Goal: Task Accomplishment & Management: Manage account settings

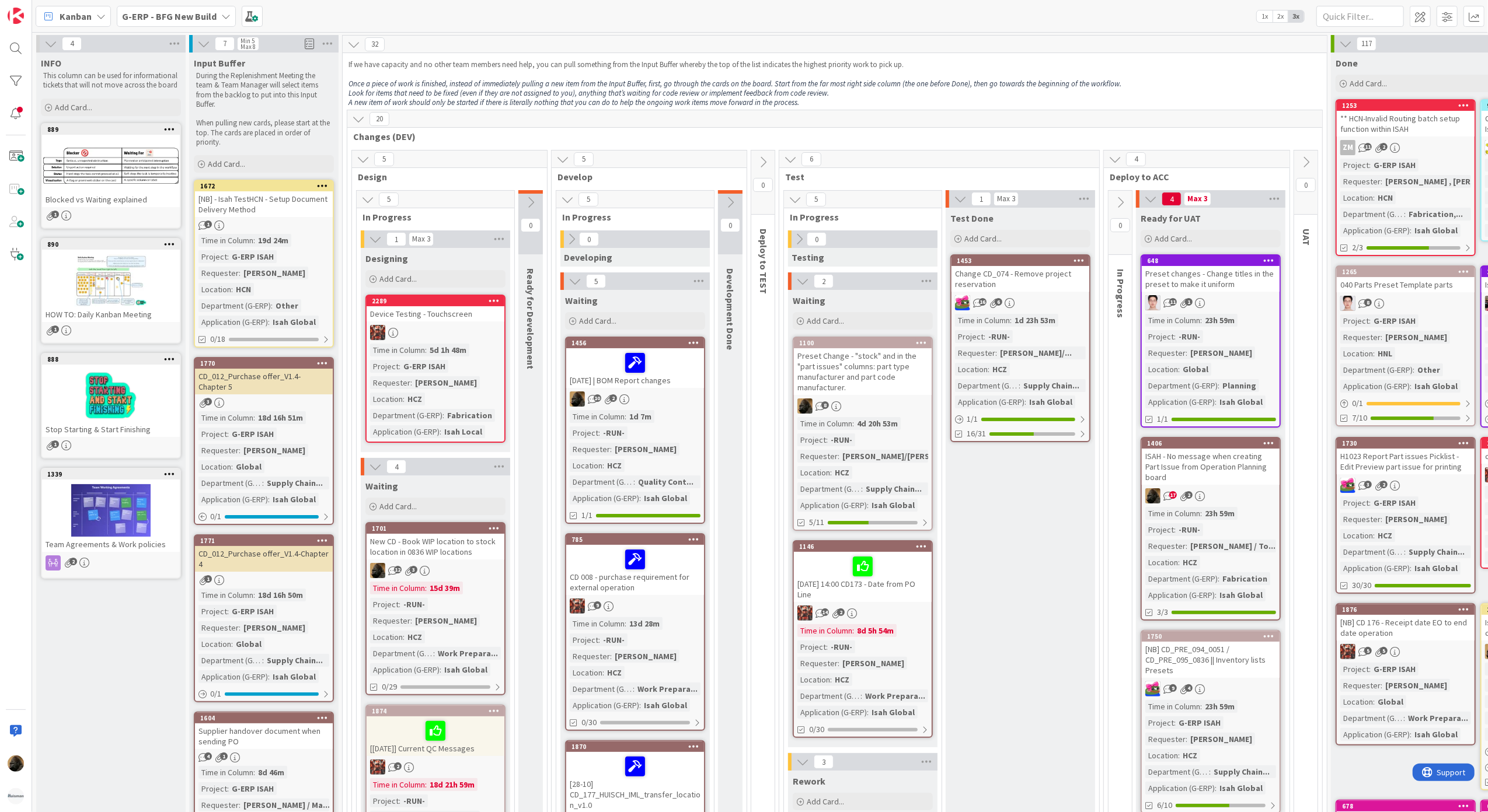
click at [166, 14] on b "G-ERP - BFG New Build" at bounding box center [169, 16] width 94 height 12
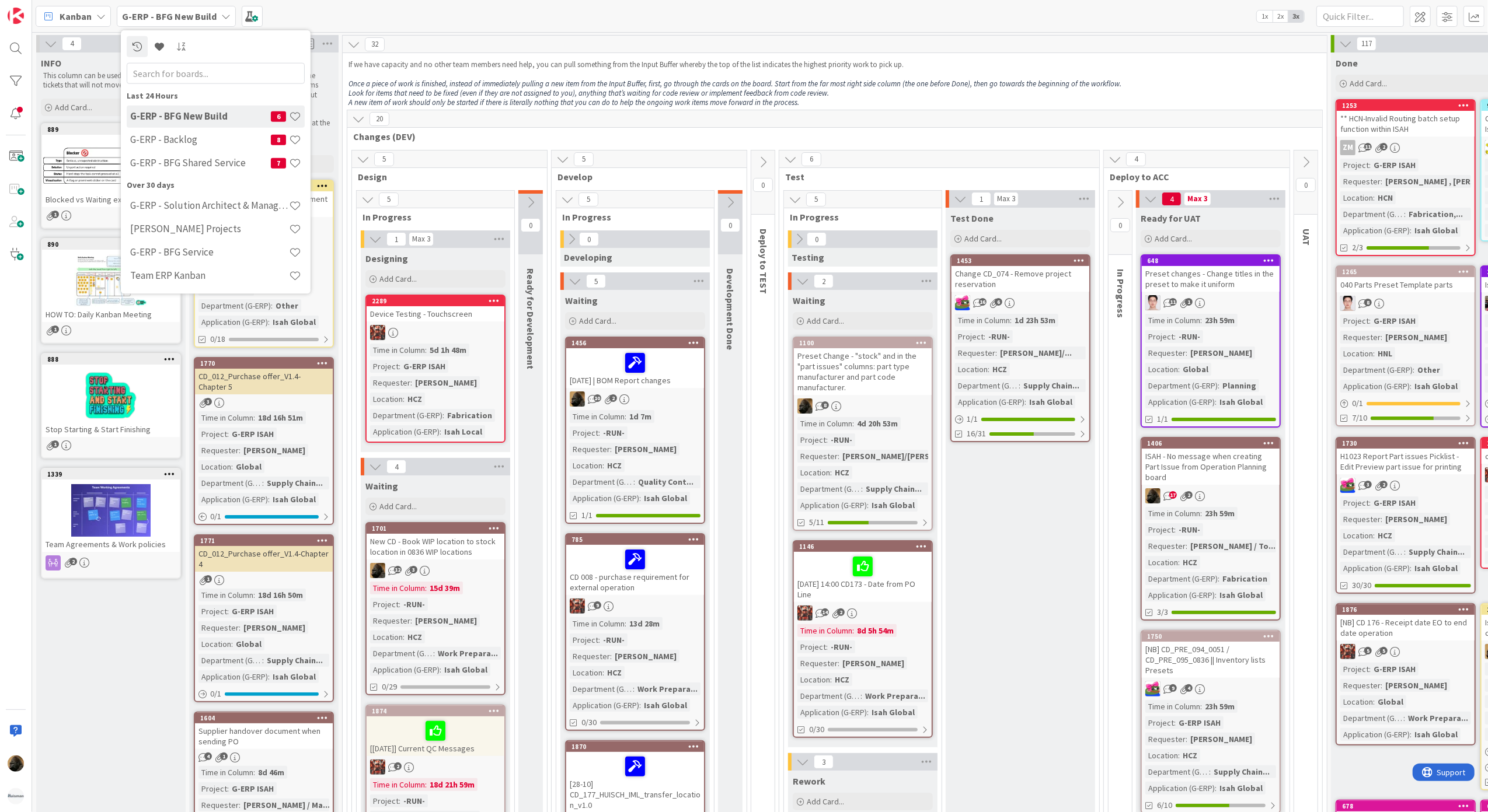
click at [166, 14] on b "G-ERP - BFG New Build" at bounding box center [169, 16] width 94 height 12
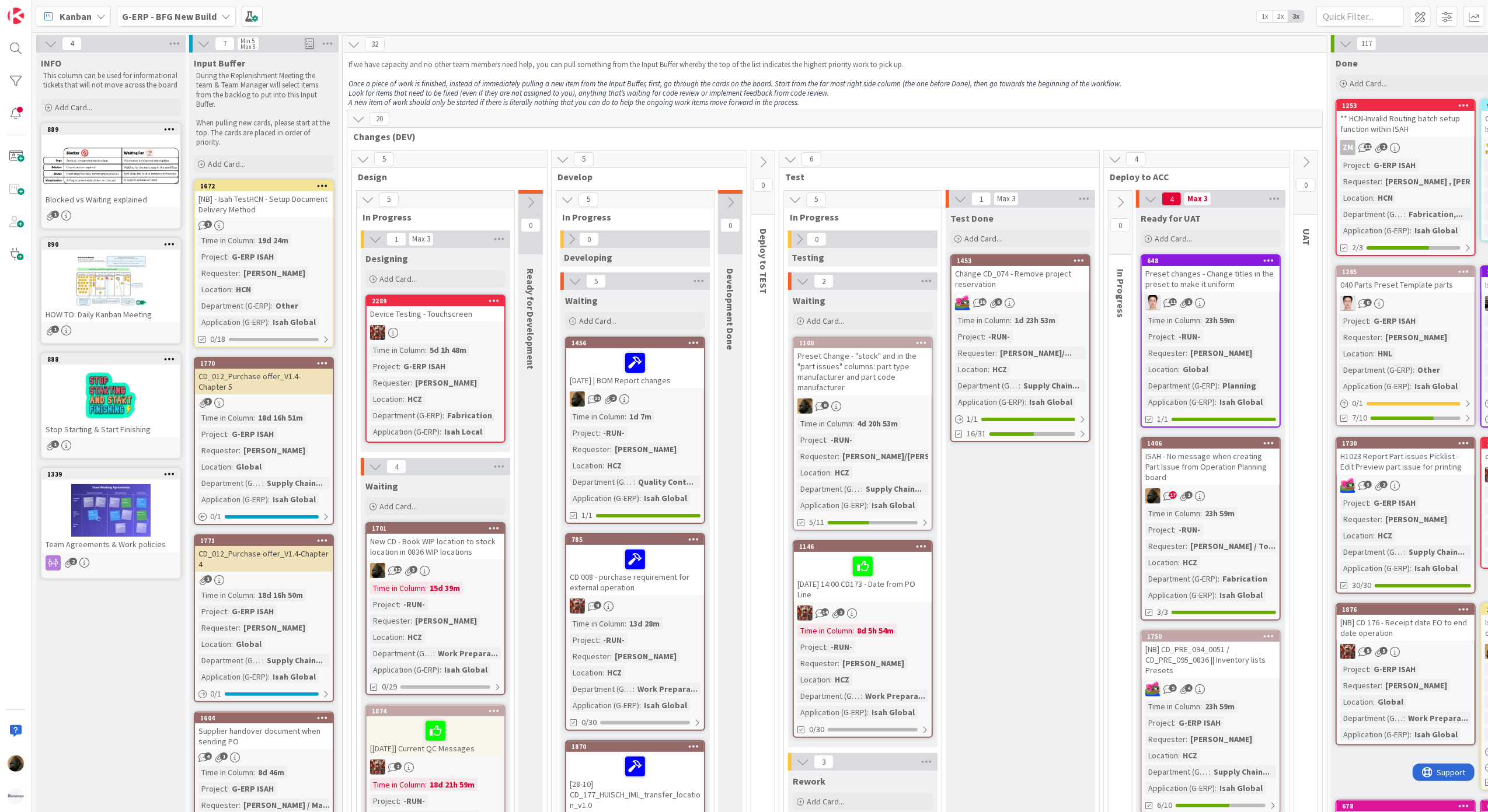
click at [166, 14] on b "G-ERP - BFG New Build" at bounding box center [169, 16] width 94 height 12
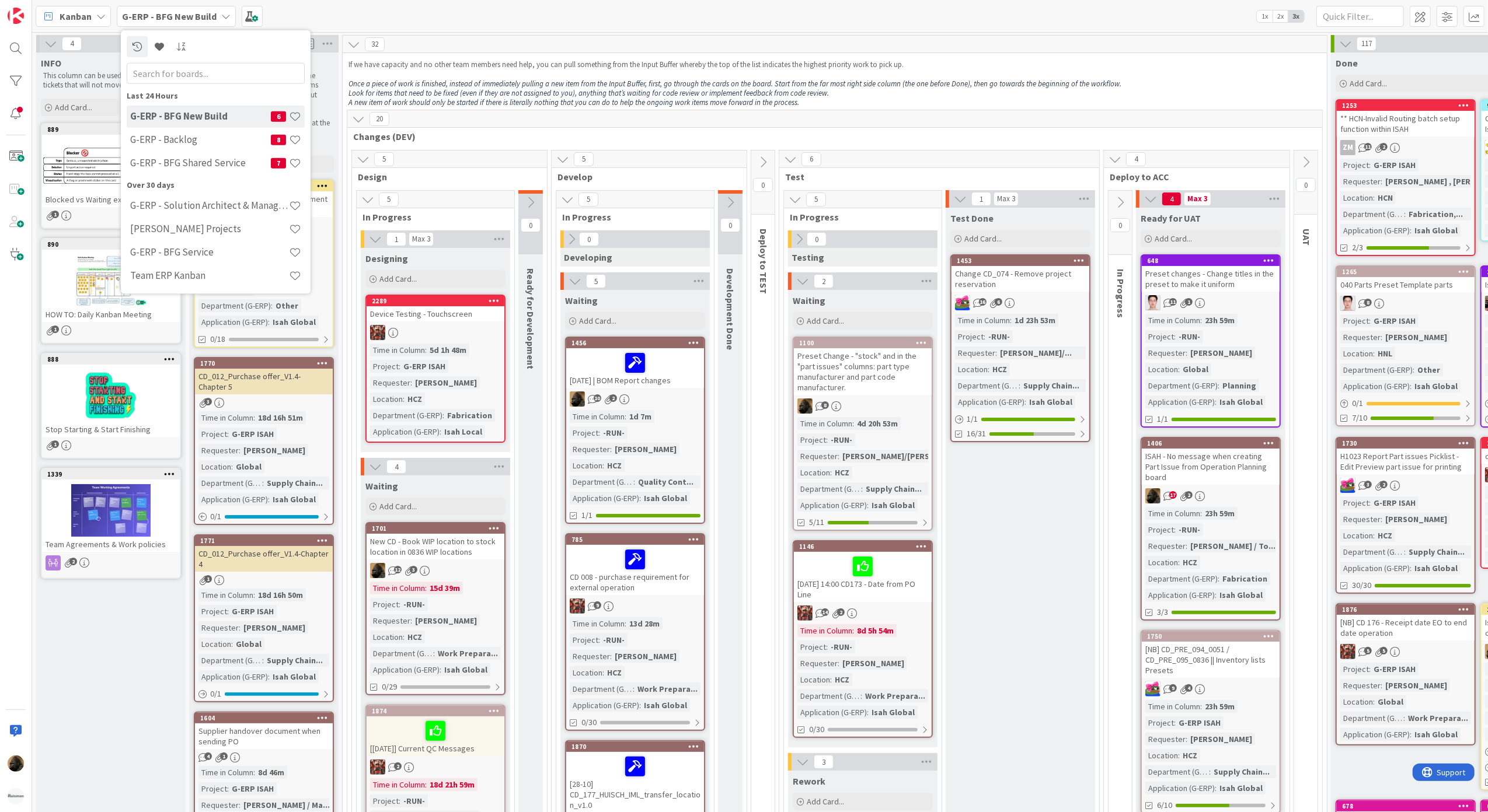
click at [166, 14] on b "G-ERP - BFG New Build" at bounding box center [169, 16] width 94 height 12
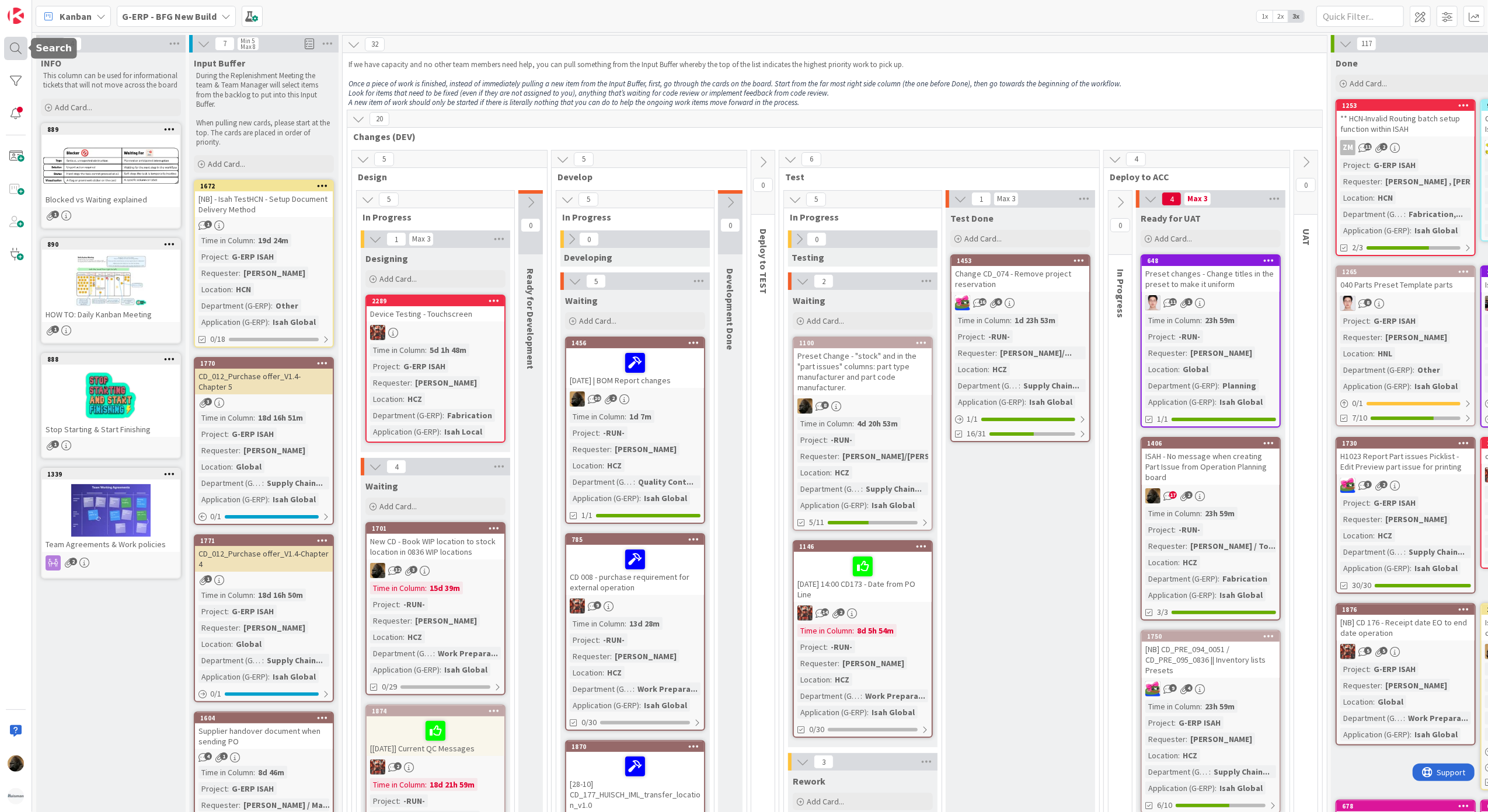
click at [15, 50] on div at bounding box center [15, 48] width 23 height 23
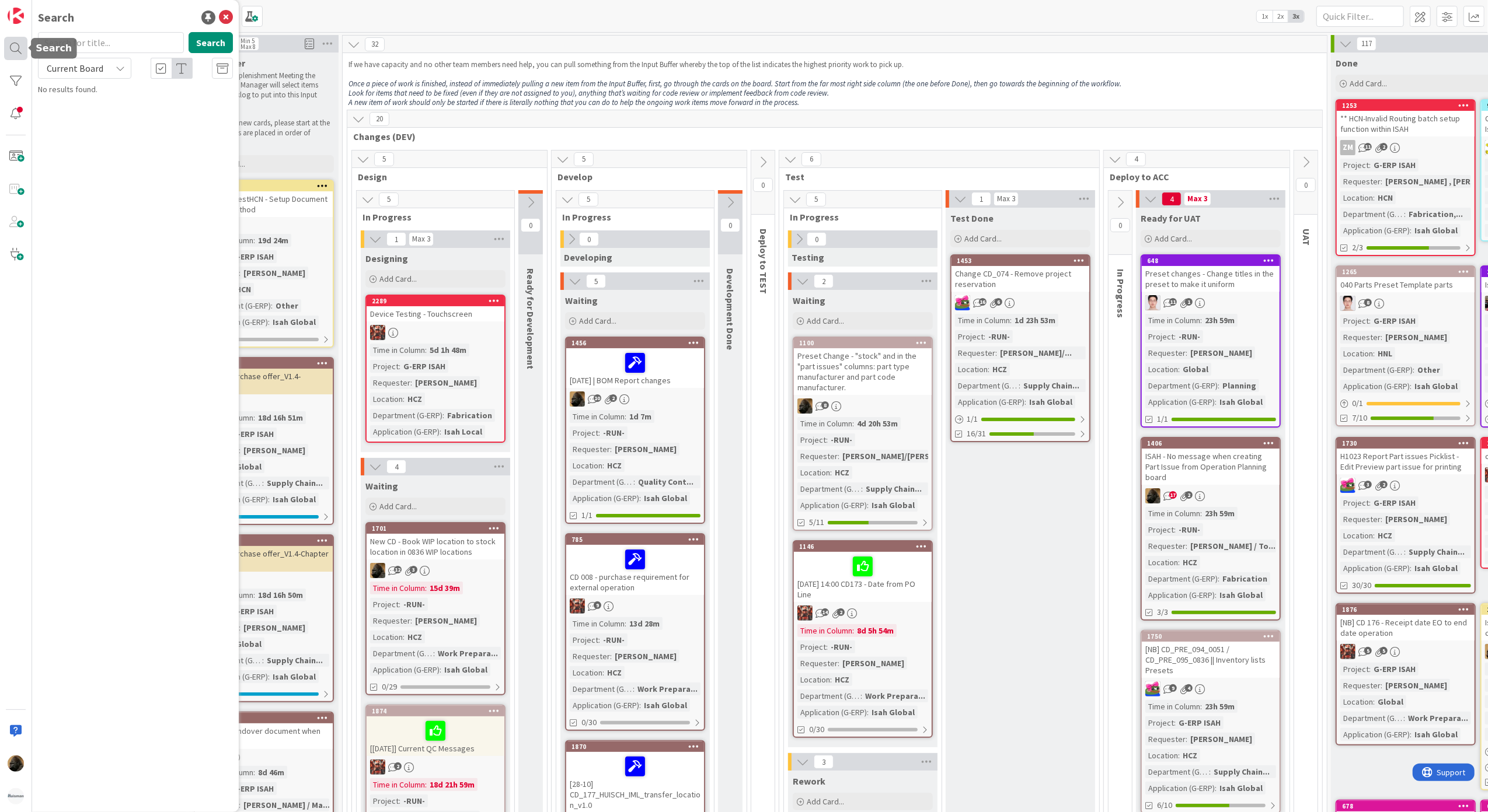
click at [15, 41] on div at bounding box center [15, 48] width 23 height 23
click at [221, 17] on icon at bounding box center [226, 18] width 14 height 14
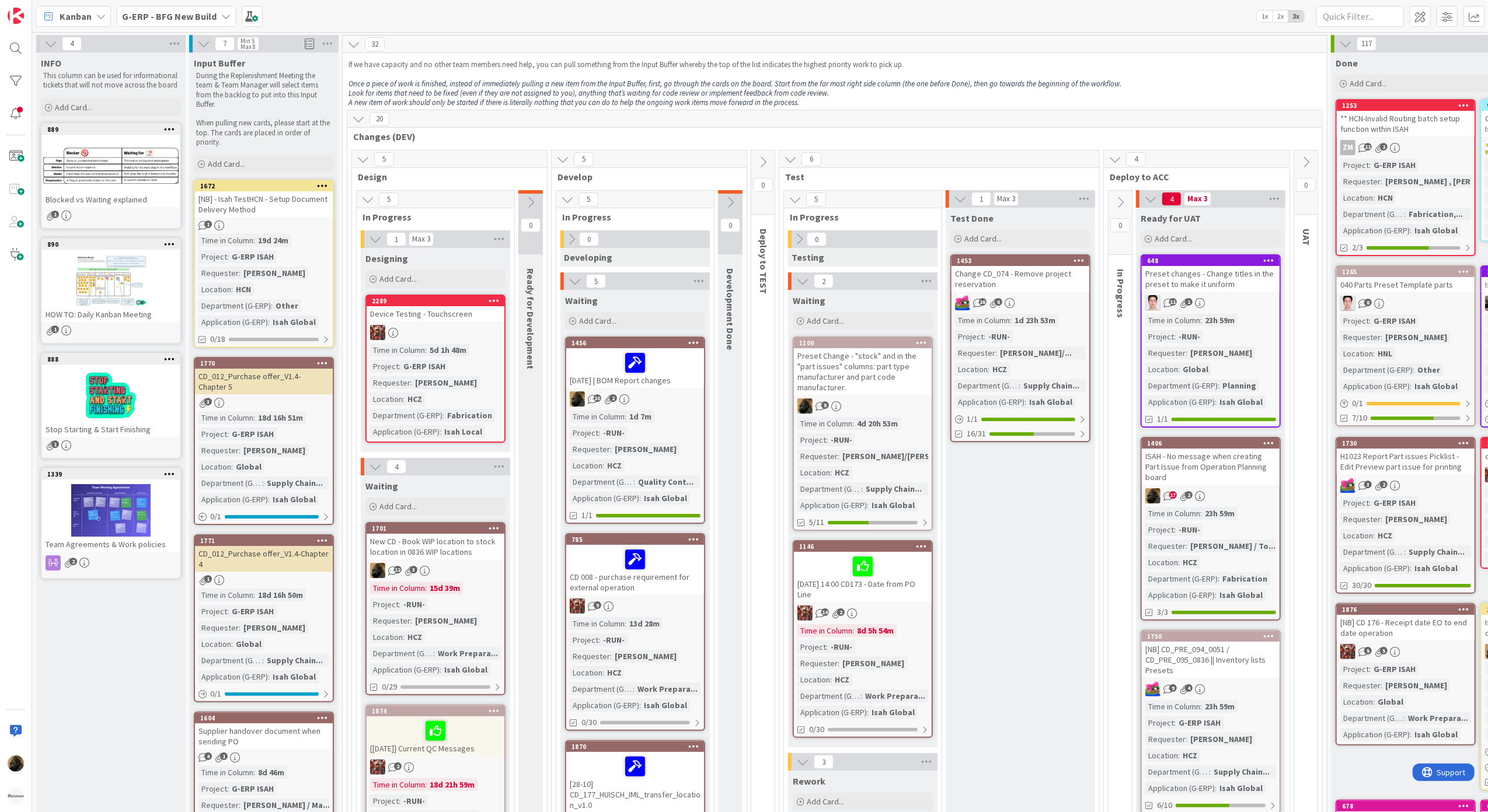
click at [169, 13] on b "G-ERP - BFG New Build" at bounding box center [169, 16] width 94 height 12
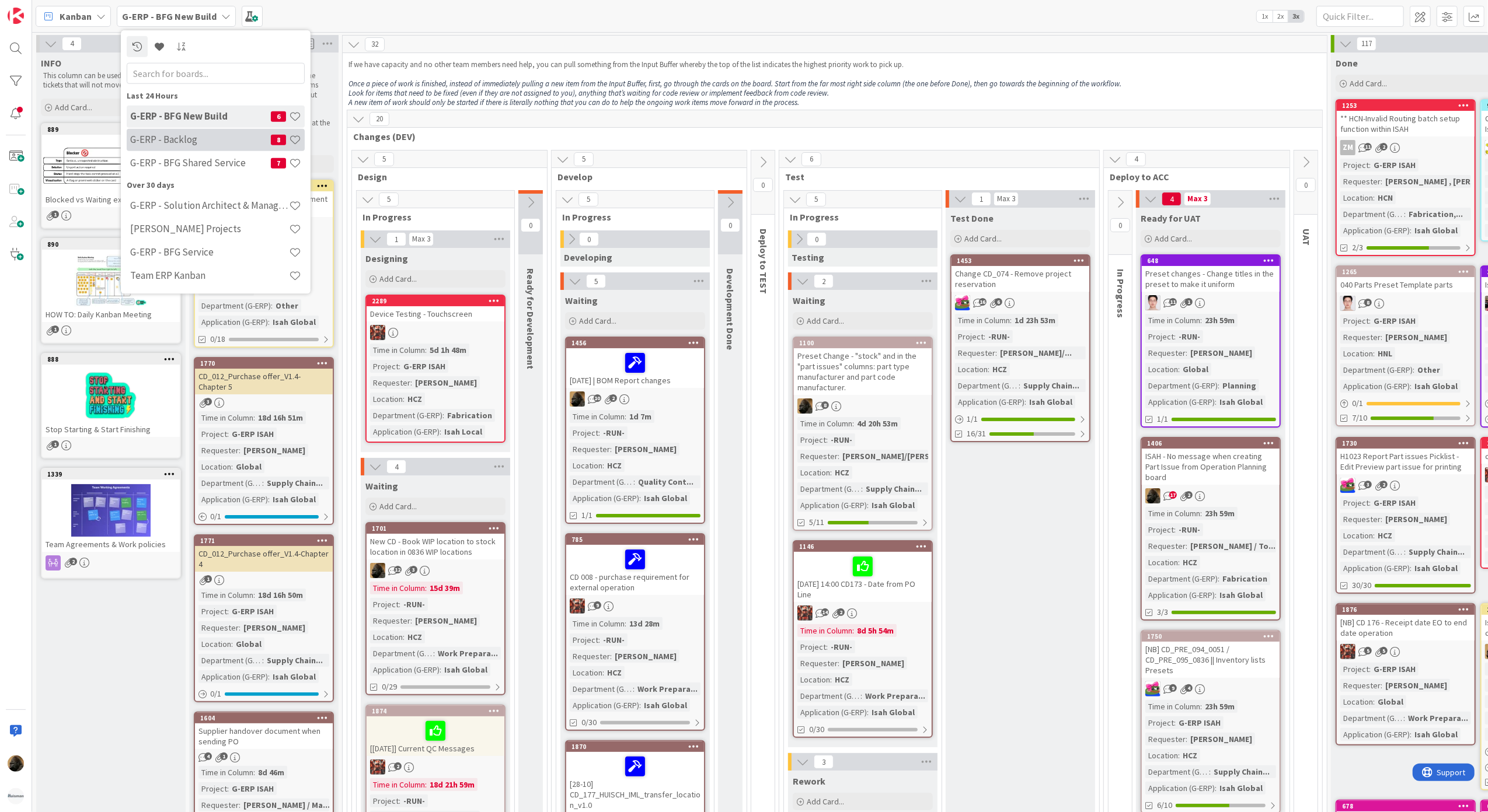
click at [206, 148] on div "G-ERP - Backlog 8" at bounding box center [216, 139] width 178 height 22
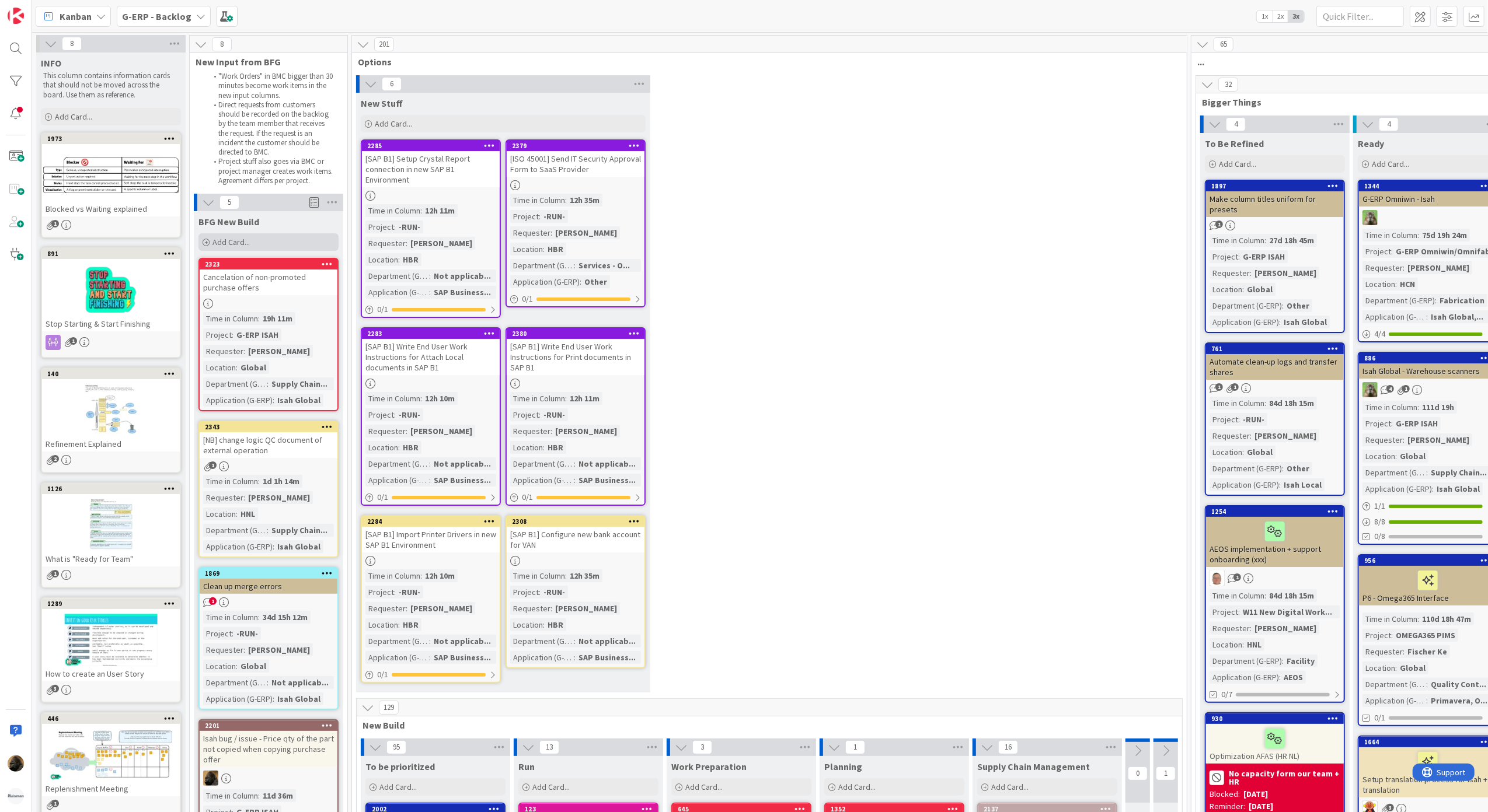
click at [268, 245] on div "Add Card..." at bounding box center [268, 242] width 140 height 18
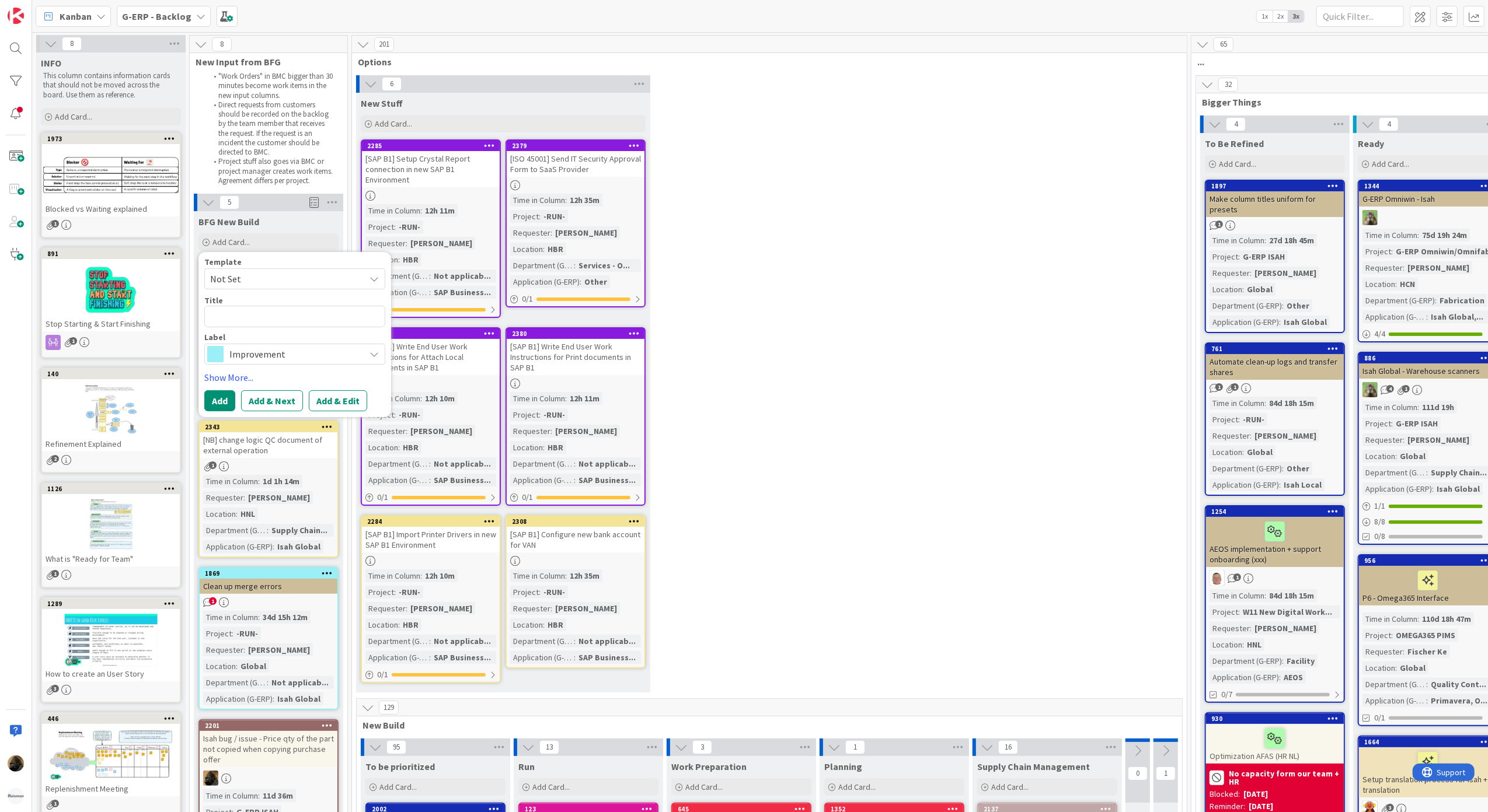
click at [272, 358] on span "Improvement" at bounding box center [294, 353] width 130 height 16
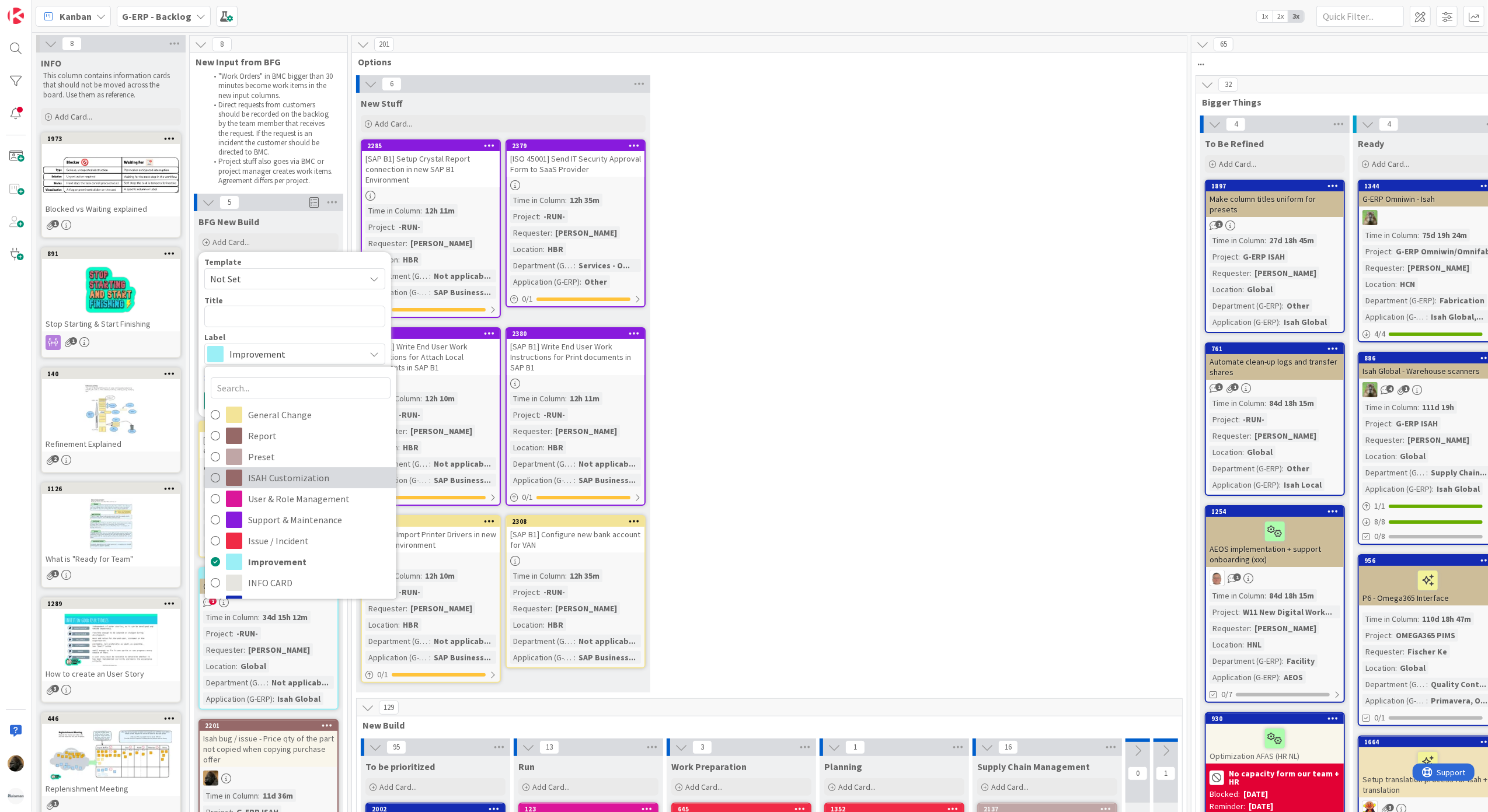
click at [298, 488] on link "ISAH Customization" at bounding box center [301, 477] width 192 height 21
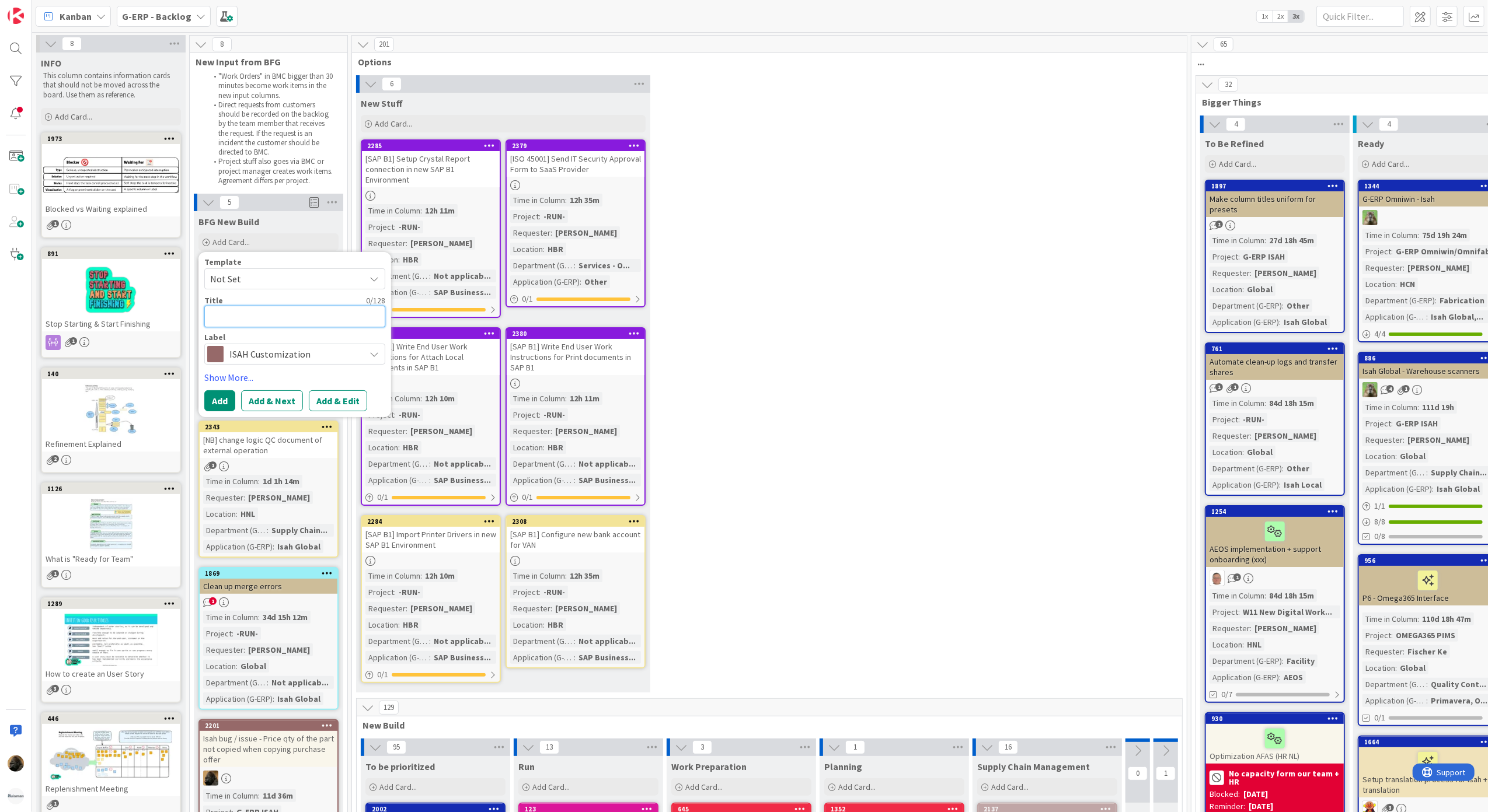
click at [275, 318] on textarea at bounding box center [295, 317] width 181 height 21
type textarea "x"
type textarea "A"
type textarea "x"
type textarea "As"
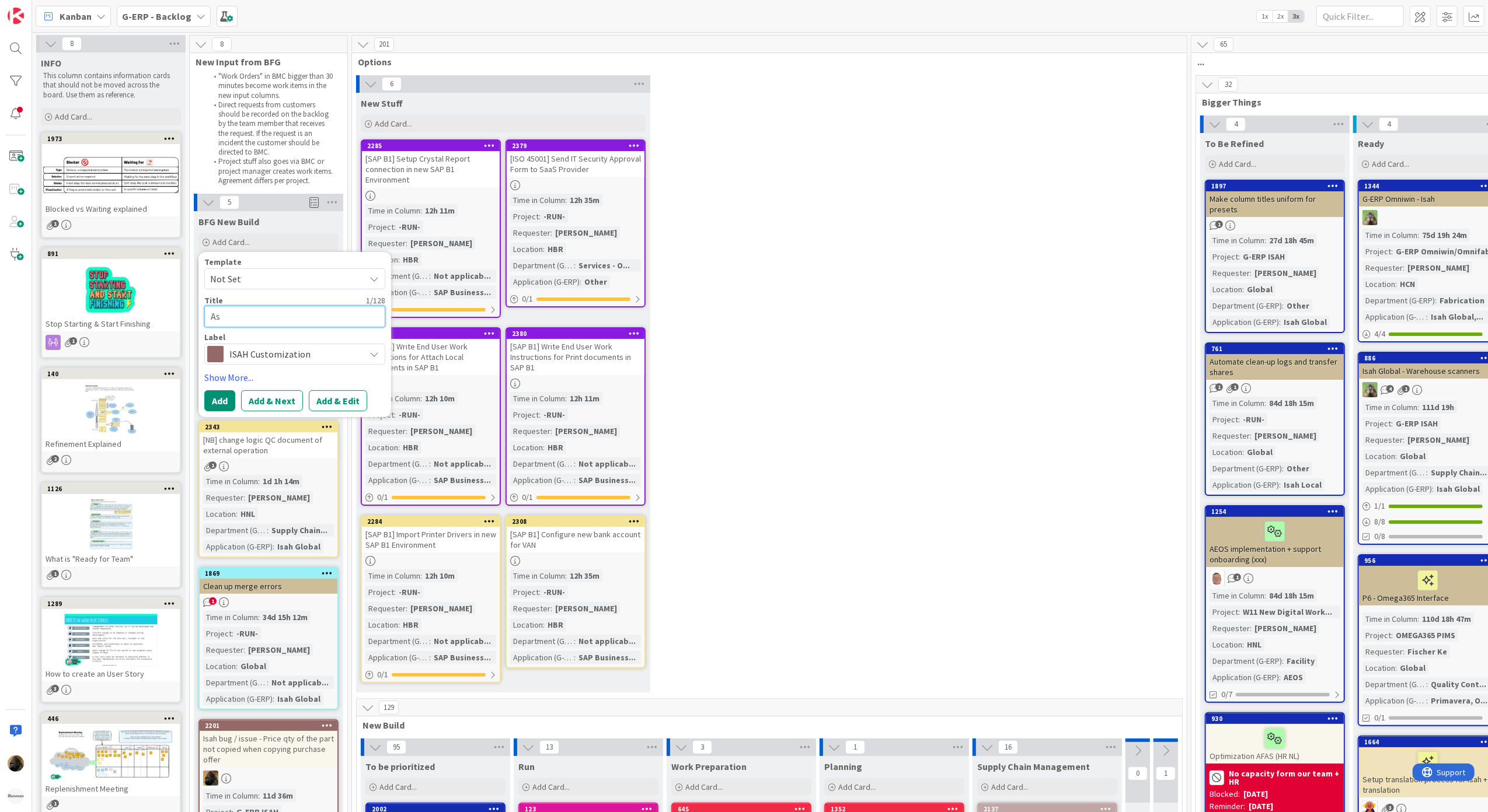
type textarea "x"
type textarea "Ass"
type textarea "x"
type textarea "Assi"
type textarea "x"
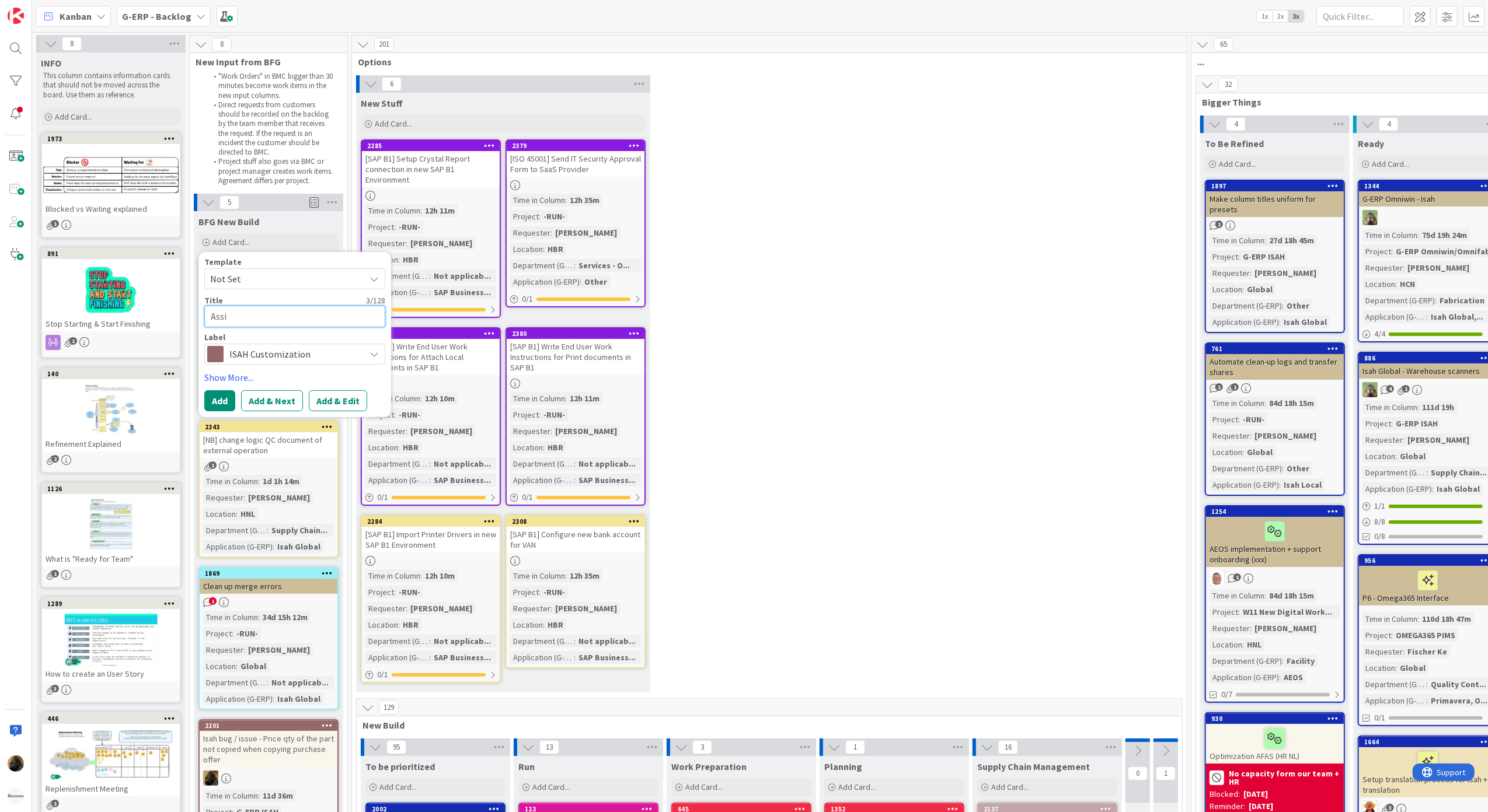
type textarea "Assig"
type textarea "x"
type textarea "Assign"
type textarea "x"
type textarea "Assign"
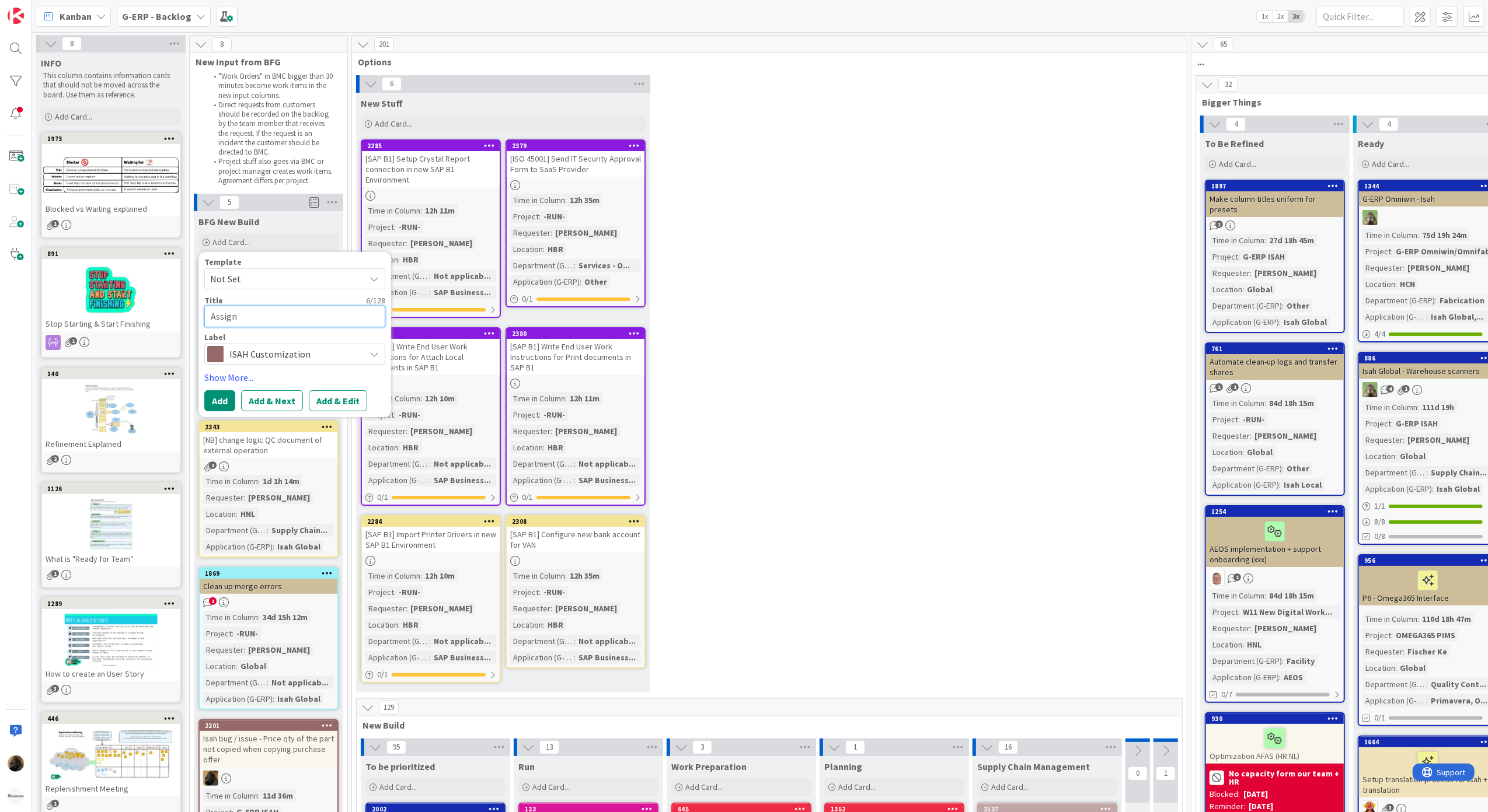
type textarea "x"
type textarea "Assign p"
type textarea "x"
type textarea "Assign pu"
type textarea "x"
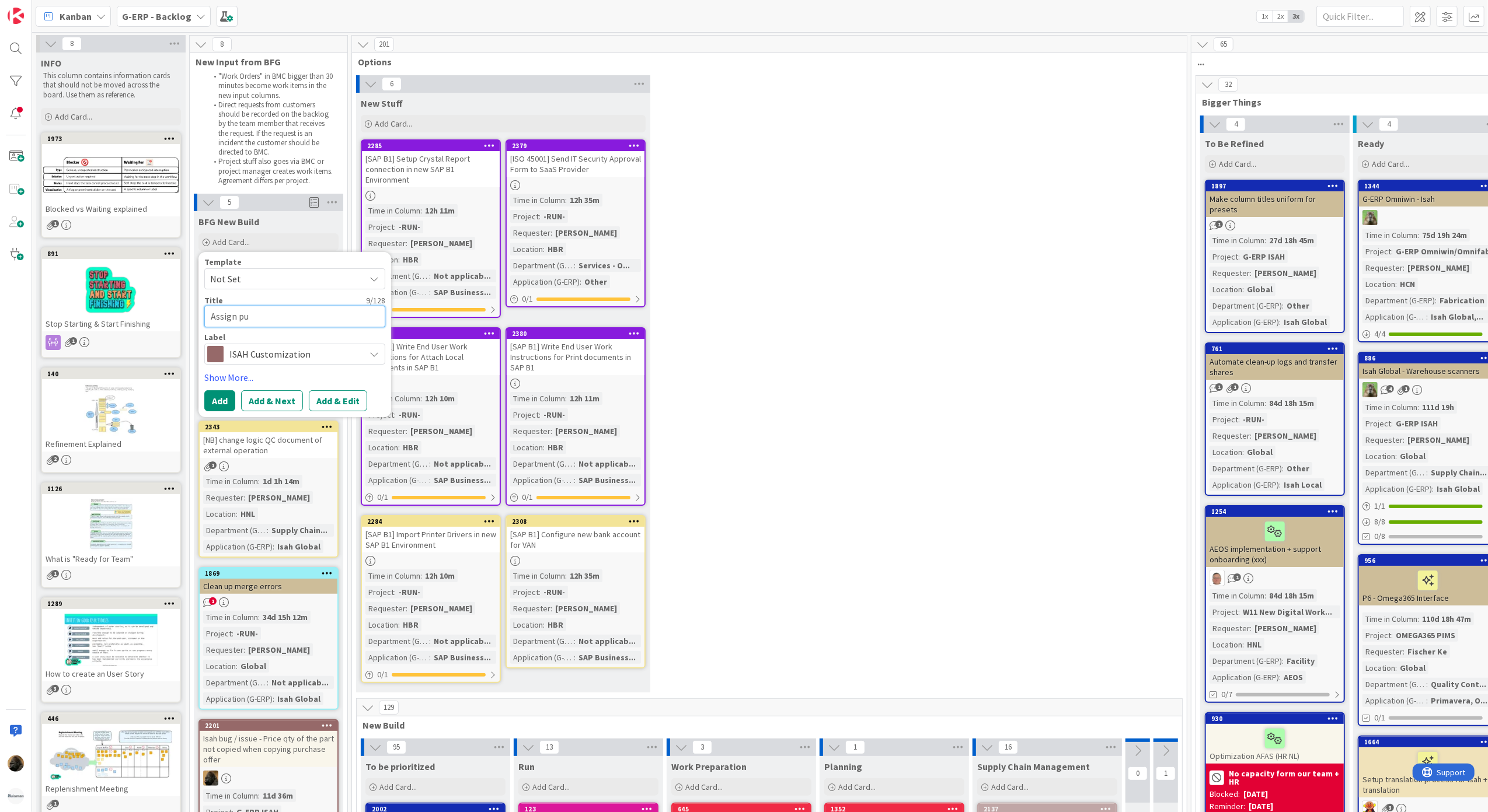
type textarea "Assign pur"
type textarea "x"
type textarea "Assign purc"
type textarea "x"
type textarea "Assign purch"
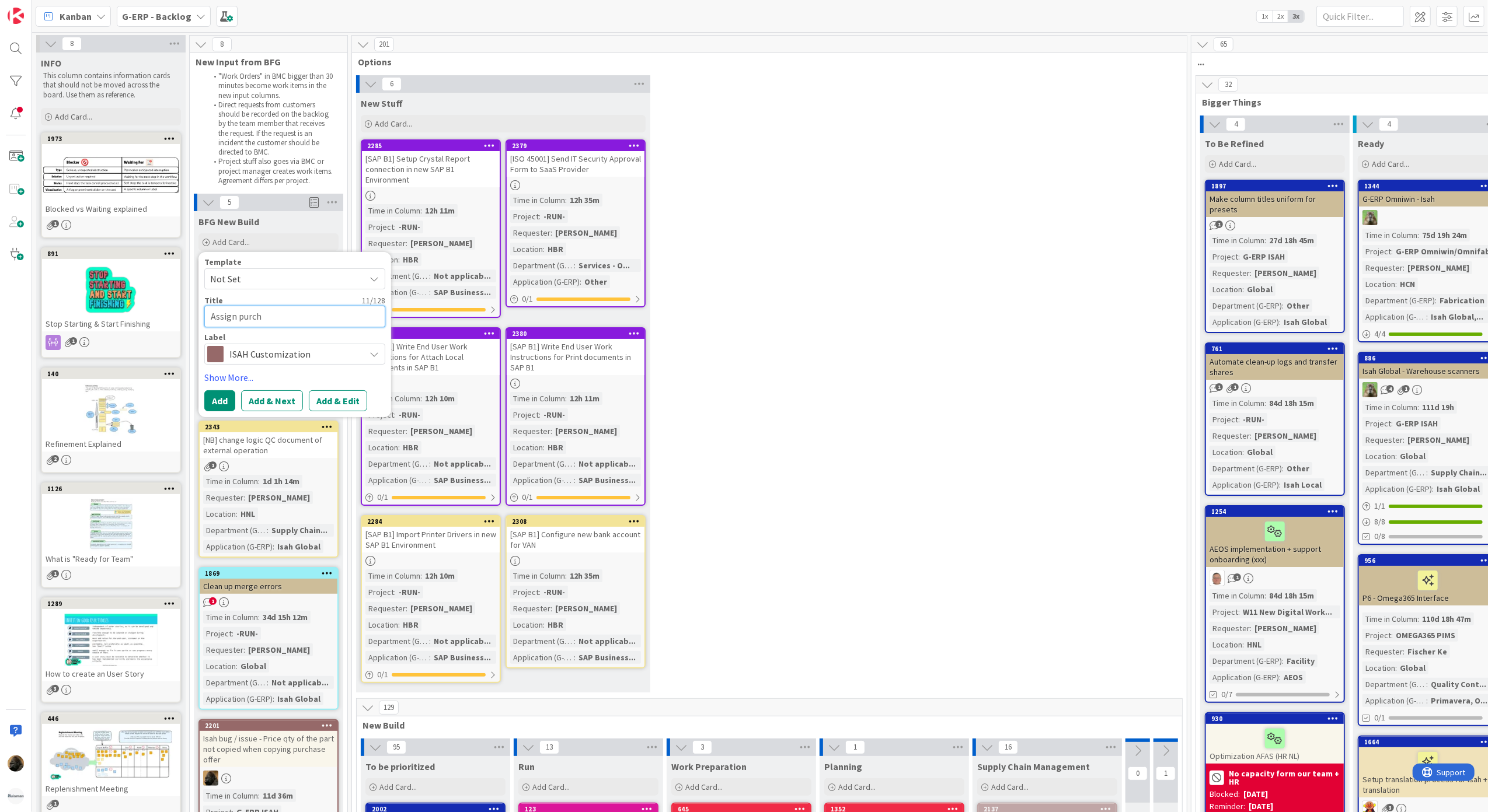
type textarea "x"
type textarea "Assign purcha"
type textarea "x"
type textarea "Assign purchas"
type textarea "x"
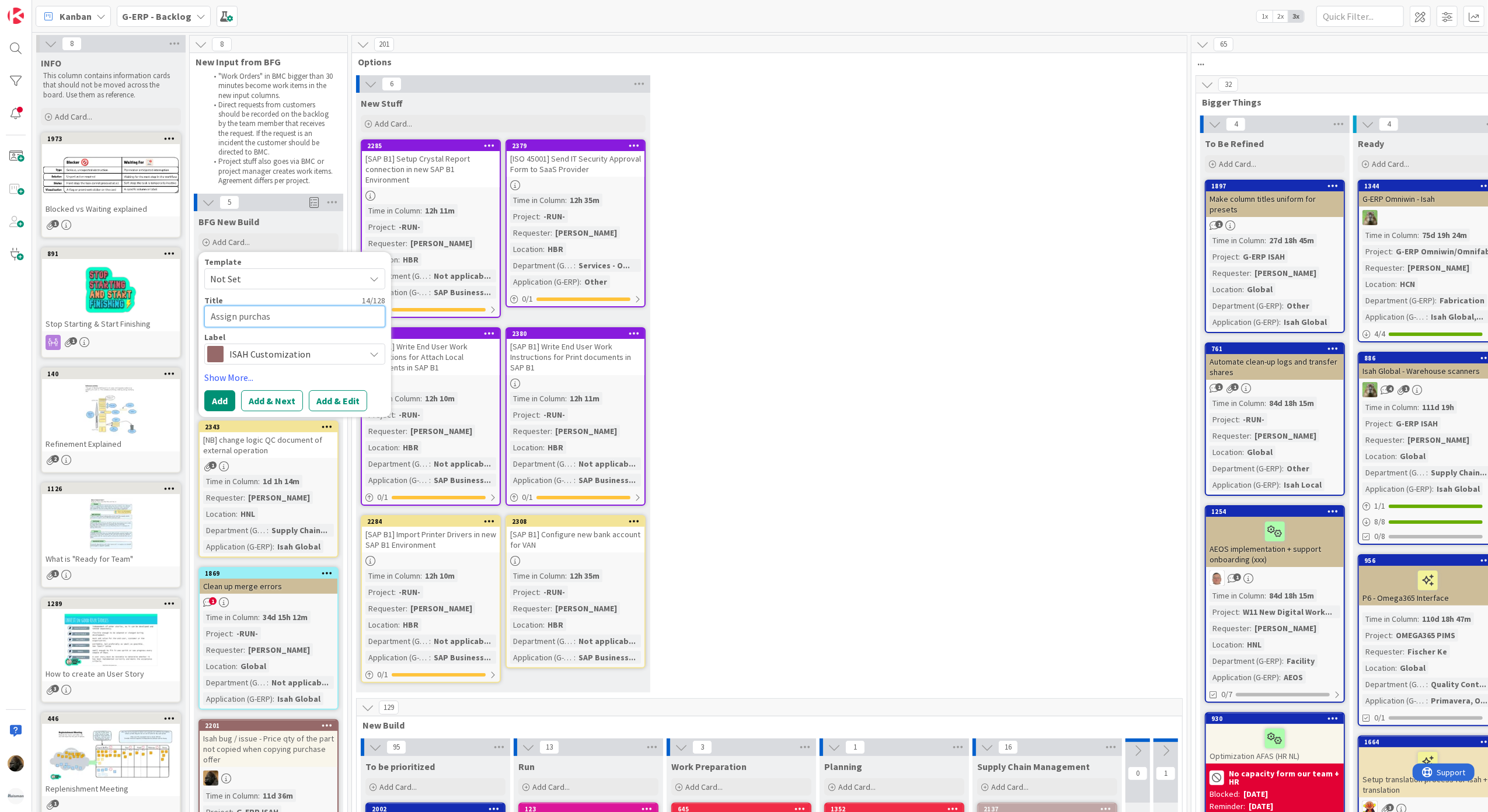
type textarea "Assign purchase"
type textarea "x"
type textarea "Assign purchase"
type textarea "x"
type textarea "Assign purchase r"
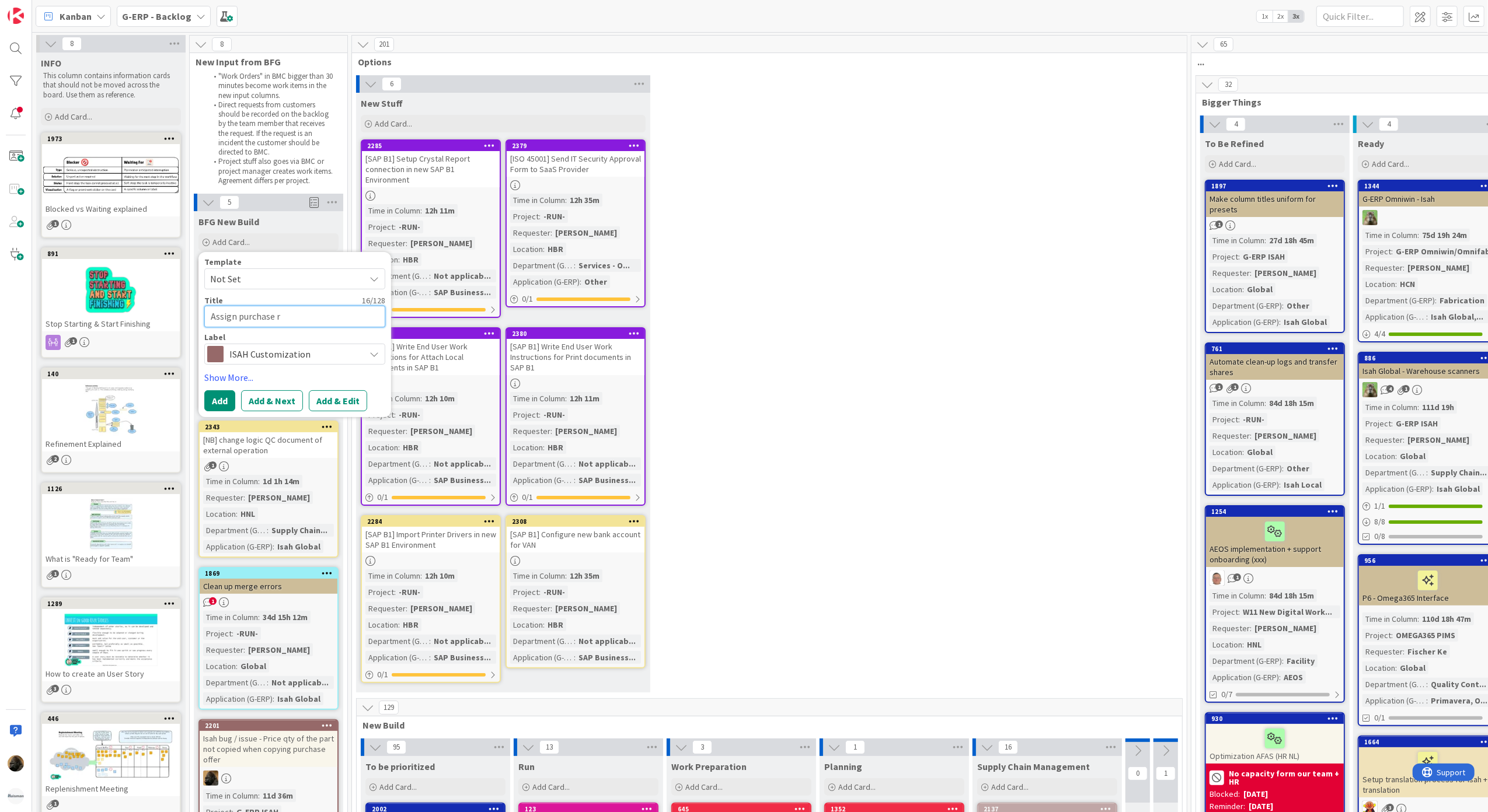
type textarea "x"
type textarea "Assign purchase re"
type textarea "x"
type textarea "Assign purchase req"
type textarea "x"
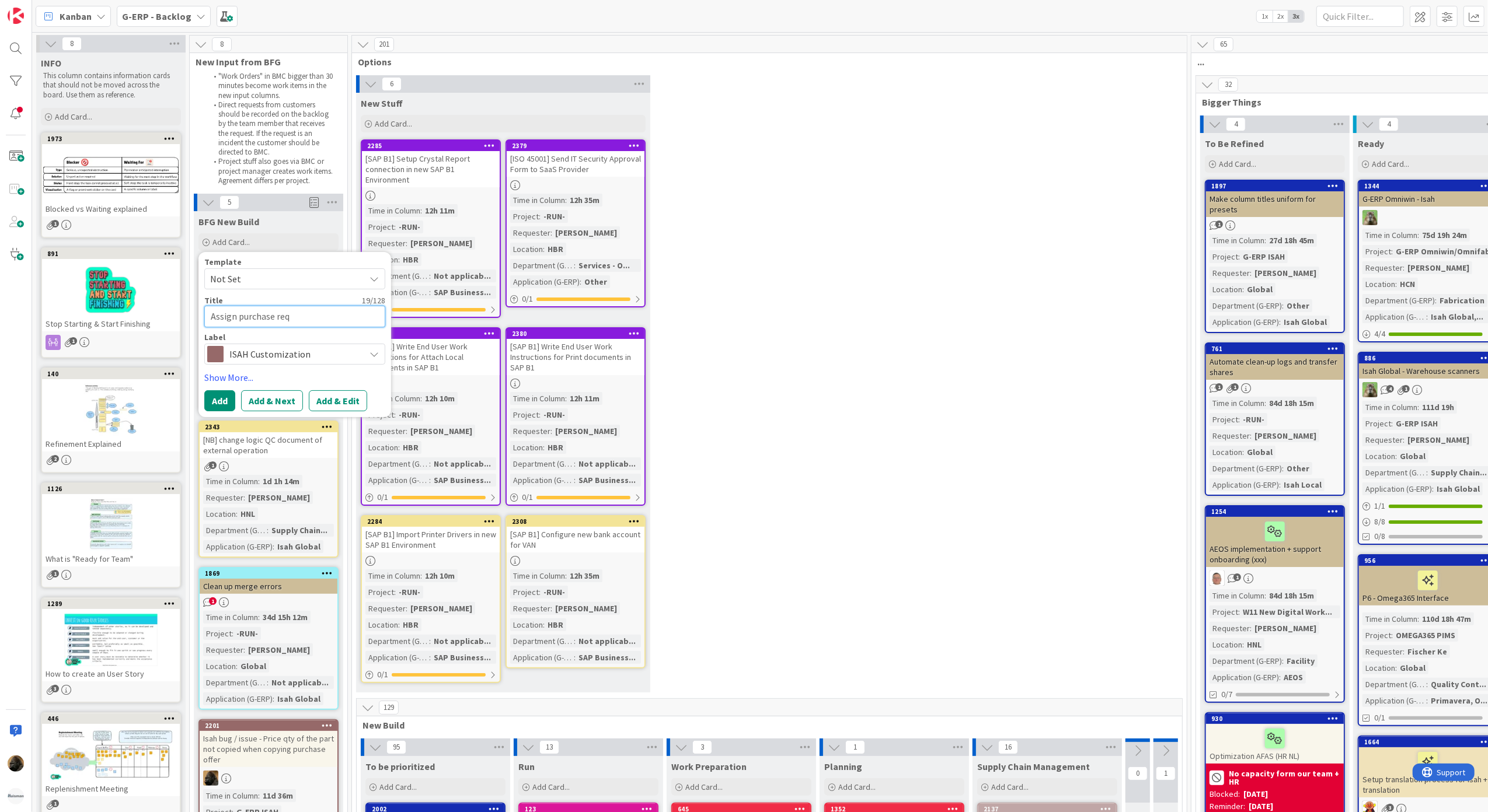
type textarea "Assign purchase requ"
type textarea "x"
type textarea "Assign purchase requi"
type textarea "x"
type textarea "Assign purchase requir"
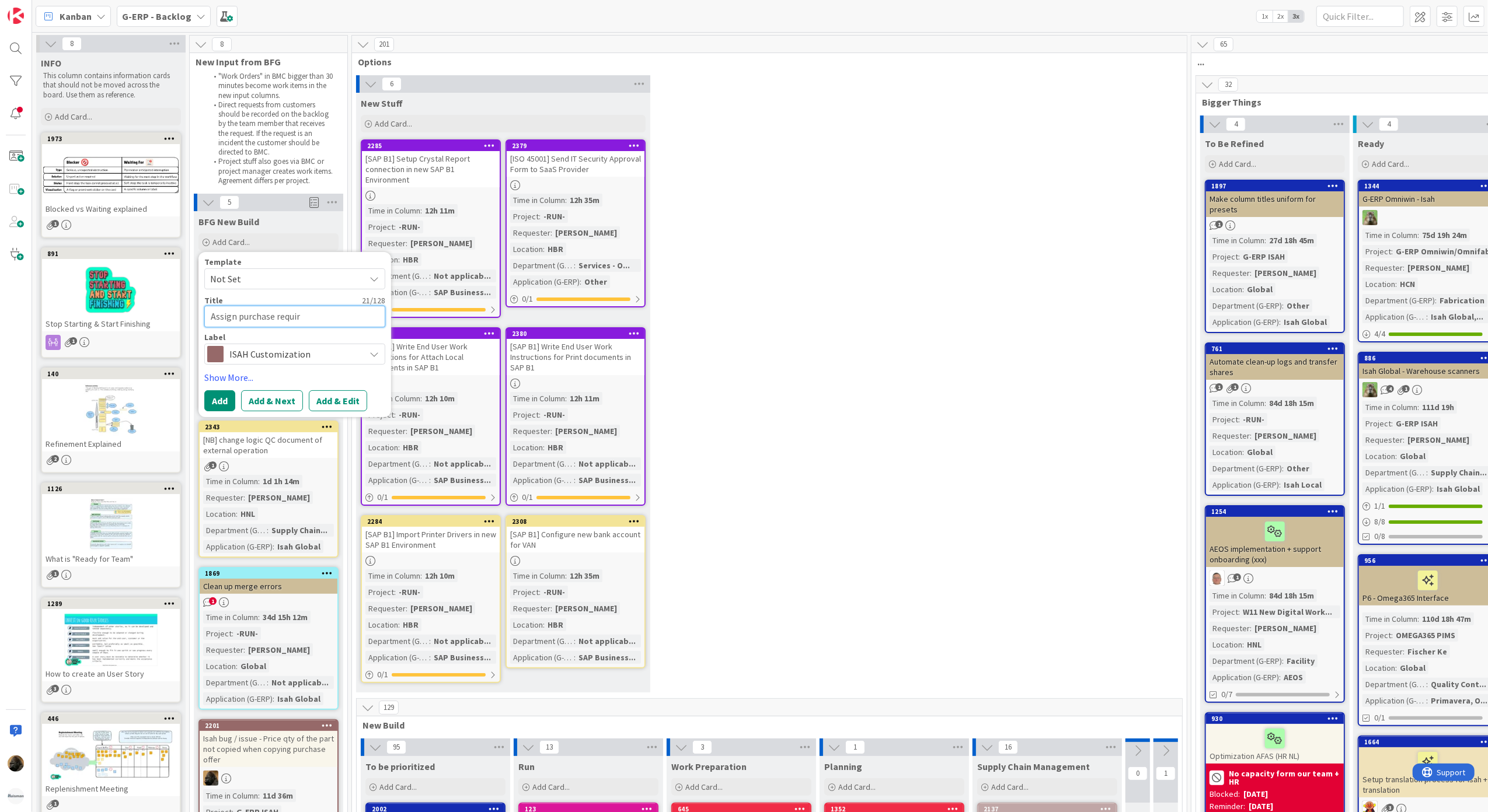
type textarea "x"
type textarea "Assign purchase require"
type textarea "x"
type textarea "Assign purchase requirem"
type textarea "x"
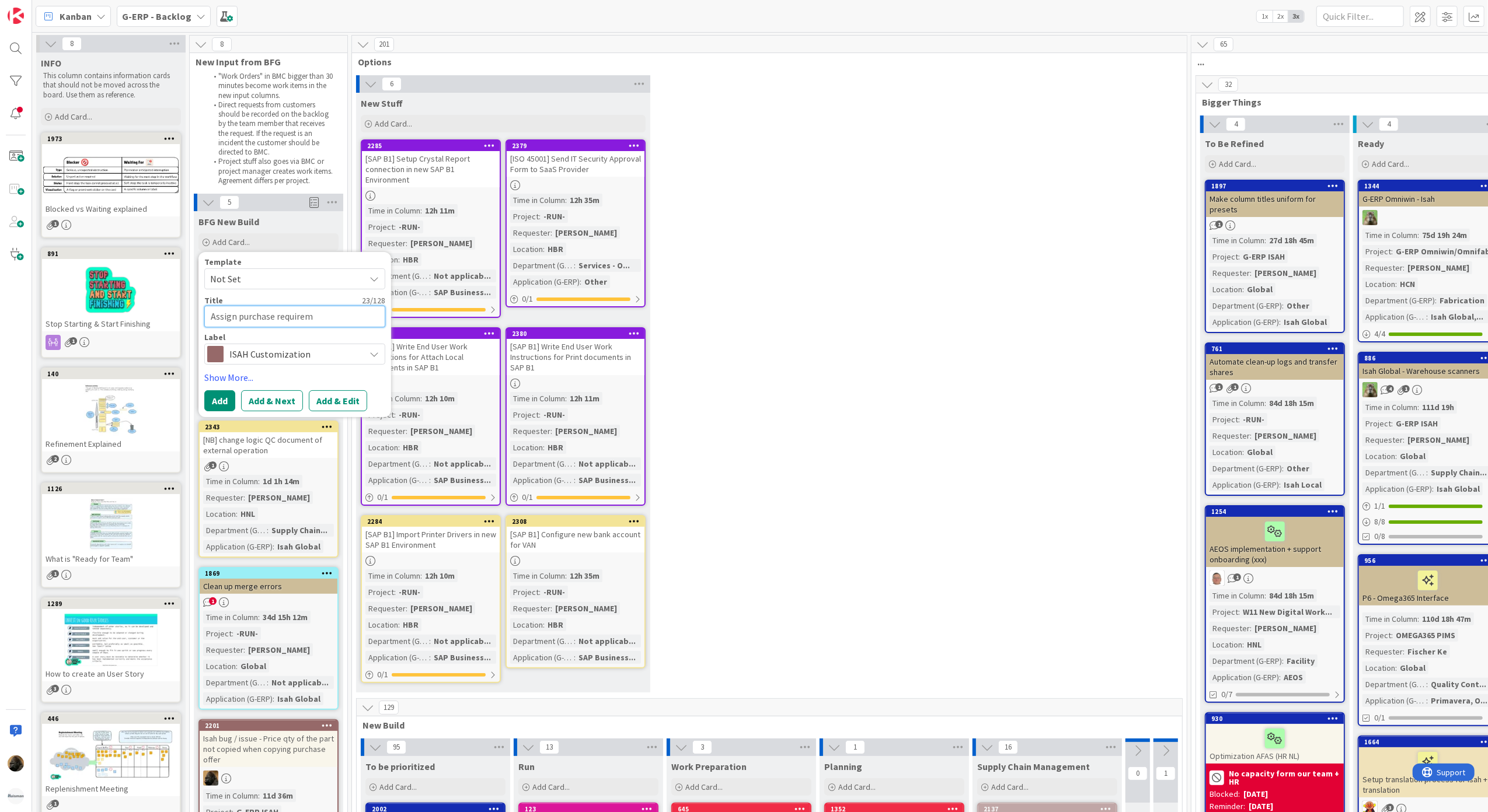
type textarea "Assign purchase requireme"
type textarea "x"
type textarea "Assign purchase requiremen"
type textarea "x"
type textarea "Assign purchase requirement"
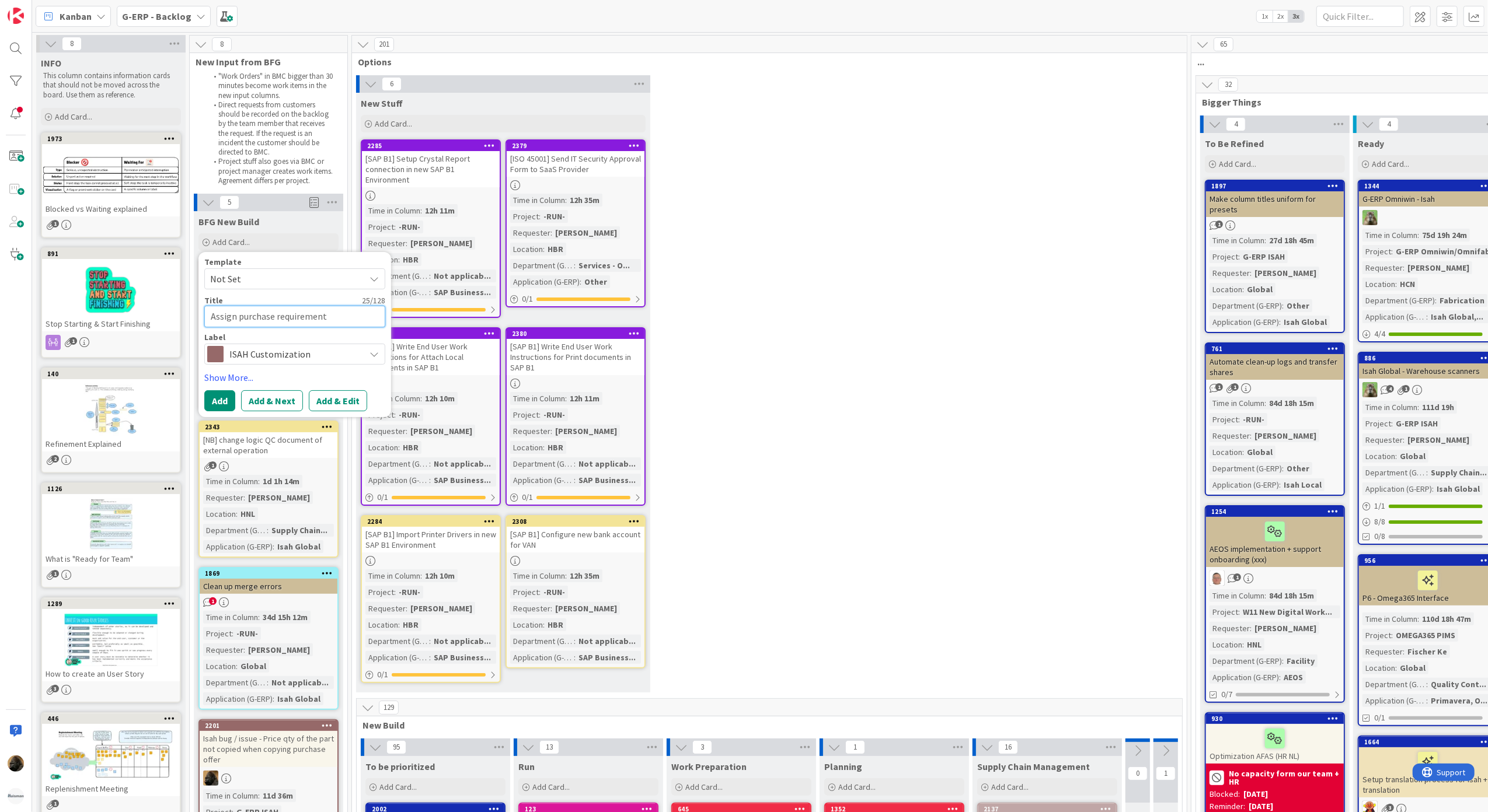
type textarea "x"
type textarea "Assign purchase requirements"
type textarea "x"
type textarea "Assign purchase requirements"
type textarea "x"
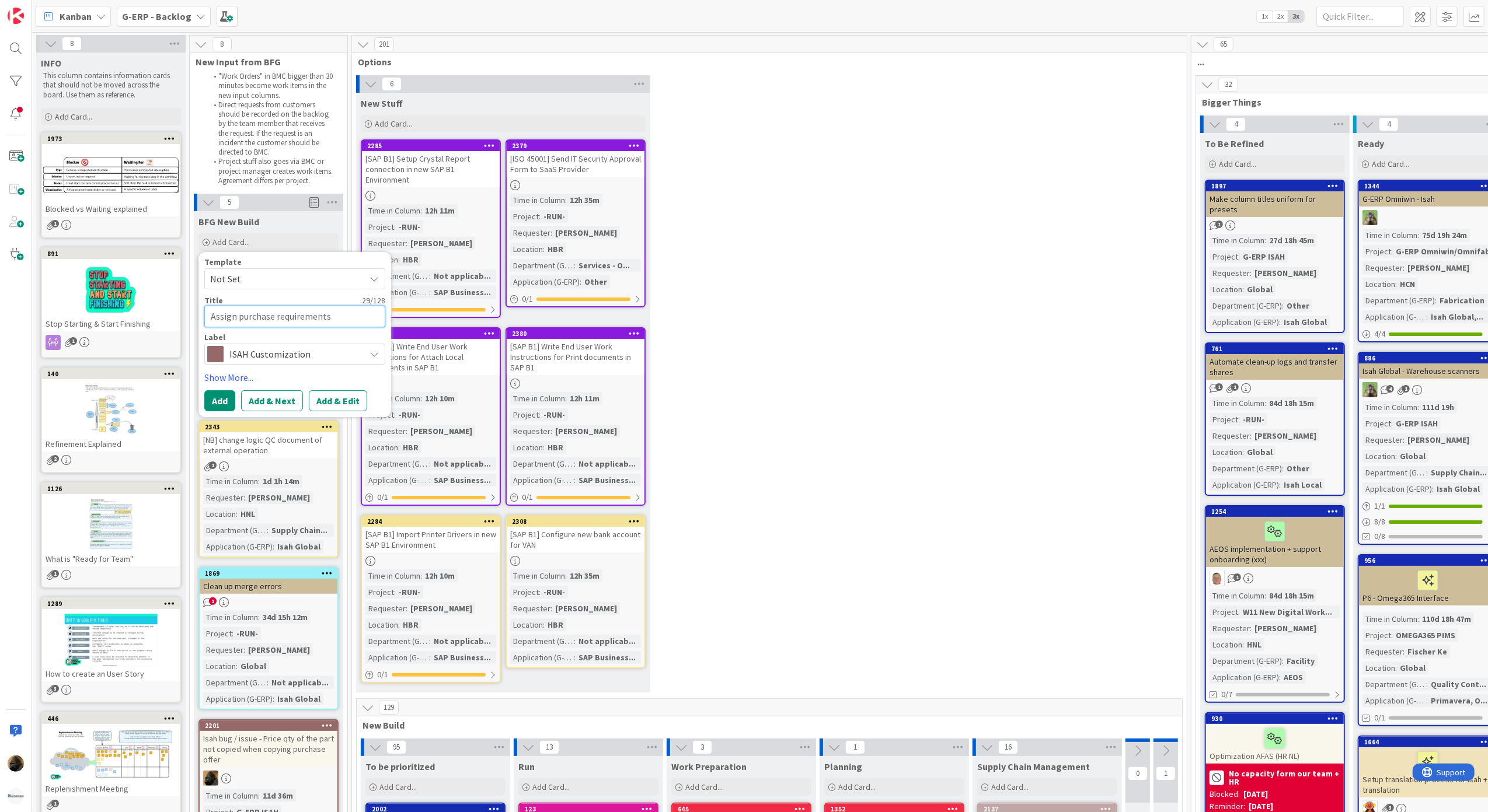
type textarea "Assign purchase requirements t"
type textarea "x"
type textarea "Assign purchase requirements to"
type textarea "x"
type textarea "Assign purchase requirements to"
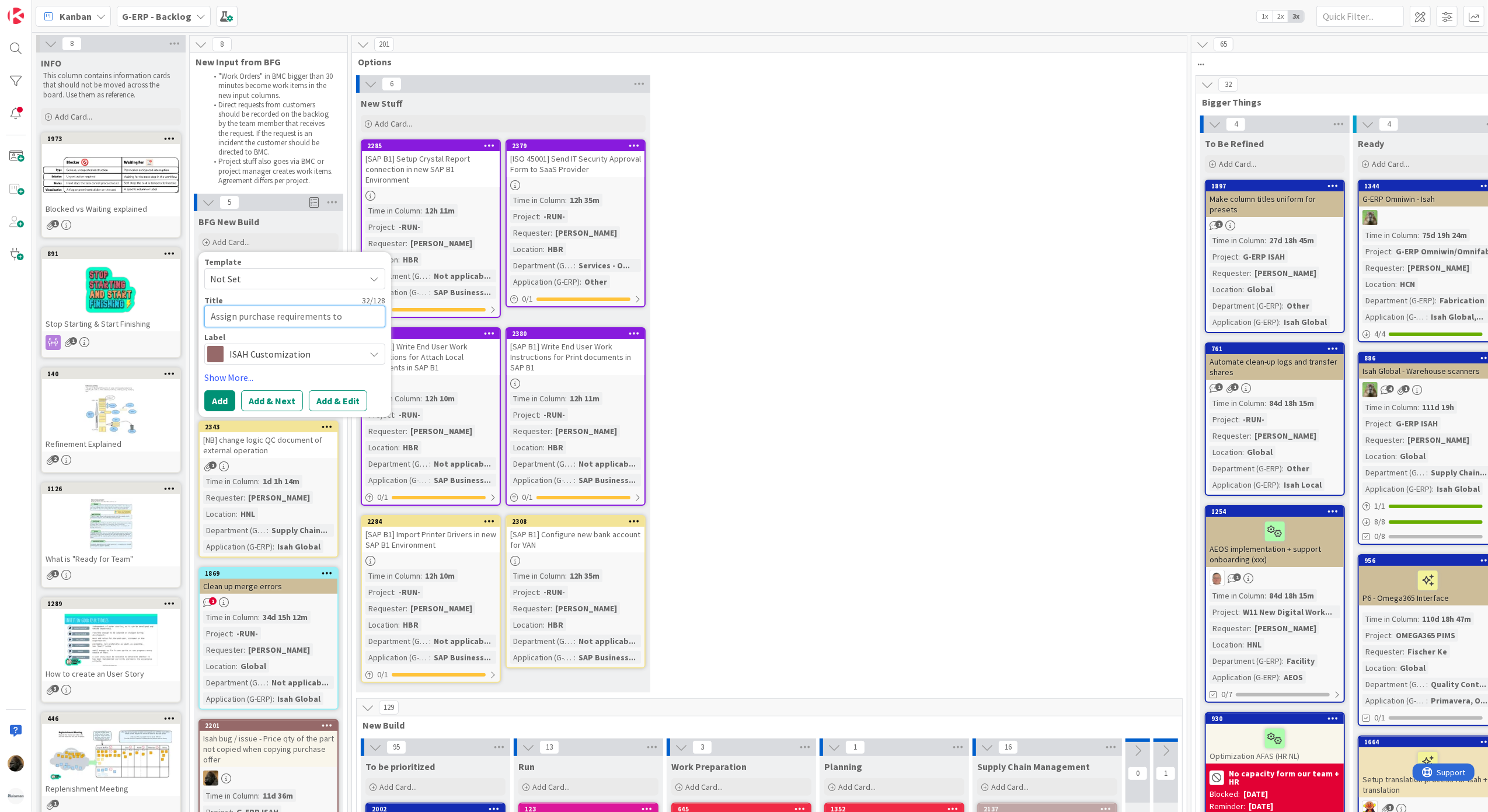
type textarea "x"
type textarea "Assign purchase requirements to s"
type textarea "x"
type textarea "Assign purchase requirements to st"
type textarea "x"
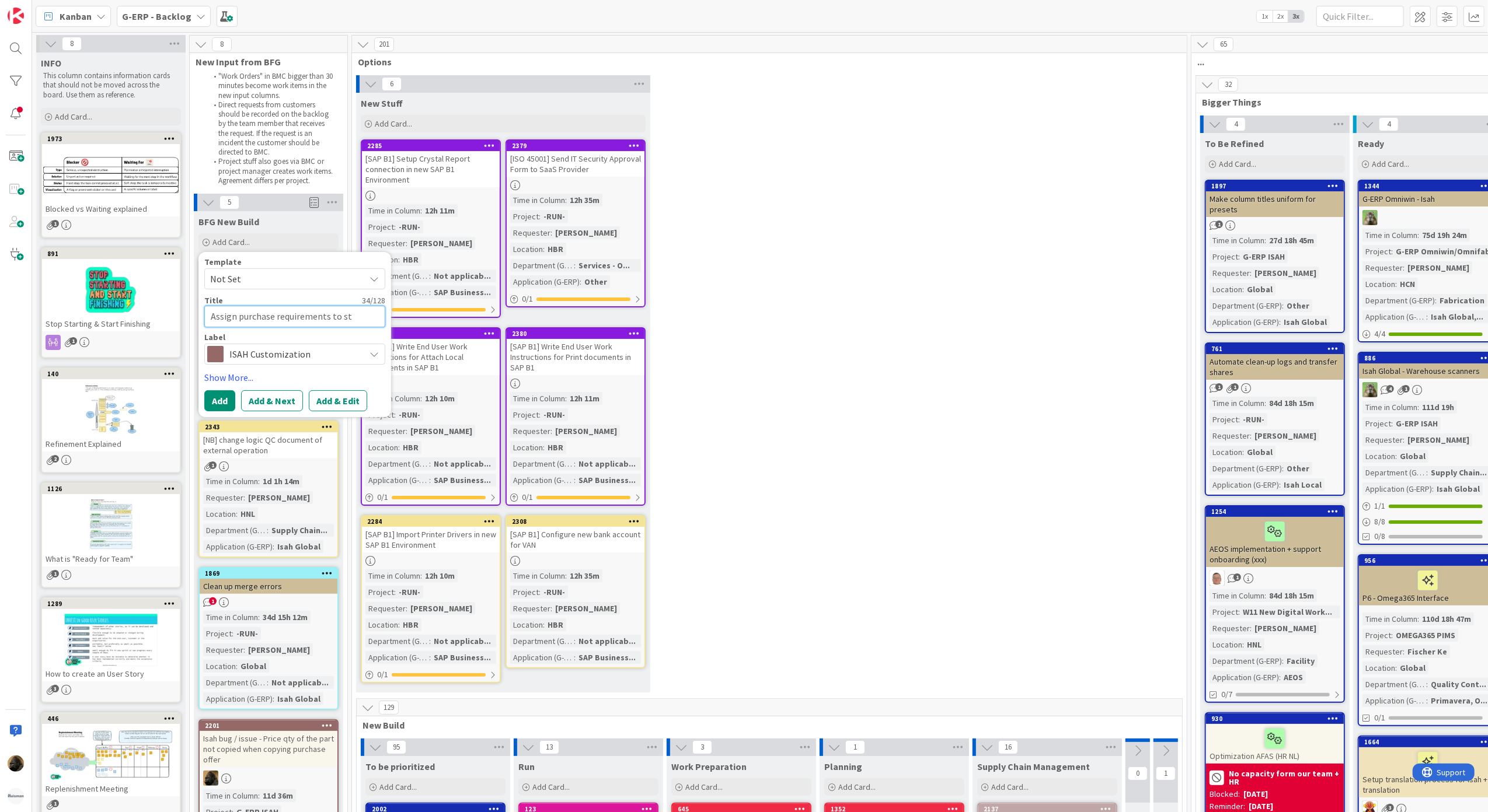
type textarea "Assign purchase requirements to sto"
type textarea "x"
type textarea "Assign purchase requirements to stoc"
type textarea "x"
type textarea "Assign purchase requirements to stock"
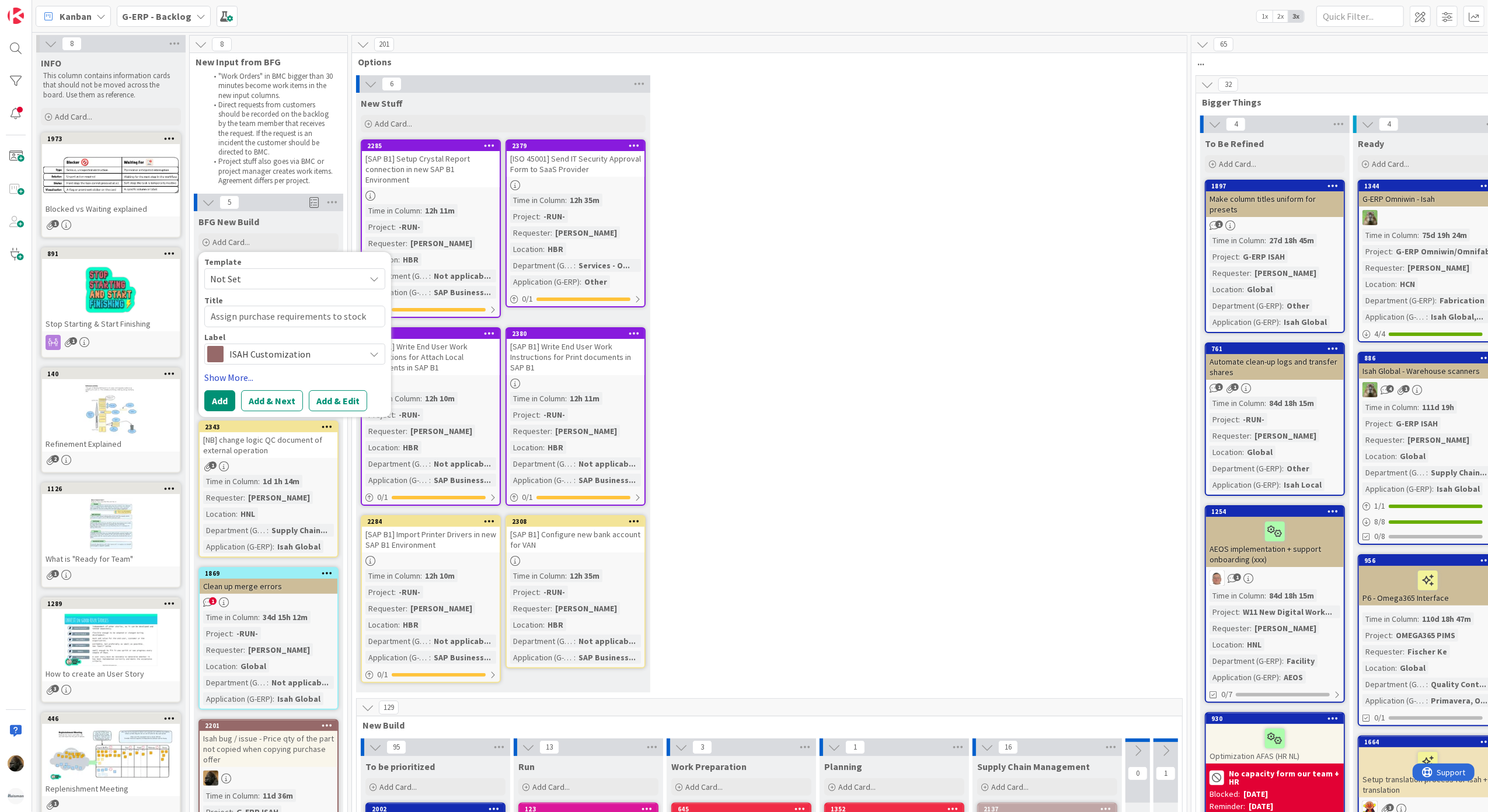
click at [244, 380] on link "Show More..." at bounding box center [295, 377] width 181 height 14
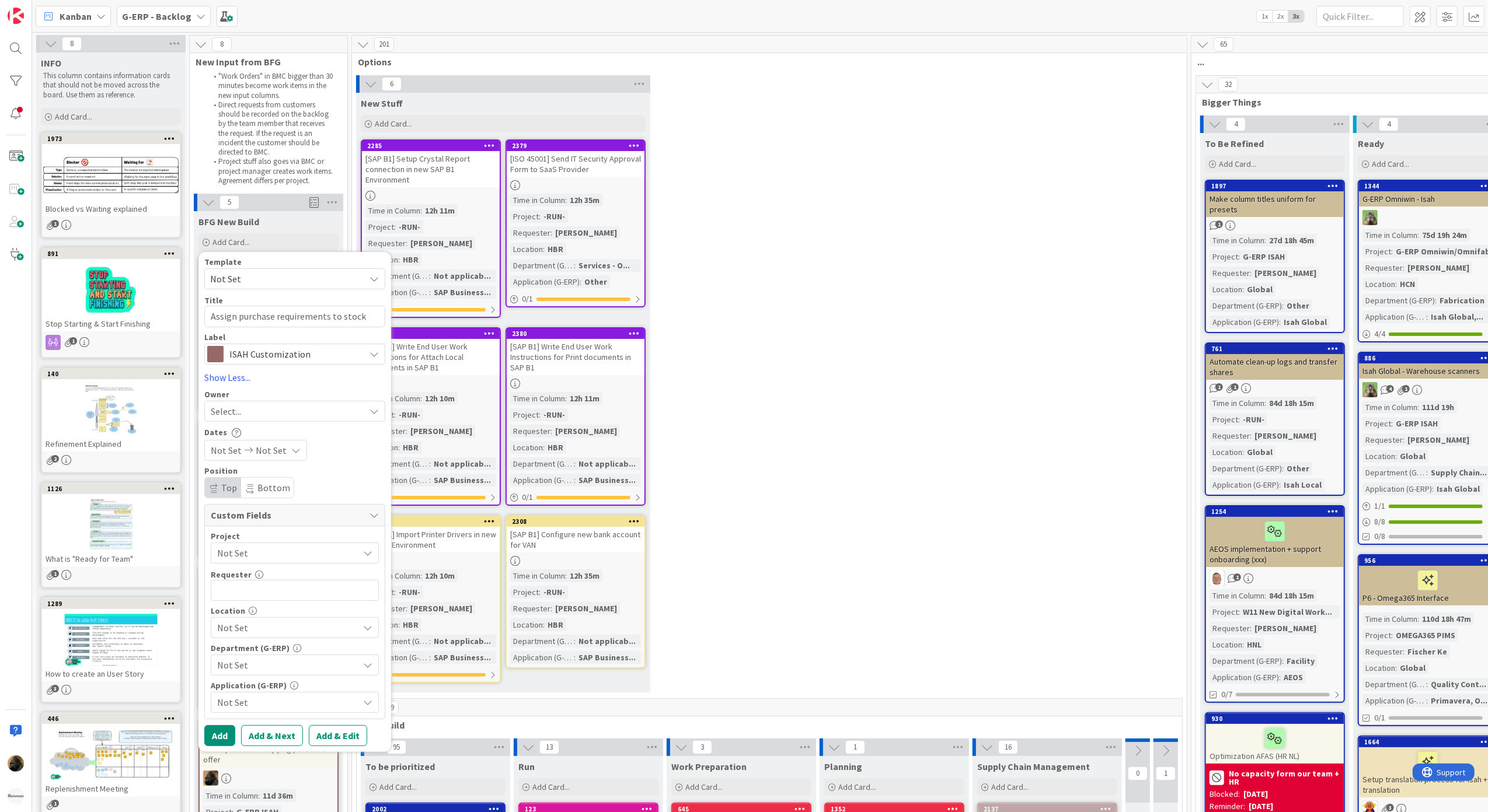
click at [298, 407] on div "Select..." at bounding box center [288, 411] width 154 height 14
click at [288, 387] on div "Template Not Set Title 37 / 128 Assign purchase requirements to stock Label ISA…" at bounding box center [295, 501] width 181 height 488
click at [300, 554] on span "Not Set" at bounding box center [285, 553] width 136 height 16
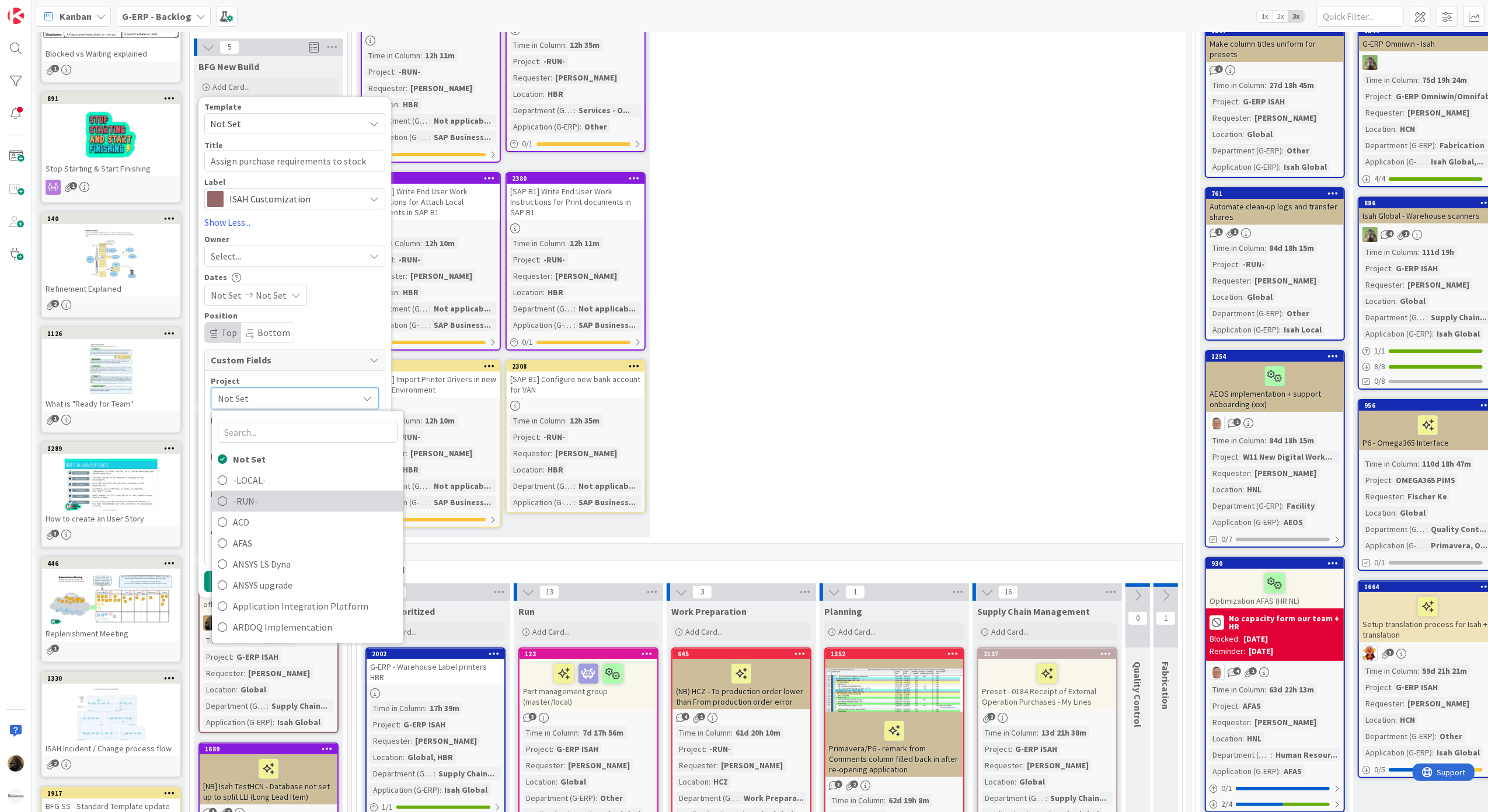
click at [311, 498] on span "-RUN-" at bounding box center [315, 500] width 165 height 18
type textarea "x"
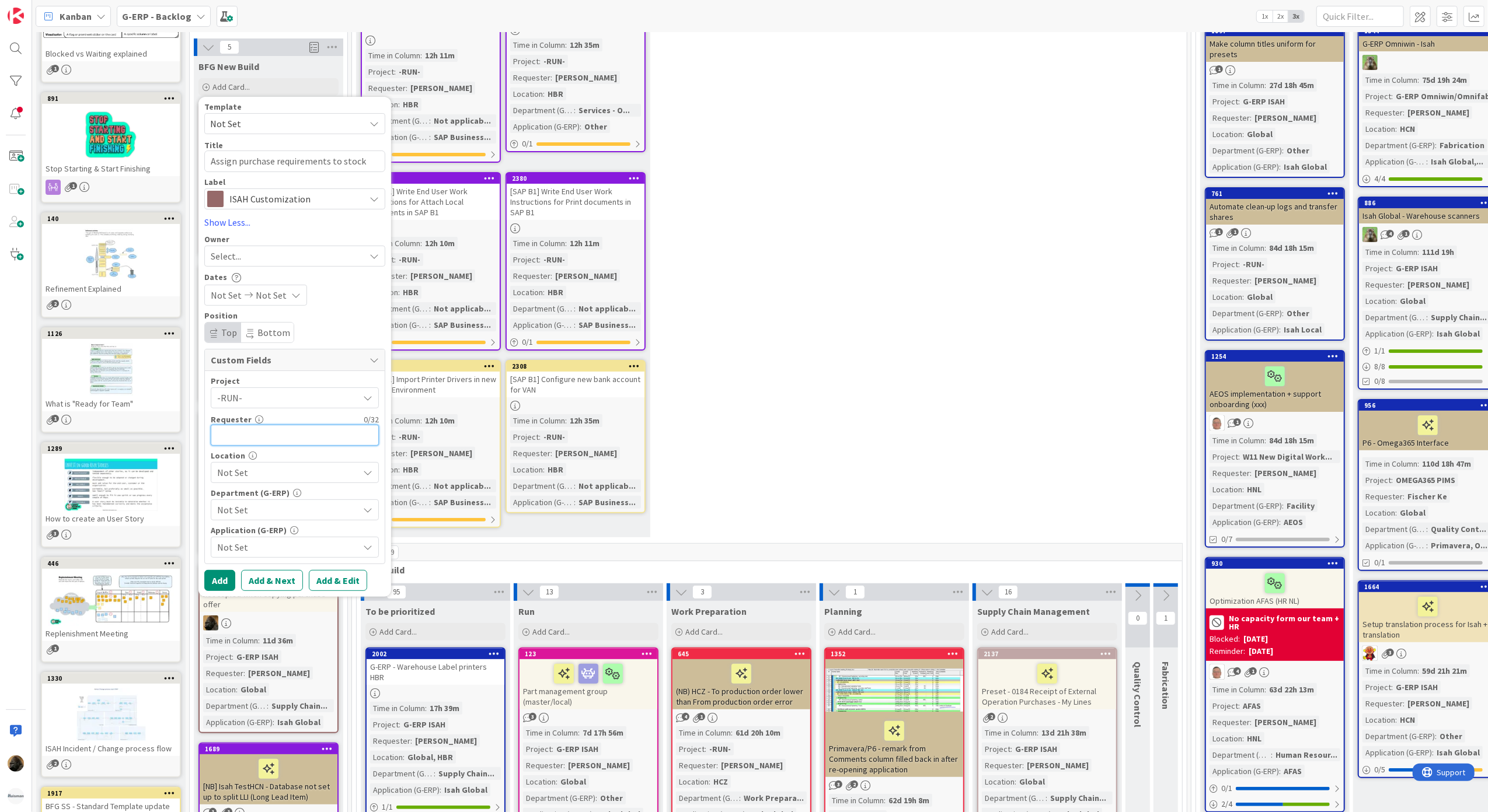
click at [280, 445] on input "text" at bounding box center [295, 435] width 168 height 21
type input "[PERSON_NAME]"
type textarea "x"
type input "[PERSON_NAME]"
click at [304, 472] on span "Not Set" at bounding box center [288, 472] width 141 height 14
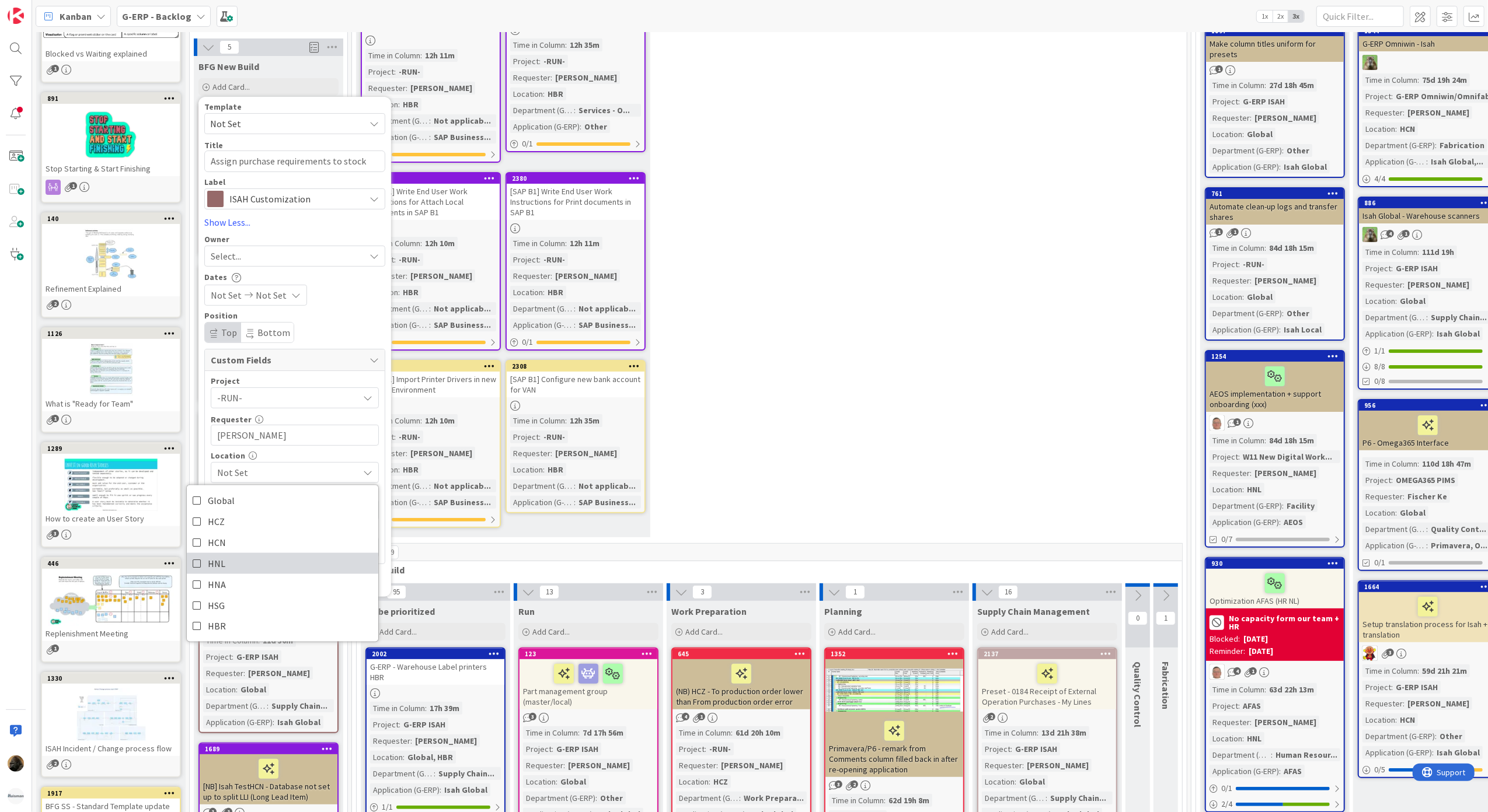
click at [262, 567] on link "HNL" at bounding box center [283, 563] width 192 height 21
click at [327, 375] on div "Project -RUN- Not Set -LOCAL- -RUN- ACD AFAS ANSYS LS Dyna ANSYS upgrade Applic…" at bounding box center [295, 467] width 179 height 192
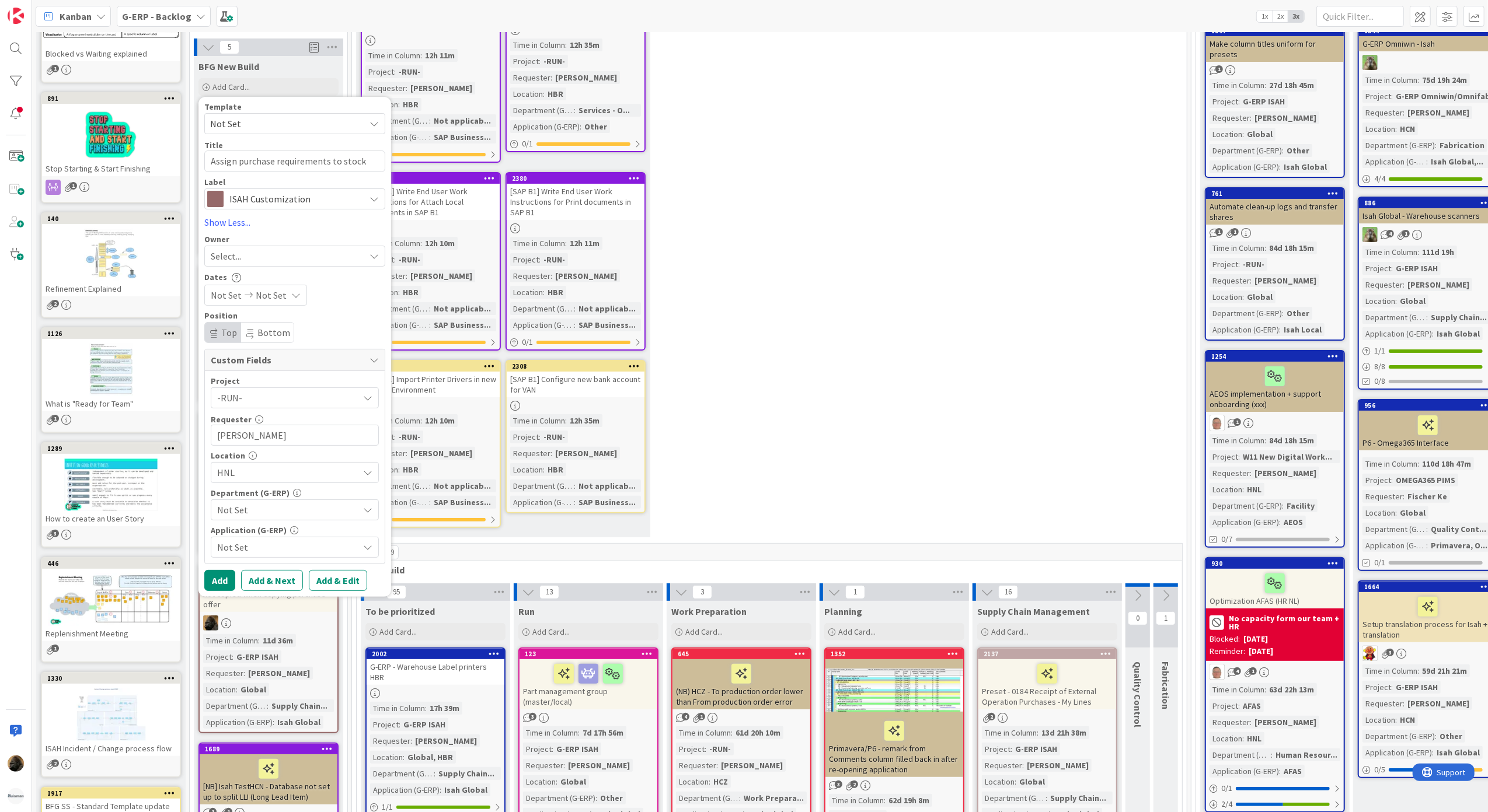
click at [292, 512] on span "Not Set" at bounding box center [288, 510] width 141 height 14
click at [272, 271] on span "Supply Chain Management" at bounding box center [261, 264] width 107 height 18
click at [295, 539] on div "Not Set" at bounding box center [295, 547] width 168 height 21
click at [295, 511] on span "Supply Chain Management" at bounding box center [288, 510] width 141 height 14
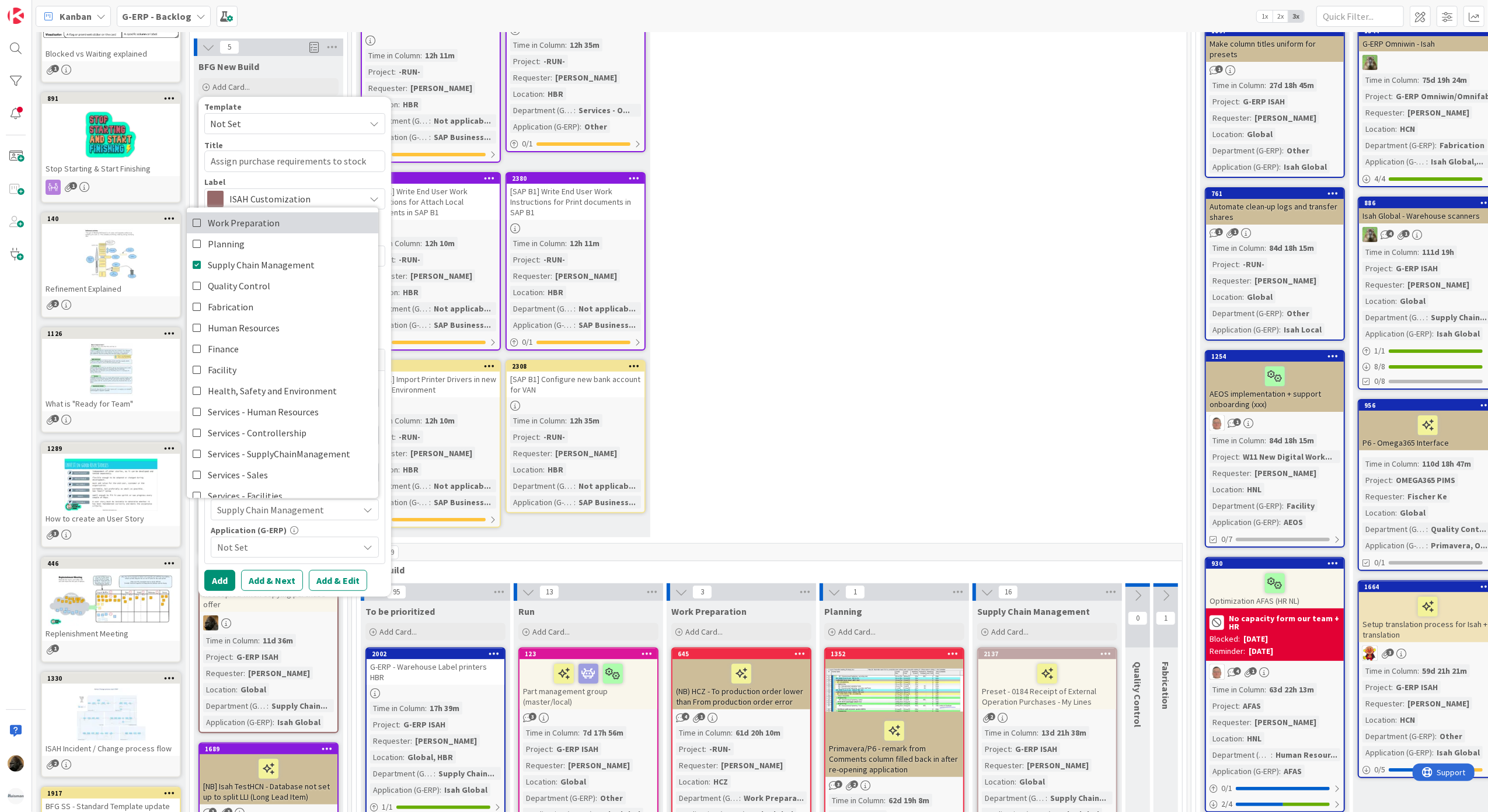
click at [295, 216] on link "Work Preparation" at bounding box center [283, 222] width 192 height 21
click at [297, 545] on span "Not Set" at bounding box center [288, 547] width 141 height 14
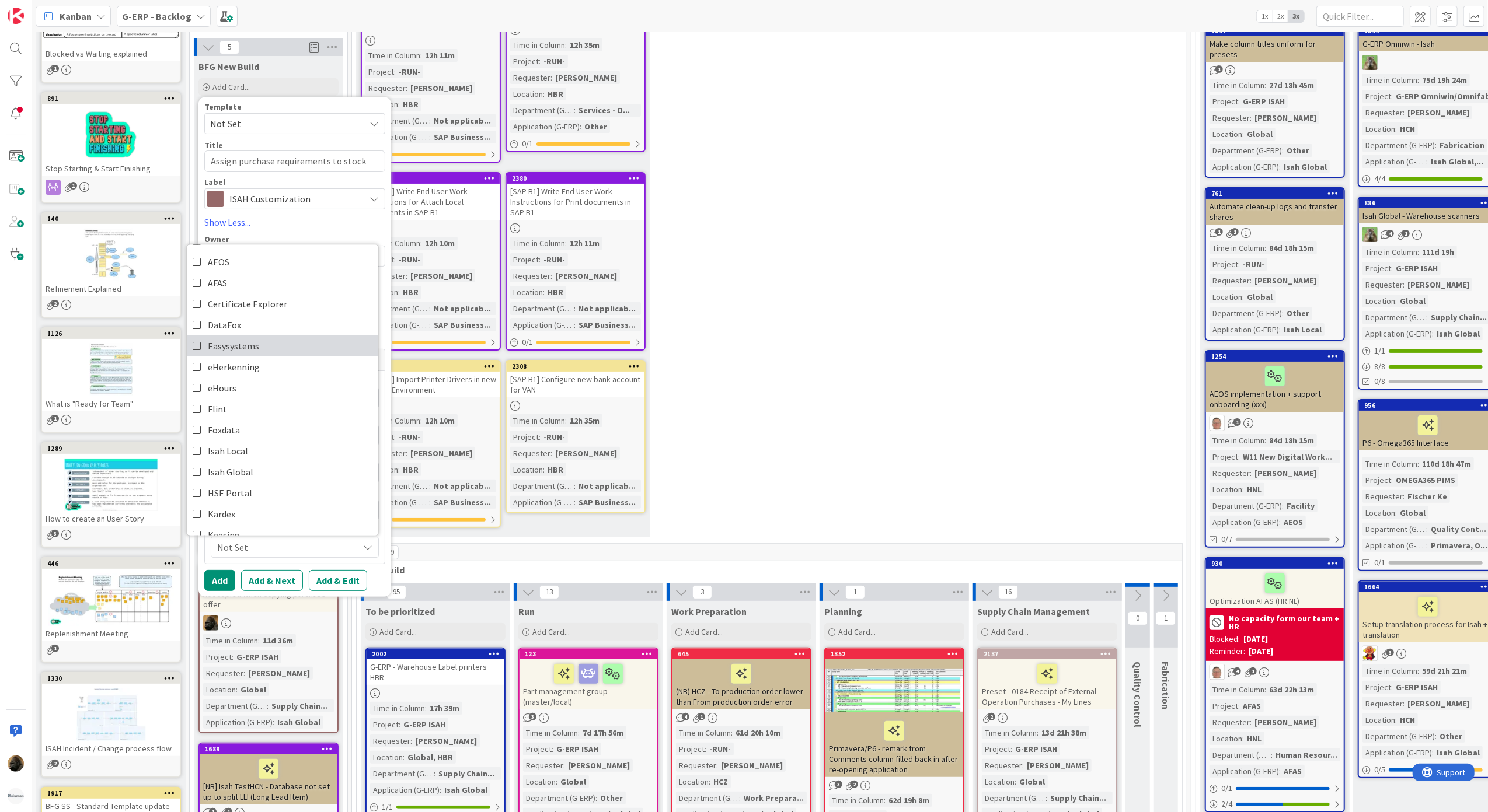
scroll to position [77, 0]
click at [278, 436] on link "Isah Global" at bounding box center [283, 433] width 192 height 21
type textarea "x"
click at [305, 551] on span "Isah Global" at bounding box center [288, 547] width 141 height 14
click at [332, 575] on button "Add & Edit" at bounding box center [338, 580] width 58 height 21
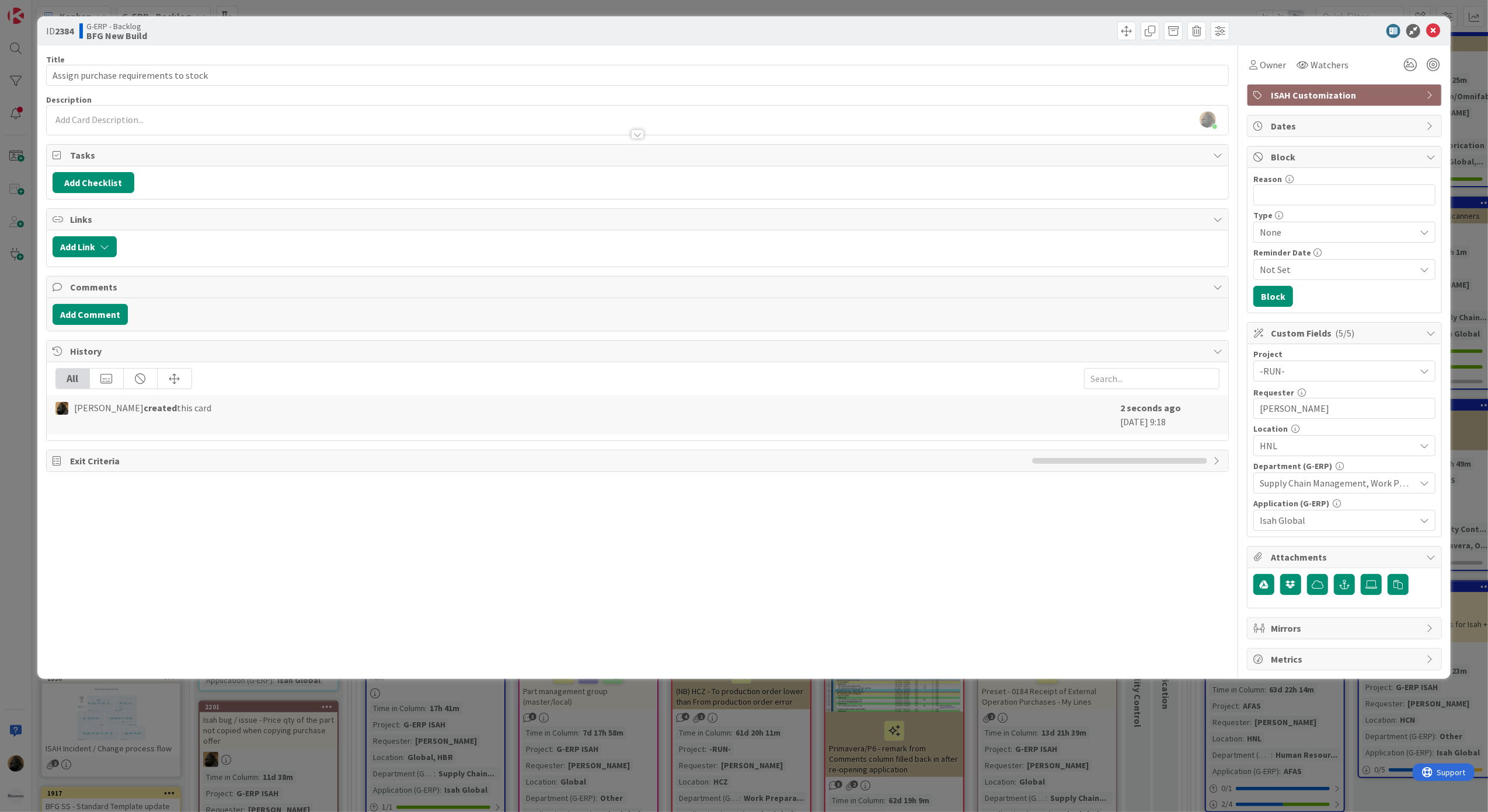
click at [631, 134] on div at bounding box center [637, 134] width 13 height 9
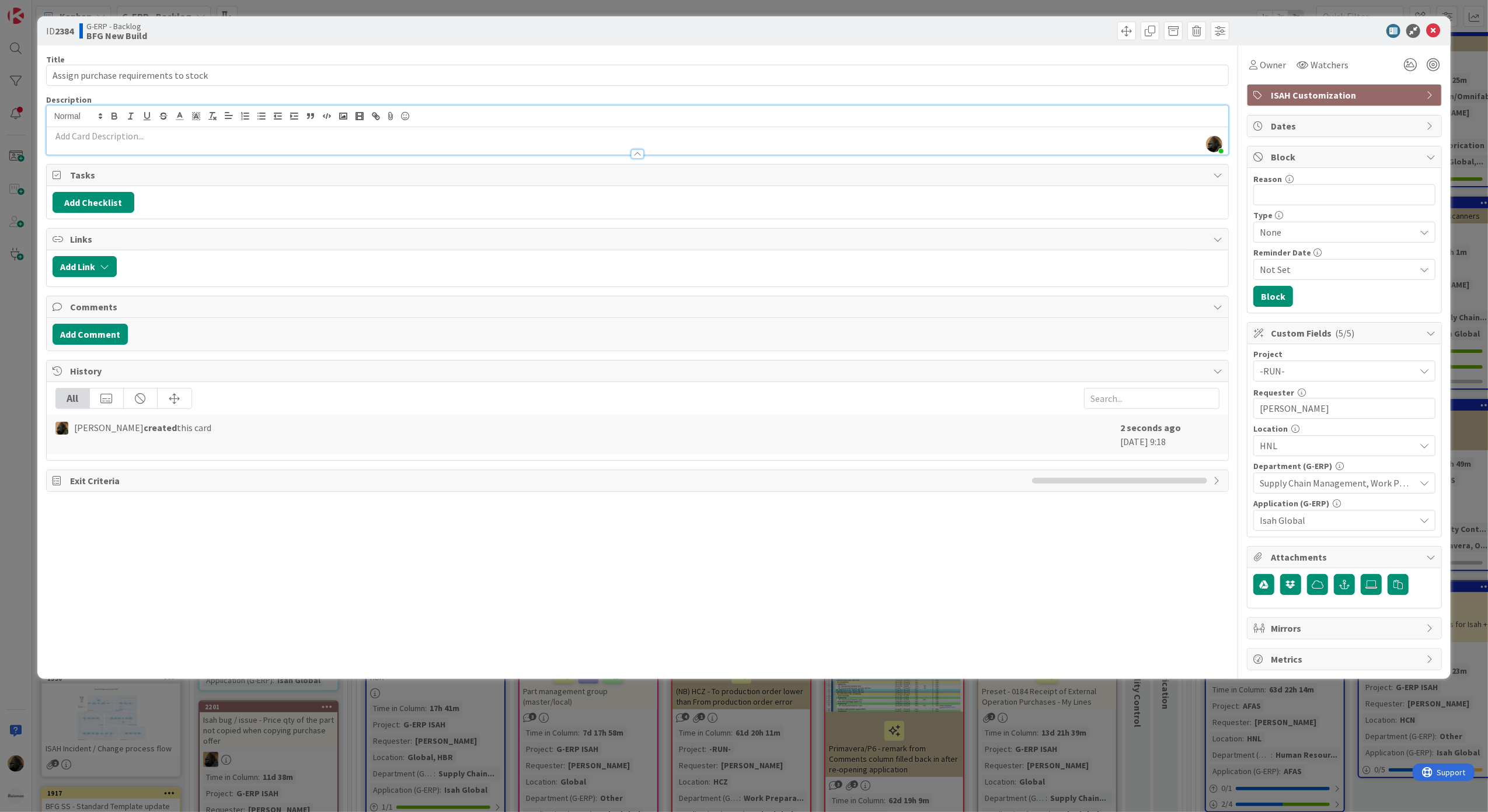
click at [629, 133] on p at bounding box center [637, 136] width 1170 height 14
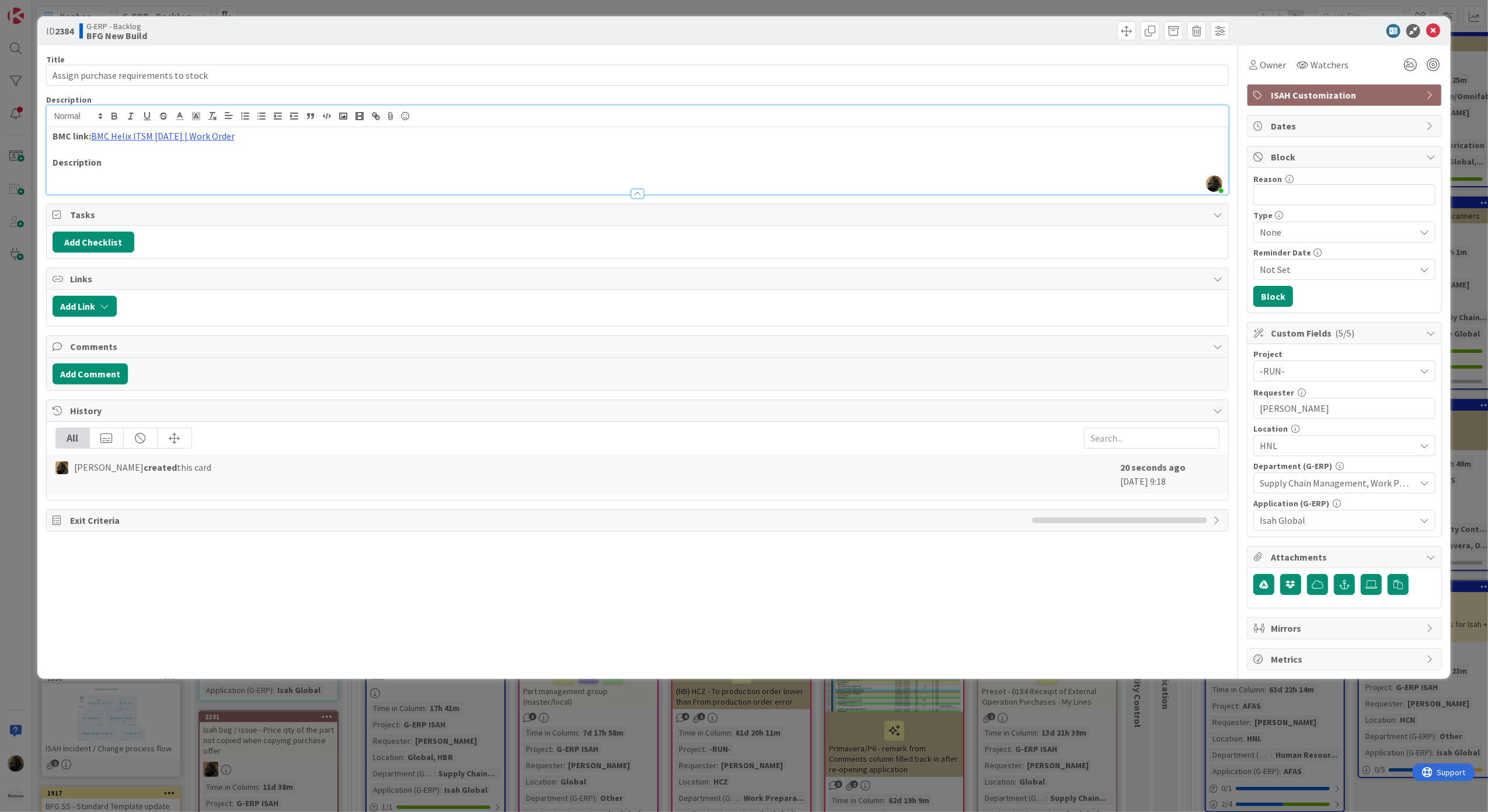
click at [121, 186] on div at bounding box center [637, 188] width 1182 height 12
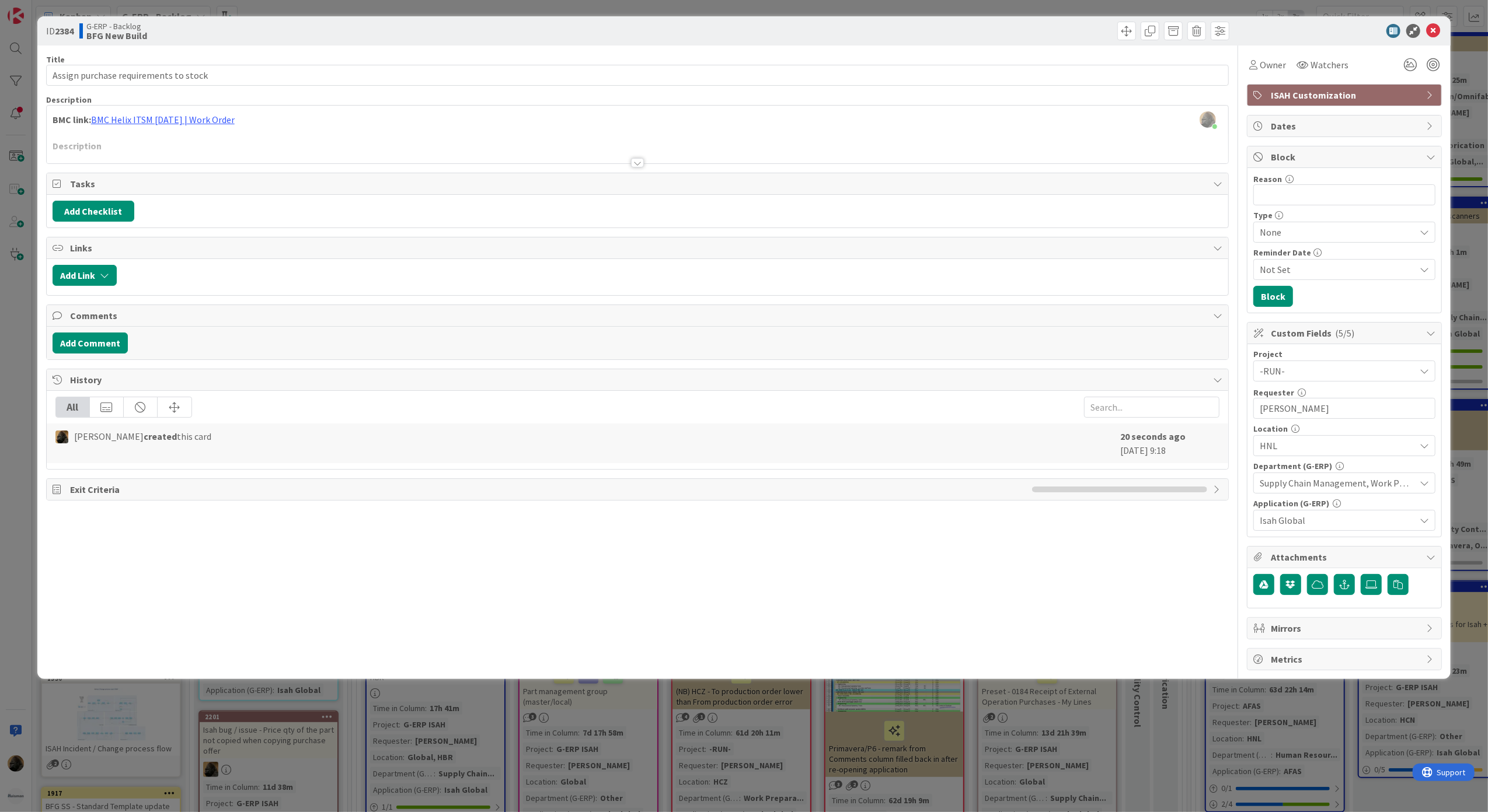
click at [115, 163] on div at bounding box center [637, 148] width 1182 height 30
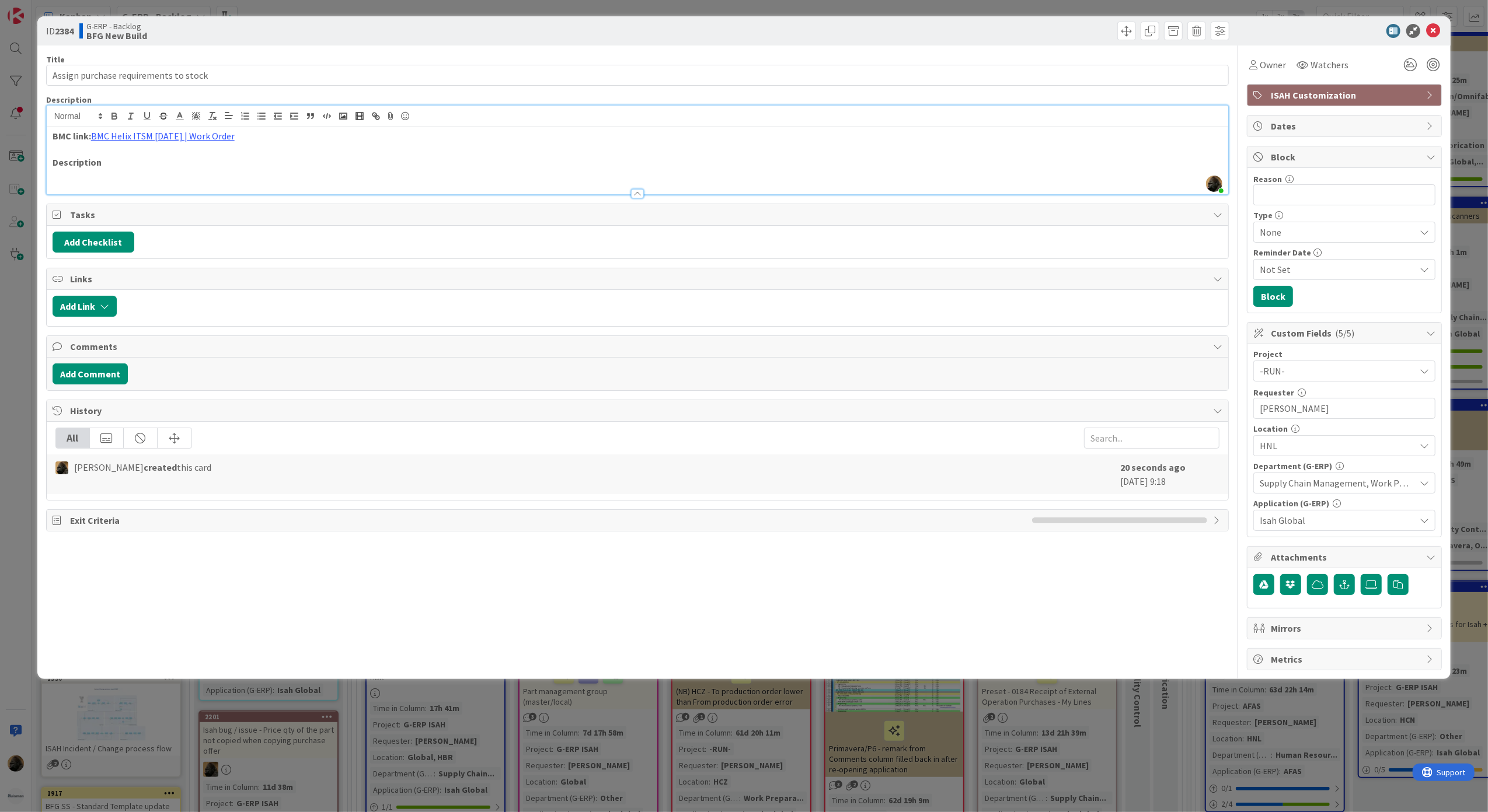
click at [98, 179] on p at bounding box center [637, 176] width 1170 height 14
click at [1434, 28] on icon at bounding box center [1433, 31] width 14 height 14
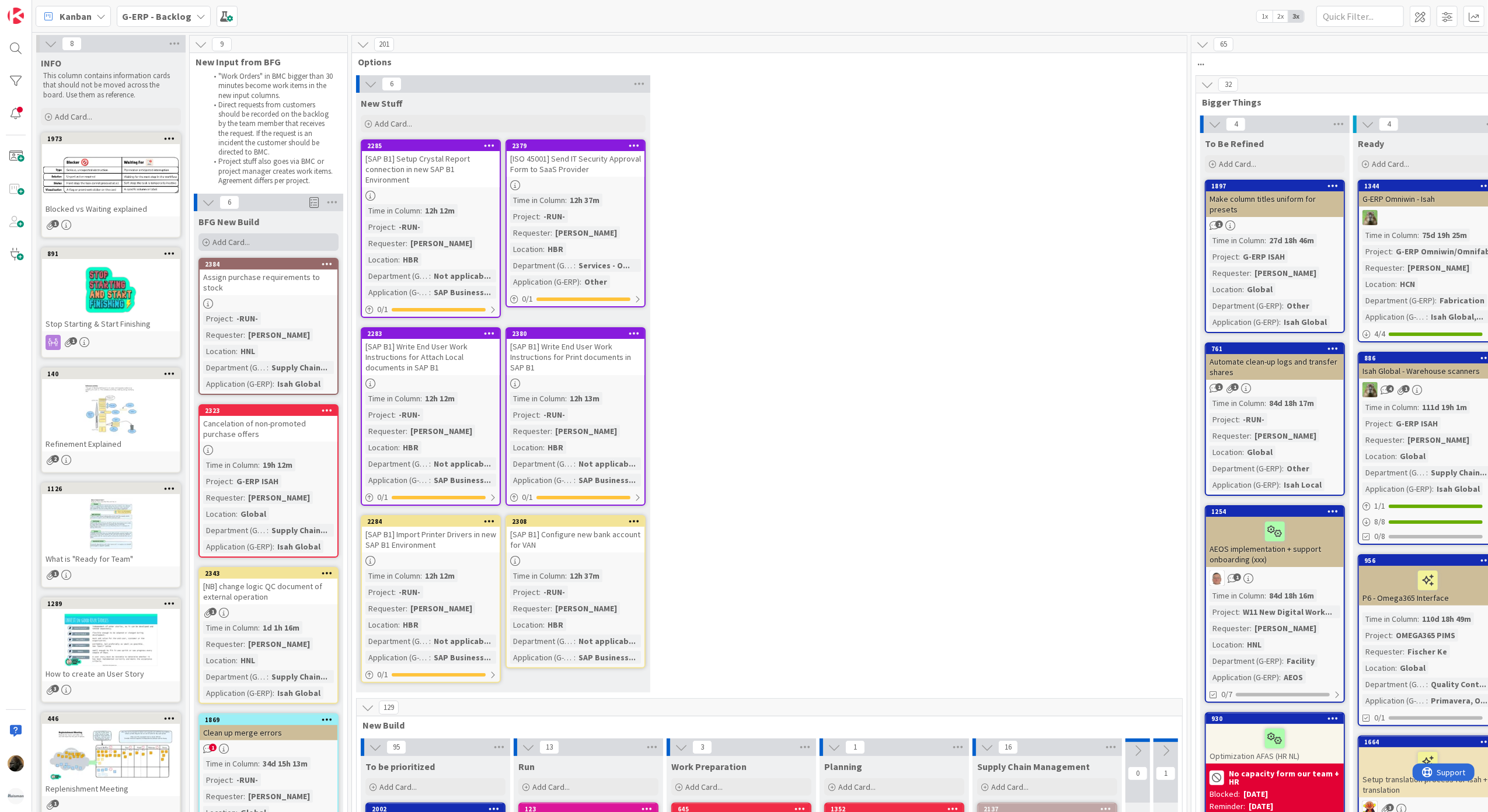
click at [242, 244] on span "Add Card..." at bounding box center [231, 242] width 38 height 11
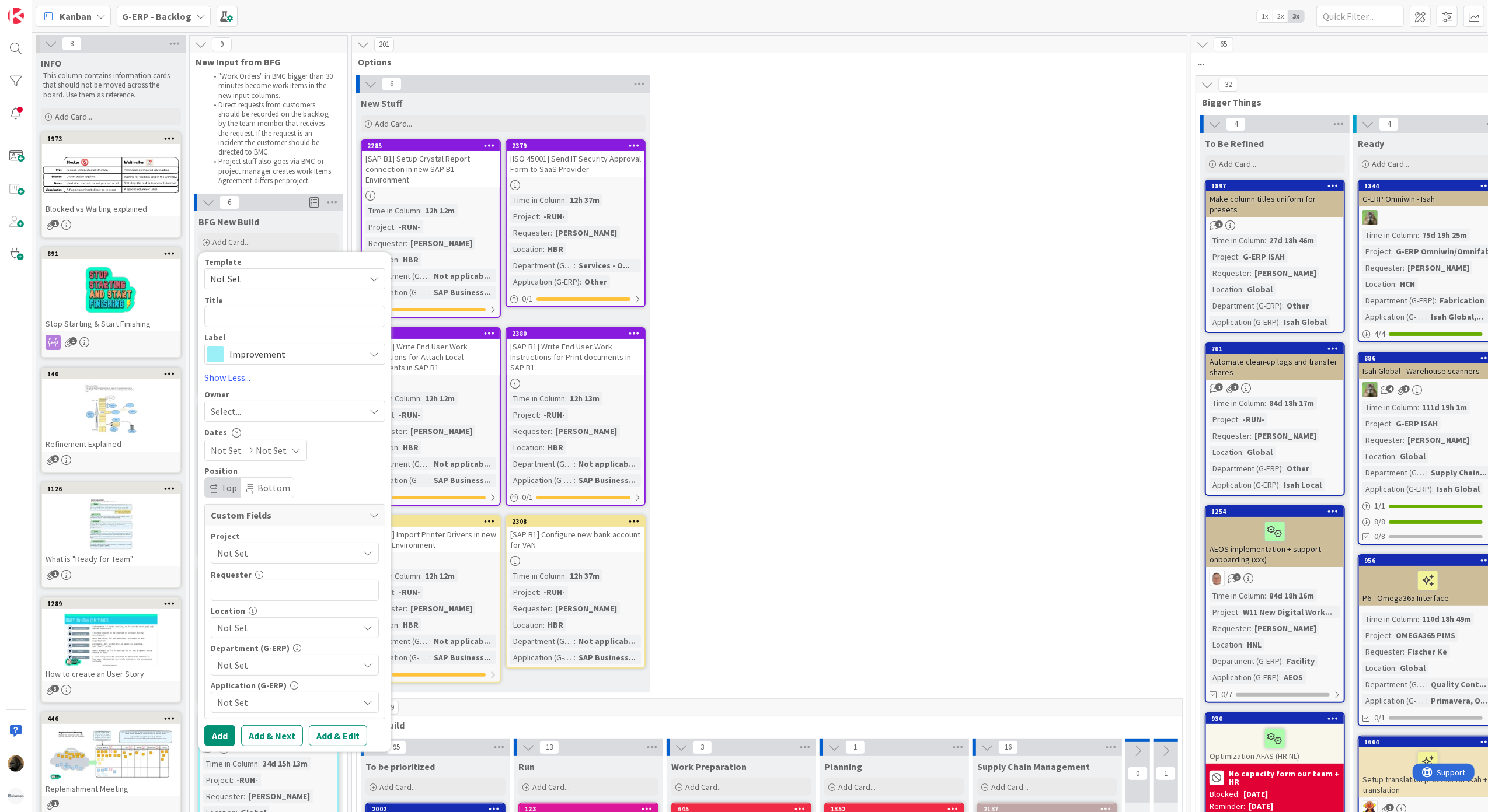
click at [265, 281] on span "Not Set" at bounding box center [283, 279] width 146 height 15
click at [276, 345] on span "Isah Change - template" at bounding box center [305, 352] width 167 height 15
type textarea "x"
type textarea "Isah Change - template"
click at [301, 214] on div "BFG New Build" at bounding box center [268, 219] width 150 height 16
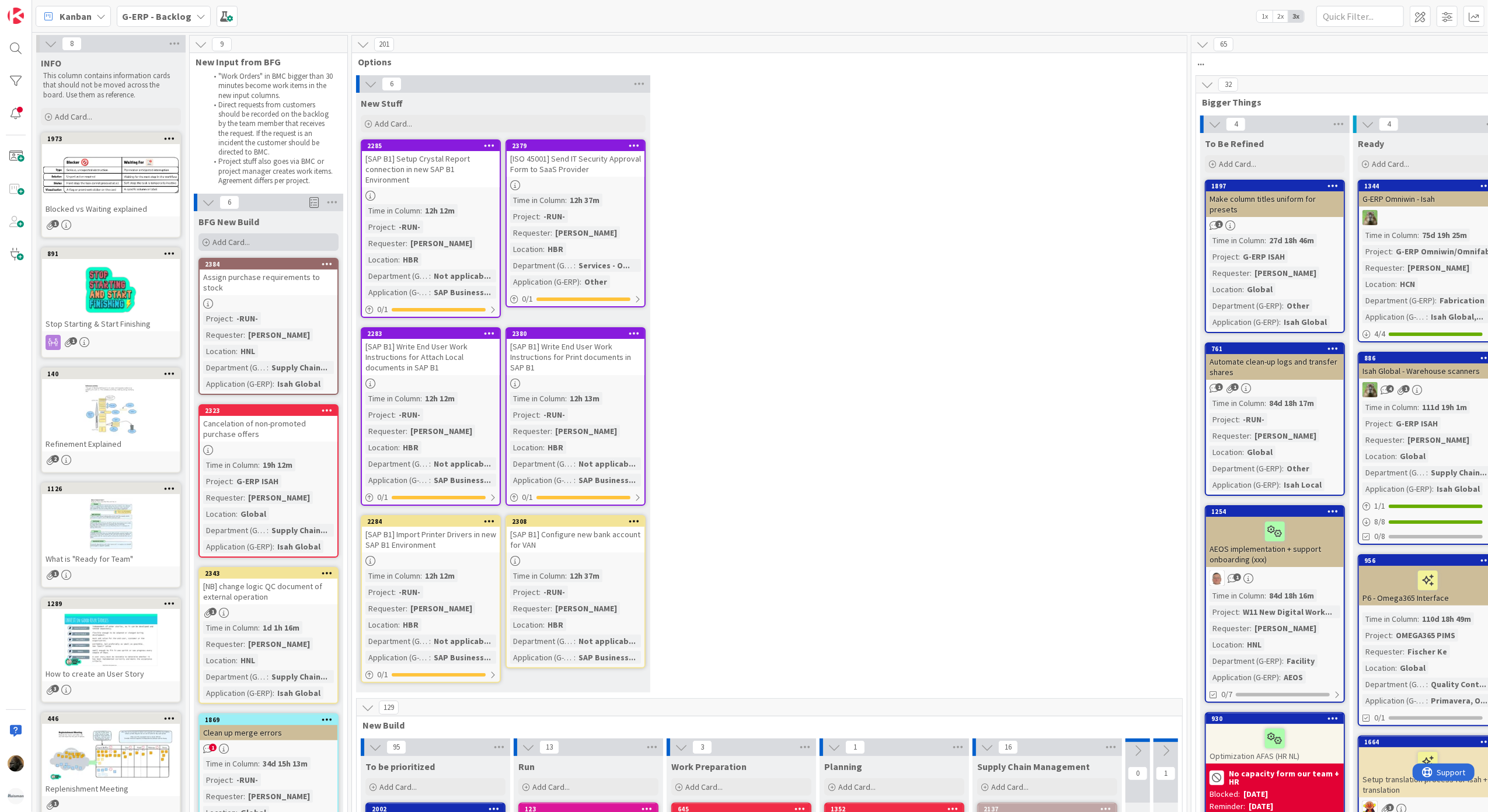
click at [248, 241] on span "Add Card..." at bounding box center [231, 242] width 38 height 11
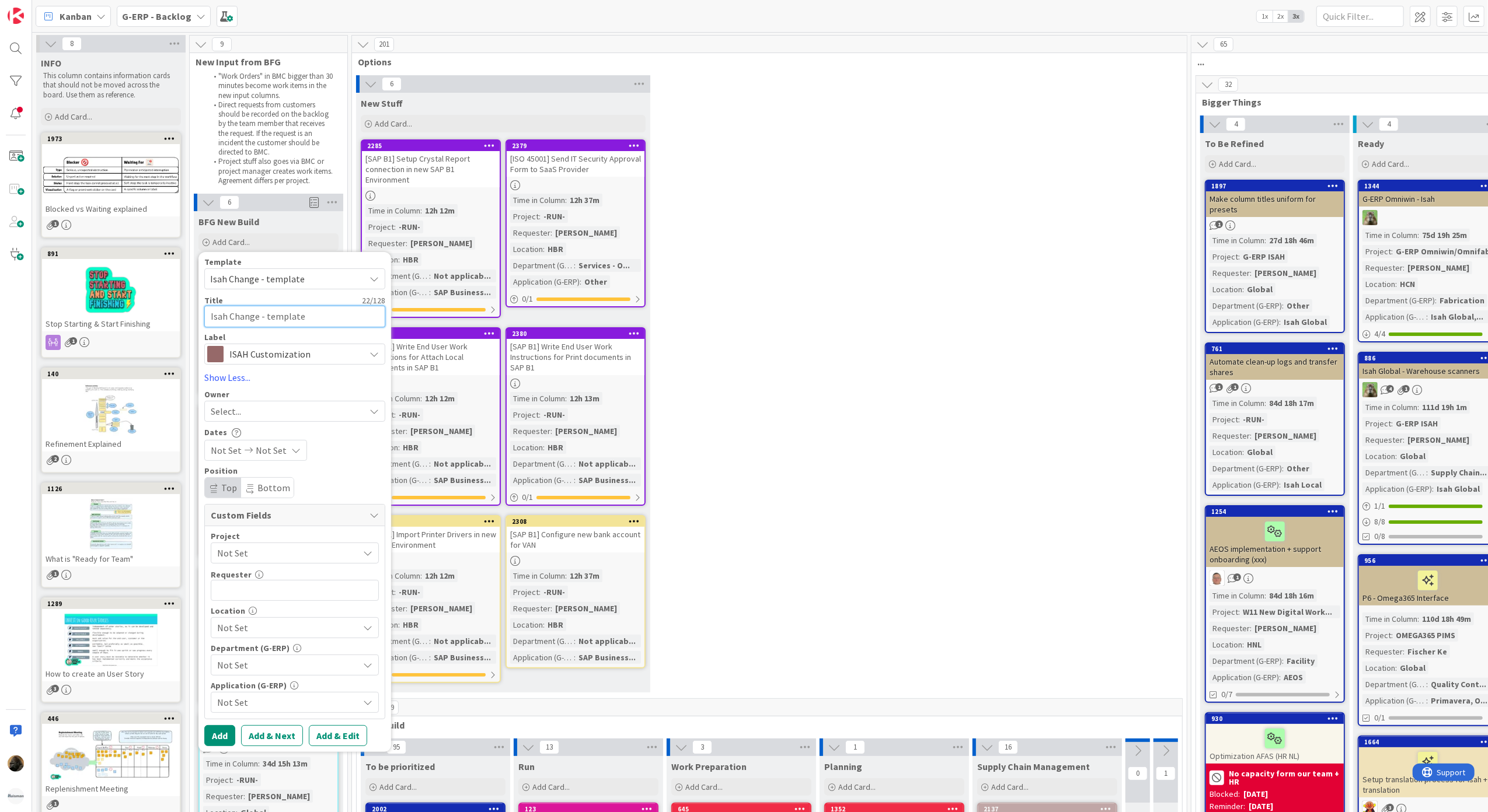
drag, startPoint x: 331, startPoint y: 322, endPoint x: 181, endPoint y: 302, distance: 151.3
type textarea "x"
type textarea "A"
type textarea "x"
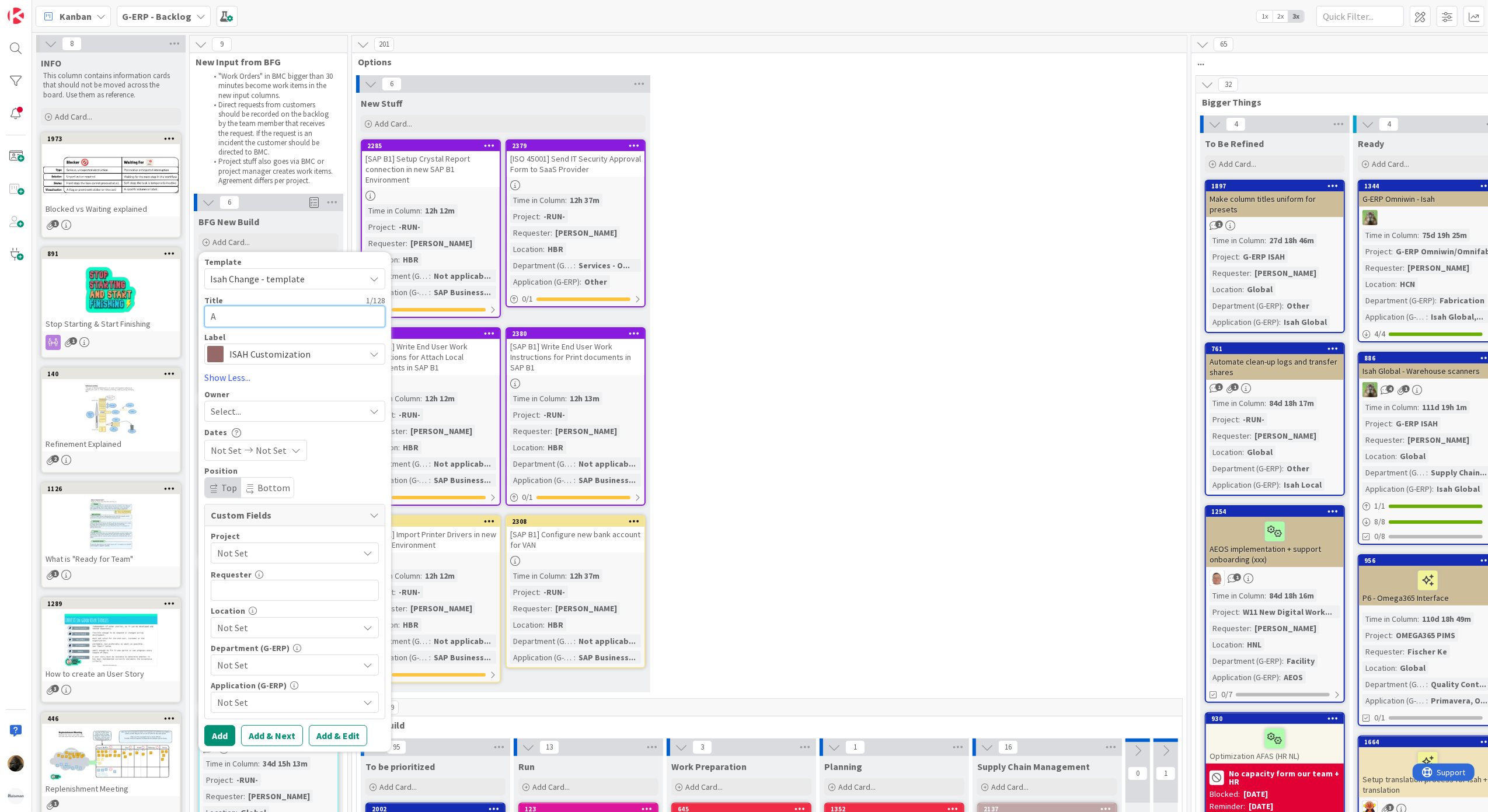
type textarea "As"
type textarea "x"
type textarea "Ass"
type textarea "x"
type textarea "Assi"
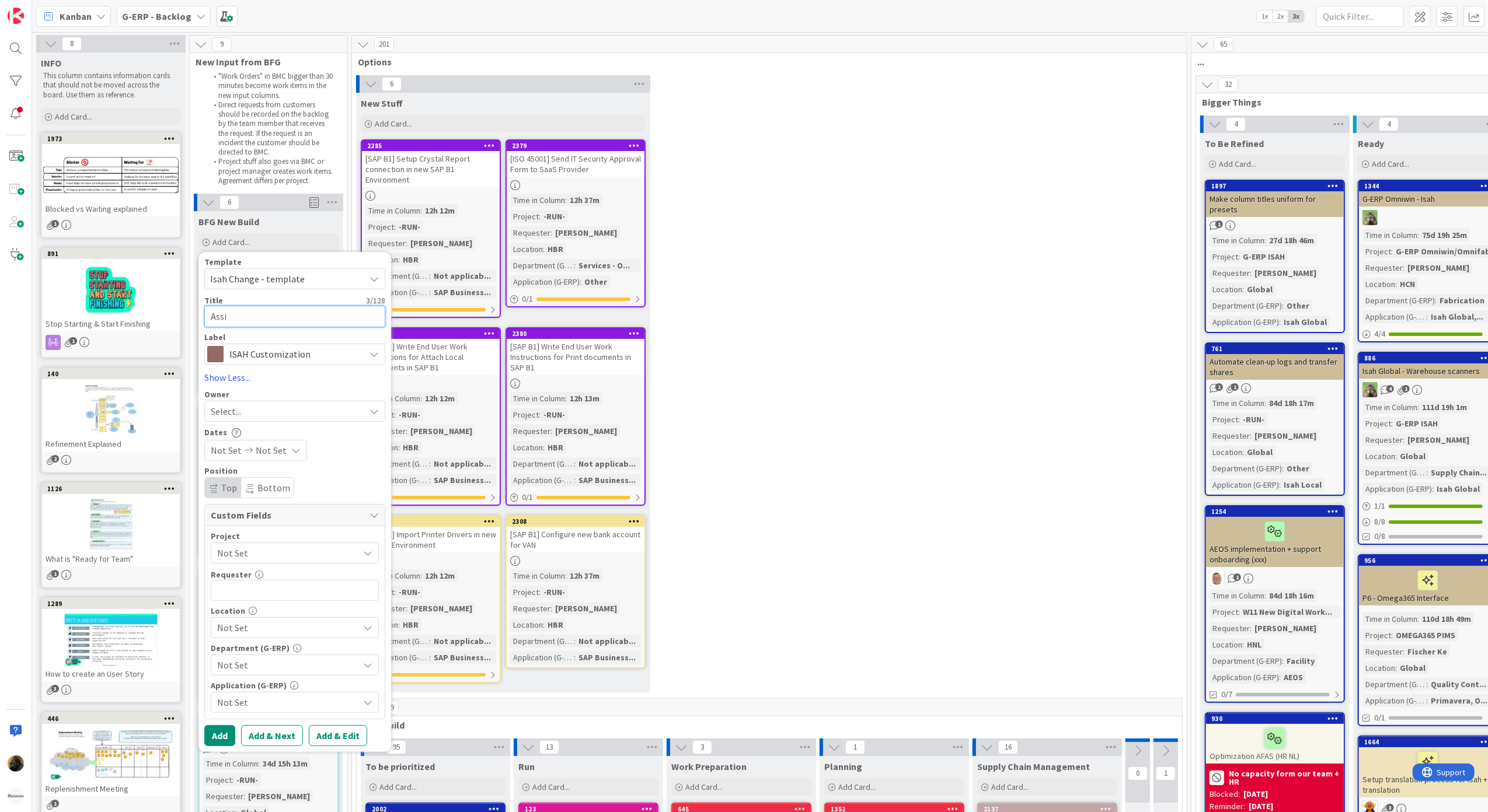
type textarea "x"
type textarea "Assig"
type textarea "x"
type textarea "Assign"
type textarea "x"
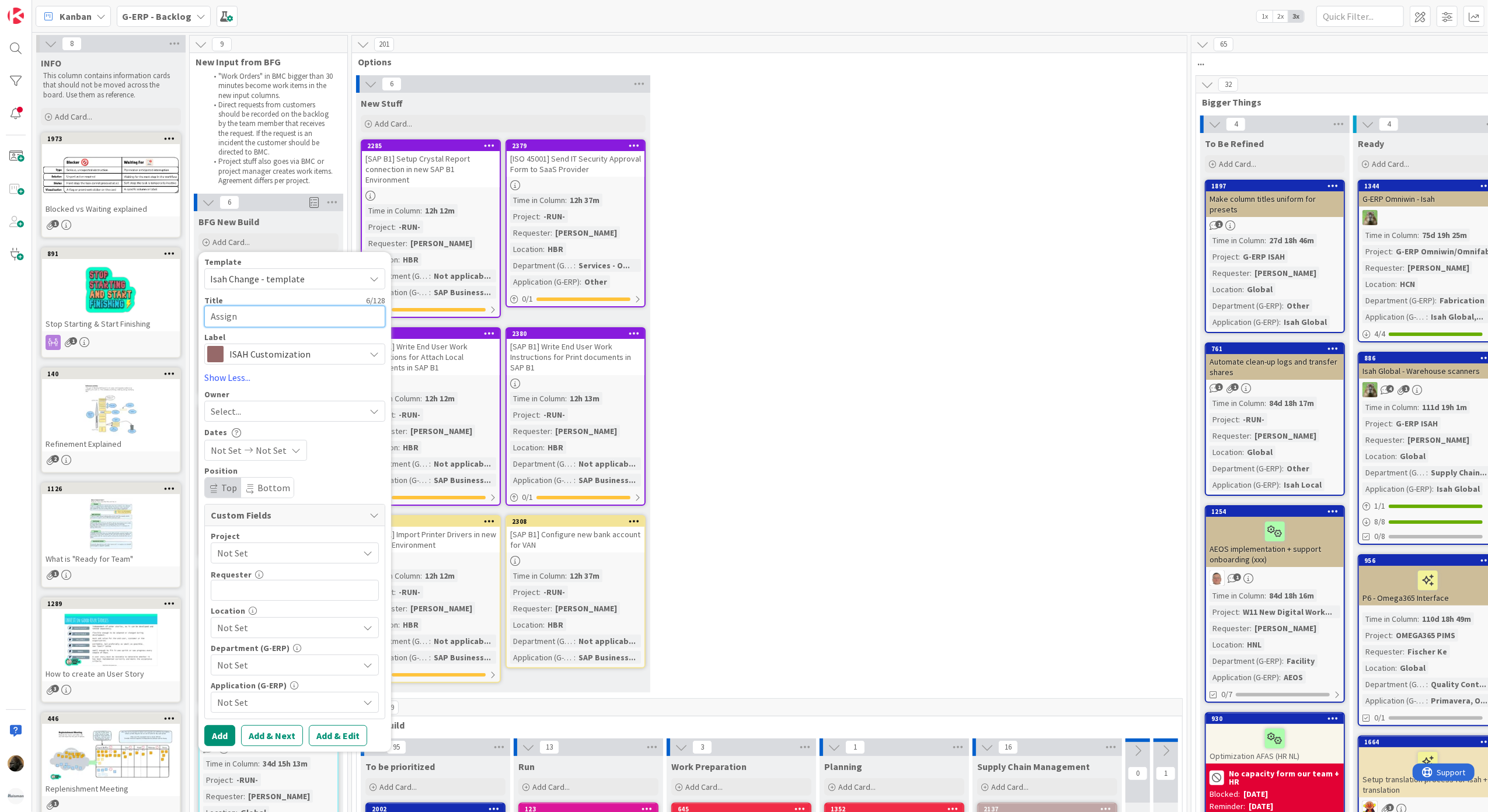
type textarea "Assign"
type textarea "x"
type textarea "Assign p"
type textarea "x"
type textarea "Assign pu"
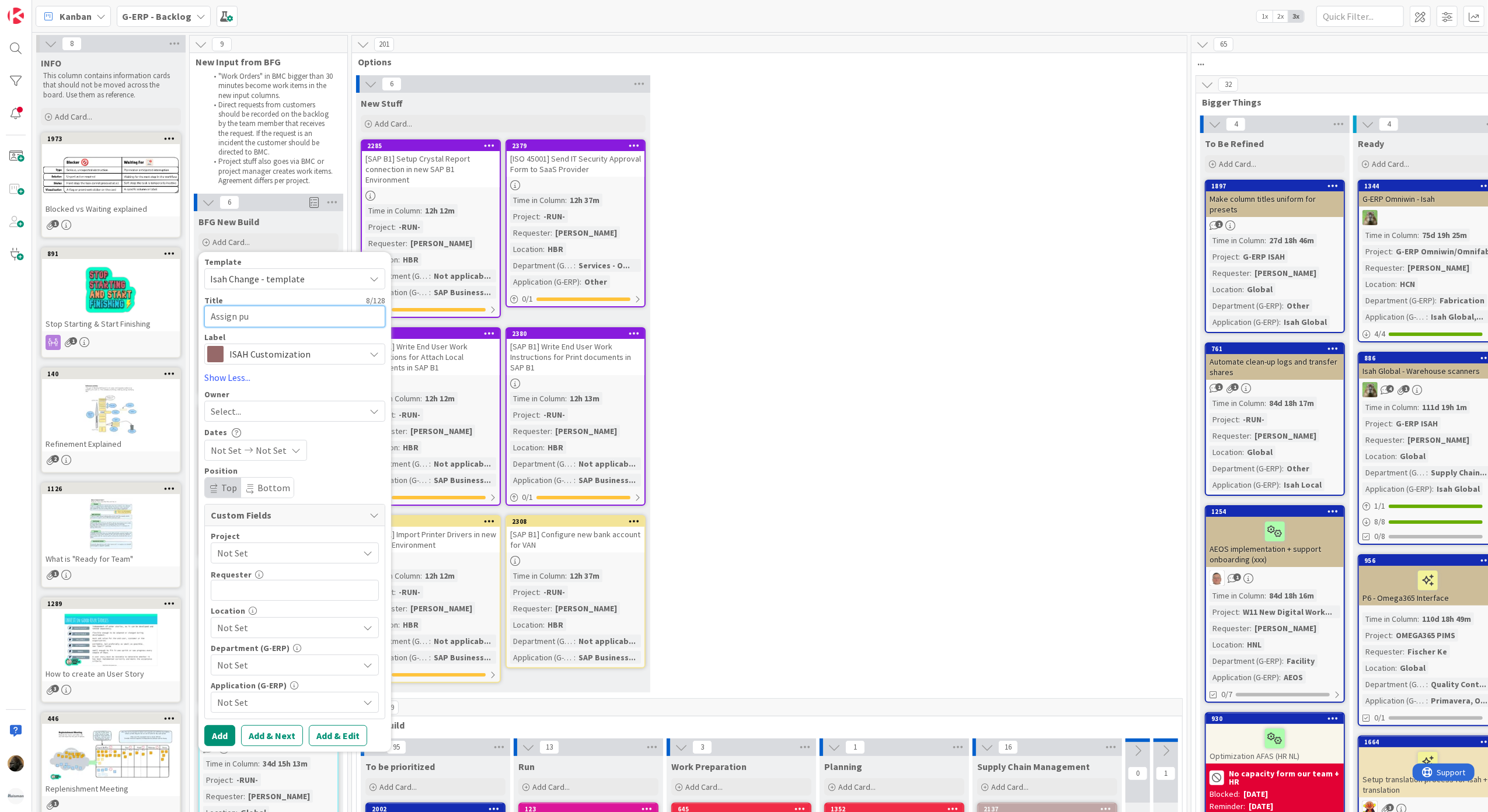
type textarea "x"
type textarea "Assign pur"
type textarea "x"
type textarea "Assign purc"
type textarea "x"
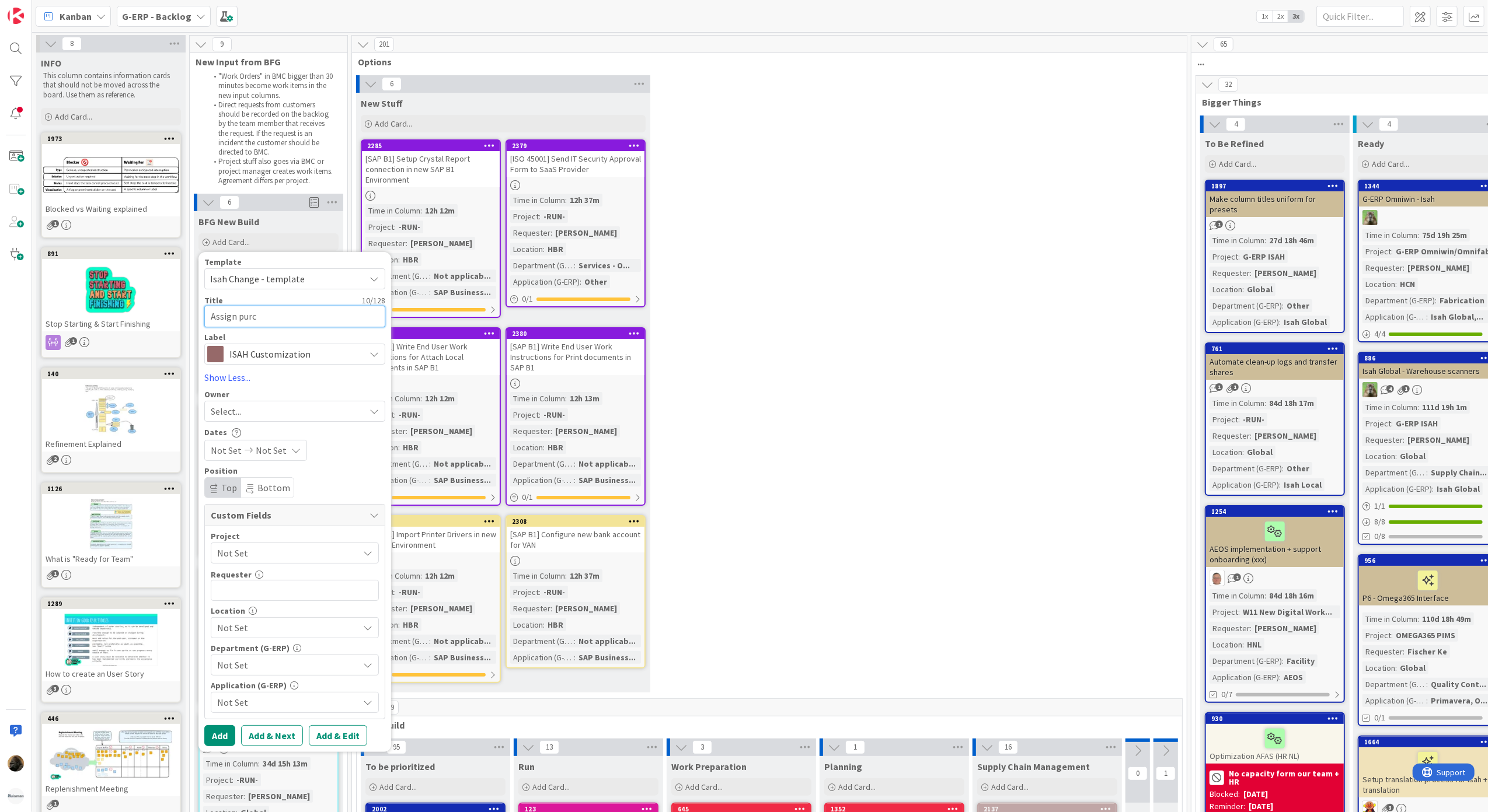
type textarea "Assign purch"
type textarea "x"
type textarea "Assign purcha"
type textarea "x"
type textarea "Assign purchas"
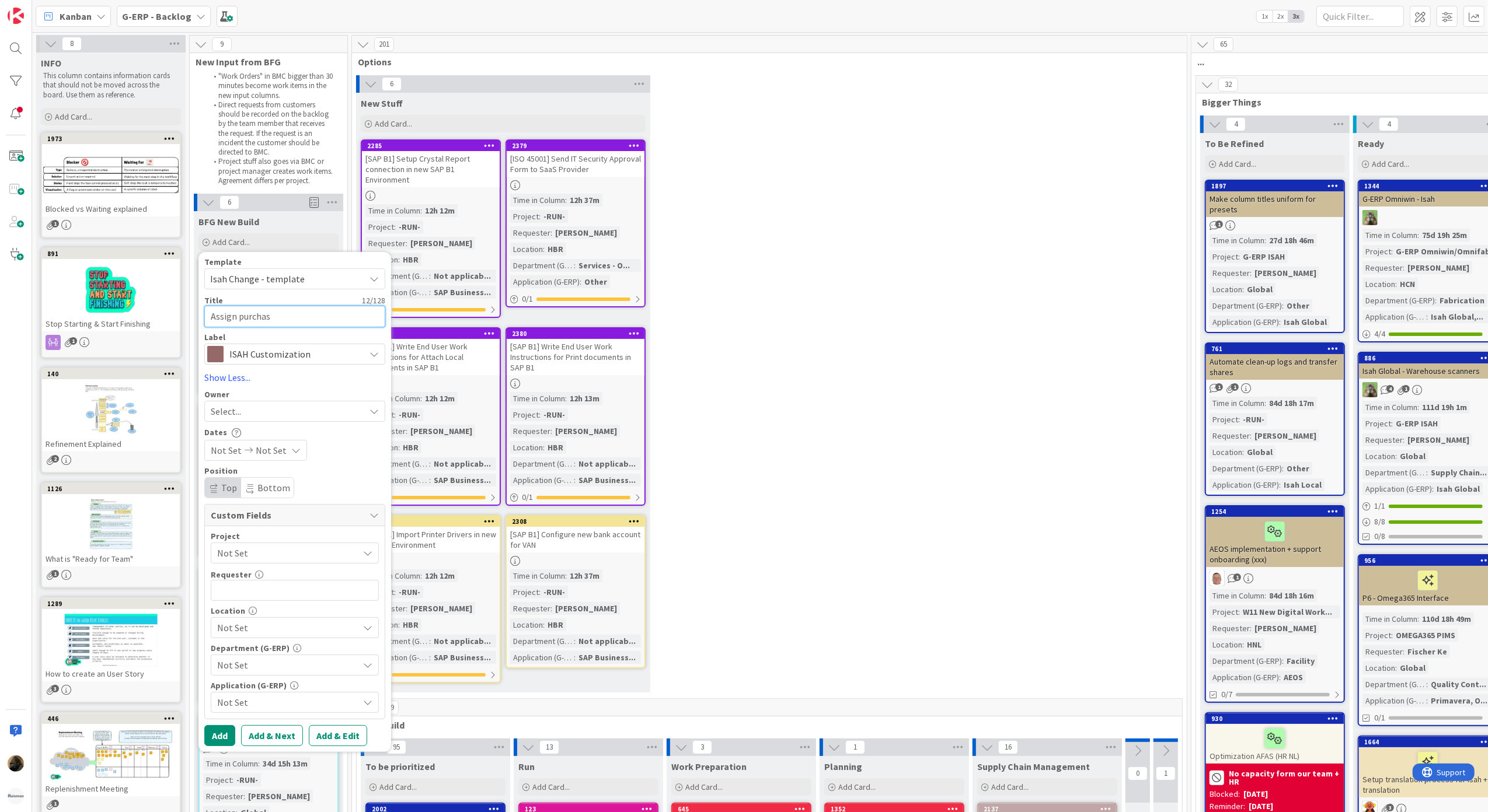
type textarea "x"
type textarea "Assign purchase"
type textarea "x"
type textarea "Assign purchase"
type textarea "x"
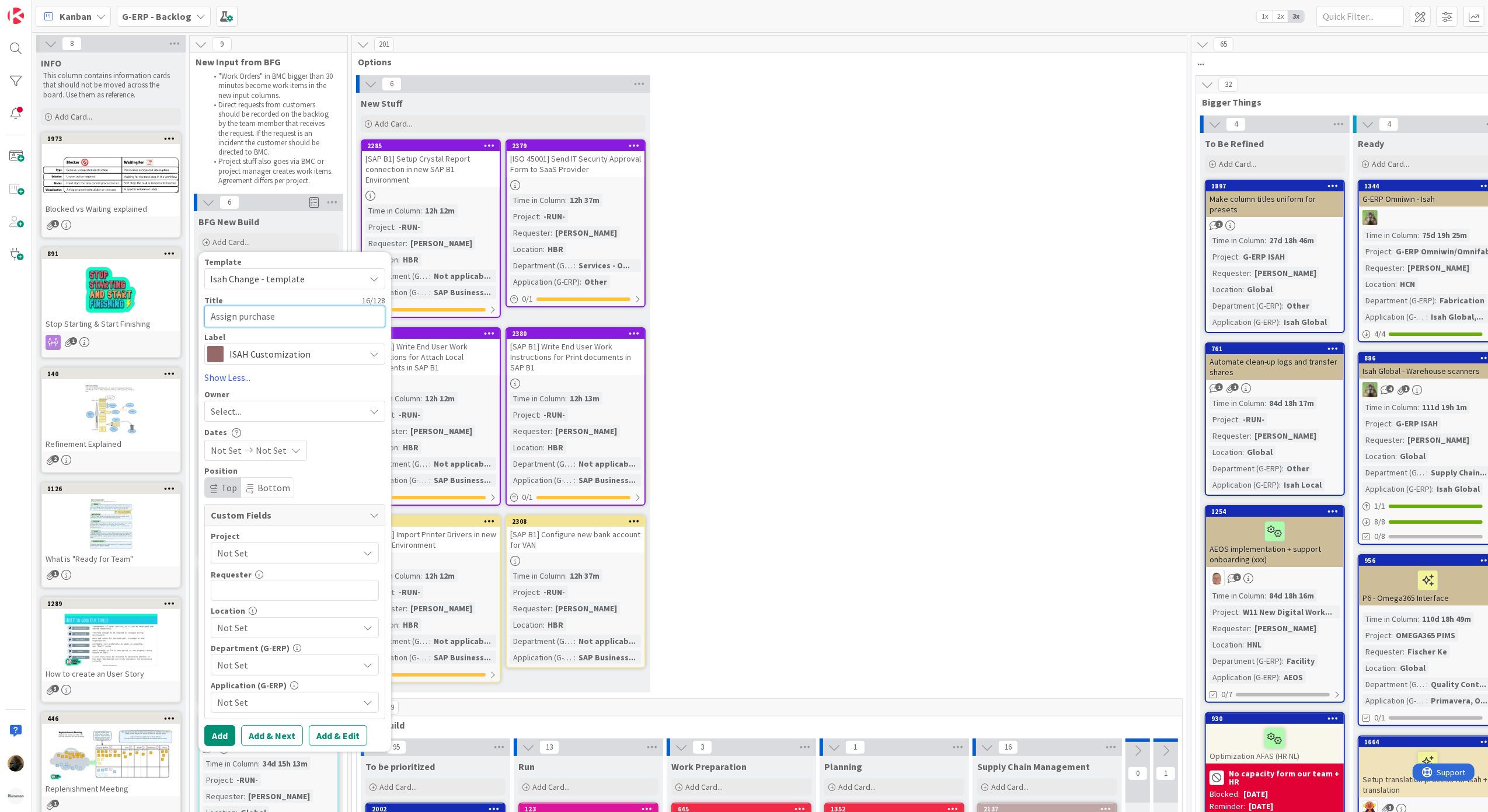
type textarea "Assign purchase r"
type textarea "x"
type textarea "Assign purchase re"
type textarea "x"
type textarea "Assign purchase req"
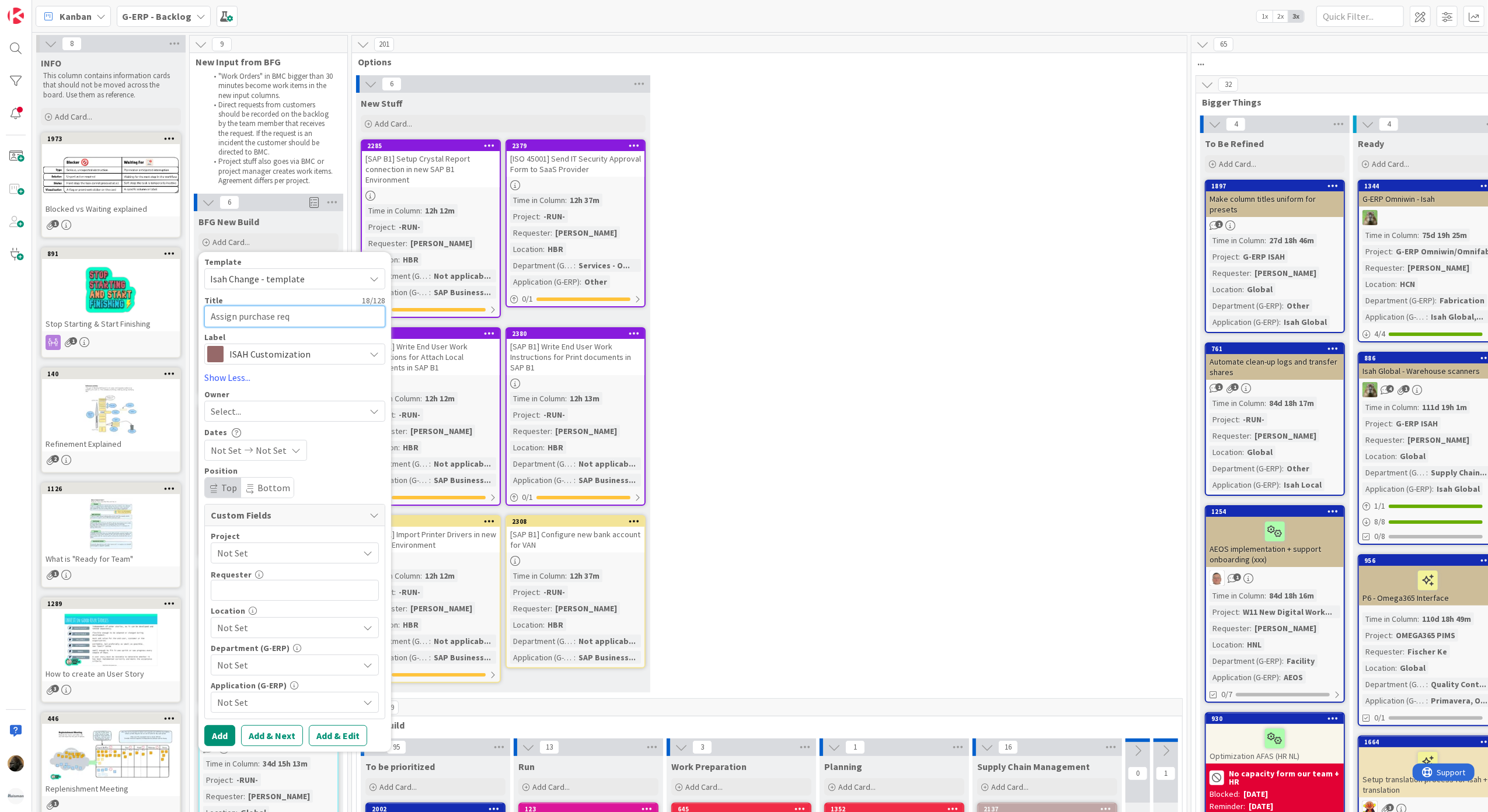
type textarea "x"
type textarea "Assign purchase requ"
type textarea "x"
type textarea "Assign purchase requi"
type textarea "x"
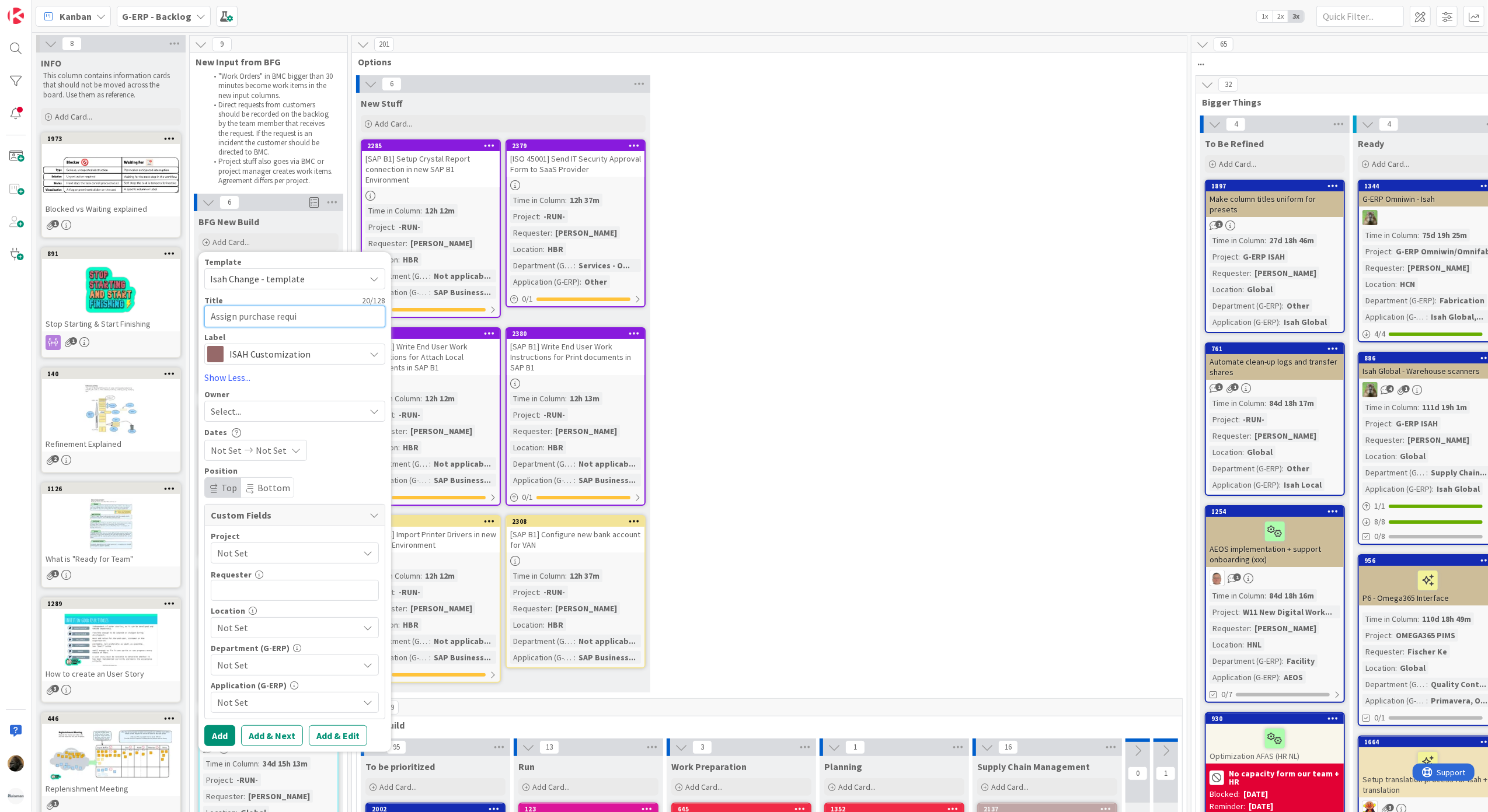
type textarea "Assign purchase requir"
type textarea "x"
type textarea "Assign purchase require"
type textarea "x"
type textarea "Assign purchase requirem"
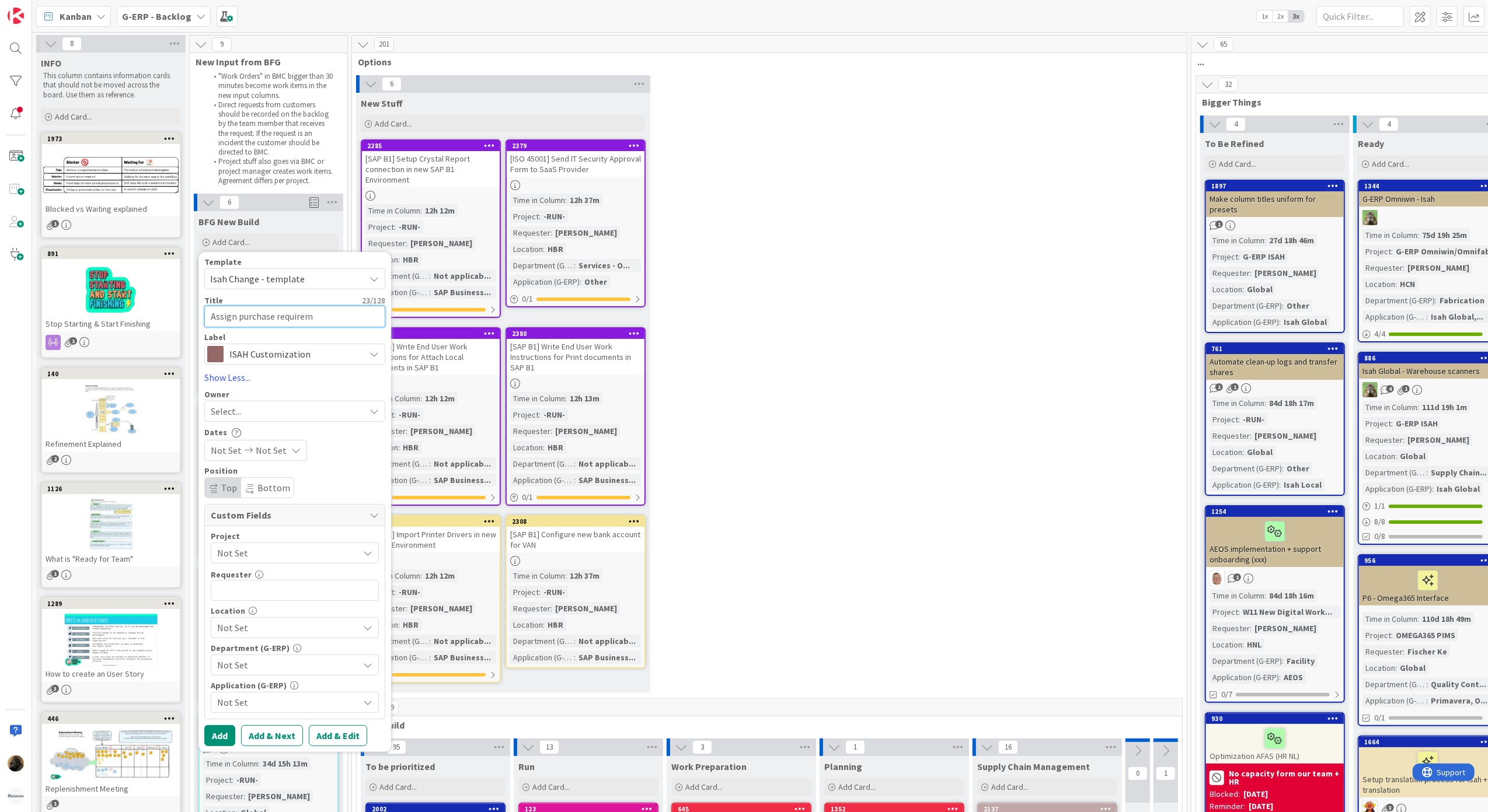
type textarea "x"
type textarea "Assign purchase requireme"
type textarea "x"
type textarea "Assign purchase requiremen"
type textarea "x"
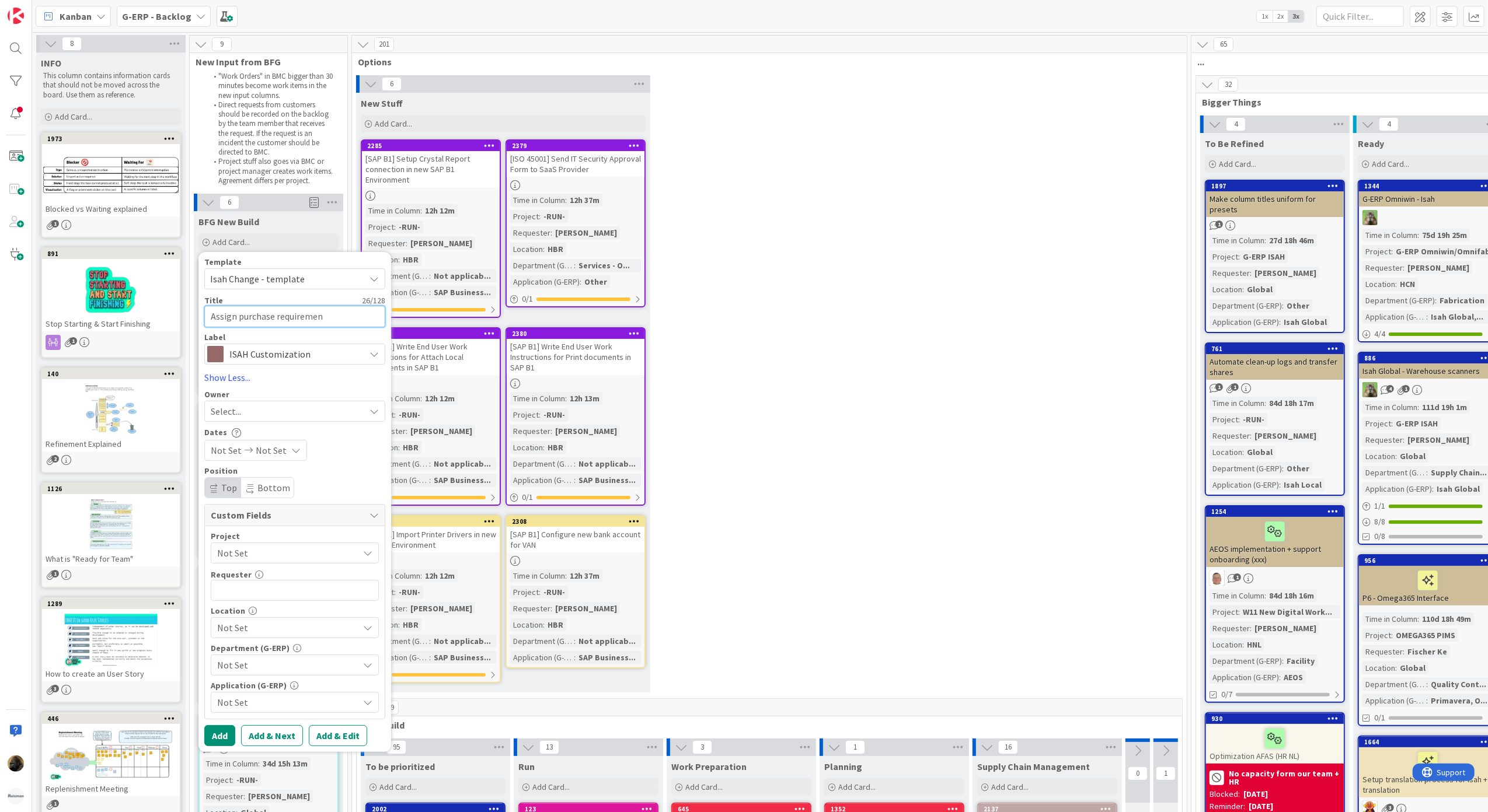
type textarea "Assign purchase requireme"
type textarea "x"
type textarea "Assign purchase requiremet"
type textarea "x"
type textarea "Assign purchase requiremet"
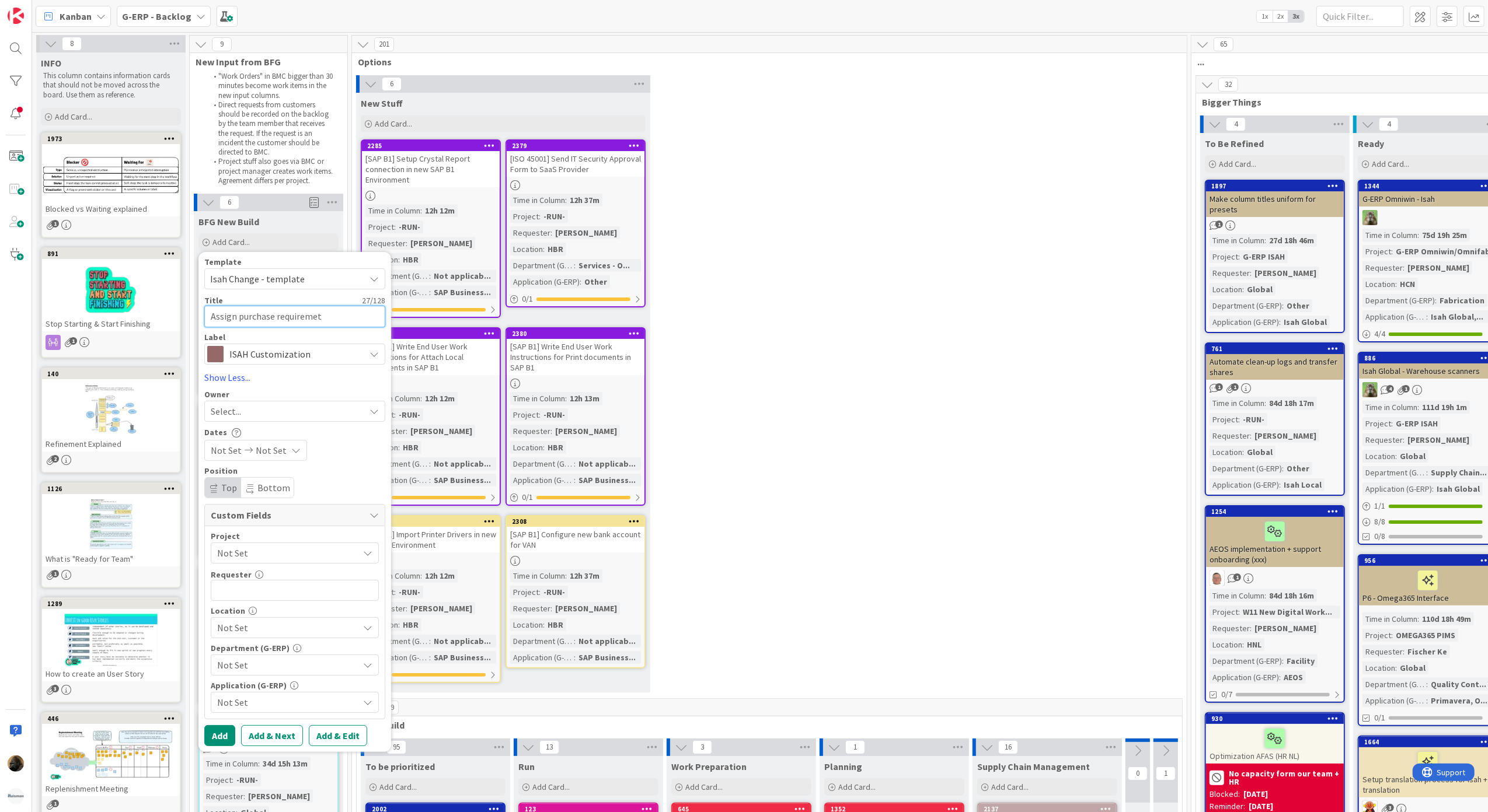
type textarea "x"
type textarea "Assign purchase requiremet"
type textarea "x"
type textarea "Assign purchase requireme"
type textarea "x"
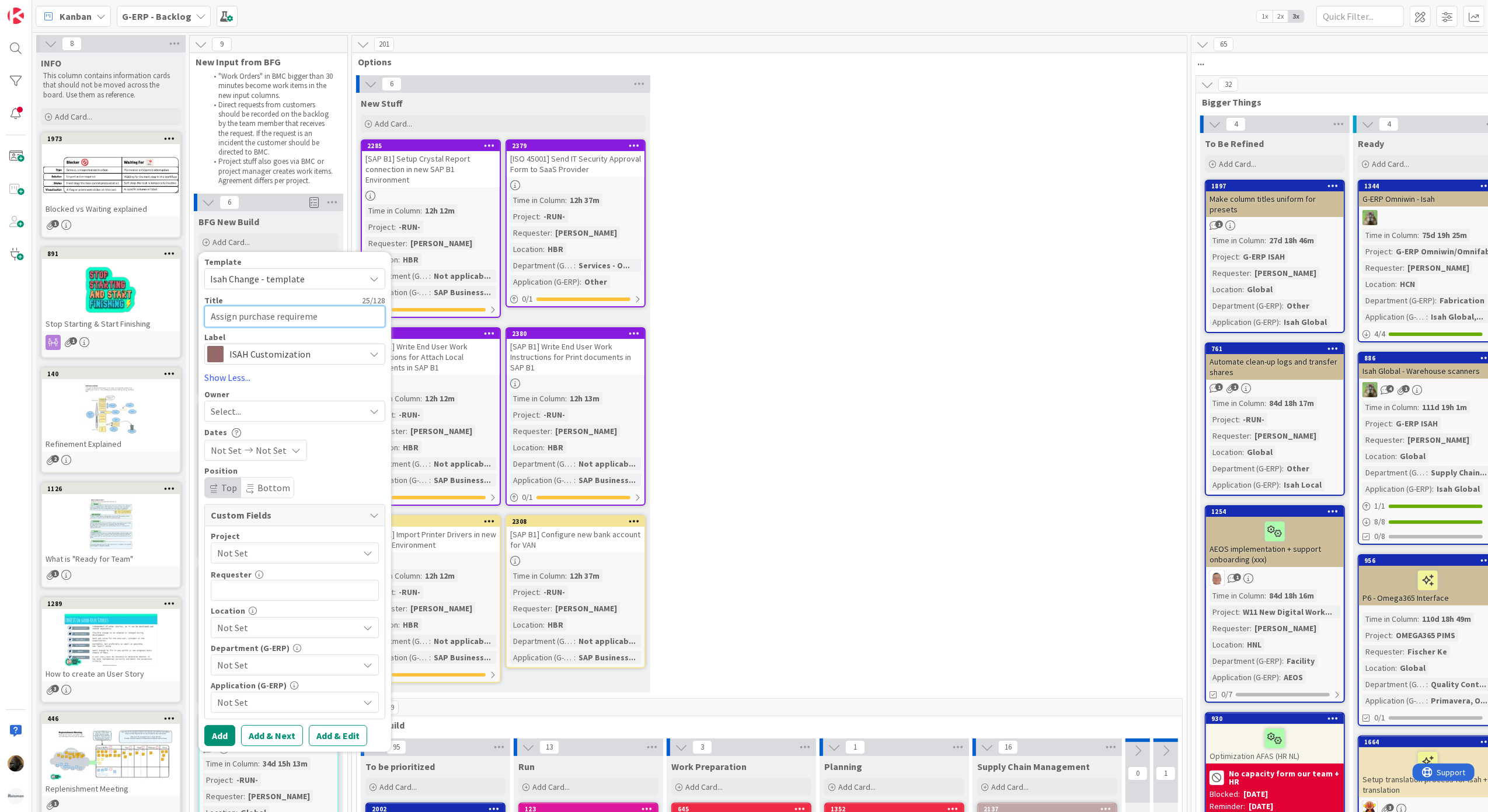
type textarea "Assign purchase requirem"
type textarea "x"
type textarea "Assign purchase requiremt"
type textarea "x"
type textarea "Assign purchase requiremt"
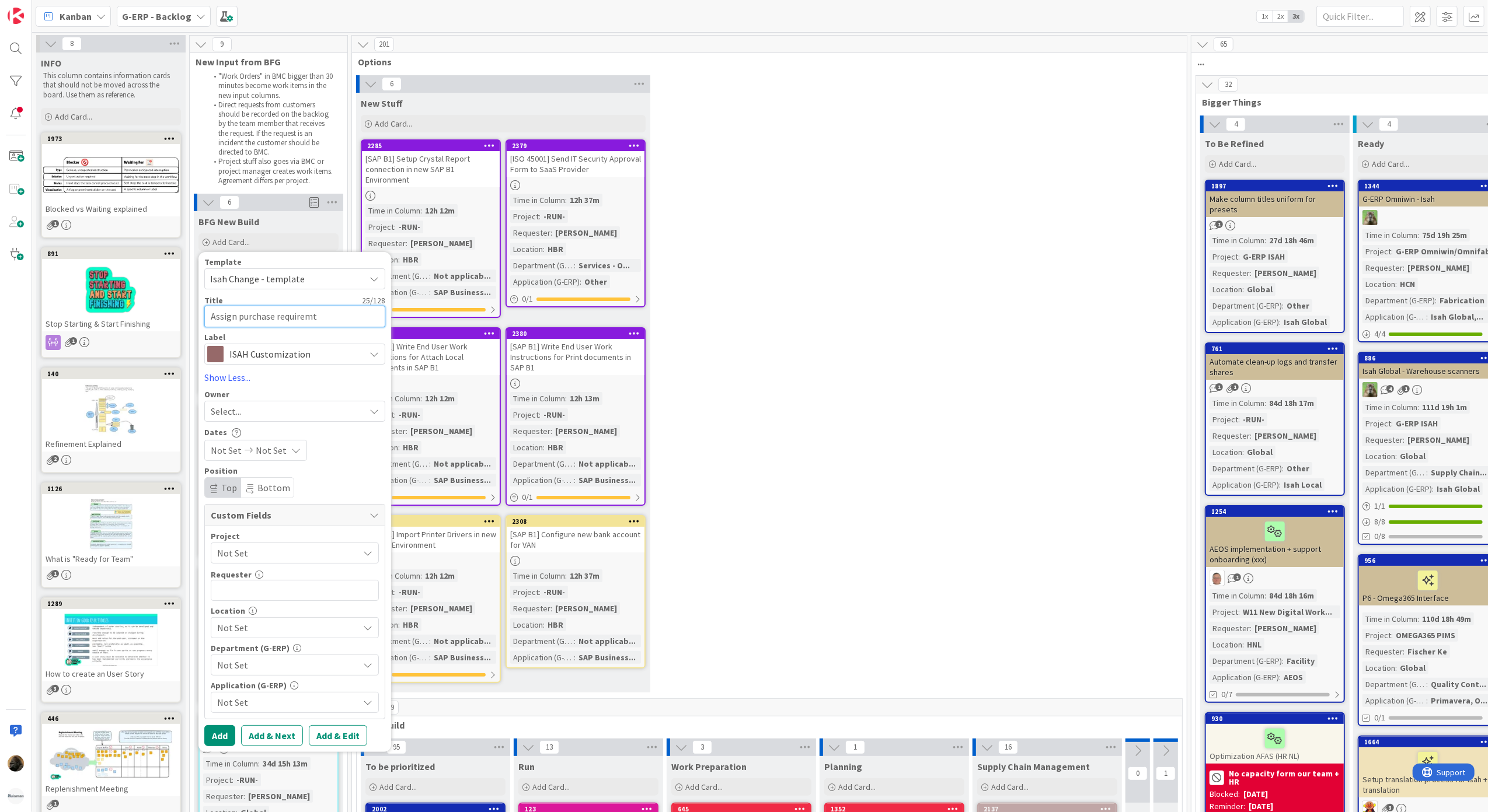
type textarea "x"
type textarea "Assign purchase requirem"
type textarea "x"
type textarea "Assign purchase requireme"
type textarea "x"
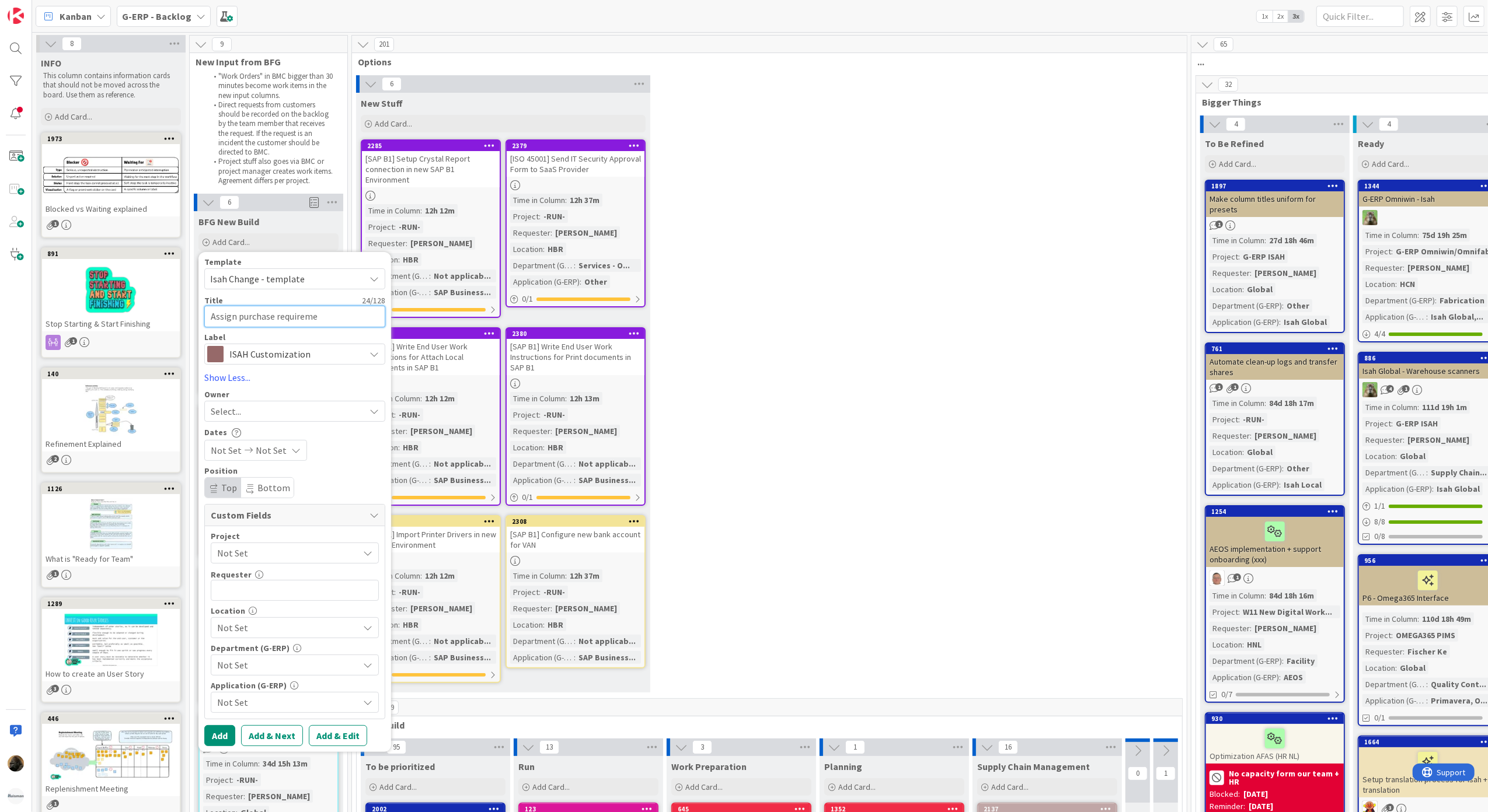
type textarea "Assign purchase requiremen"
type textarea "x"
type textarea "Assign purchase requirement"
type textarea "x"
type textarea "Assign purchase requirement"
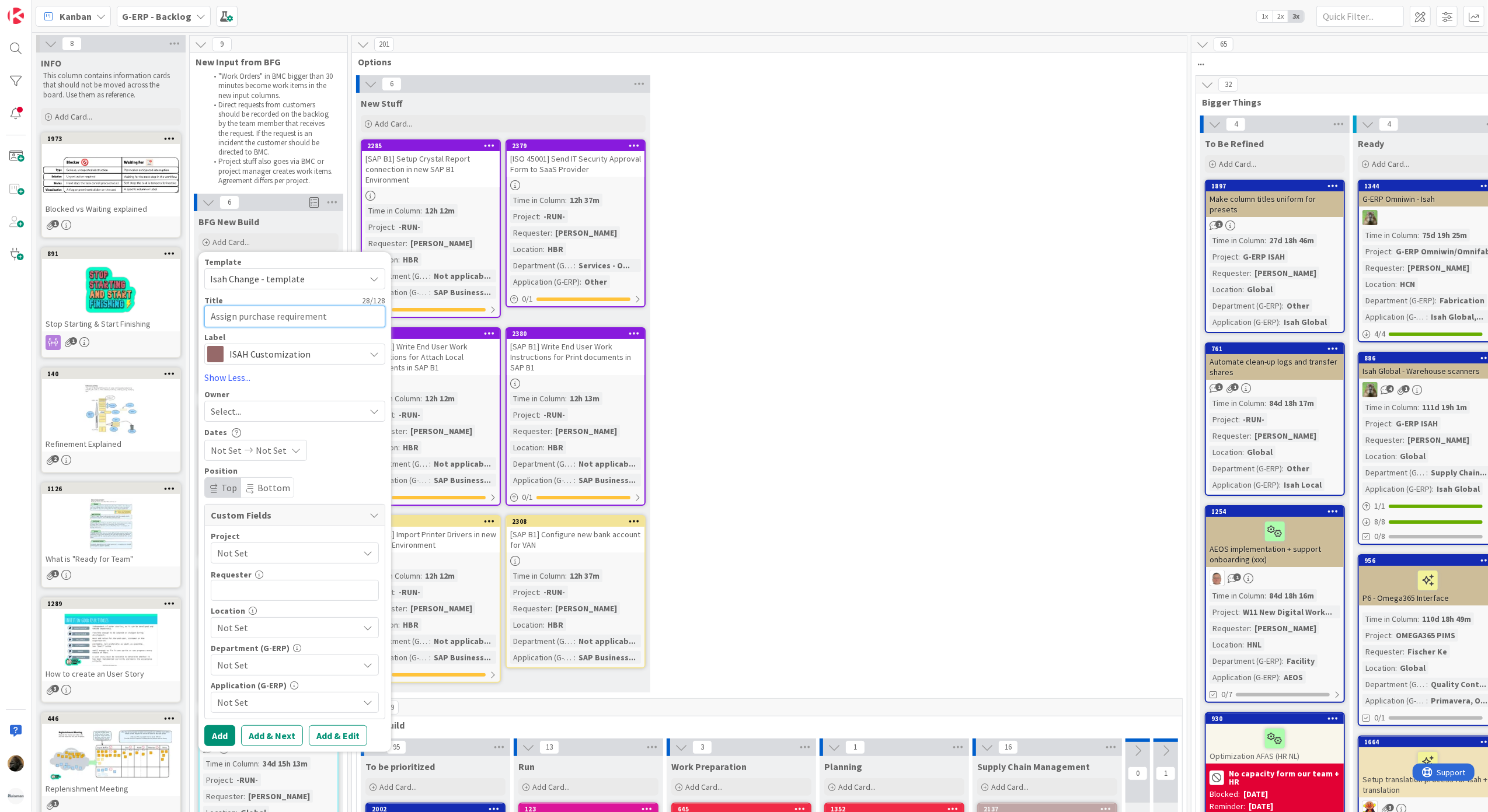
type textarea "x"
type textarea "Assign purchase requirement t"
type textarea "x"
type textarea "Assign purchase requirement to"
type textarea "x"
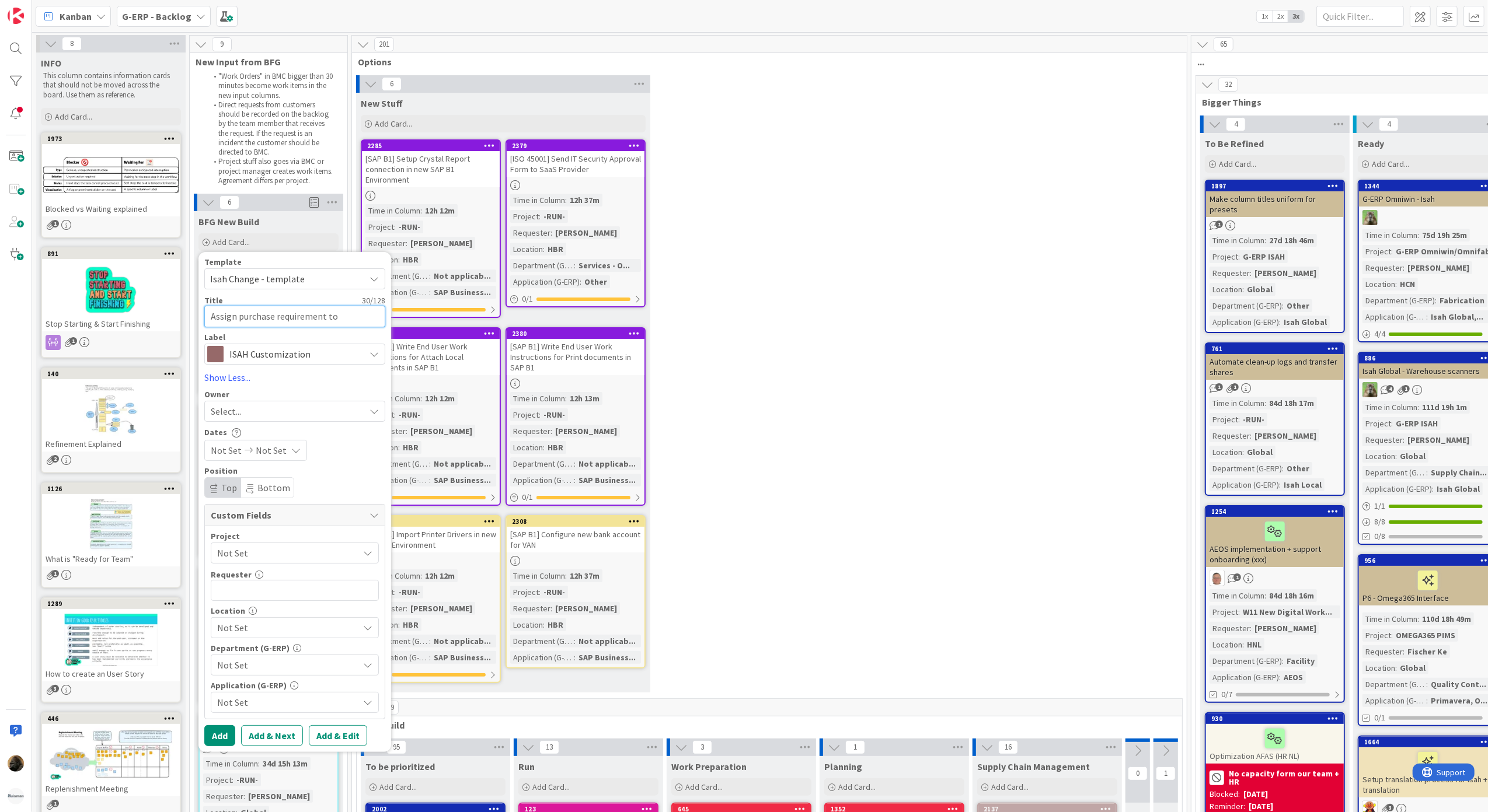
type textarea "Assign purchase requirement to"
type textarea "x"
type textarea "Assign purchase requirement to s"
type textarea "x"
type textarea "Assign purchase requirement to st"
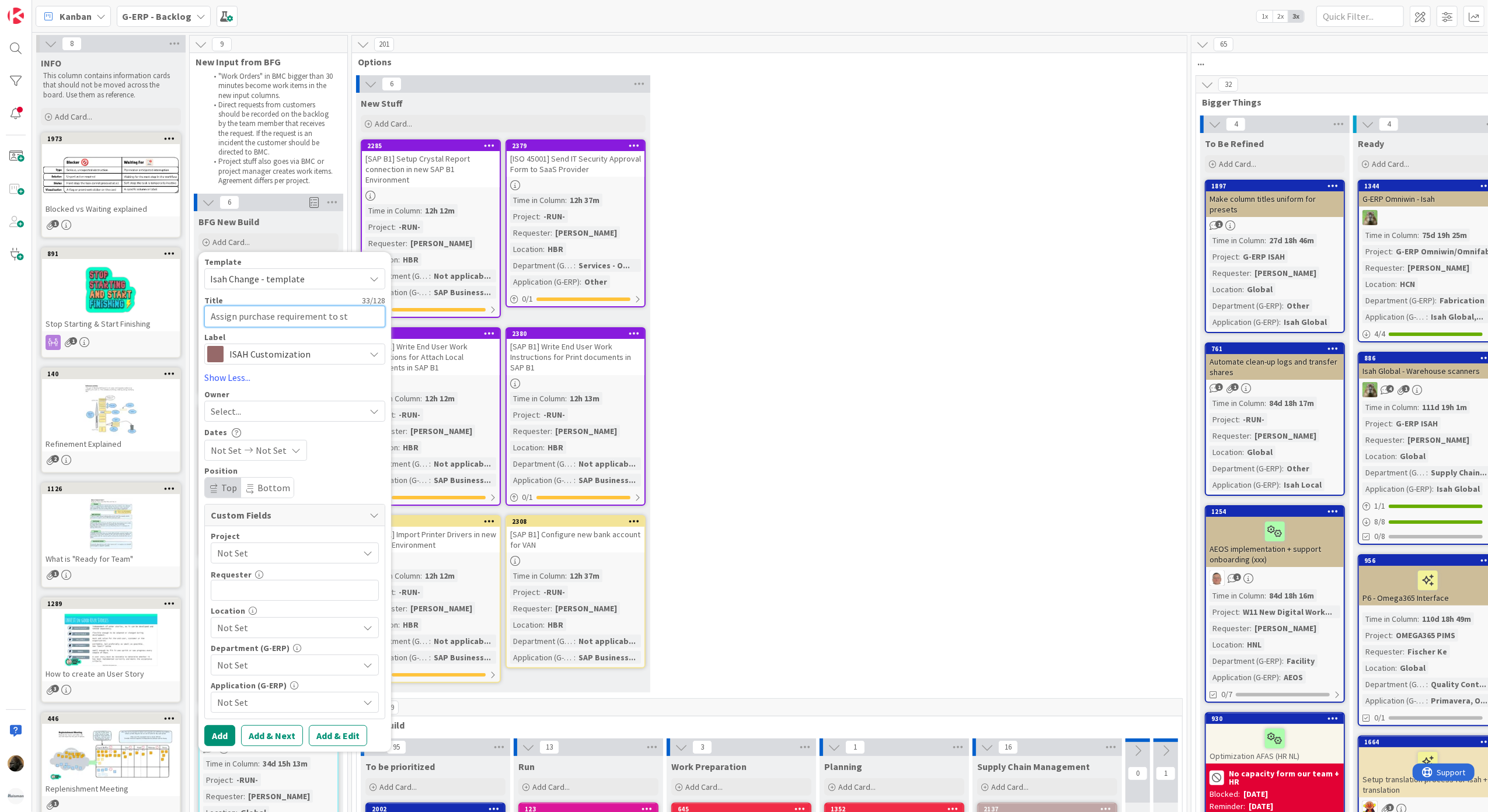
type textarea "x"
type textarea "Assign purchase requirement to sto"
type textarea "x"
type textarea "Assign purchase requirement to stoc"
type textarea "x"
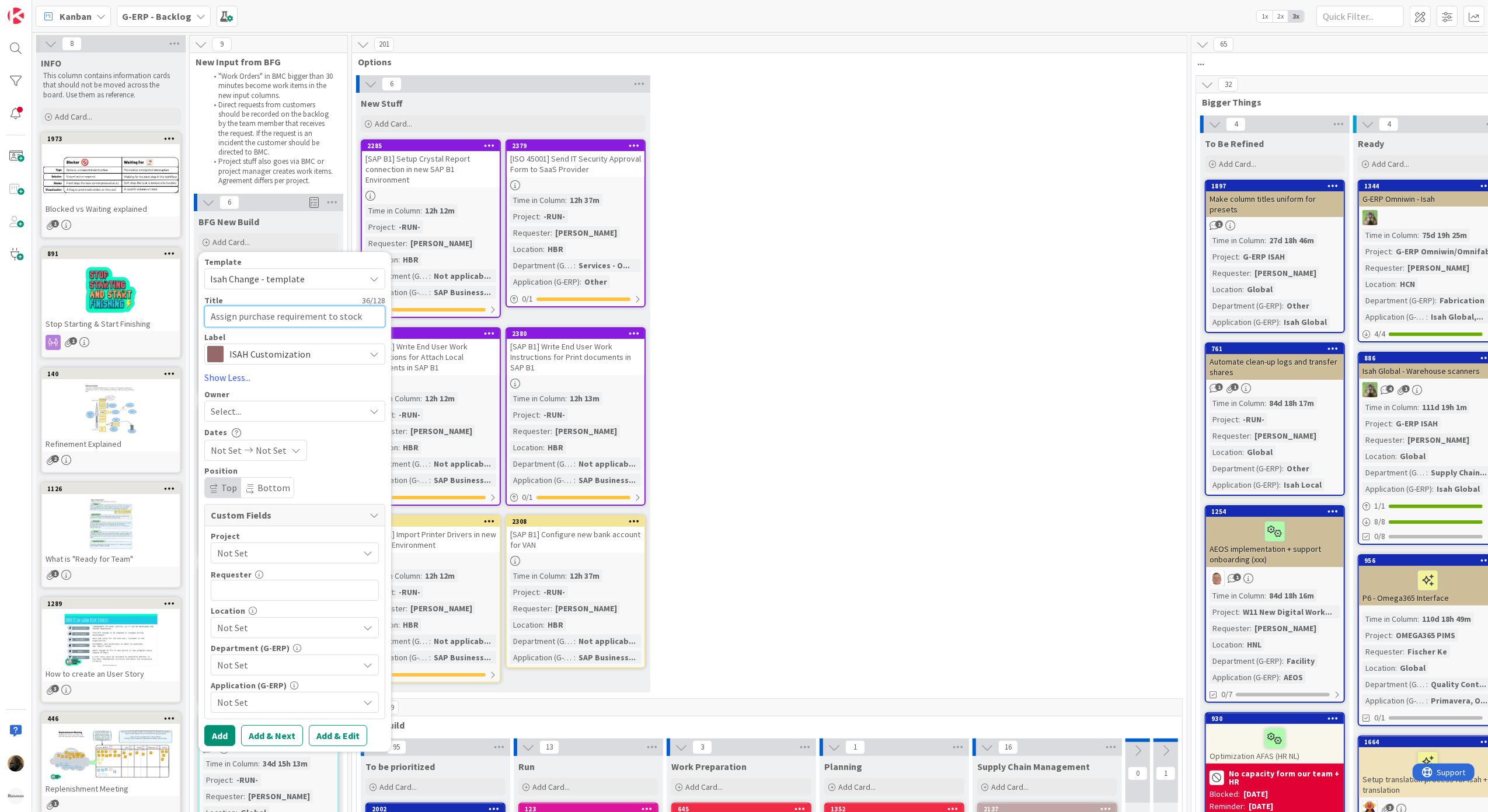
type textarea "Assign purchase requirement to stock"
click at [306, 404] on div "Select..." at bounding box center [288, 411] width 154 height 14
click at [306, 376] on link "Show Less..." at bounding box center [295, 377] width 181 height 14
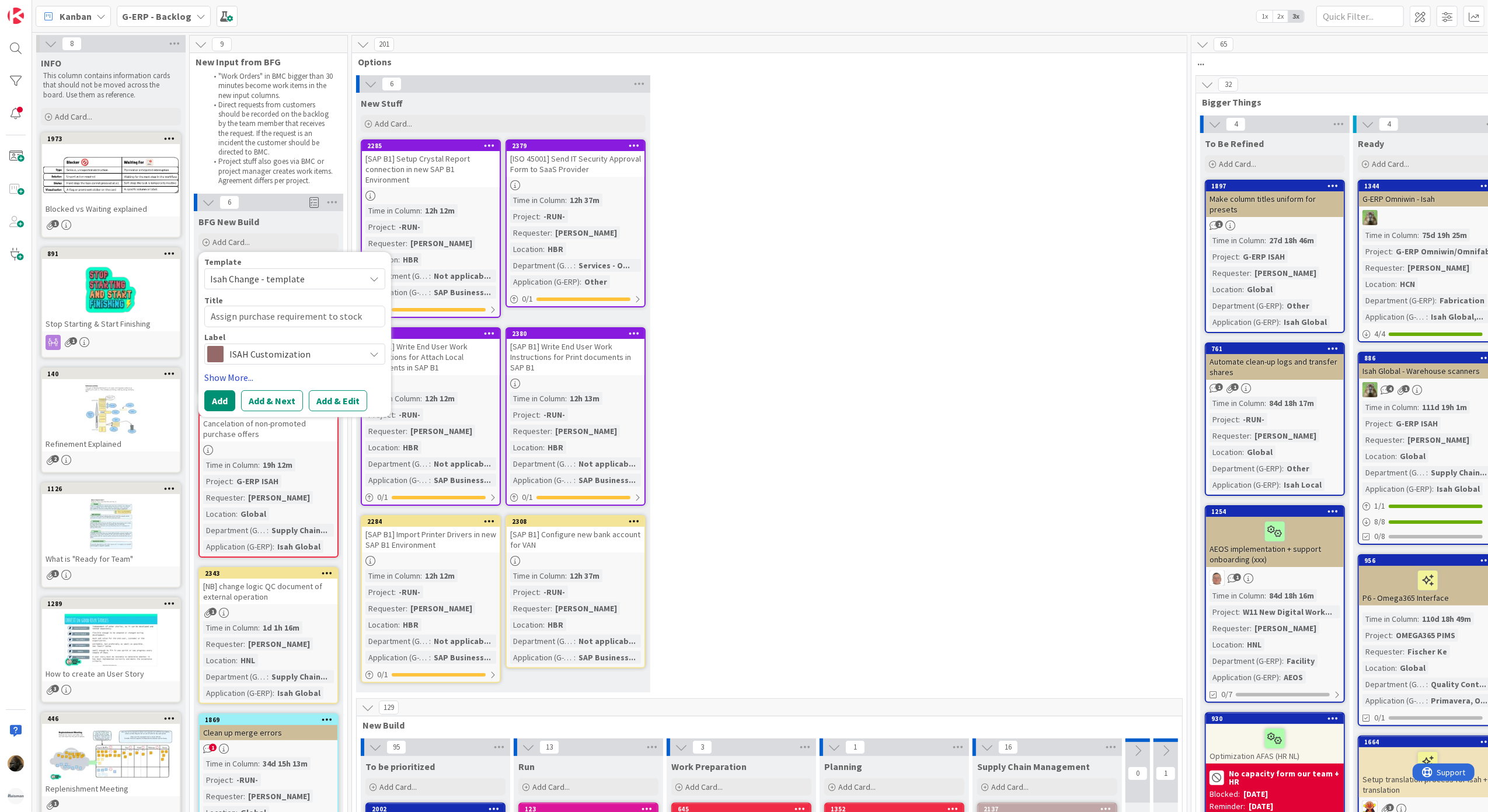
click at [234, 380] on link "Show More..." at bounding box center [295, 377] width 181 height 14
type textarea "x"
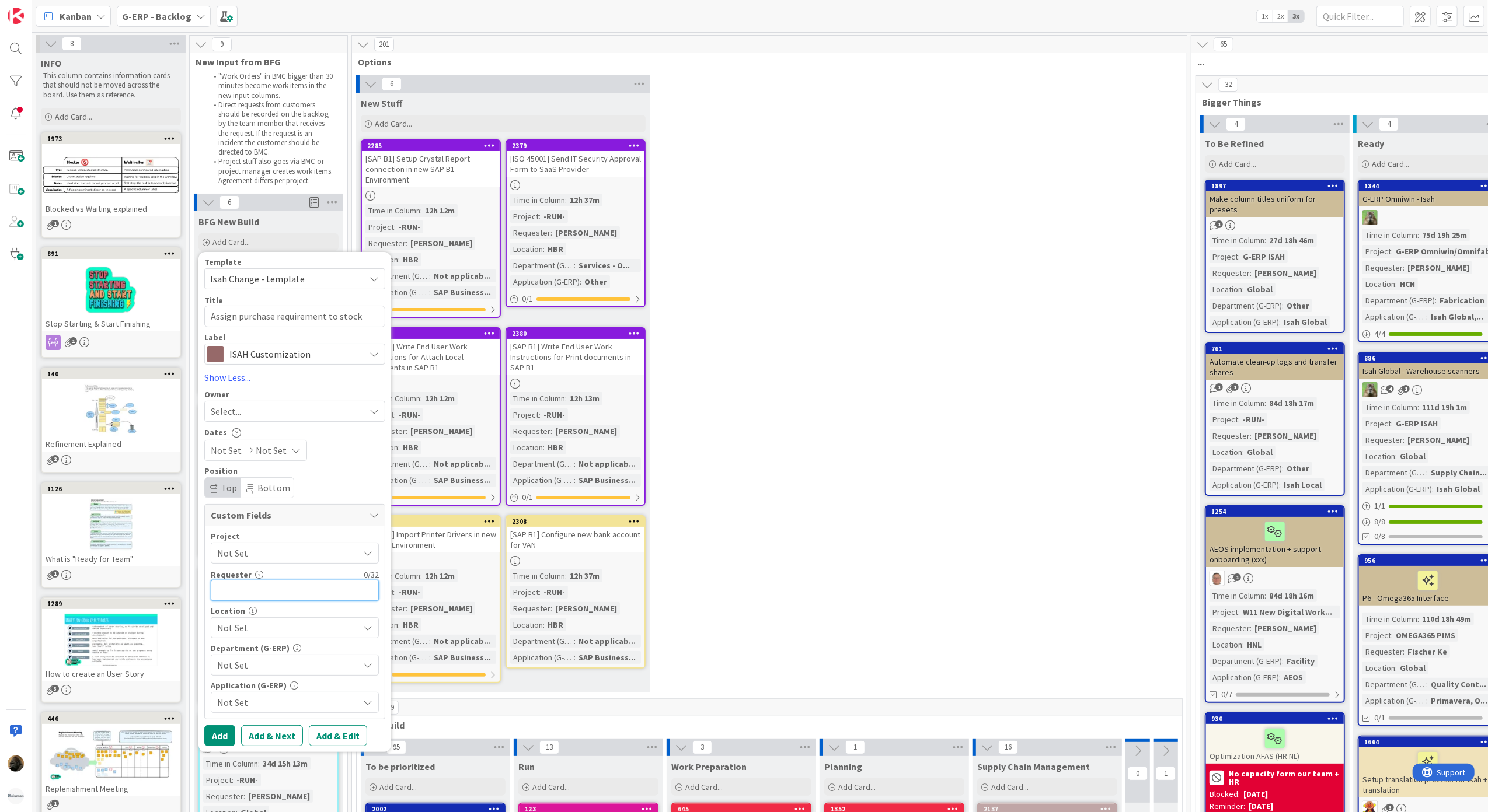
click at [266, 587] on input "text" at bounding box center [295, 590] width 168 height 21
type input "[PERSON_NAME]"
type textarea "x"
type input "[PERSON_NAME]"
click at [272, 638] on div "Not Set" at bounding box center [295, 627] width 168 height 21
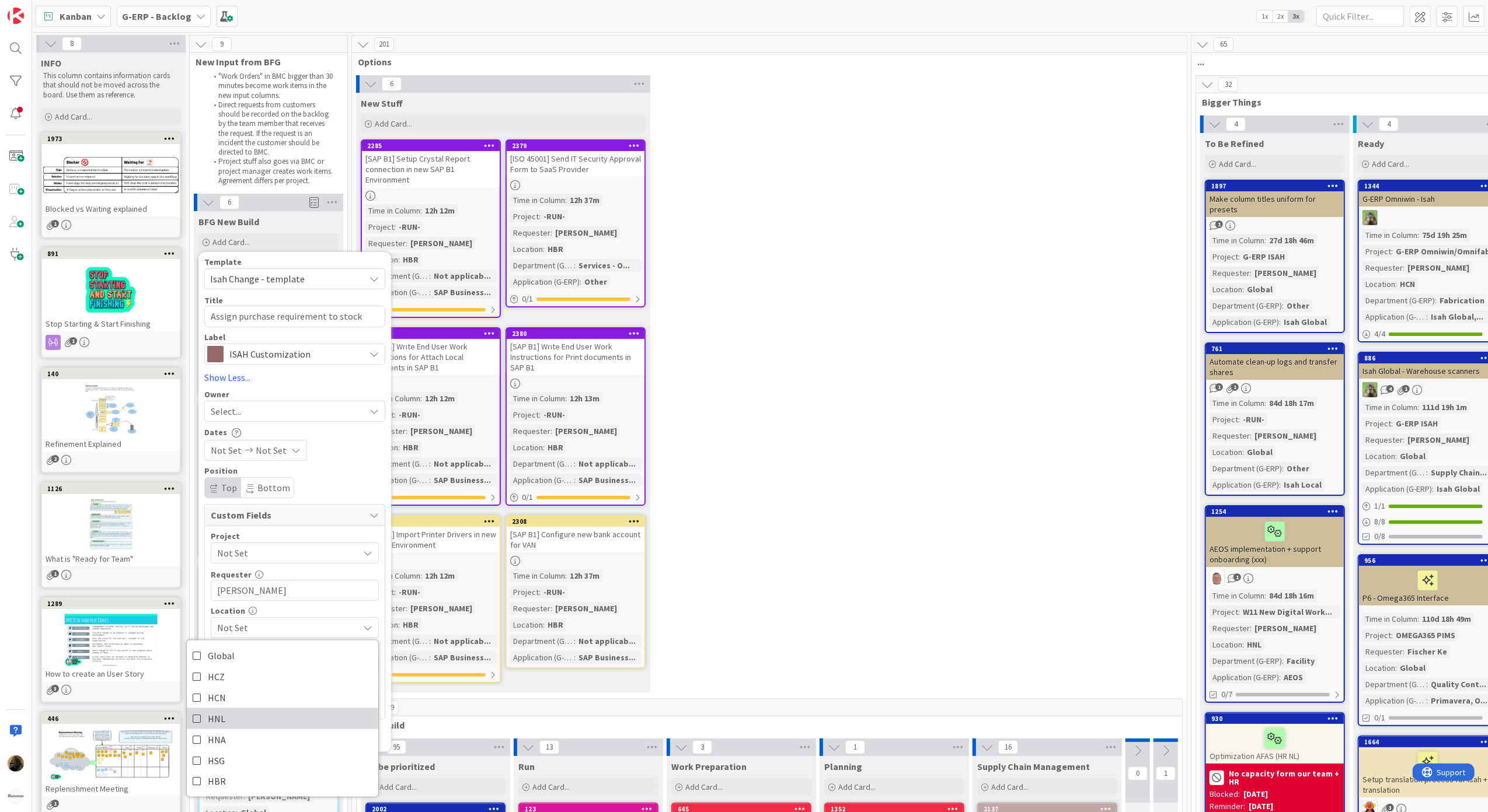
click at [243, 718] on link "HNL" at bounding box center [283, 718] width 192 height 21
click at [295, 606] on div "Project Not Set Requester 14 / 32 Hanno de Wilde Location HNL Global HCZ HCN HN…" at bounding box center [295, 623] width 168 height 181
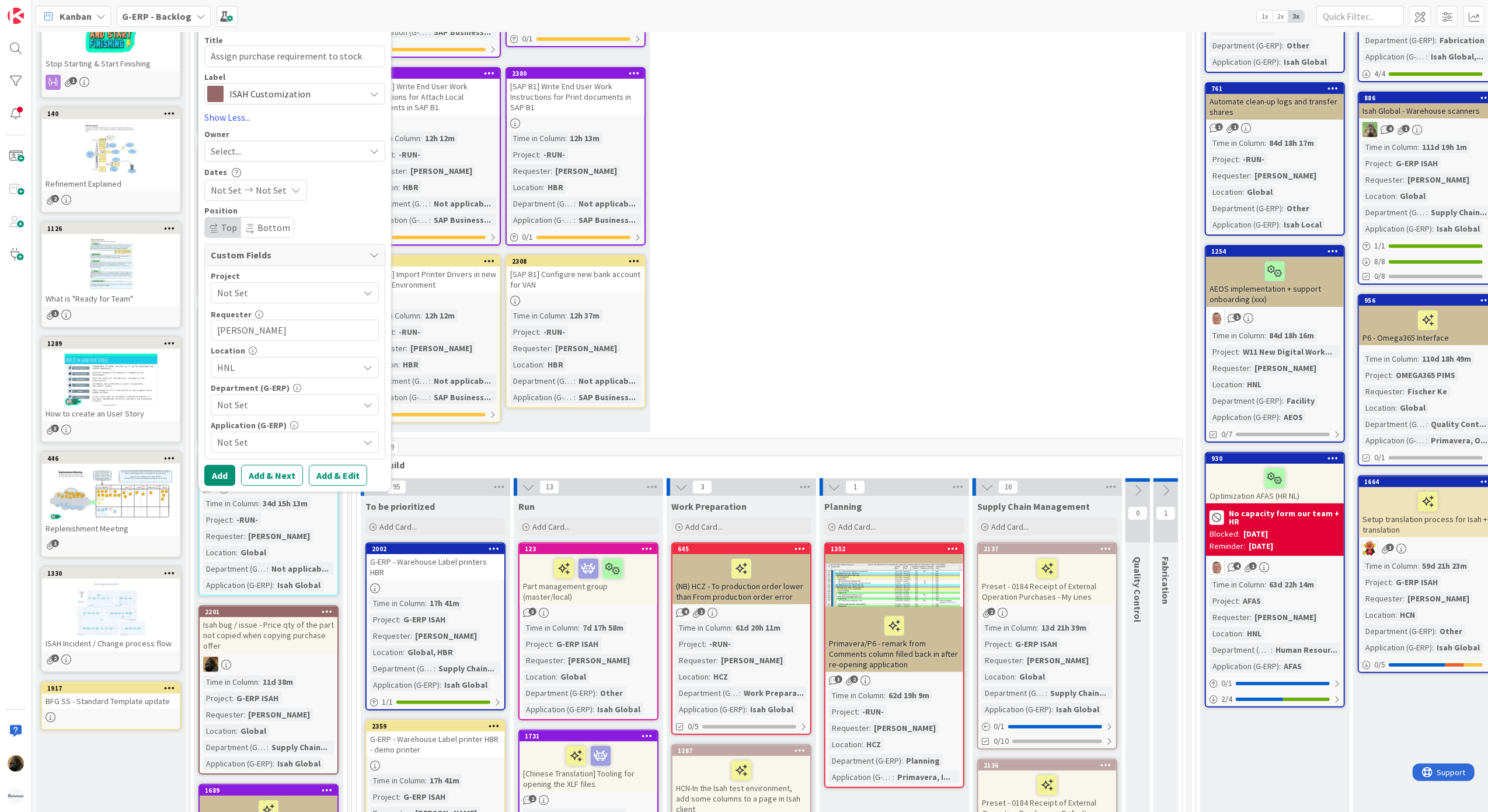
scroll to position [233, 0]
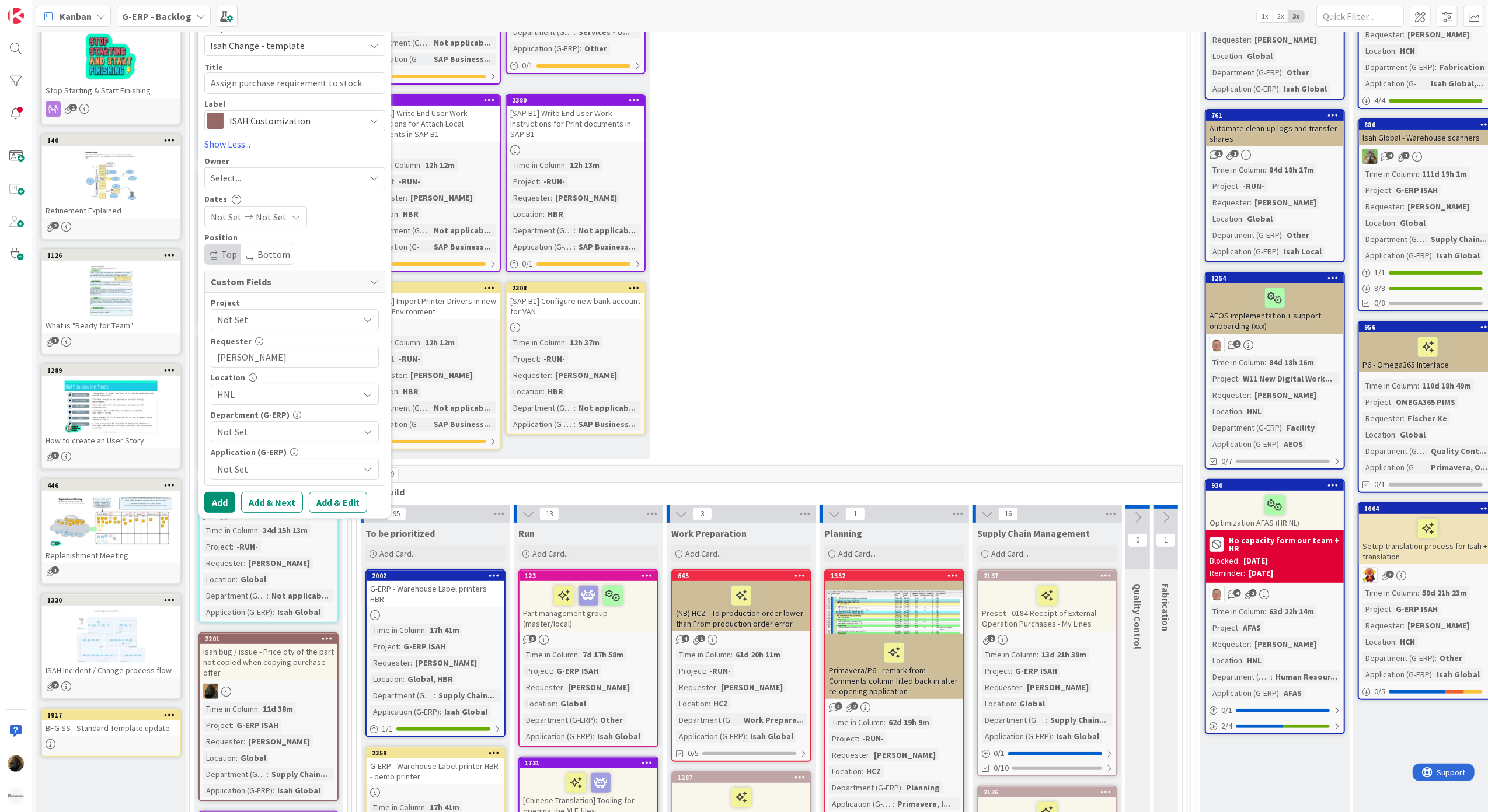
click at [292, 438] on span "Not Set" at bounding box center [288, 432] width 141 height 14
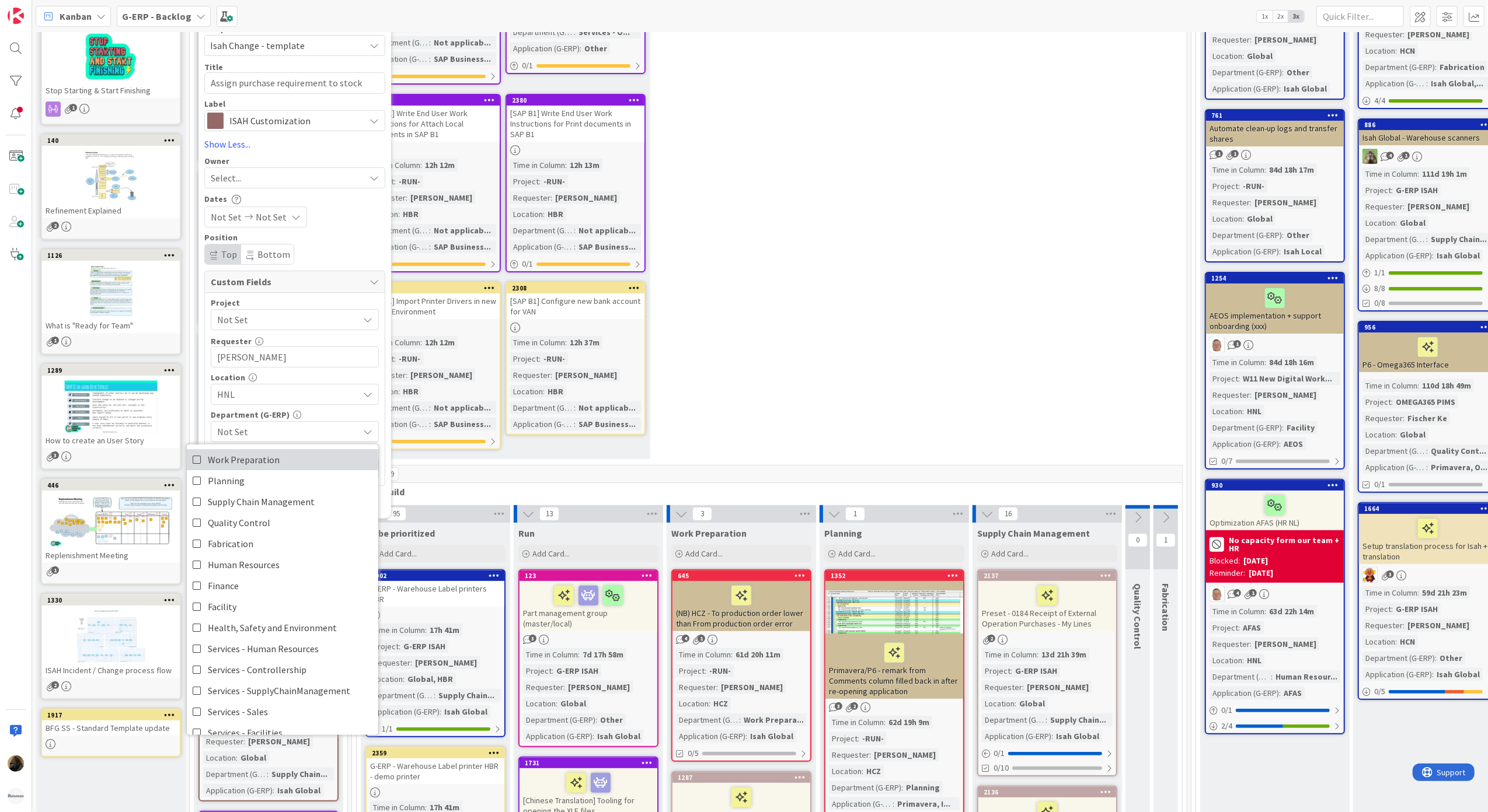
click at [274, 467] on span "Work Preparation" at bounding box center [244, 459] width 72 height 18
click at [271, 500] on span "Supply Chain Management" at bounding box center [261, 501] width 107 height 18
click at [332, 418] on div "Department (G-ERP)" at bounding box center [295, 415] width 168 height 8
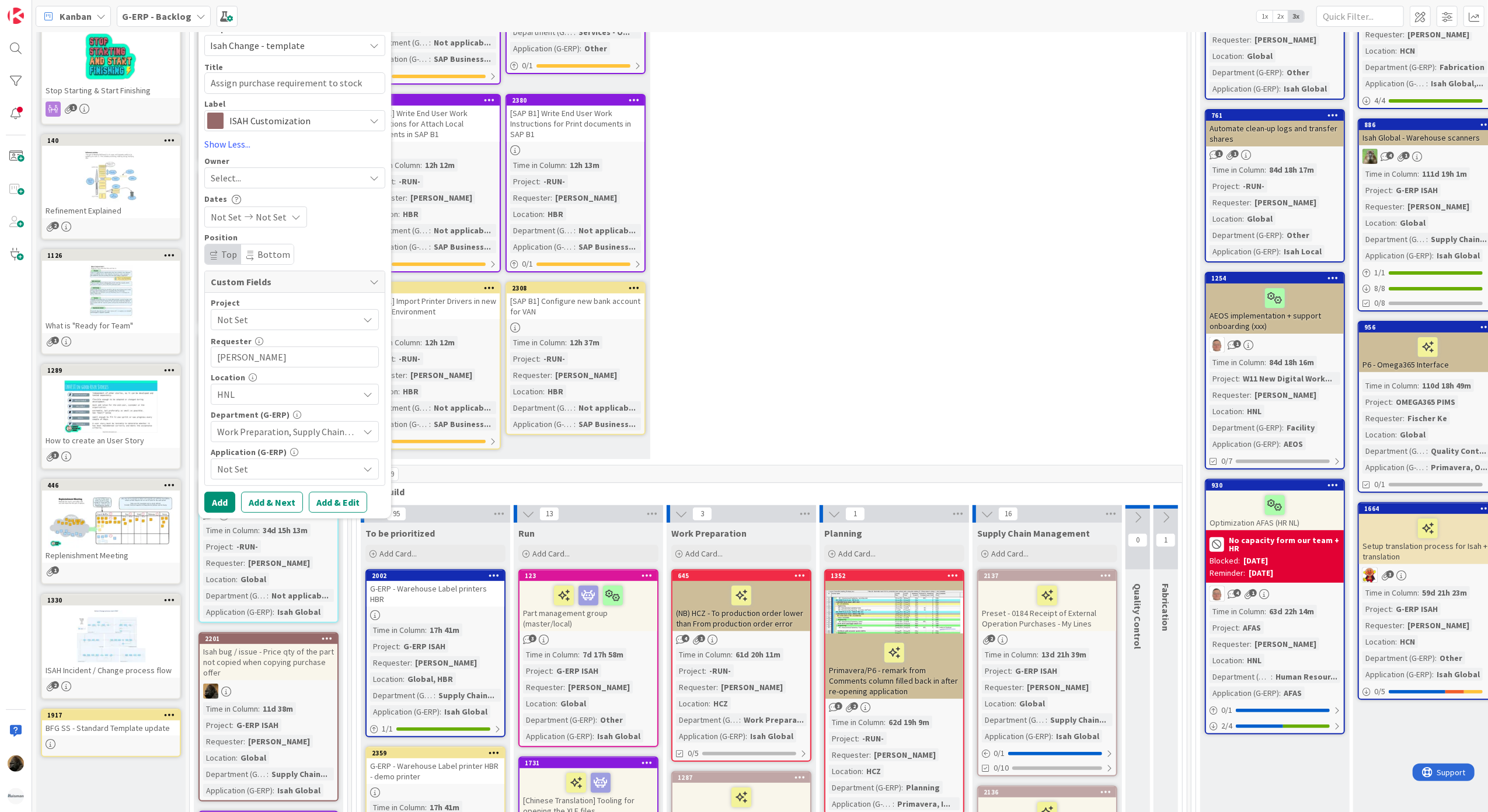
click at [314, 461] on div "Not Set" at bounding box center [295, 468] width 168 height 21
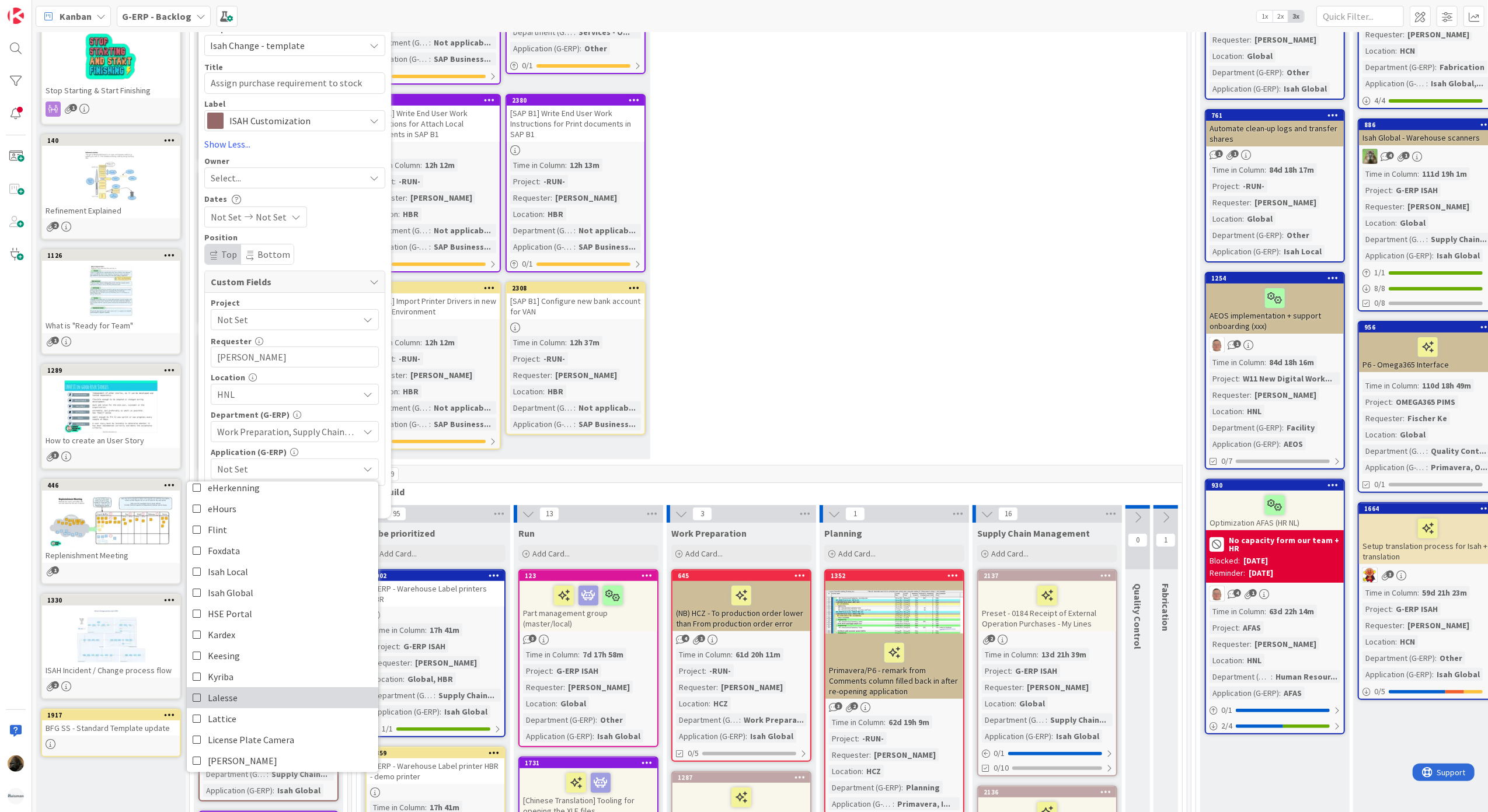
scroll to position [155, 0]
click at [251, 586] on link "Isah Global" at bounding box center [283, 593] width 192 height 21
type textarea "x"
click at [328, 449] on div "Application (G-ERP)" at bounding box center [295, 452] width 168 height 8
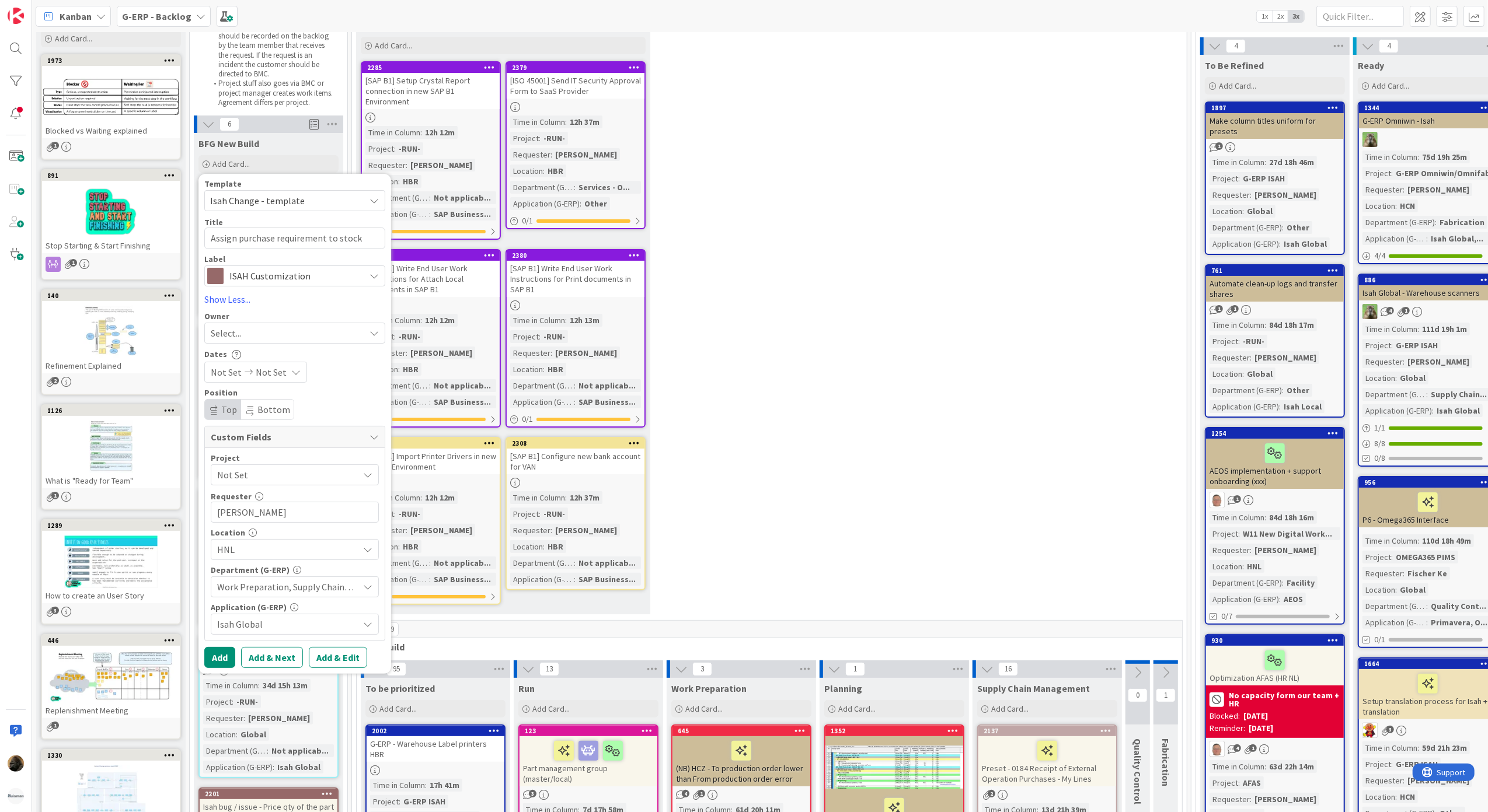
scroll to position [77, 0]
click at [219, 657] on button "Add" at bounding box center [219, 658] width 31 height 21
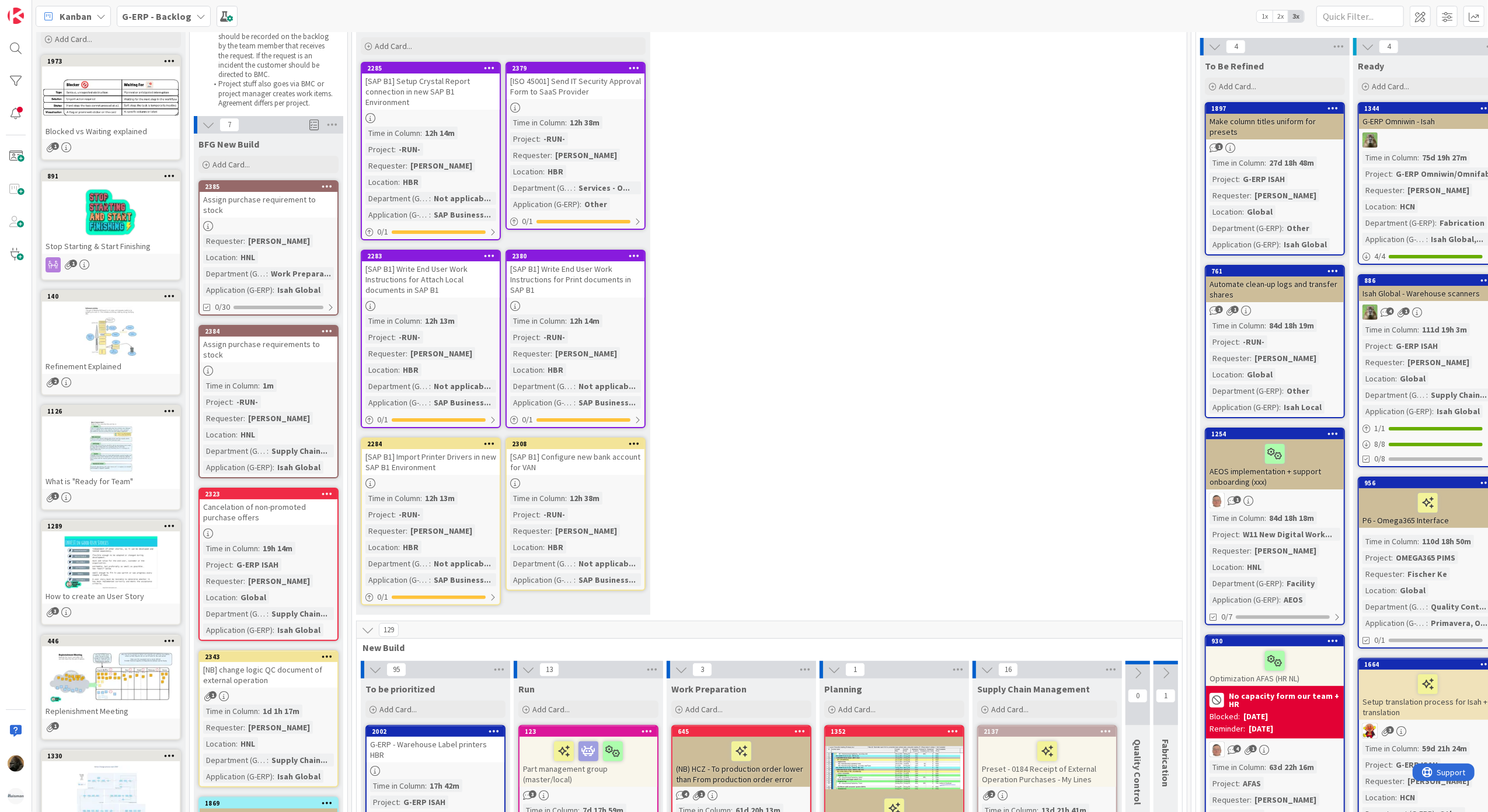
click at [304, 338] on div "Assign purchase requirements to stock" at bounding box center [268, 349] width 138 height 25
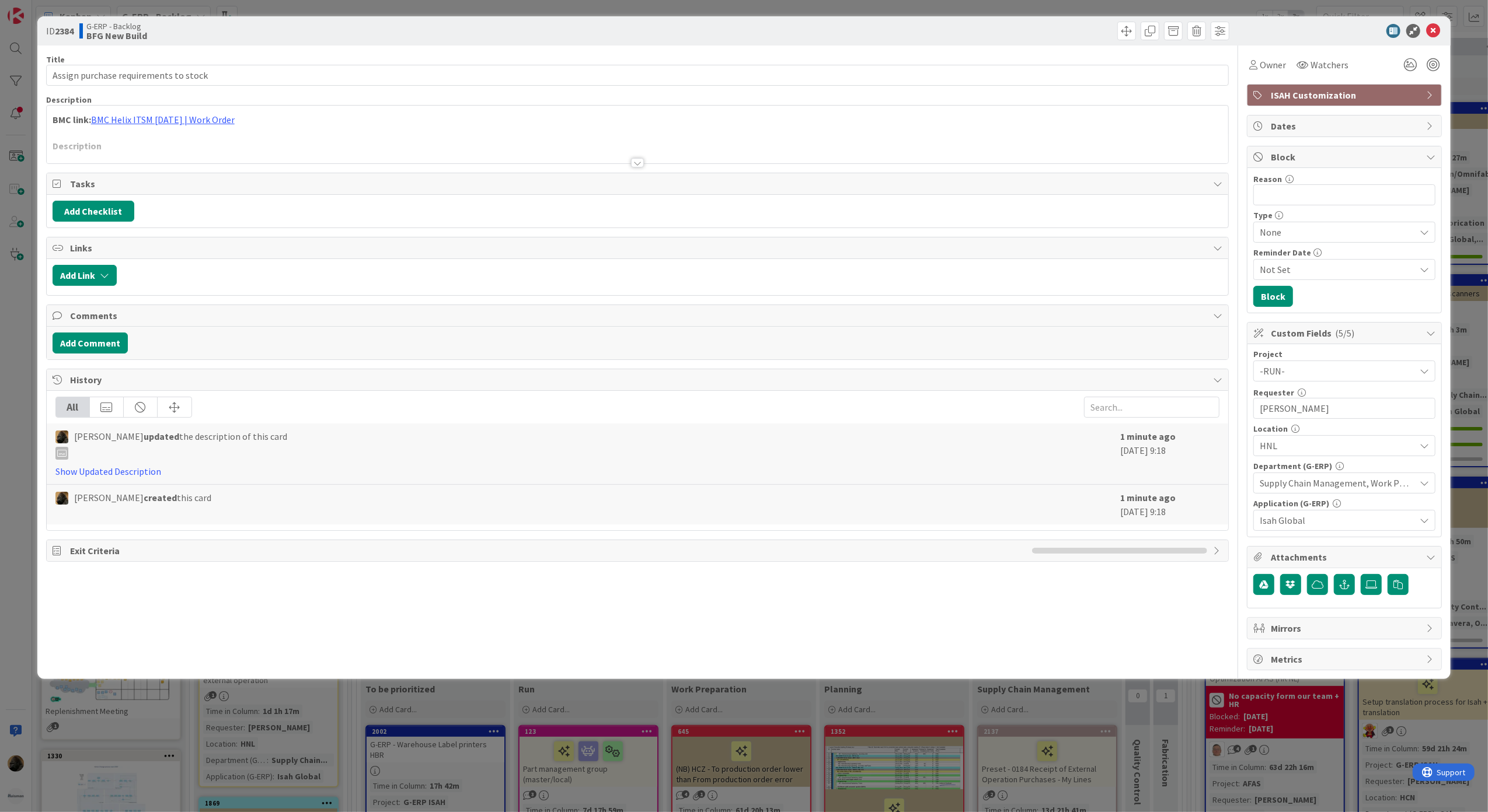
click at [646, 166] on div "Title 37 / 128 Assign purchase requirements to stock Description BMC link: BMC …" at bounding box center [637, 357] width 1183 height 625
click at [633, 162] on div at bounding box center [637, 163] width 13 height 9
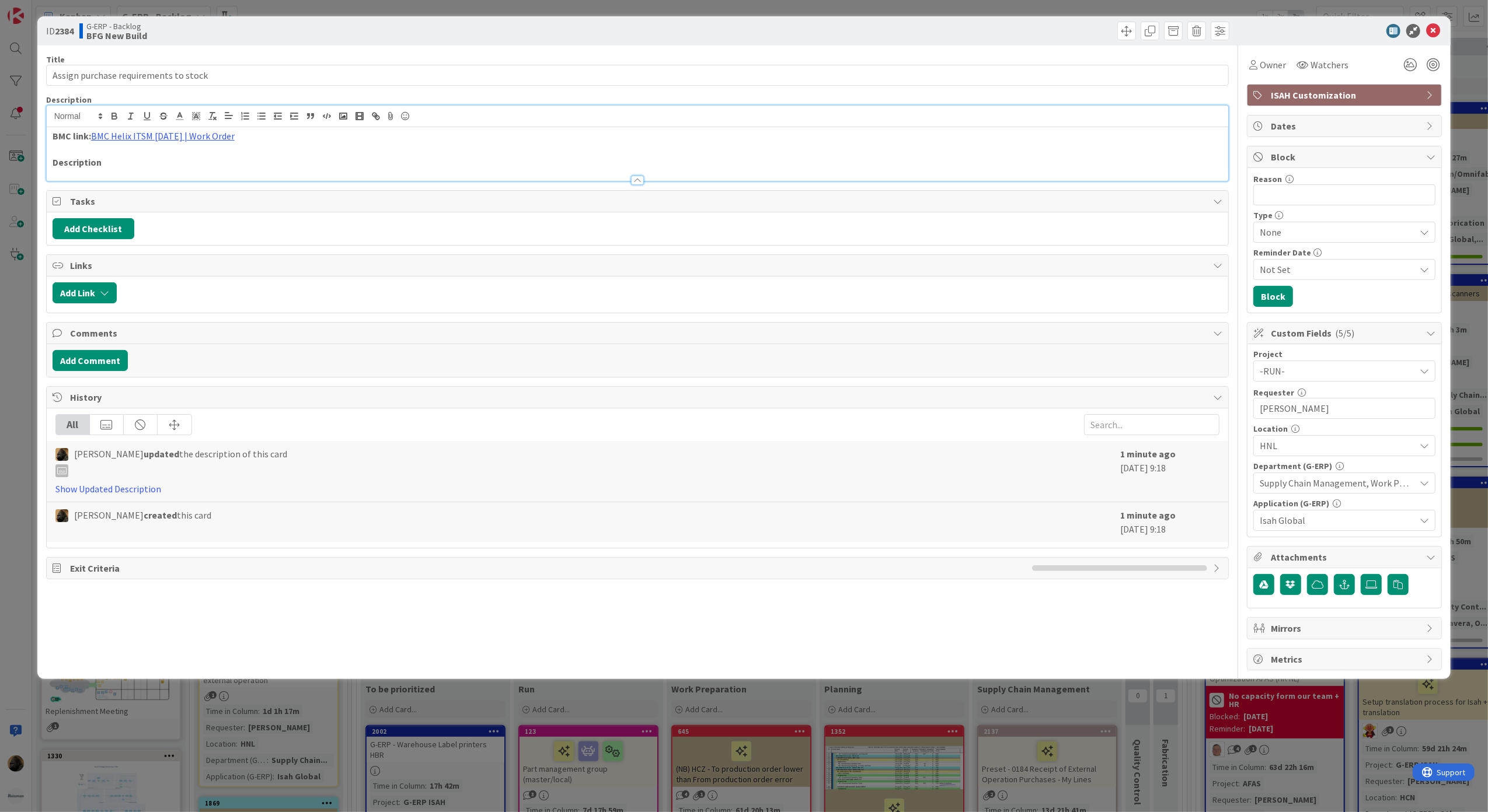
click at [295, 170] on div at bounding box center [637, 175] width 1182 height 12
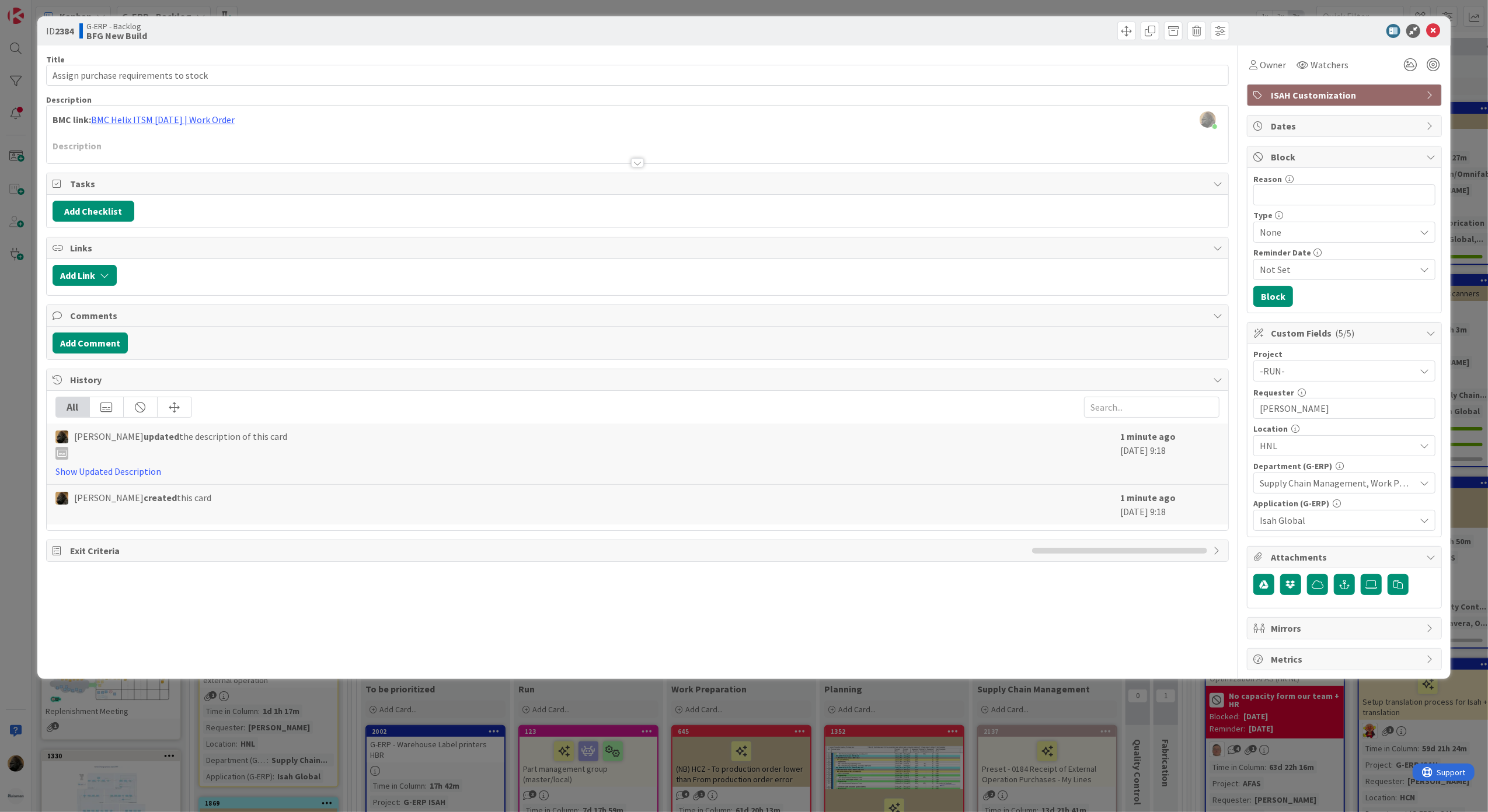
click at [634, 165] on div at bounding box center [637, 163] width 13 height 9
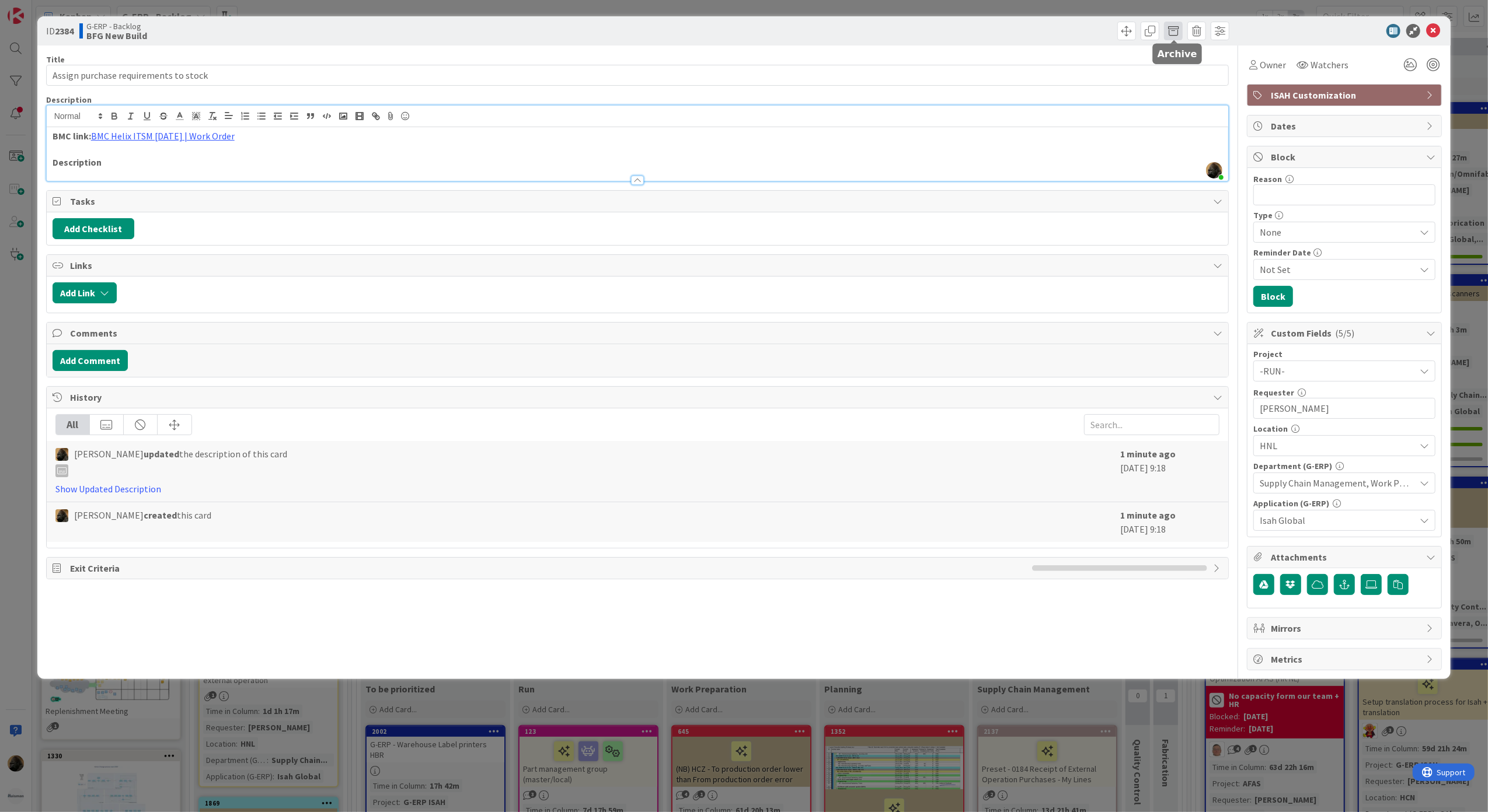
click at [1177, 29] on span at bounding box center [1173, 31] width 18 height 18
click at [1200, 35] on span at bounding box center [1197, 31] width 18 height 18
click at [1217, 92] on button "Delete" at bounding box center [1214, 86] width 44 height 21
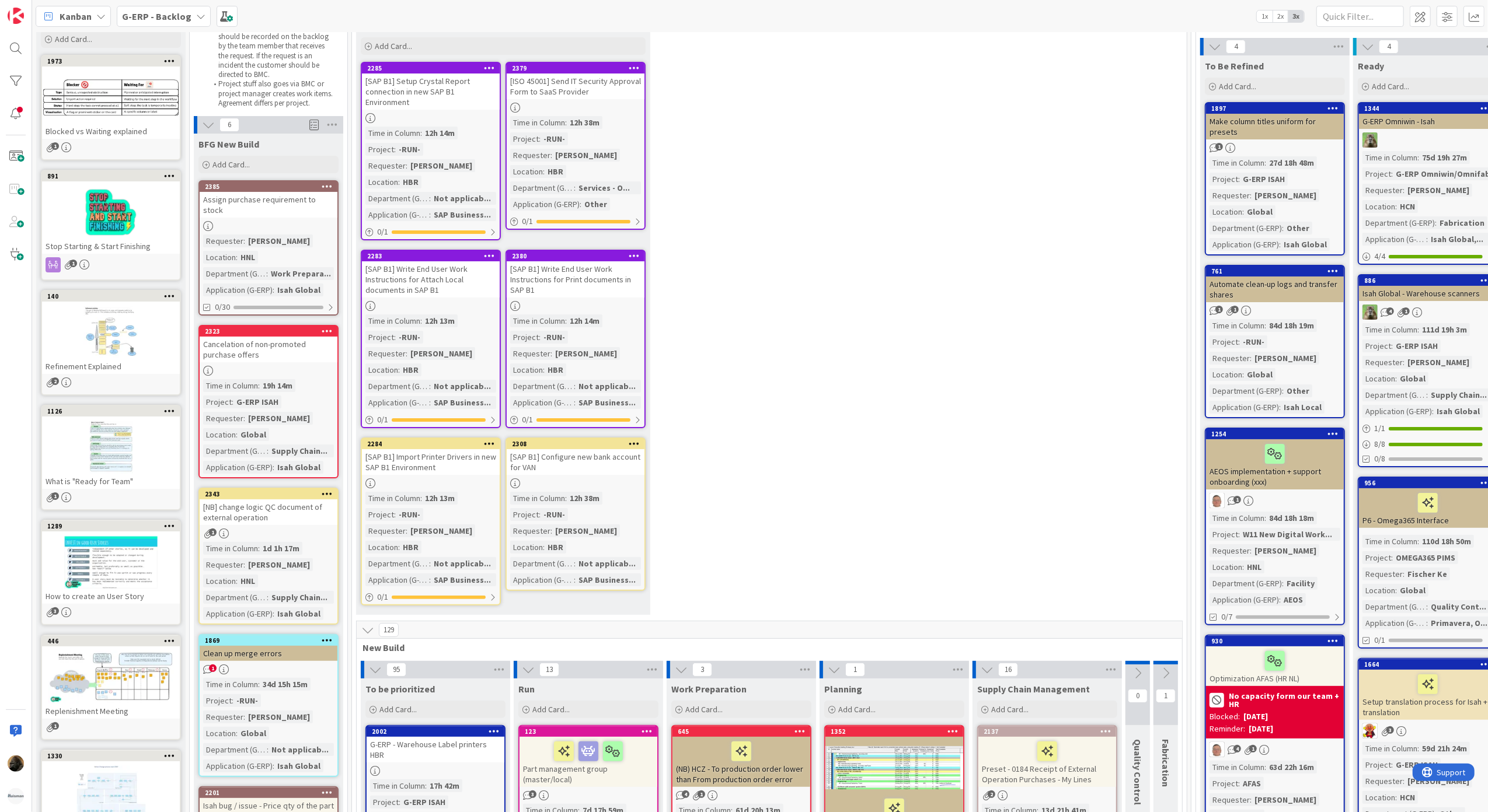
click at [232, 206] on div "2385 Assign purchase requirement to stock Requester : Hanno de Wilde Location :…" at bounding box center [268, 248] width 140 height 136
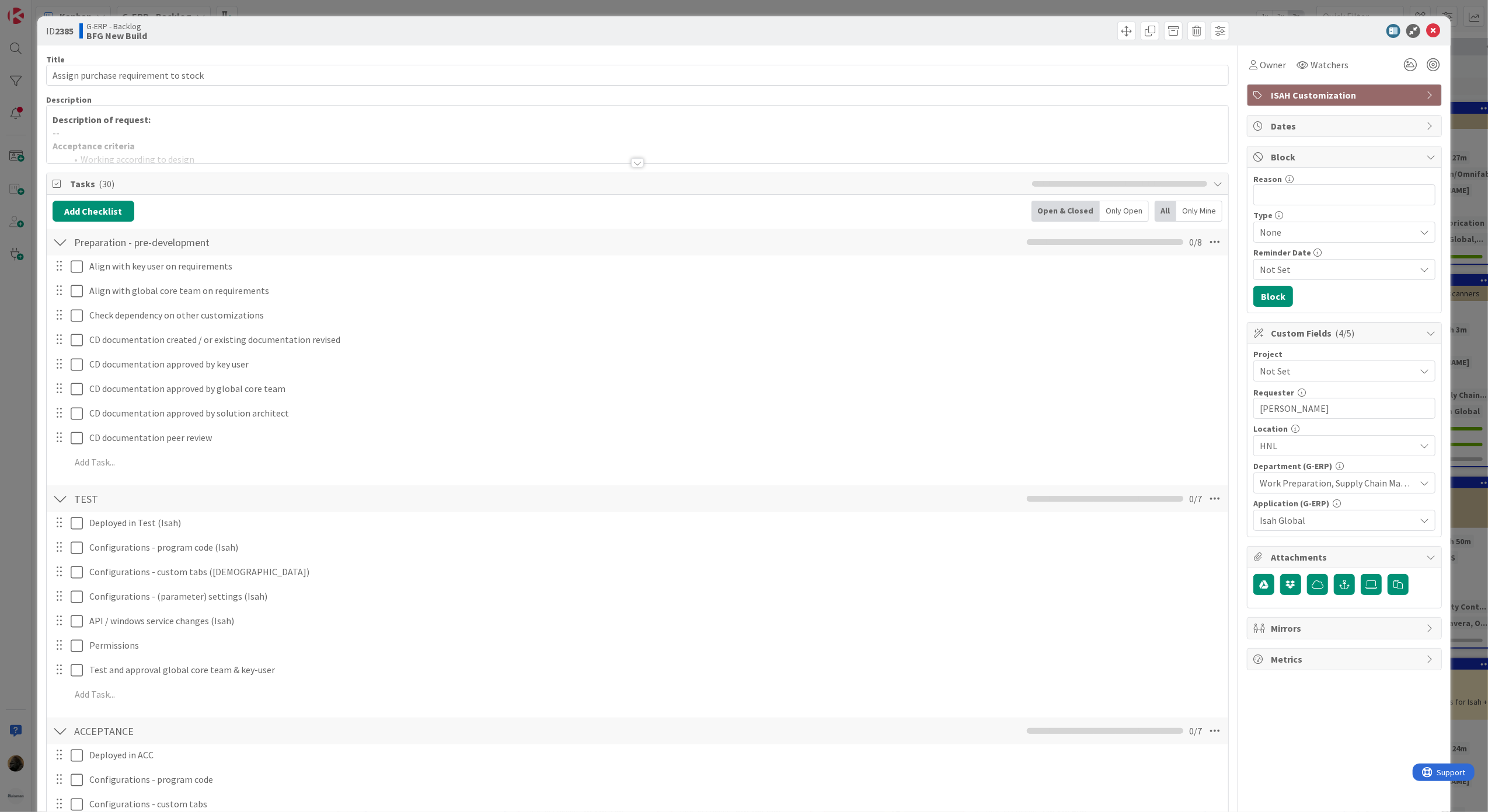
click at [640, 160] on div at bounding box center [637, 148] width 1182 height 30
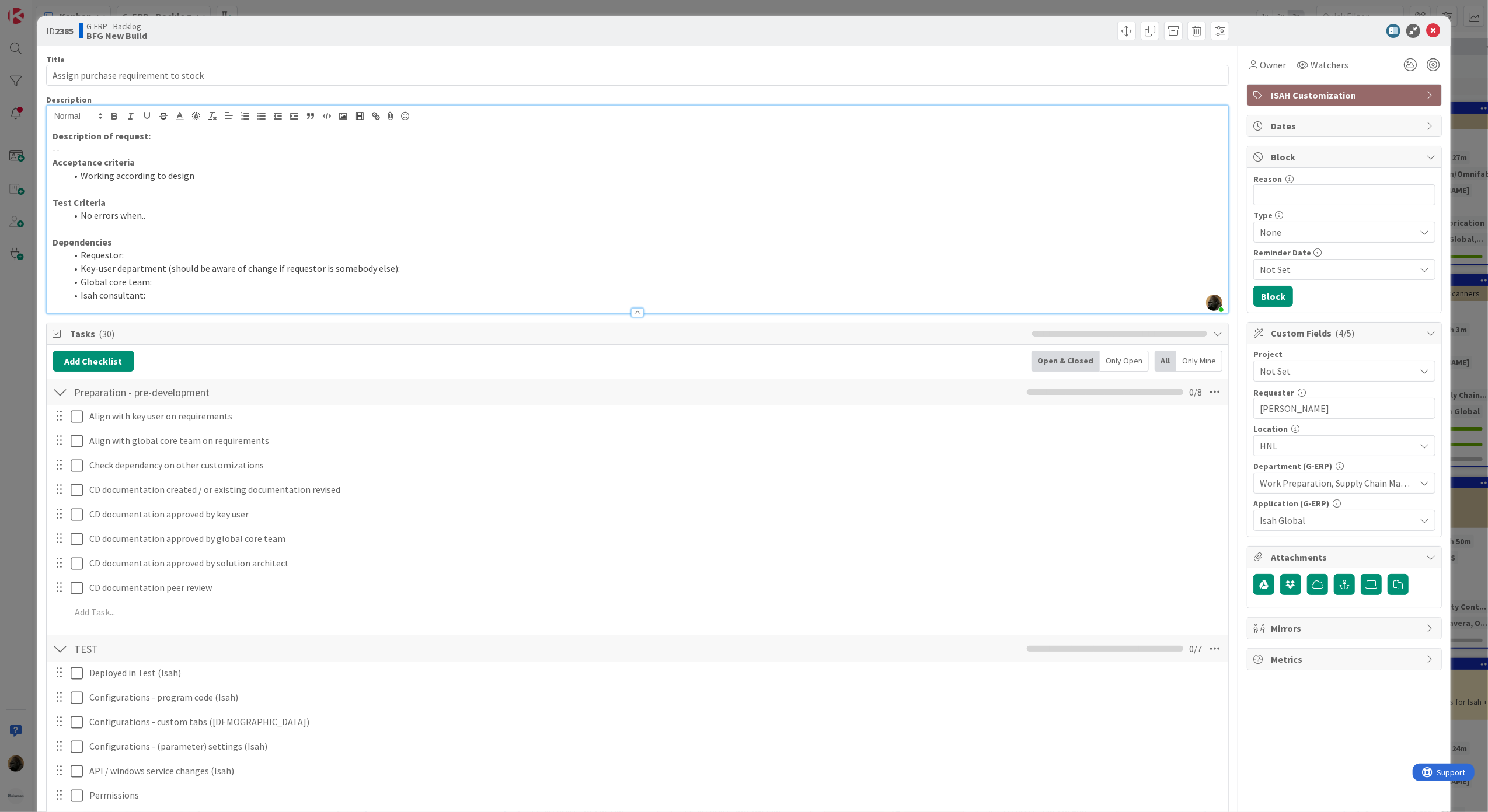
click at [318, 132] on p "Description of request:" at bounding box center [637, 136] width 1170 height 14
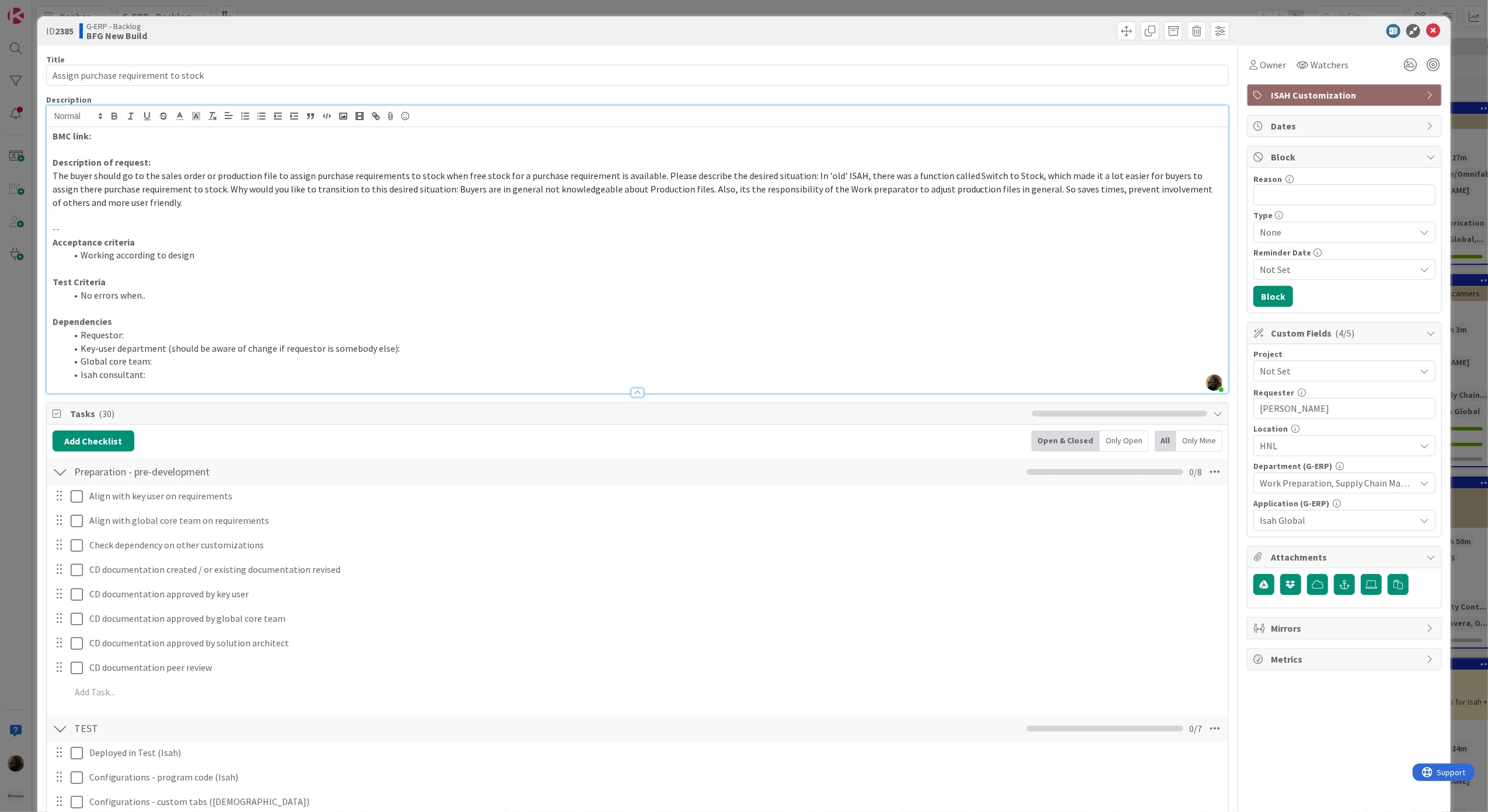
click at [428, 154] on p at bounding box center [637, 150] width 1170 height 14
click at [427, 143] on p at bounding box center [637, 150] width 1170 height 14
click at [433, 139] on p "BMC link:" at bounding box center [637, 136] width 1170 height 14
click at [650, 174] on span "The buyer should go to the sales order or production file to assign purchase re…" at bounding box center [633, 188] width 1162 height 38
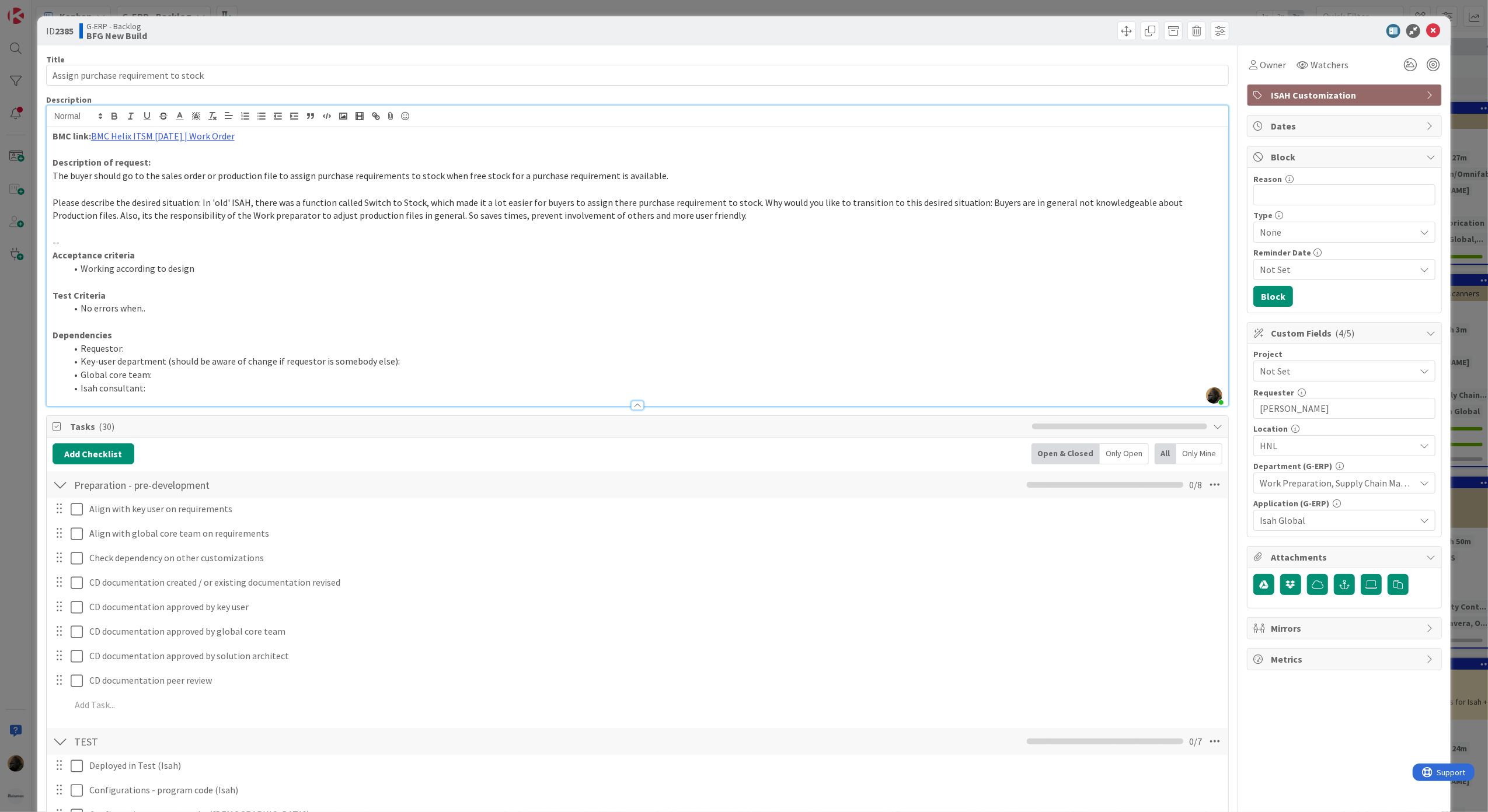
click at [745, 205] on span "Please describe the desired situation: In 'old' ISAH, there was a function call…" at bounding box center [618, 209] width 1132 height 25
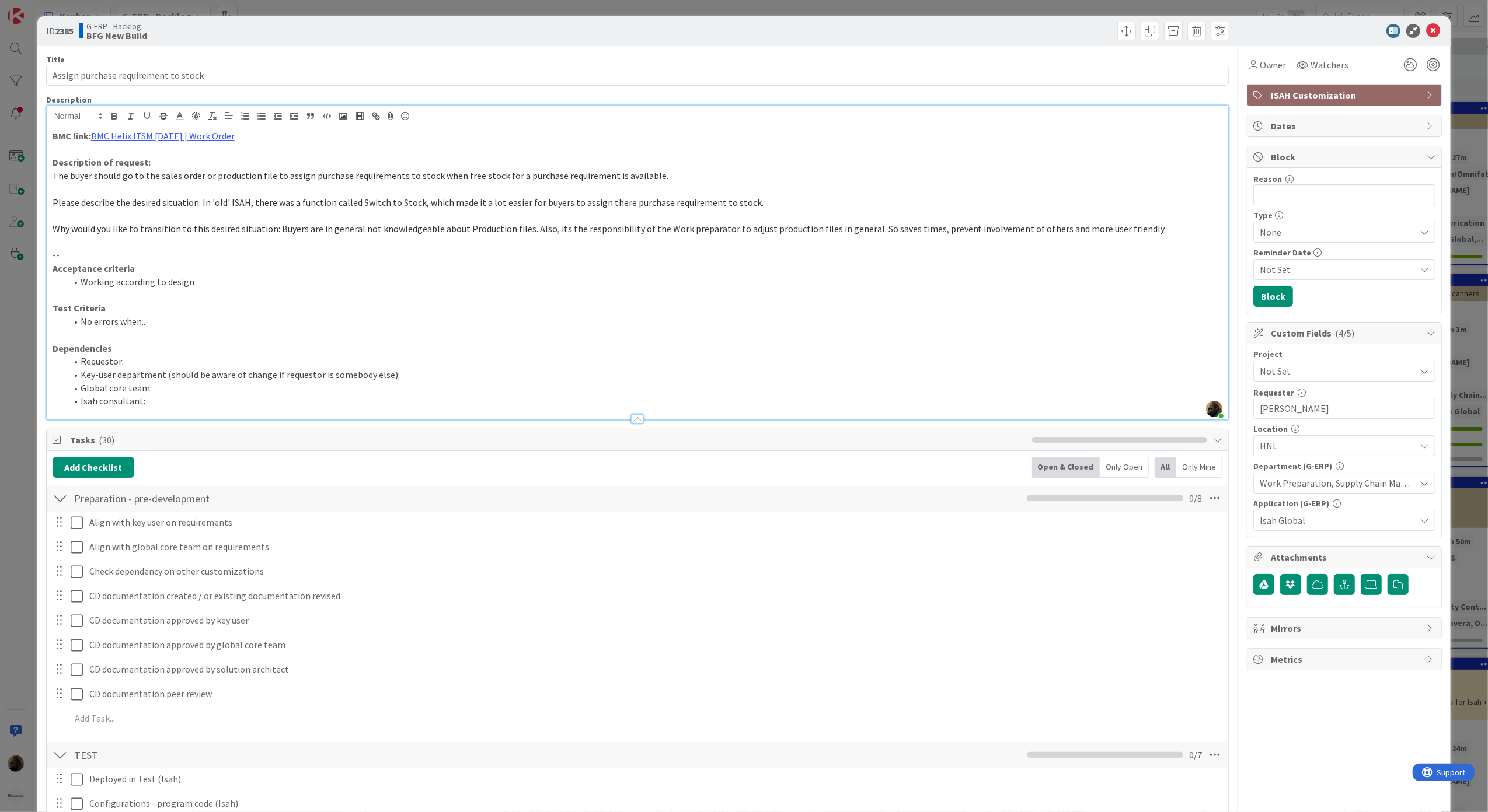
click at [160, 360] on li "Requestor:" at bounding box center [644, 362] width 1156 height 14
click at [397, 379] on li "Key-user department (should be aware of change if requestor is somebody else):" at bounding box center [644, 375] width 1156 height 14
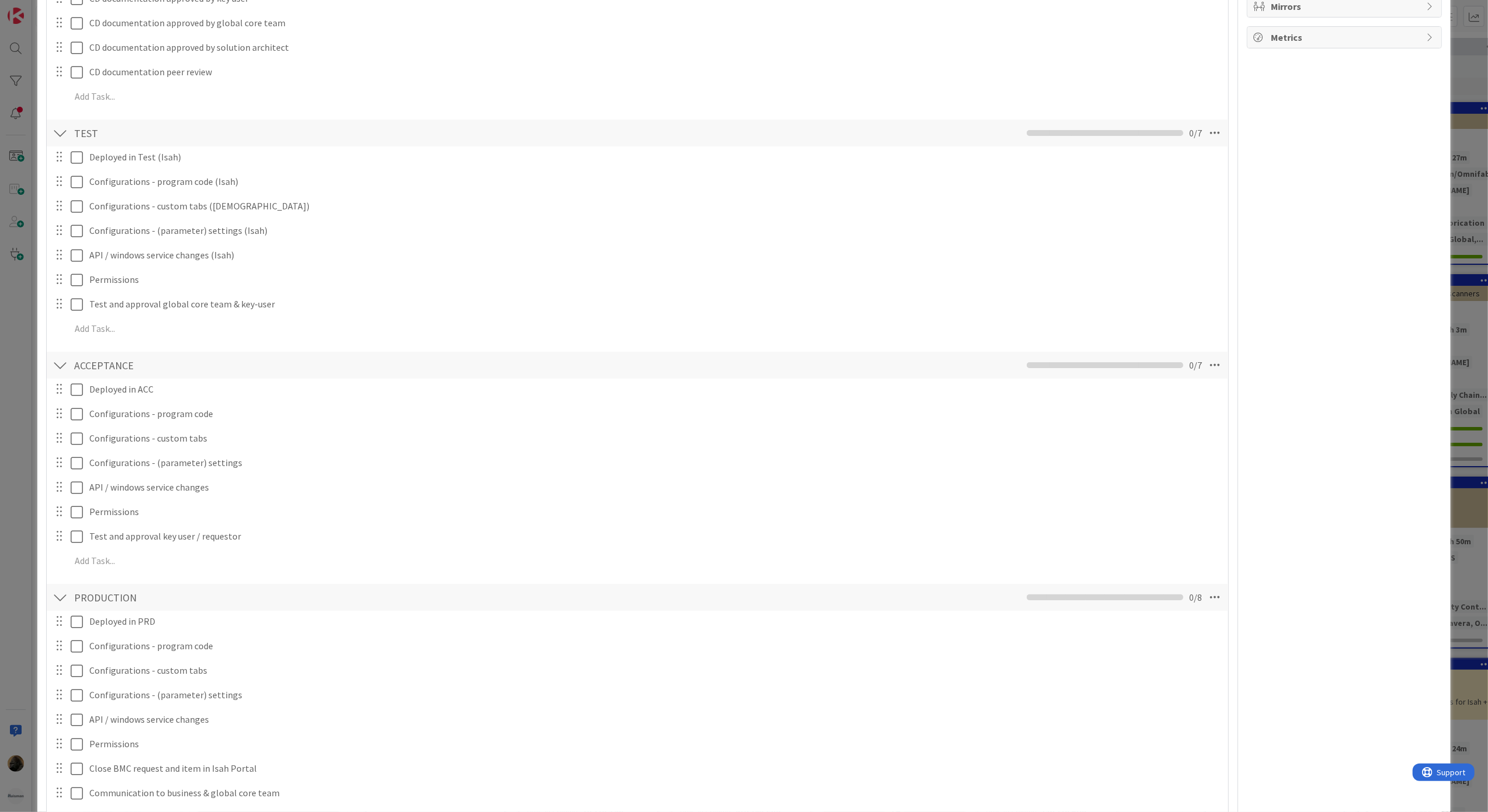
scroll to position [953, 0]
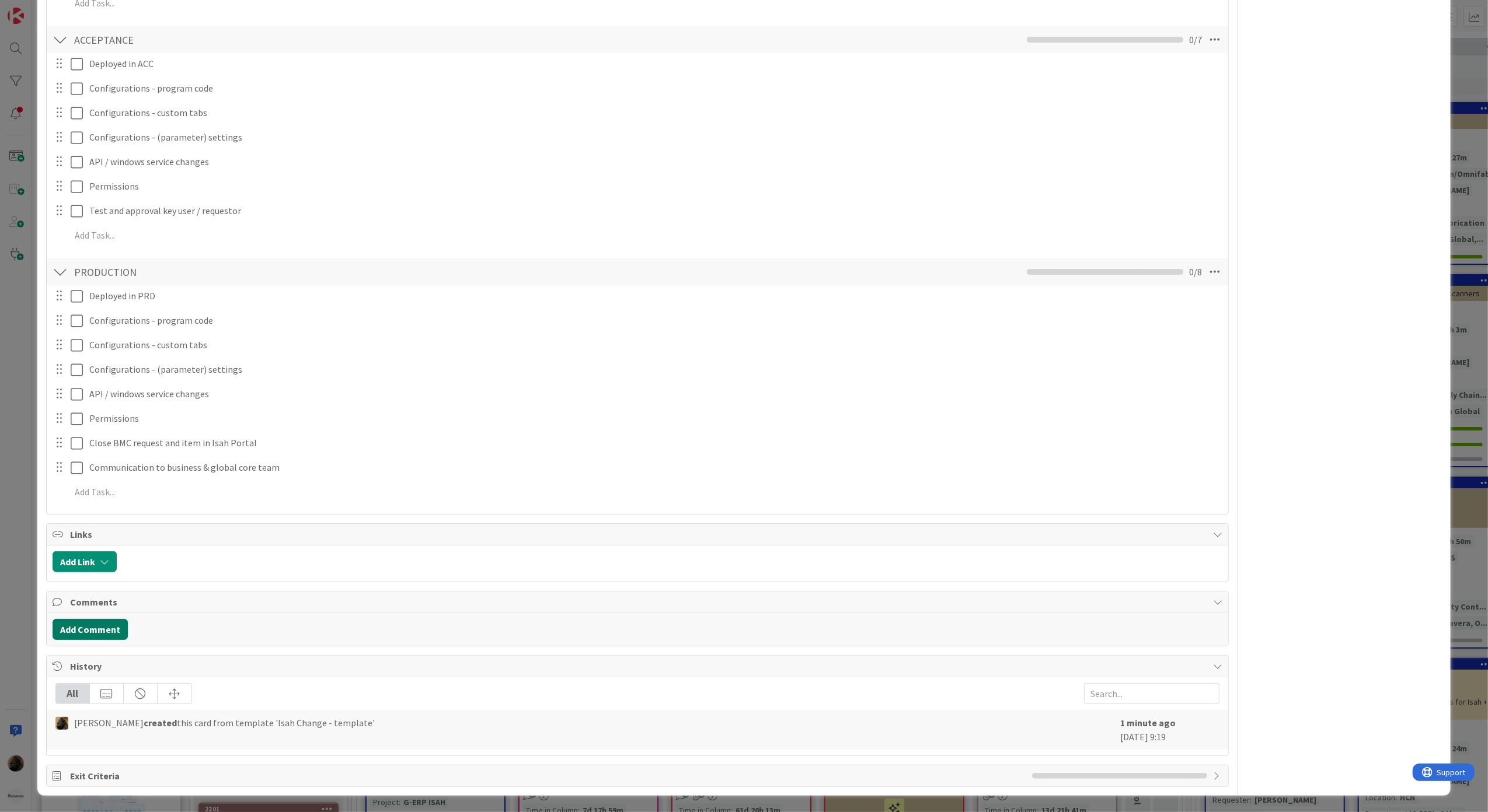
click at [123, 633] on button "Add Comment" at bounding box center [90, 629] width 75 height 21
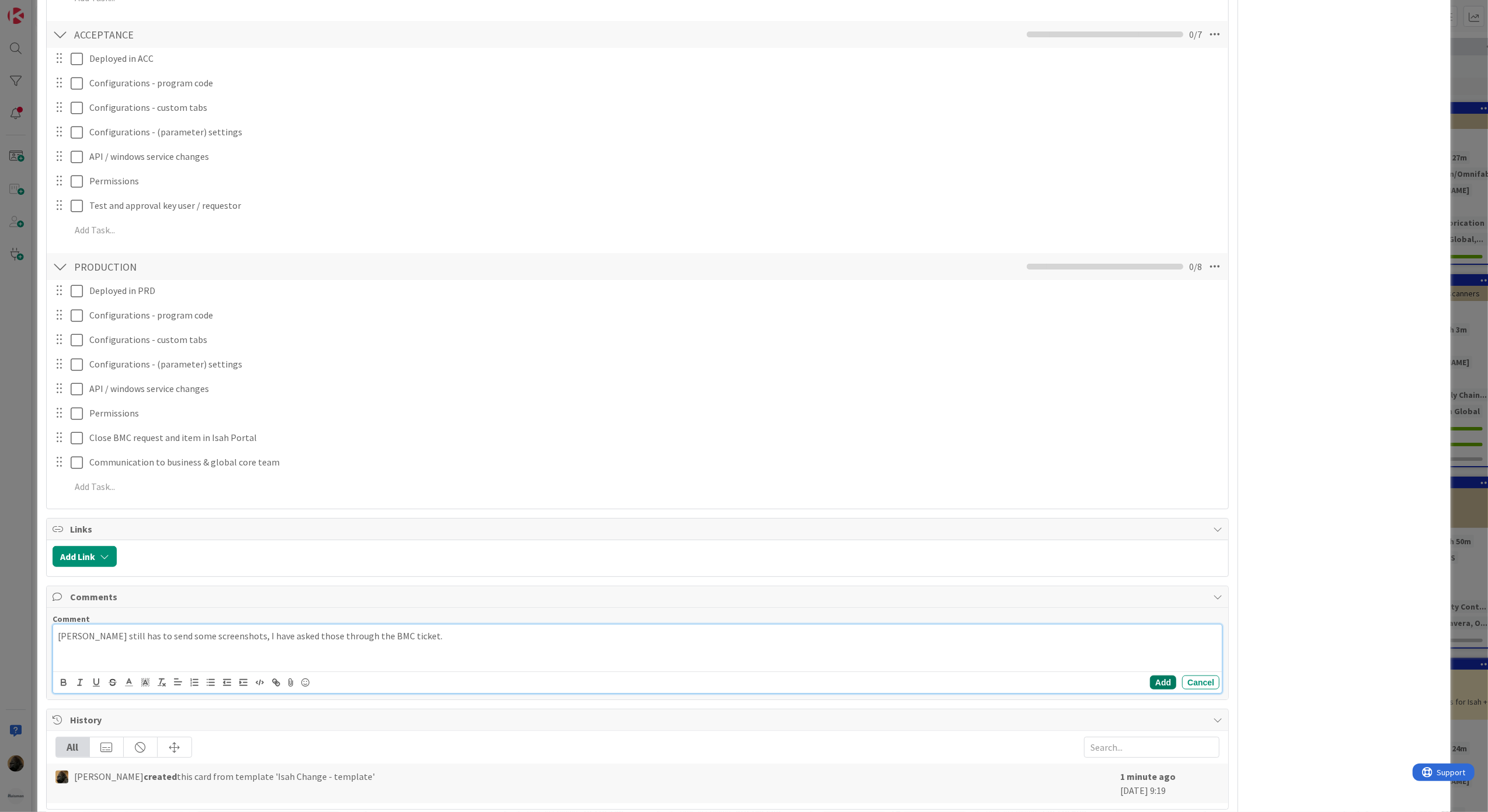
click at [1150, 682] on button "Add" at bounding box center [1163, 682] width 26 height 14
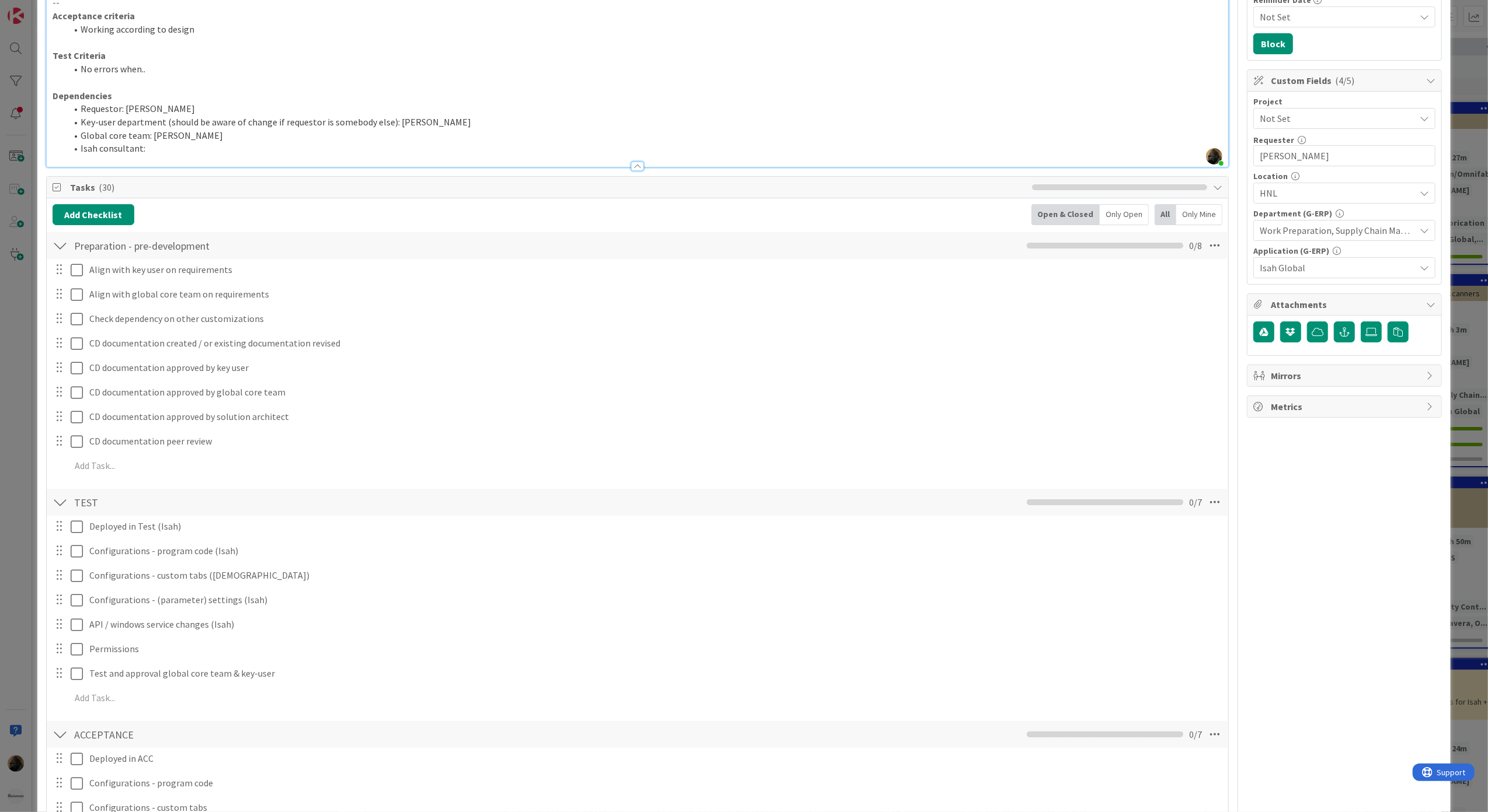
scroll to position [0, 0]
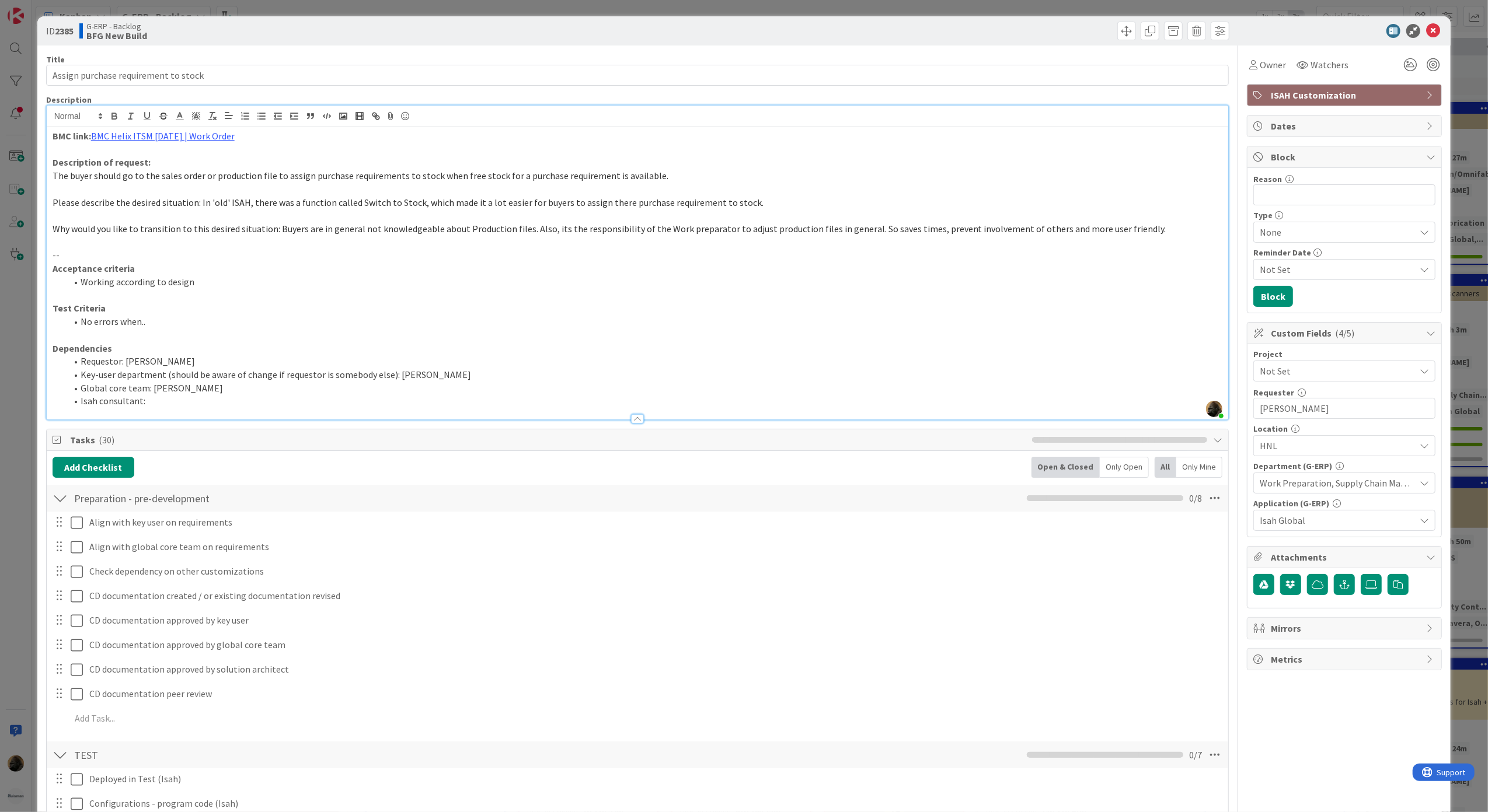
click at [156, 367] on li "Requestor: Hanno de Wilde" at bounding box center [644, 362] width 1156 height 14
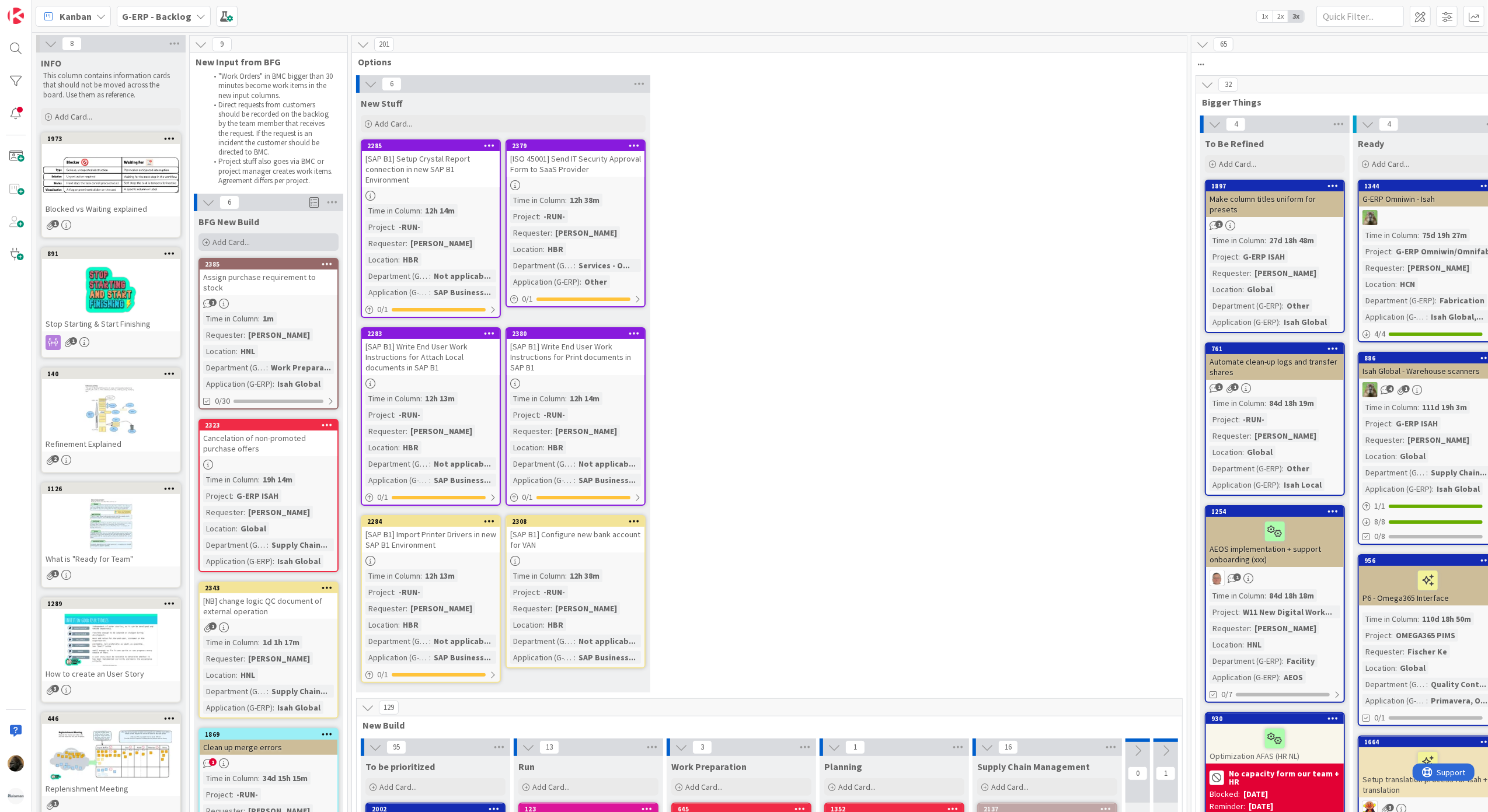
click at [275, 242] on div "Add Card..." at bounding box center [268, 242] width 140 height 18
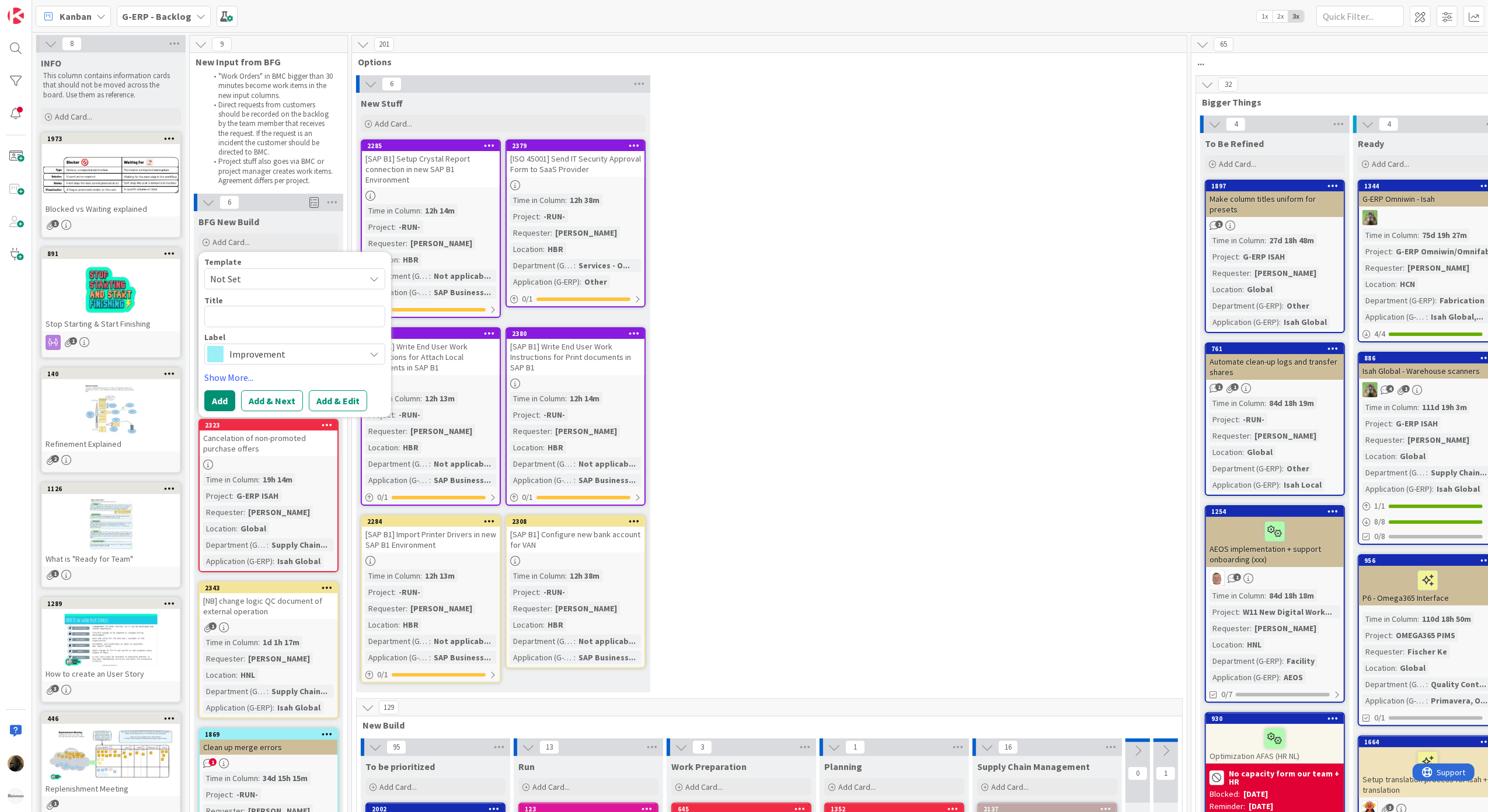
click at [785, 232] on div "6 New Stuff Add Card... 2379 [ISO 45001] Send IT Security Approval Form to SaaS…" at bounding box center [769, 386] width 830 height 623
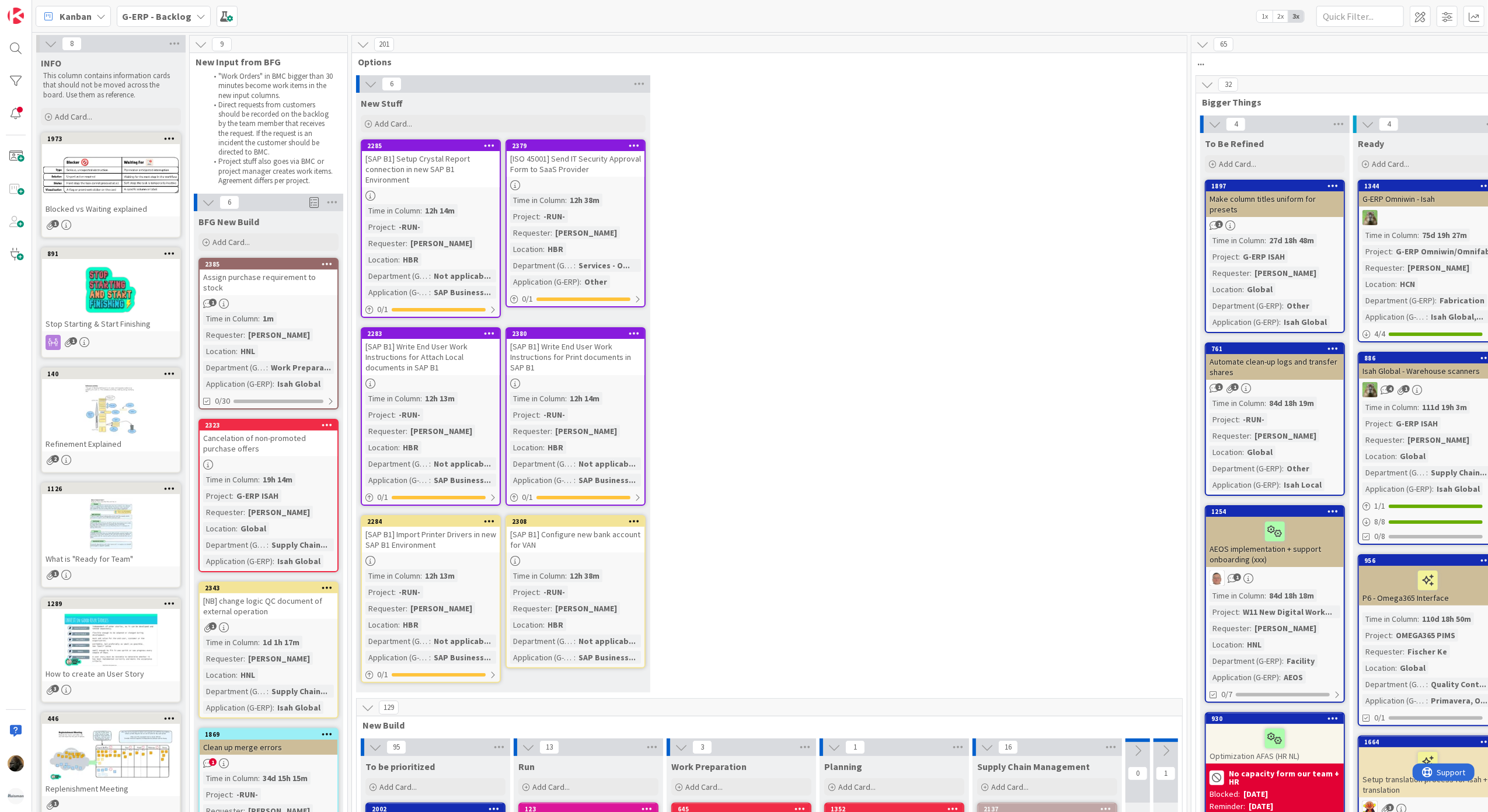
click at [781, 178] on div "6 New Stuff Add Card... 2379 [ISO 45001] Send IT Security Approval Form to SaaS…" at bounding box center [769, 386] width 830 height 623
click at [868, 220] on div "6 New Stuff Add Card... 2379 [ISO 45001] Send IT Security Approval Form to SaaS…" at bounding box center [769, 386] width 830 height 623
click at [237, 248] on div "Add Card..." at bounding box center [268, 242] width 140 height 18
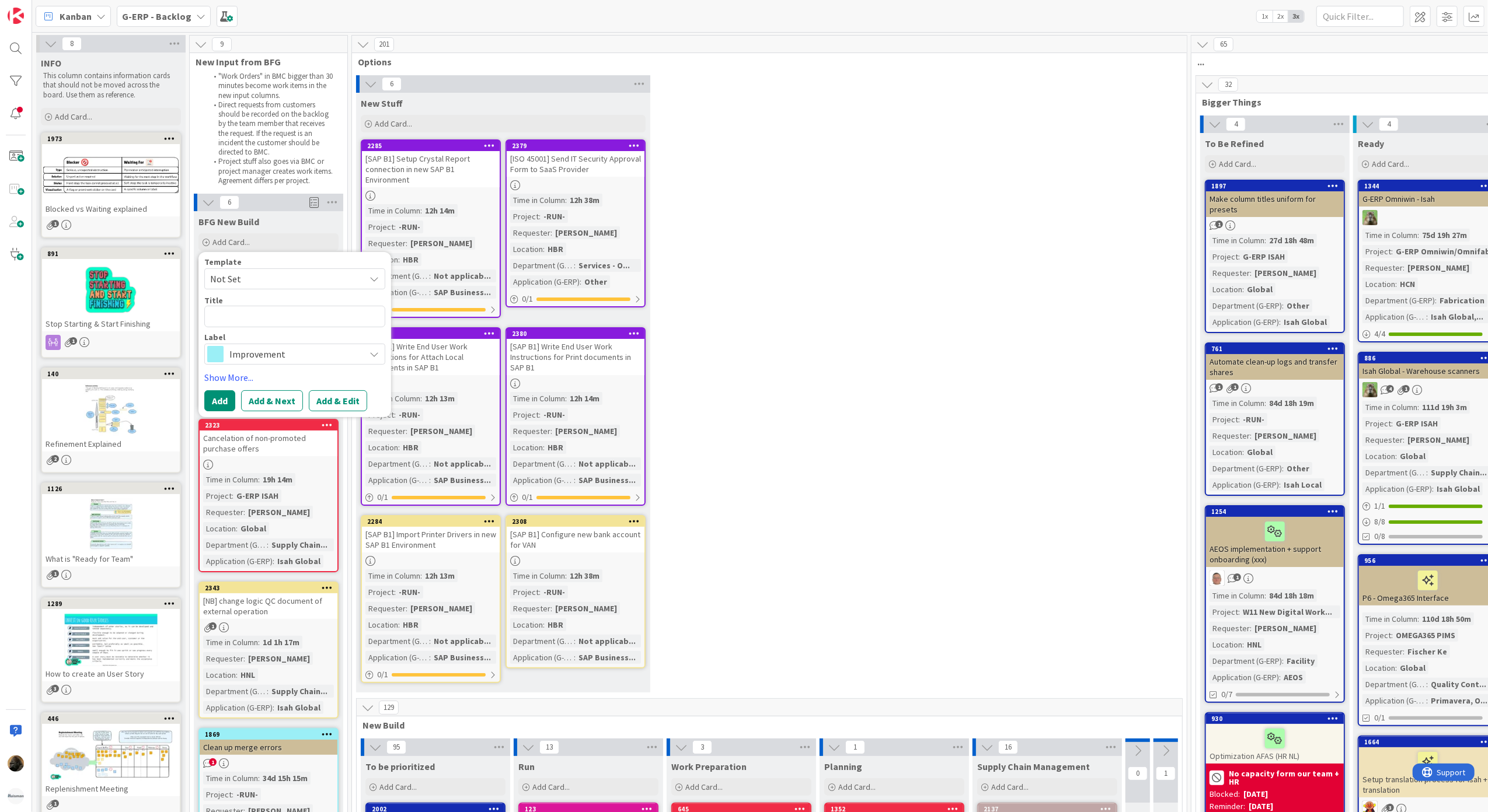
click at [223, 278] on span "Not Set" at bounding box center [283, 279] width 146 height 15
click at [298, 348] on span "Isah Change - template" at bounding box center [305, 352] width 167 height 15
type textarea "x"
type textarea "Isah Change - template"
click at [249, 372] on link "Show More..." at bounding box center [295, 377] width 181 height 14
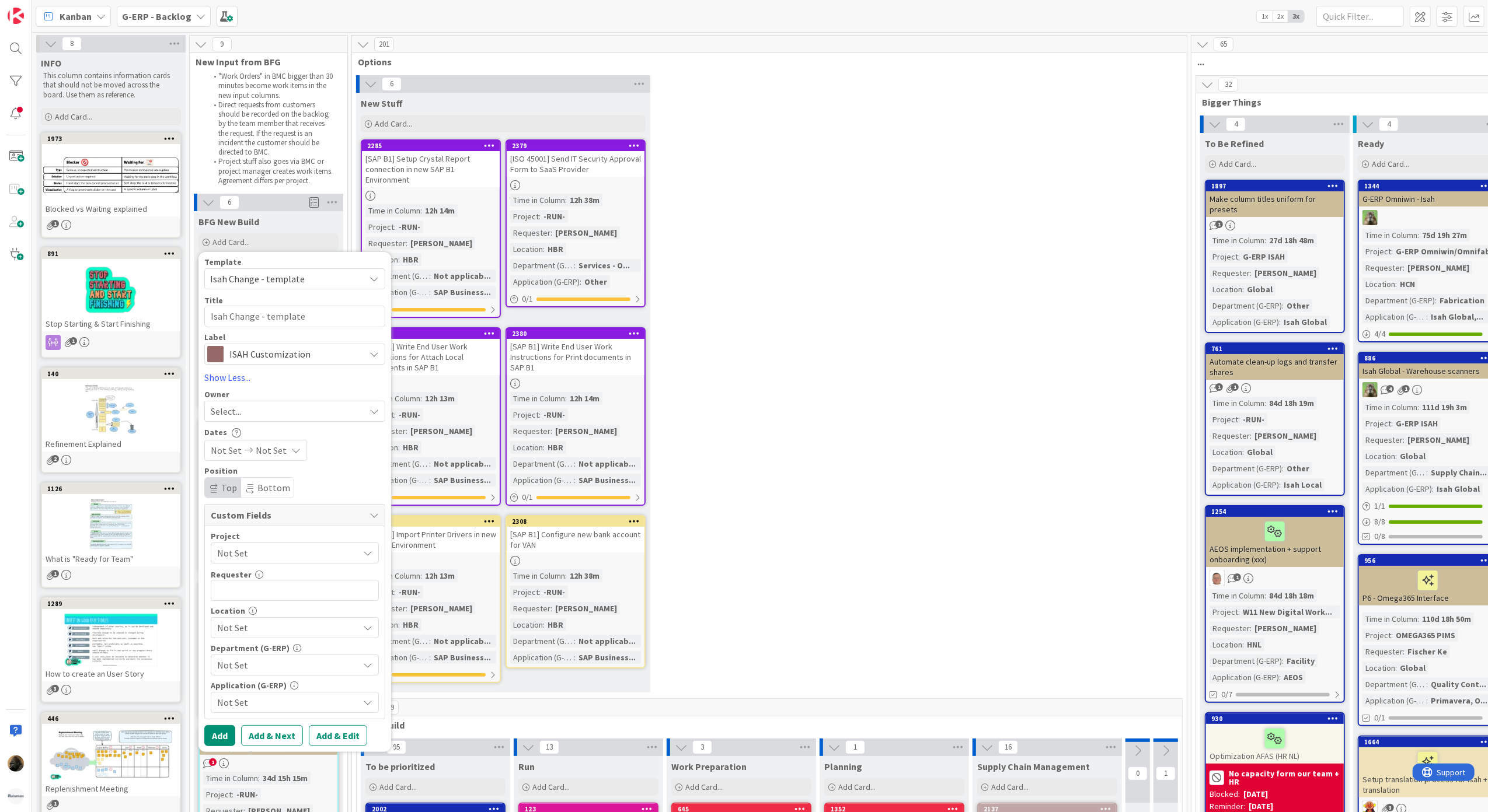
click at [266, 416] on div "Select..." at bounding box center [288, 411] width 154 height 14
click at [264, 383] on link "Show Less..." at bounding box center [295, 377] width 181 height 14
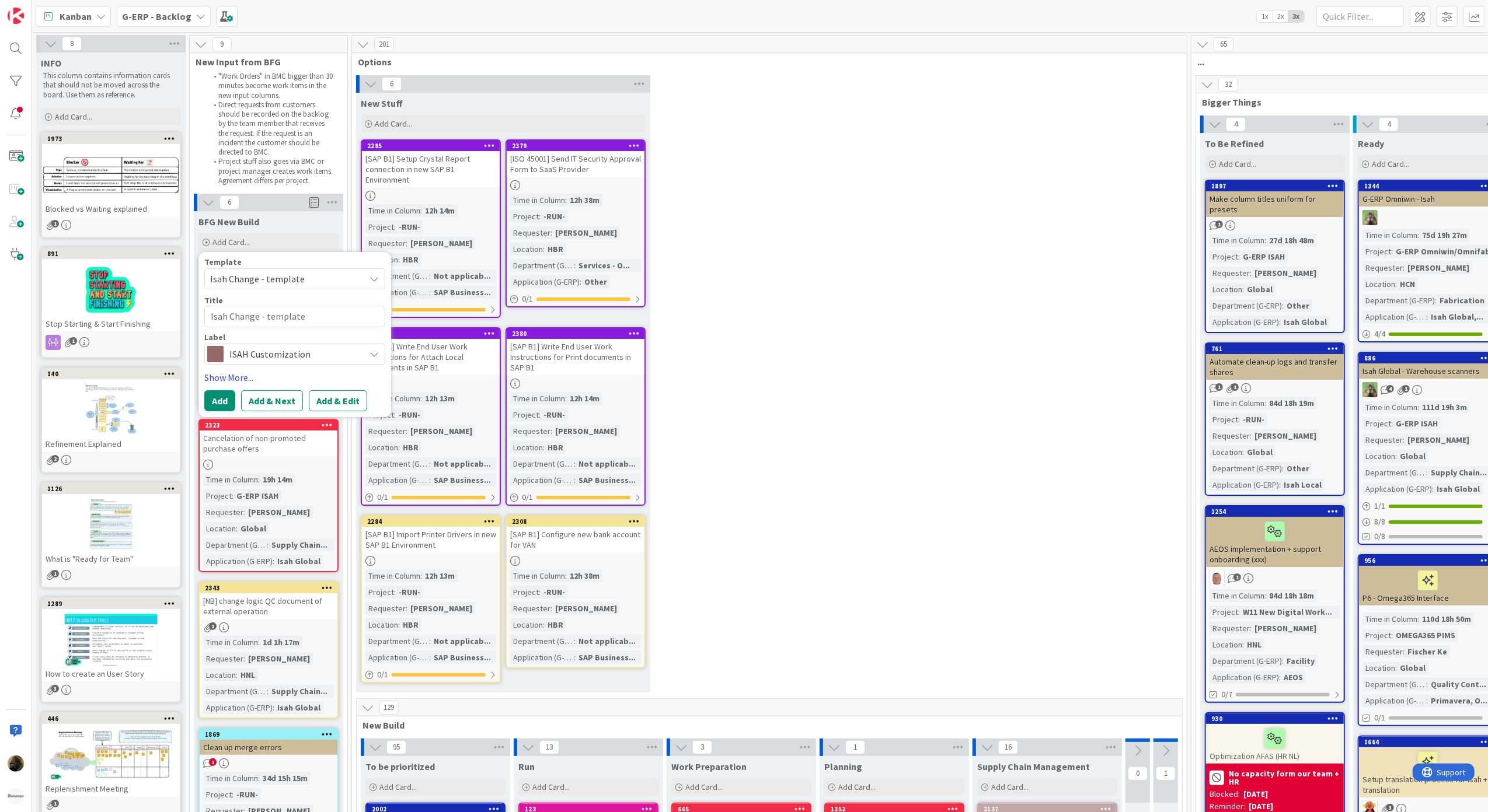
click at [253, 379] on link "Show More..." at bounding box center [295, 377] width 181 height 14
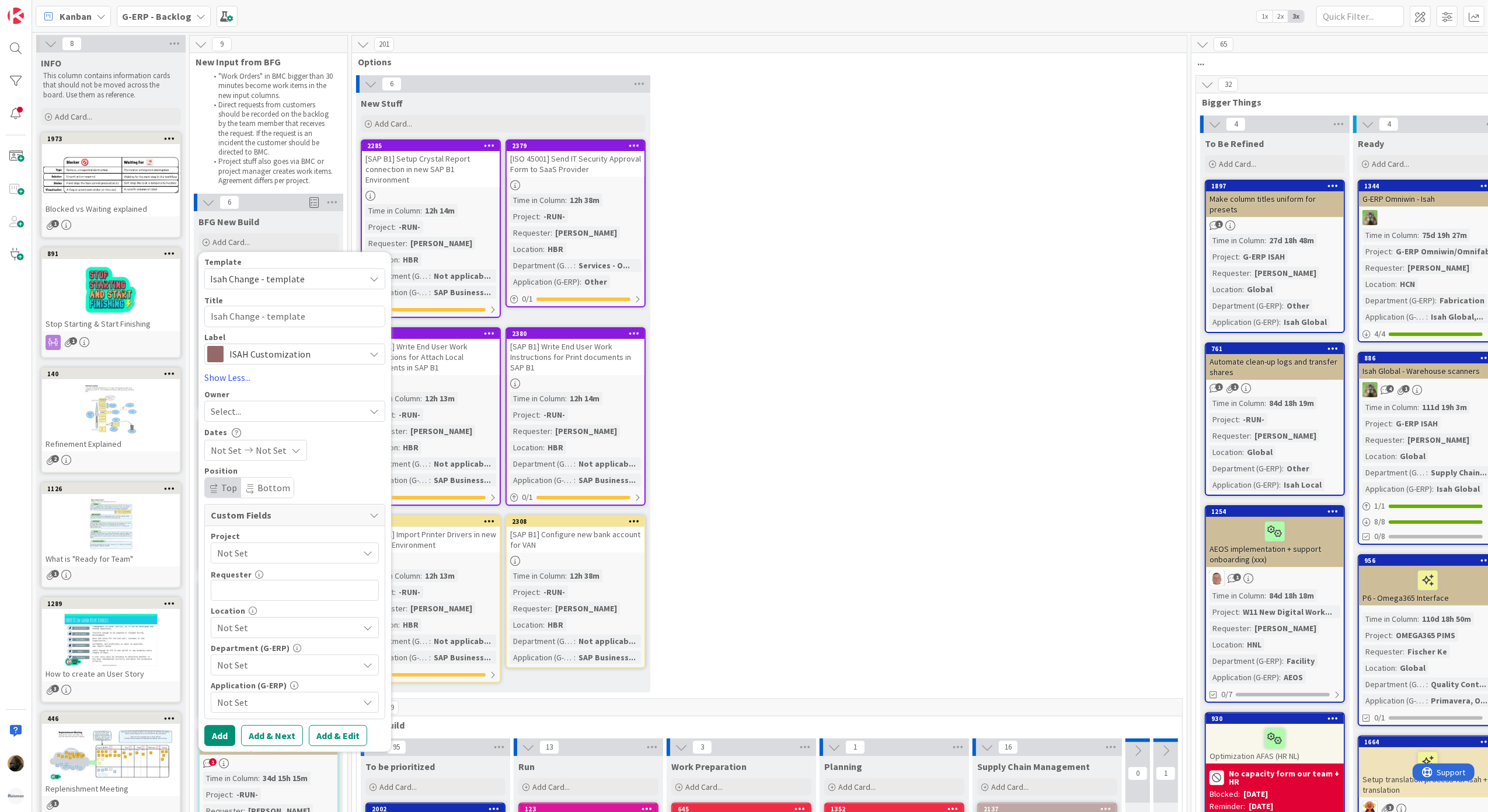
click at [344, 550] on span "Not Set" at bounding box center [285, 553] width 136 height 16
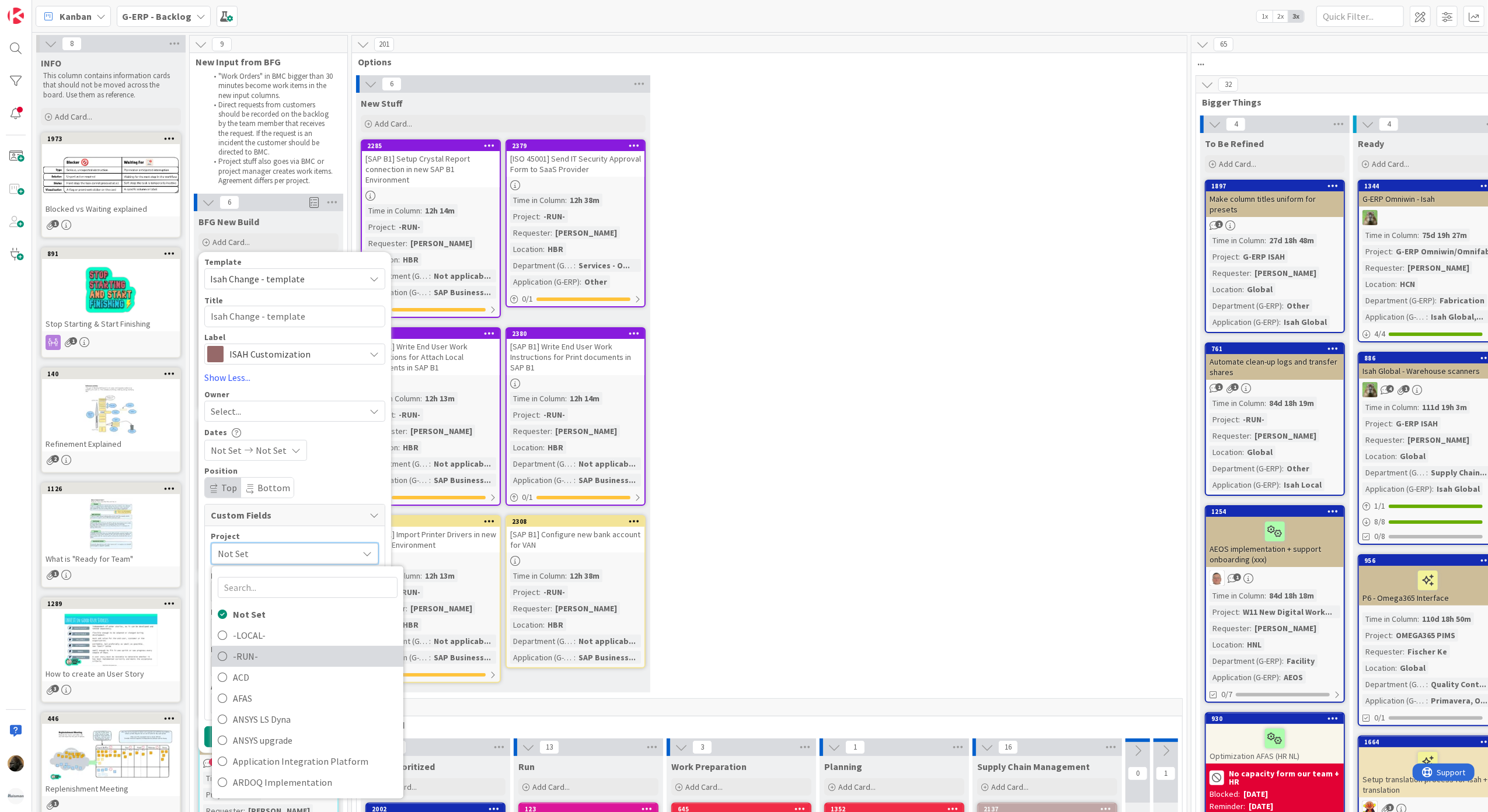
click at [277, 657] on span "-RUN-" at bounding box center [315, 656] width 165 height 18
type textarea "x"
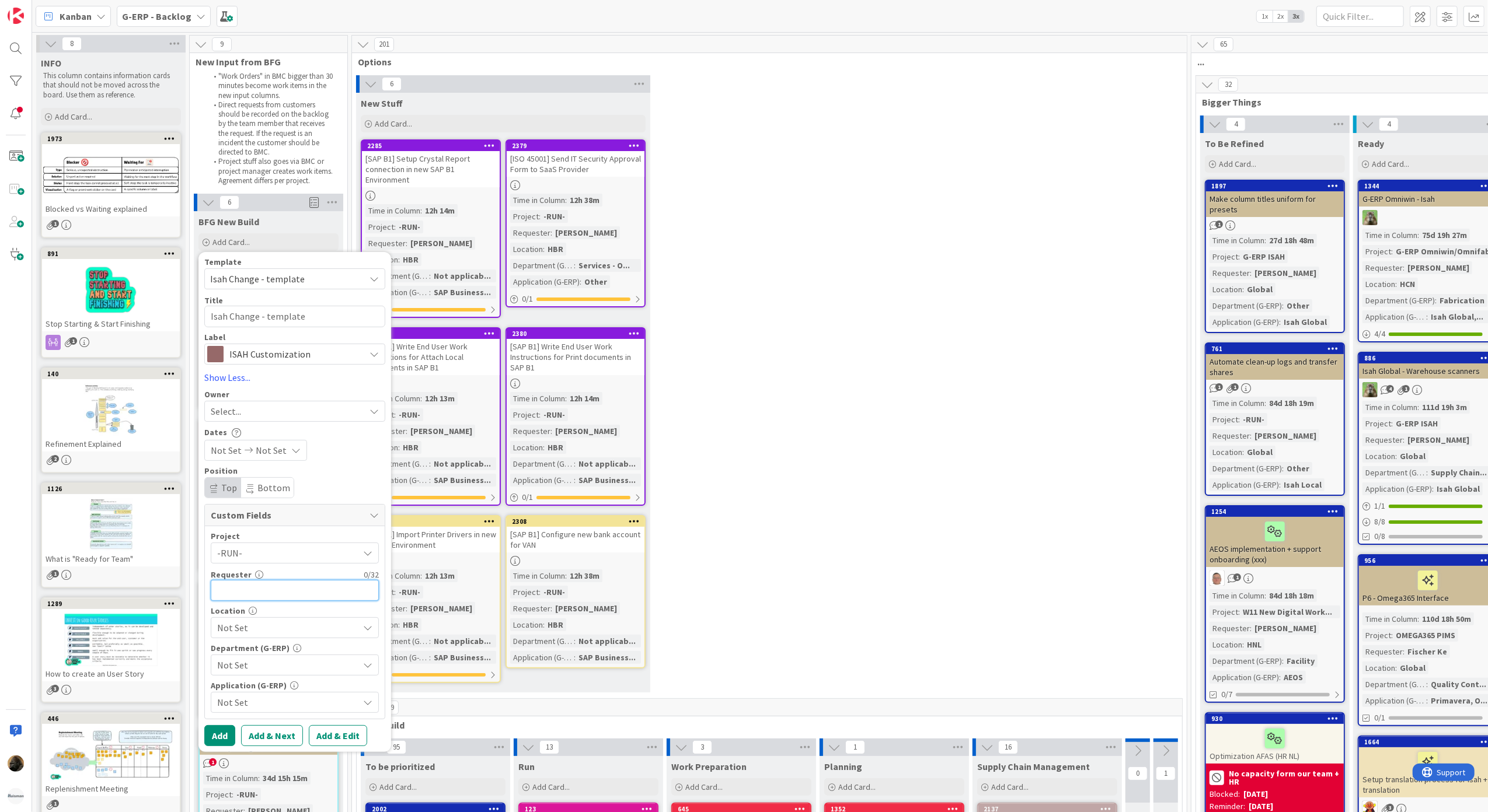
click at [260, 587] on input "text" at bounding box center [295, 590] width 168 height 21
type input "[PERSON_NAME]"
type textarea "x"
type input "[PERSON_NAME]"
click at [343, 631] on span "Not Set" at bounding box center [288, 628] width 141 height 14
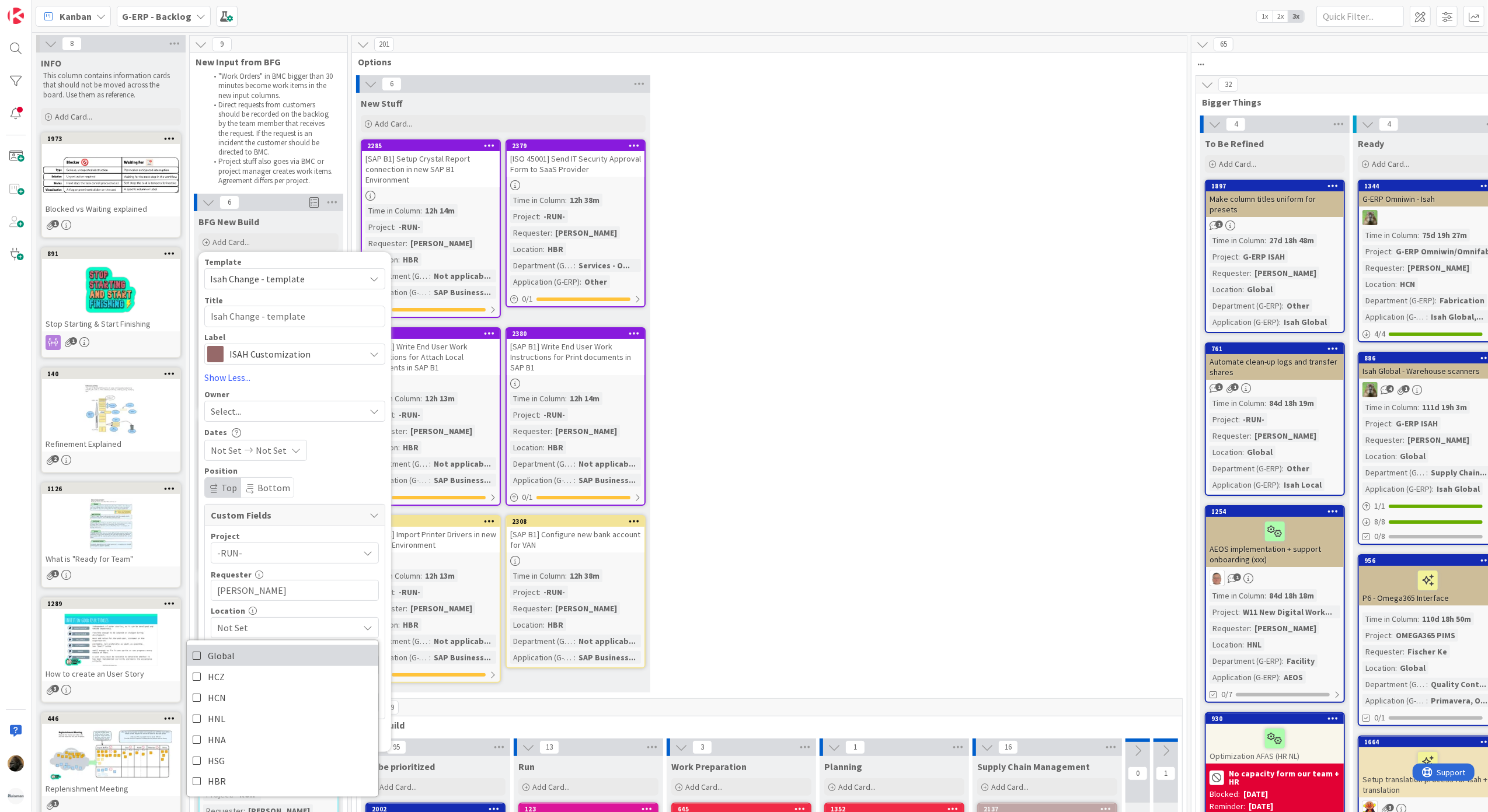
click at [298, 654] on link "Global" at bounding box center [283, 655] width 192 height 21
click at [322, 613] on div "Location" at bounding box center [295, 610] width 168 height 8
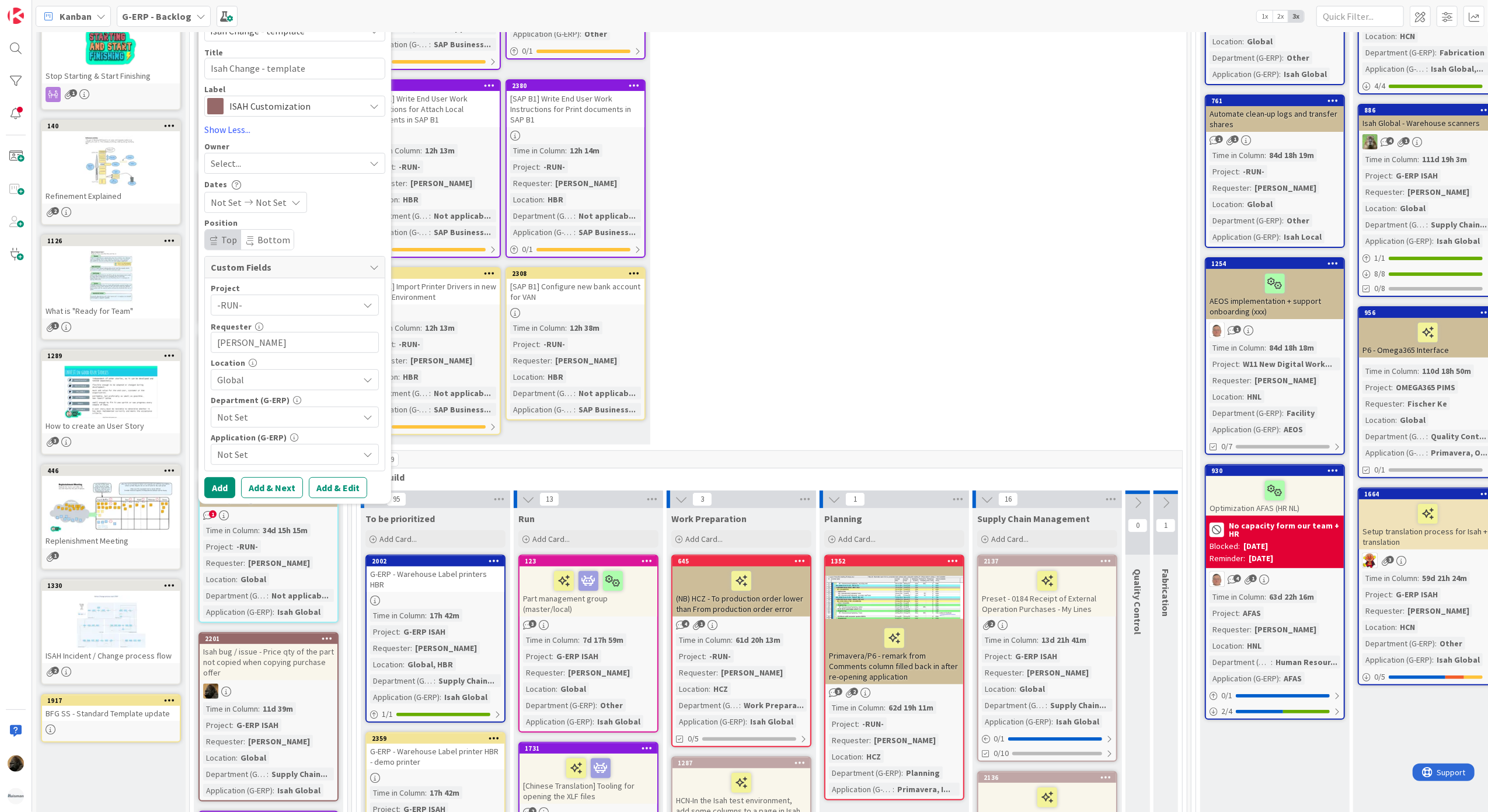
scroll to position [389, 0]
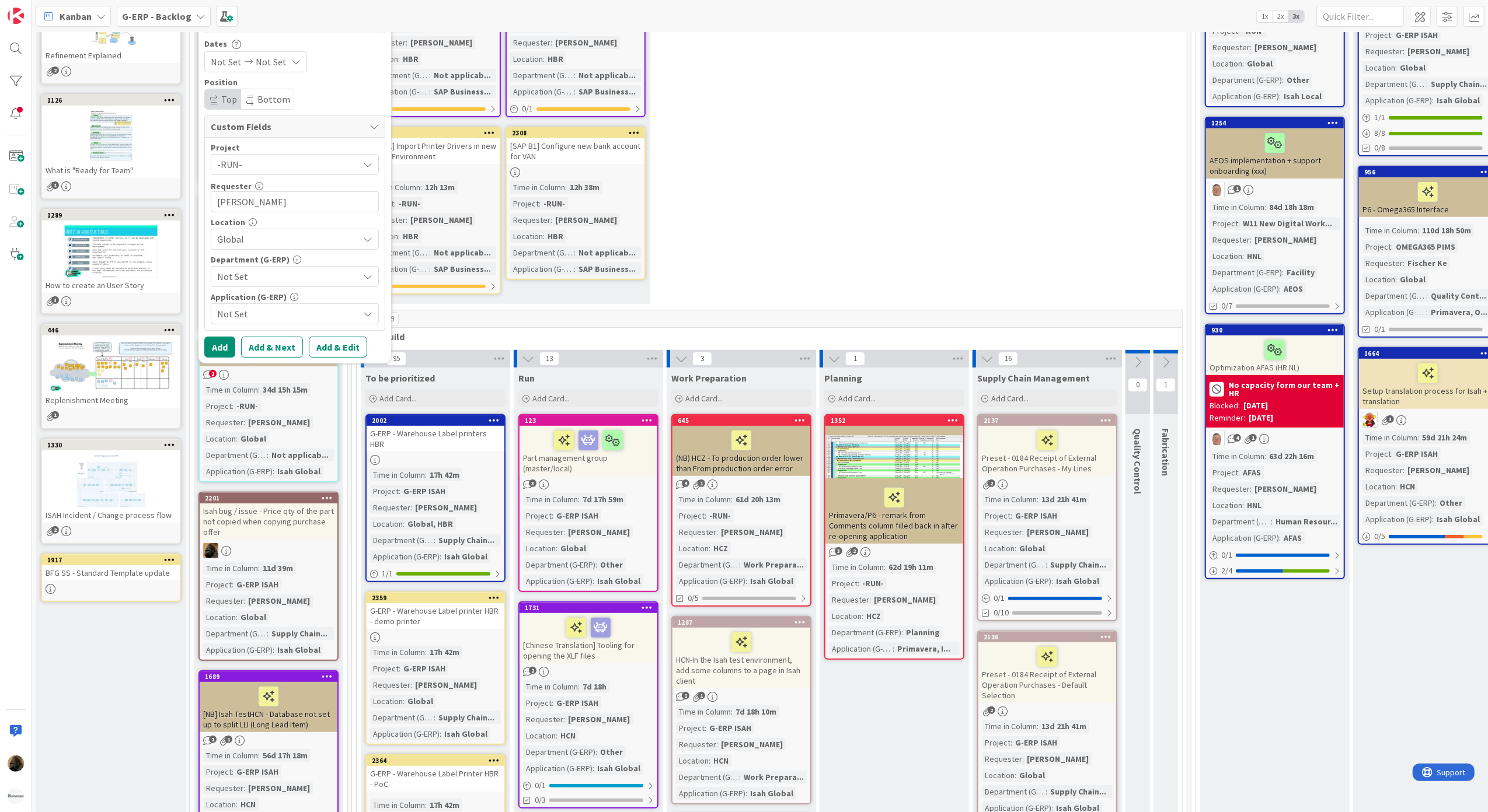
click at [299, 275] on span "Not Set" at bounding box center [288, 277] width 141 height 14
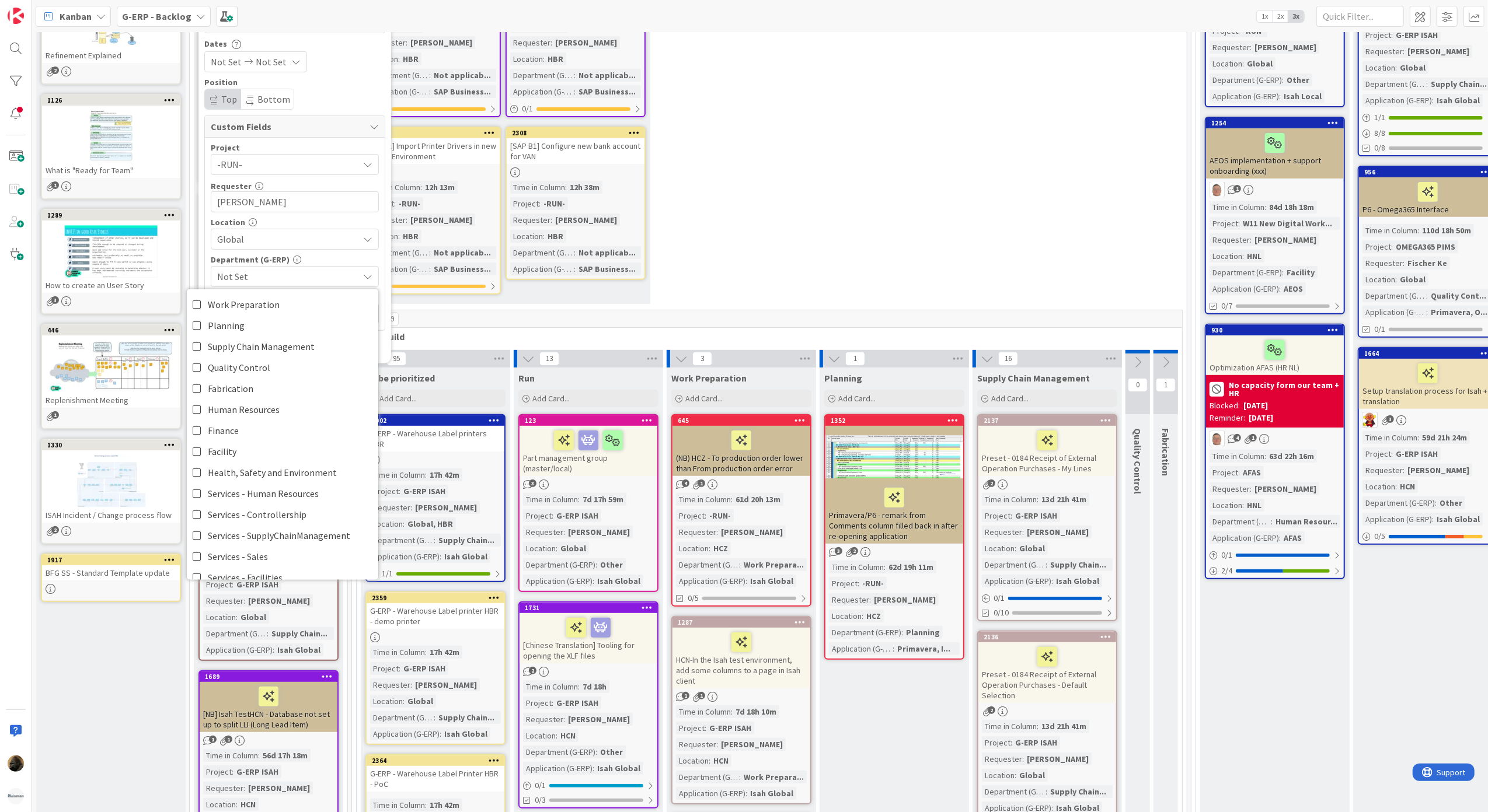
click at [299, 238] on span "Global" at bounding box center [288, 239] width 141 height 14
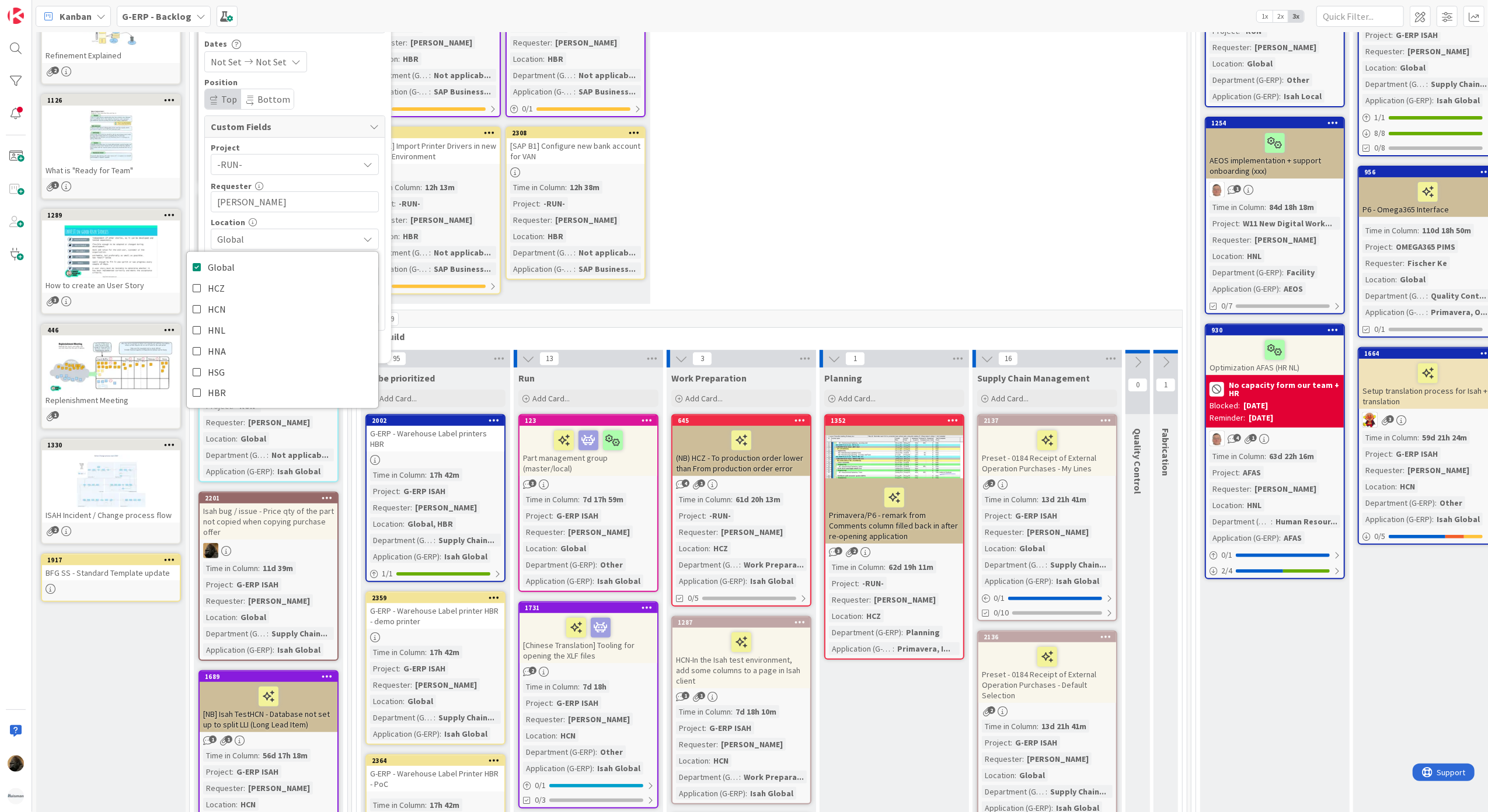
click at [299, 238] on span "Global" at bounding box center [288, 239] width 141 height 14
click at [299, 270] on span "Not Set" at bounding box center [288, 277] width 141 height 14
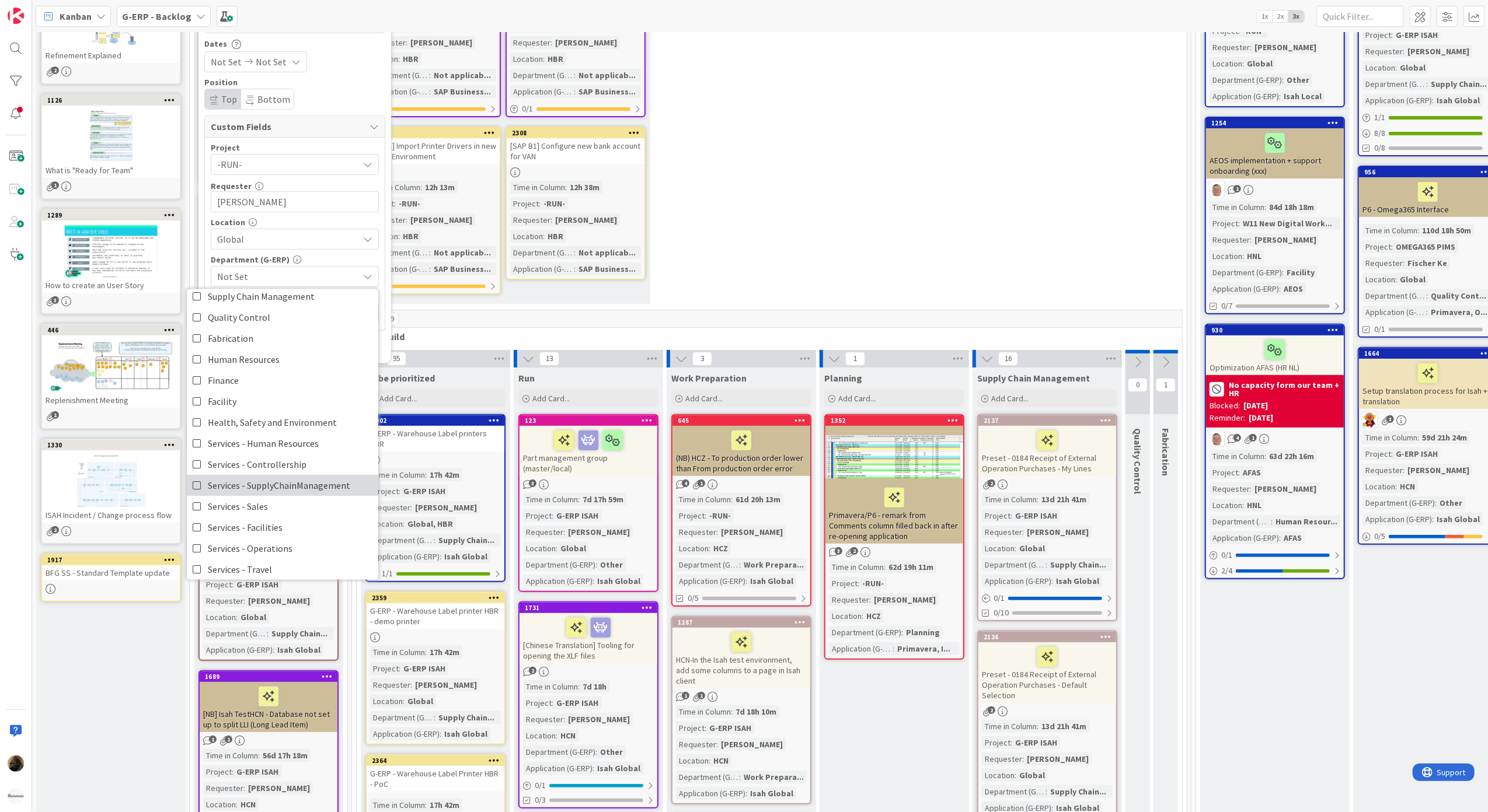
scroll to position [77, 0]
click at [268, 561] on link "Other" at bounding box center [283, 562] width 192 height 21
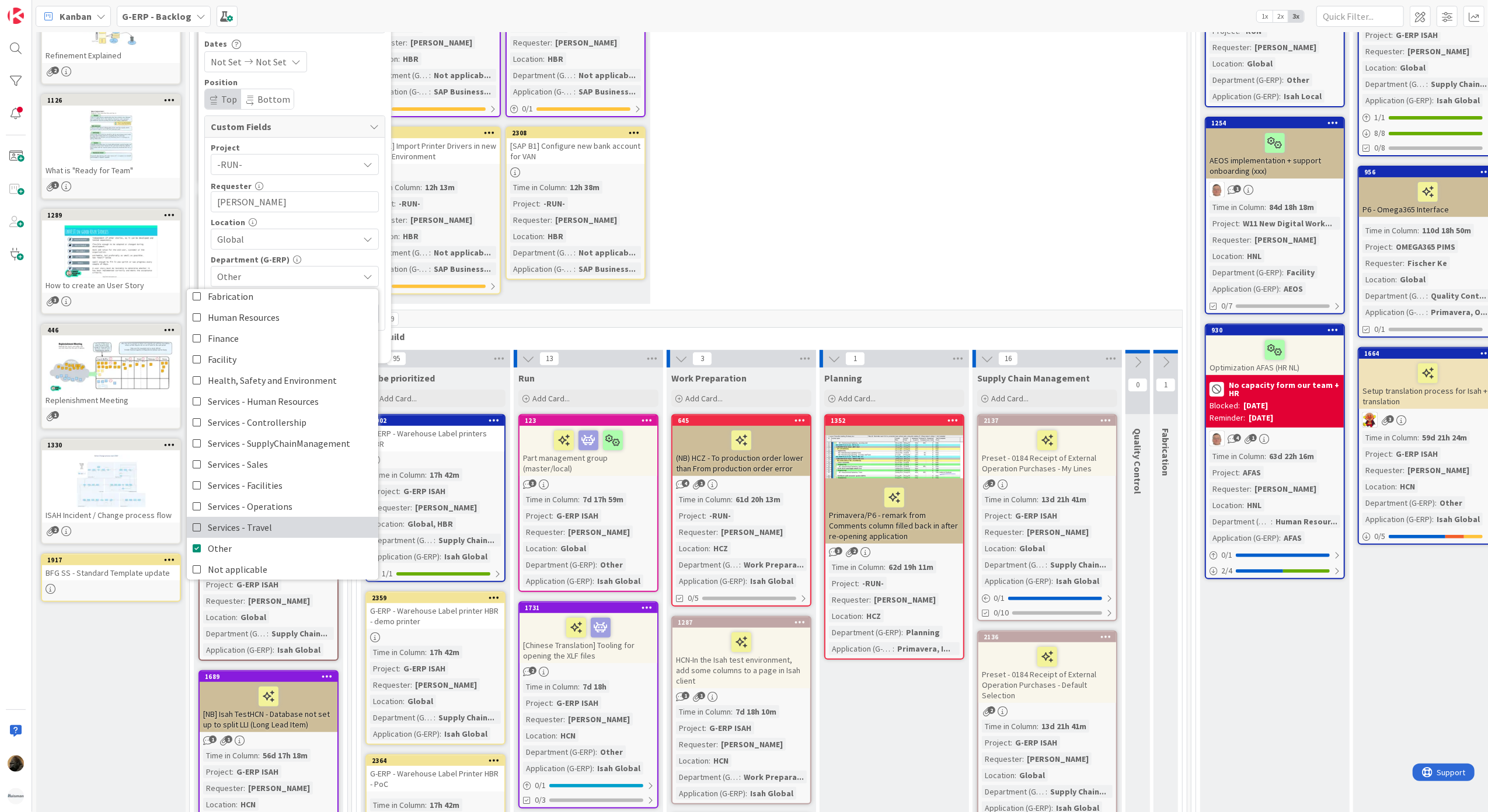
scroll to position [97, 0]
click at [295, 268] on div "Other" at bounding box center [295, 276] width 168 height 21
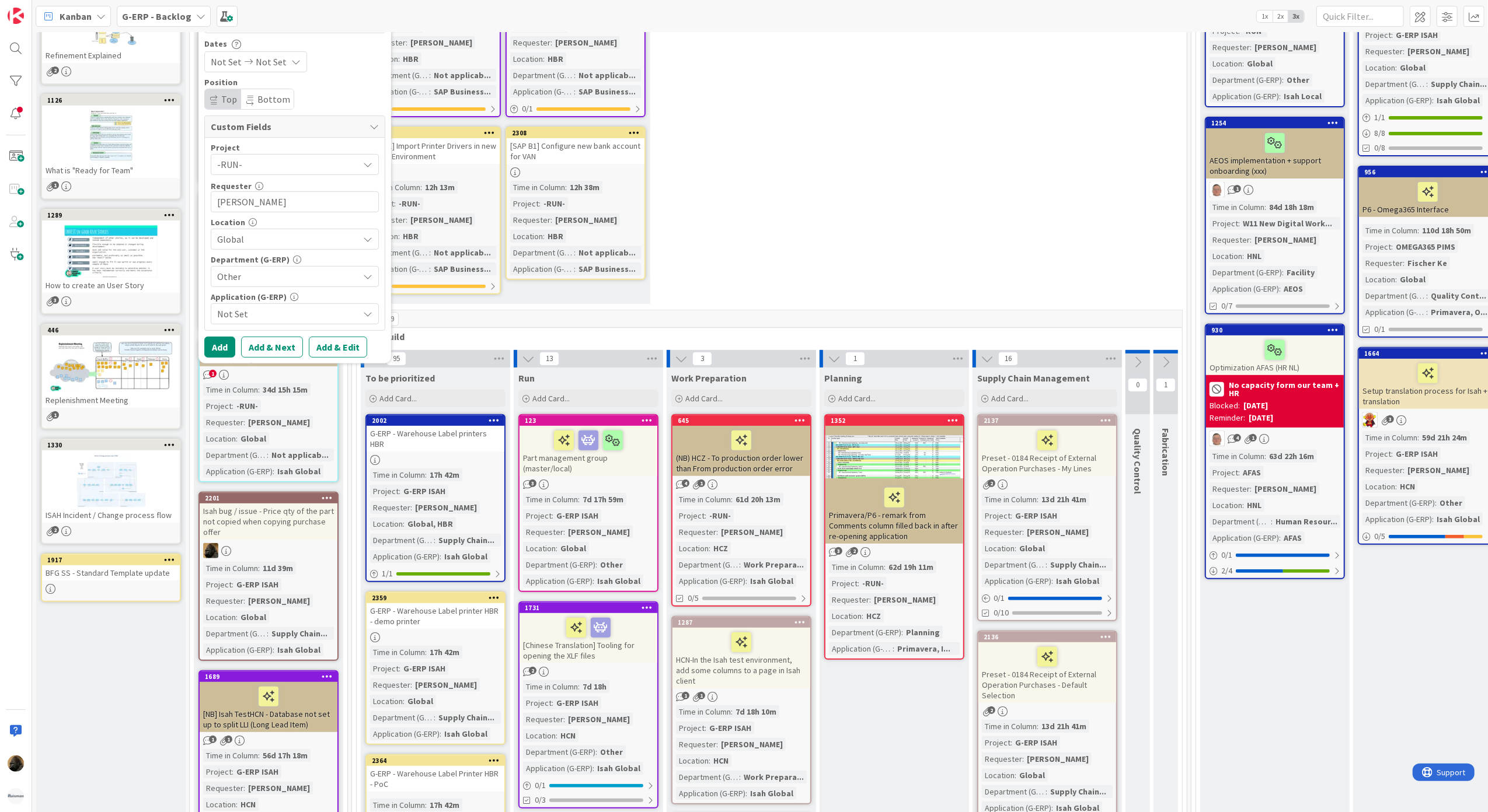
click at [299, 316] on span "Not Set" at bounding box center [288, 314] width 141 height 14
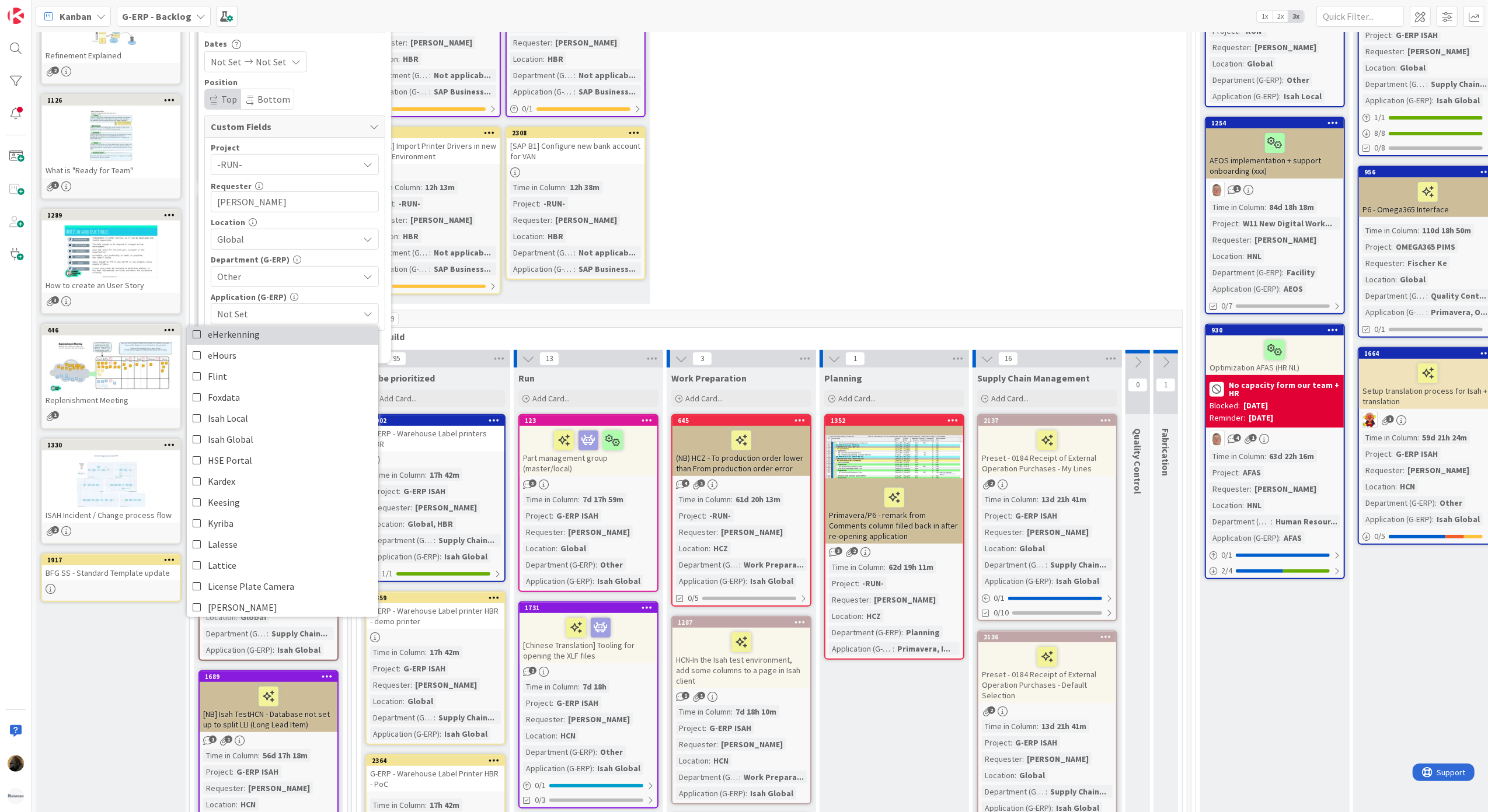
scroll to position [155, 0]
click at [267, 443] on link "Isah Global" at bounding box center [283, 438] width 192 height 21
click at [344, 97] on div "Position Top Bottom" at bounding box center [295, 94] width 181 height 31
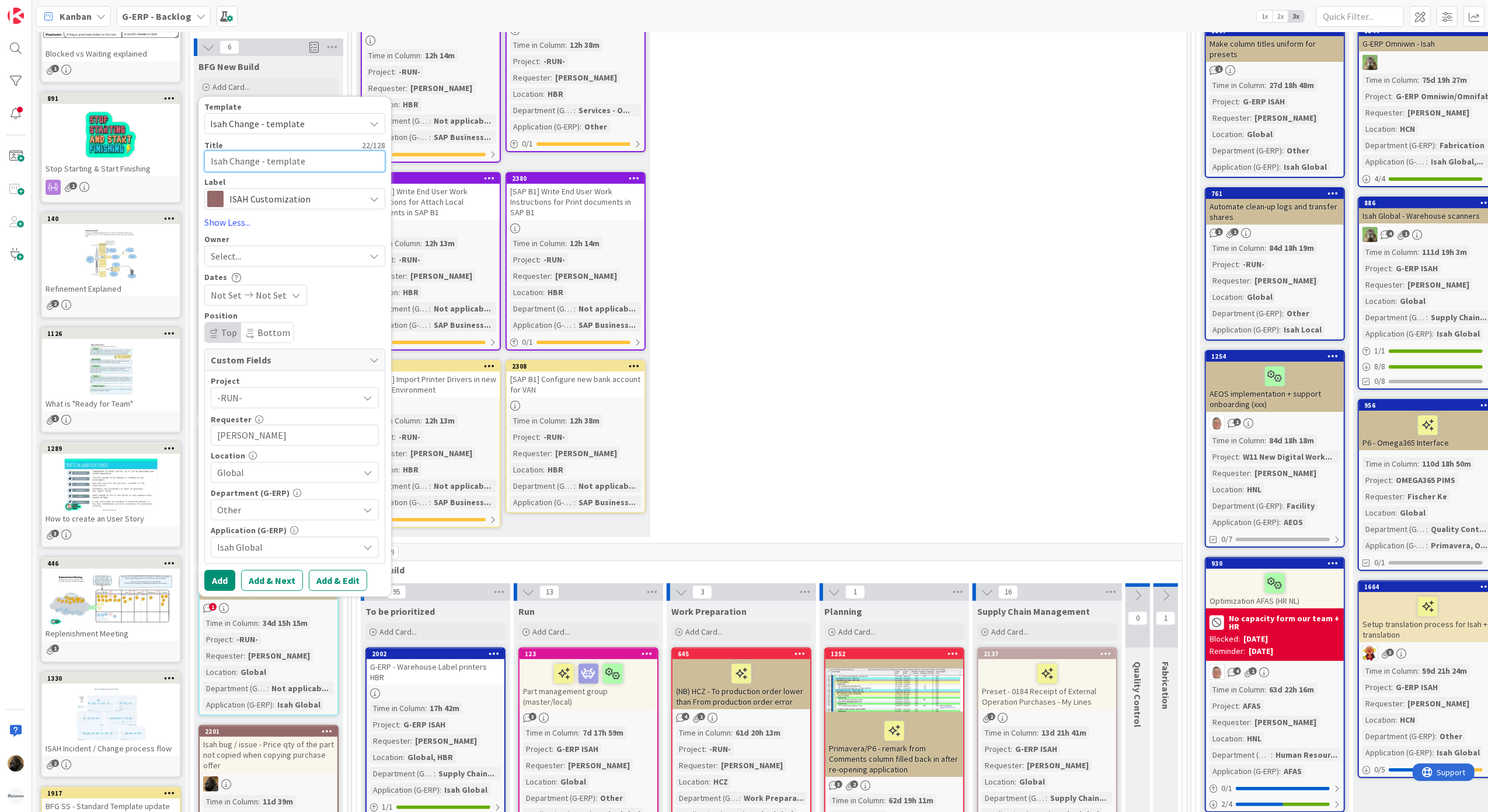
drag, startPoint x: 304, startPoint y: 159, endPoint x: 128, endPoint y: 150, distance: 176.2
type textarea "x"
type textarea "O"
type textarea "x"
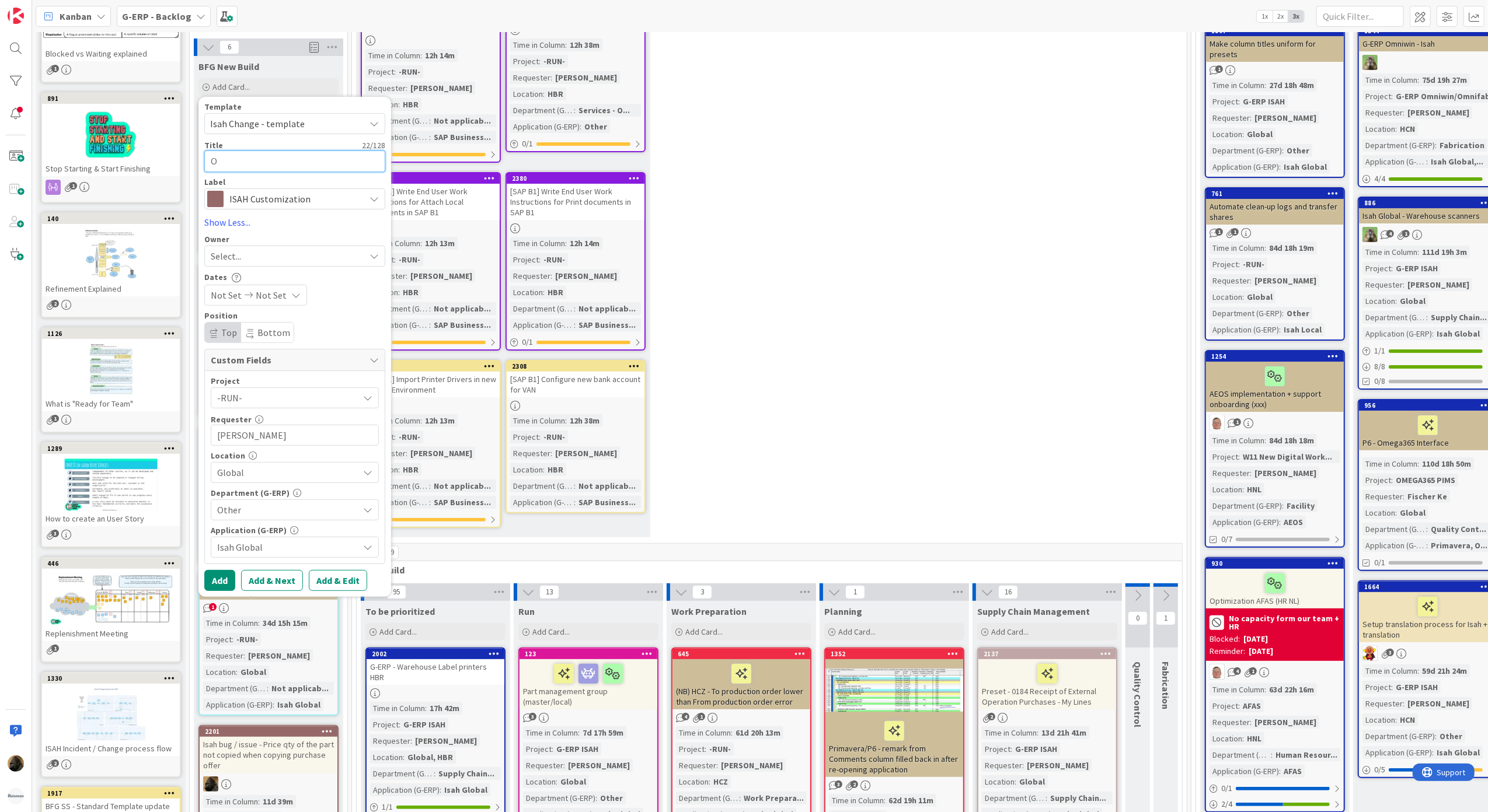
type textarea "Of"
type textarea "x"
type textarea "Off"
type textarea "x"
type textarea "Offb"
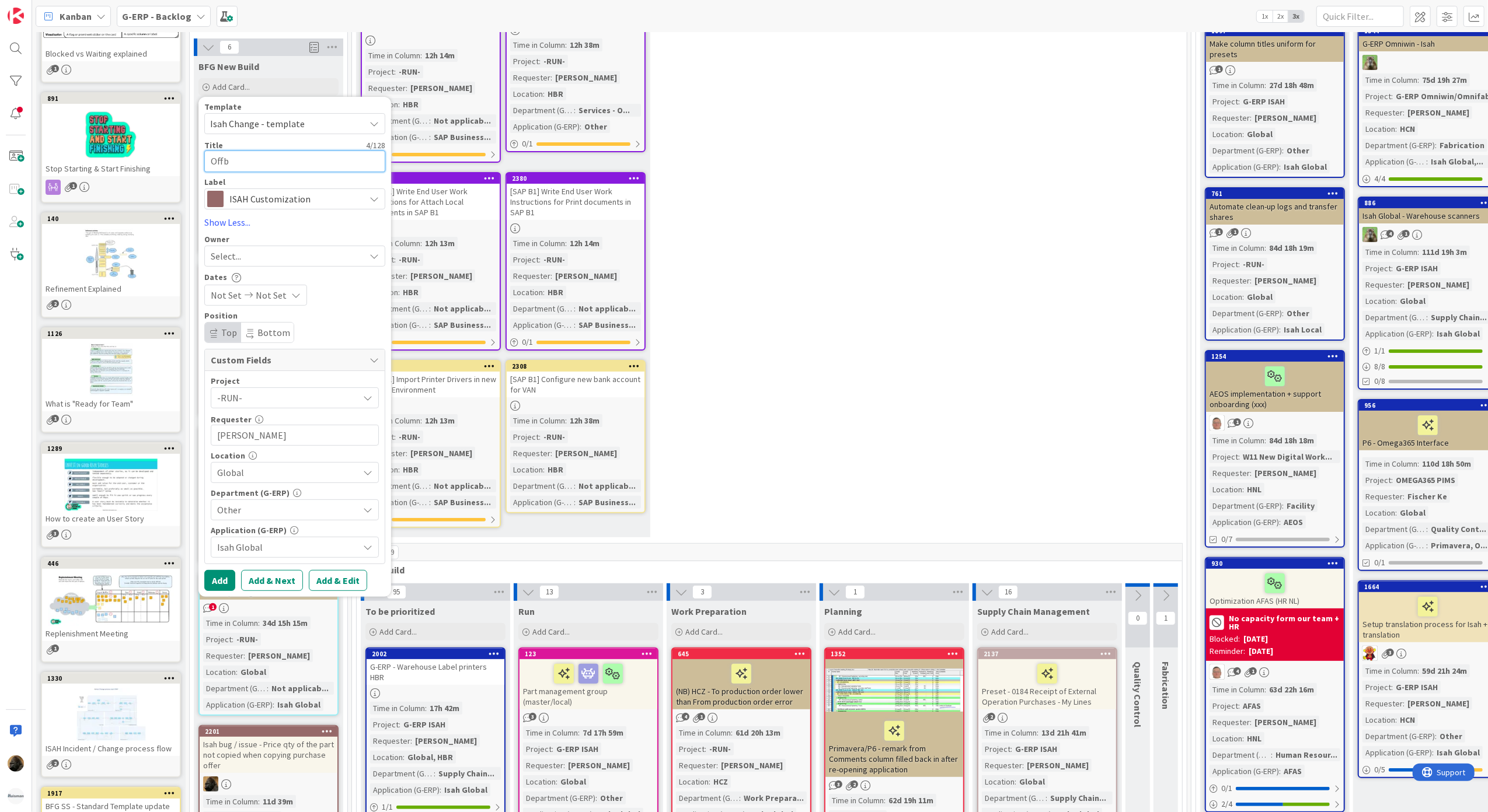
type textarea "x"
type textarea "Offba"
type textarea "x"
type textarea "Offbar"
type textarea "x"
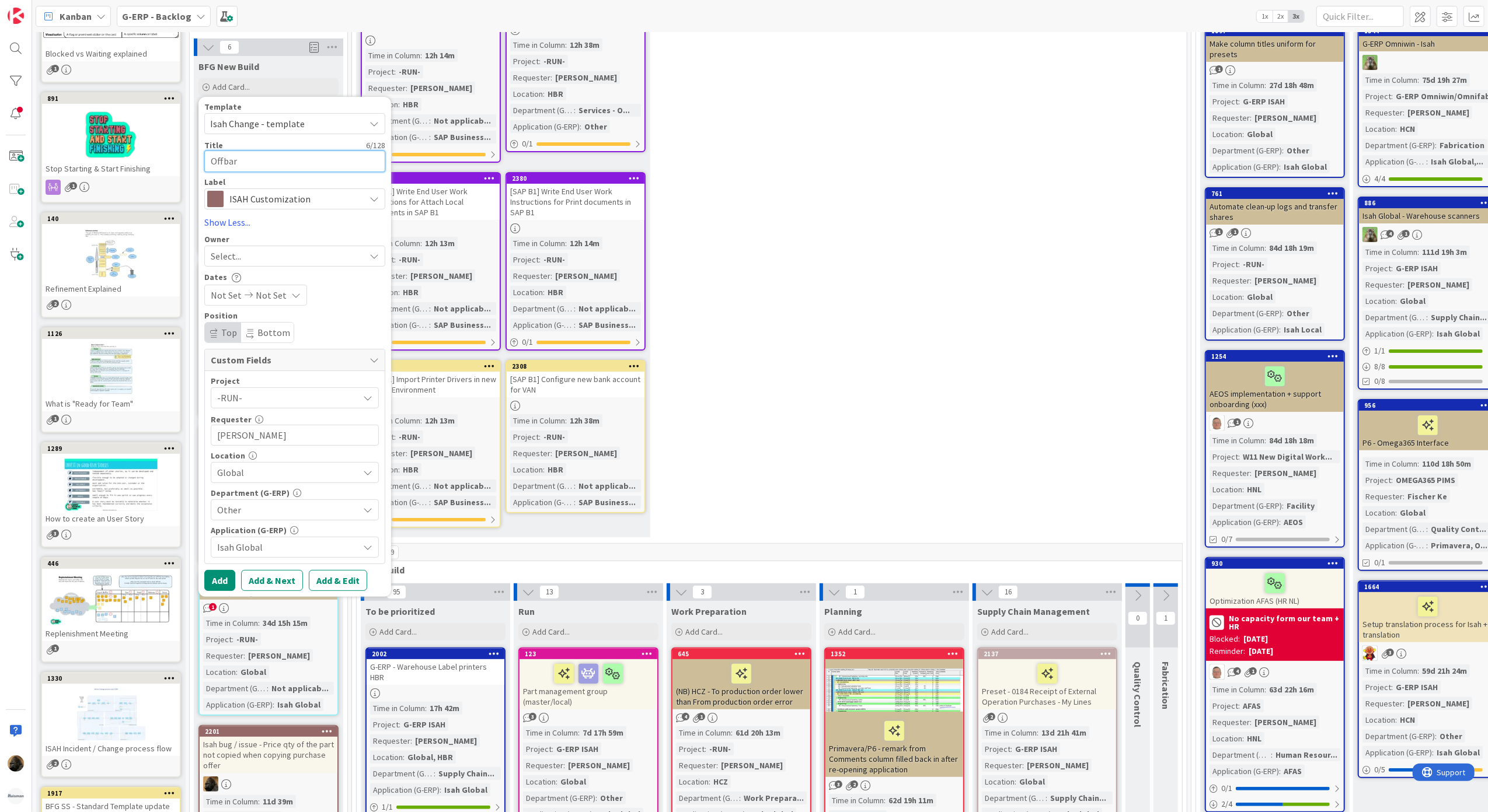
type textarea "Offba"
type textarea "x"
type textarea "Offb"
type textarea "x"
type textarea "Offbo"
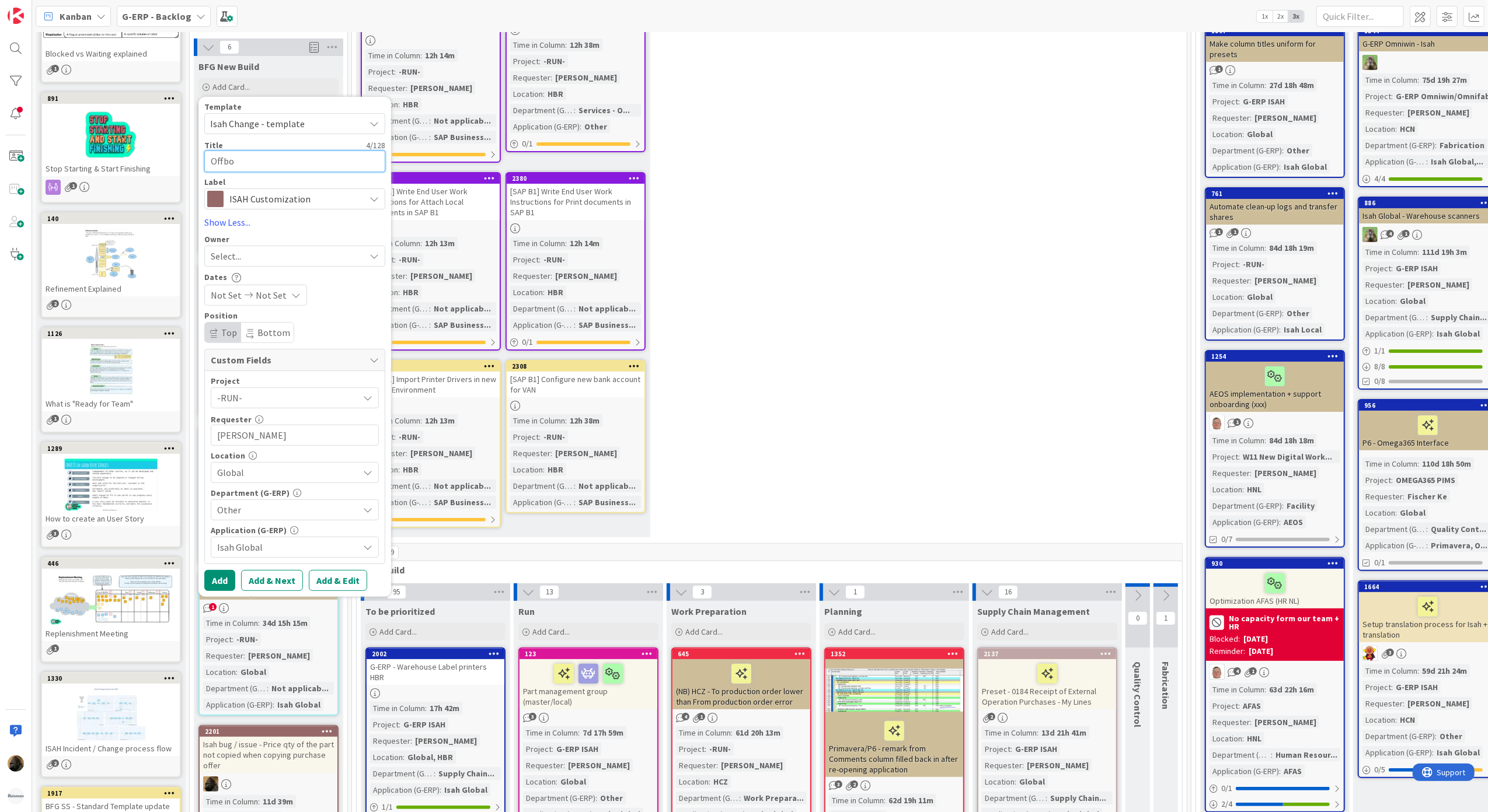
type textarea "x"
type textarea "Offboa"
type textarea "x"
type textarea "Offboar"
type textarea "x"
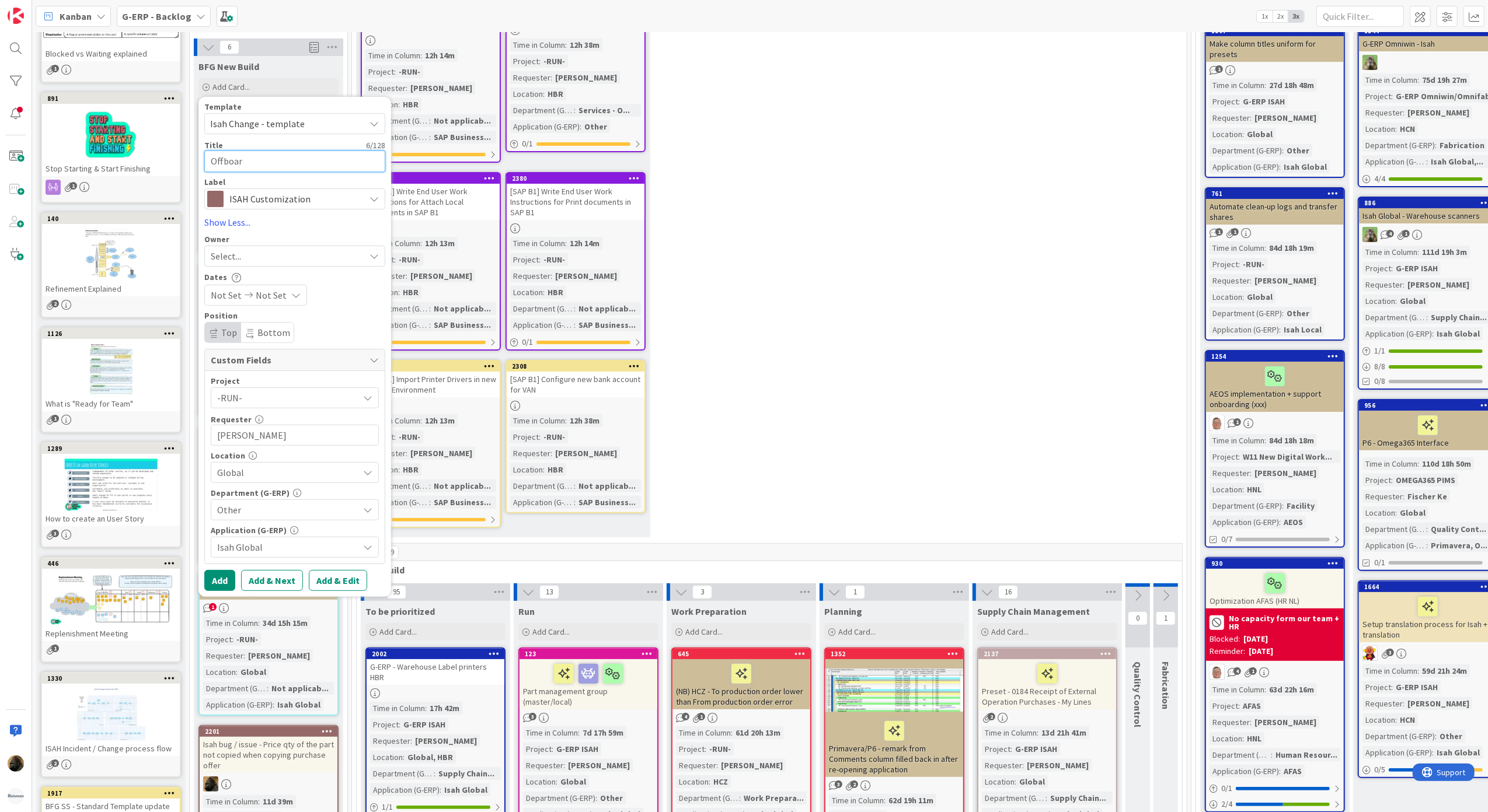
type textarea "Offboard"
type textarea "x"
type textarea "Offboardi"
type textarea "x"
type textarea "Offboardin"
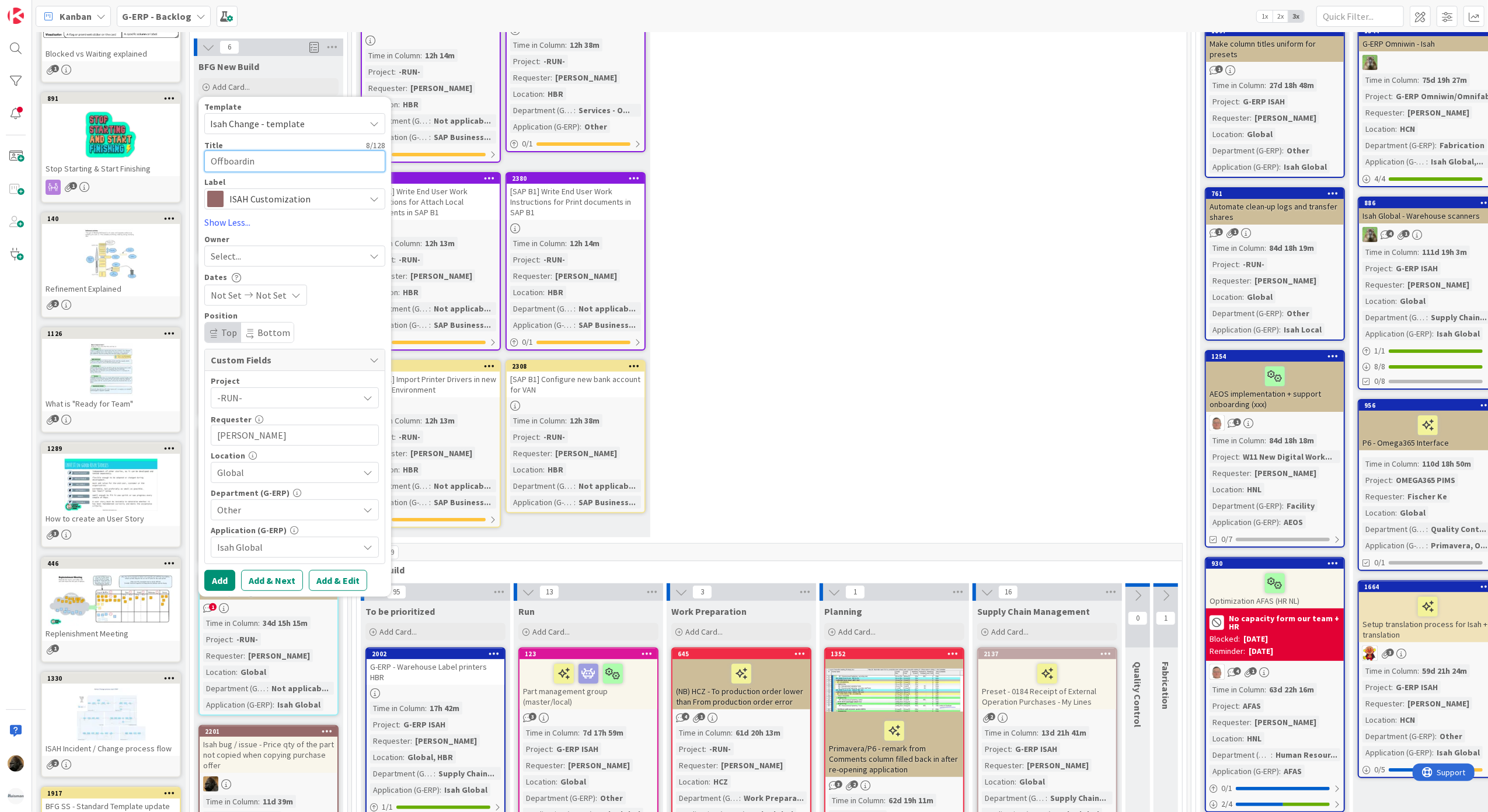
type textarea "x"
type textarea "Offboarding"
type textarea "x"
type textarea "Offboarding"
type textarea "x"
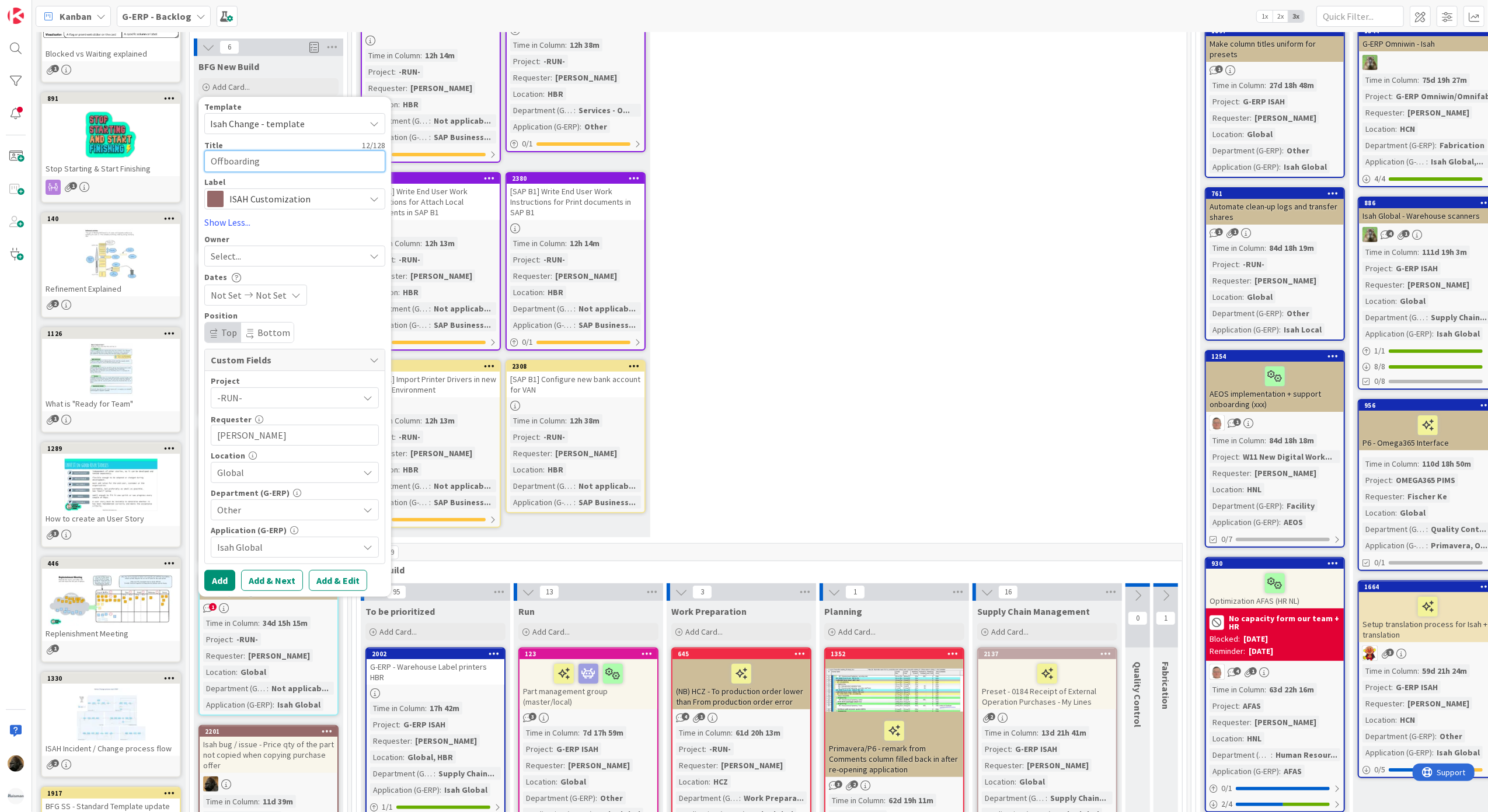
type textarea "Offboarding s"
type textarea "x"
type textarea "Offboarding sc"
type textarea "x"
type textarea "Offboarding scr"
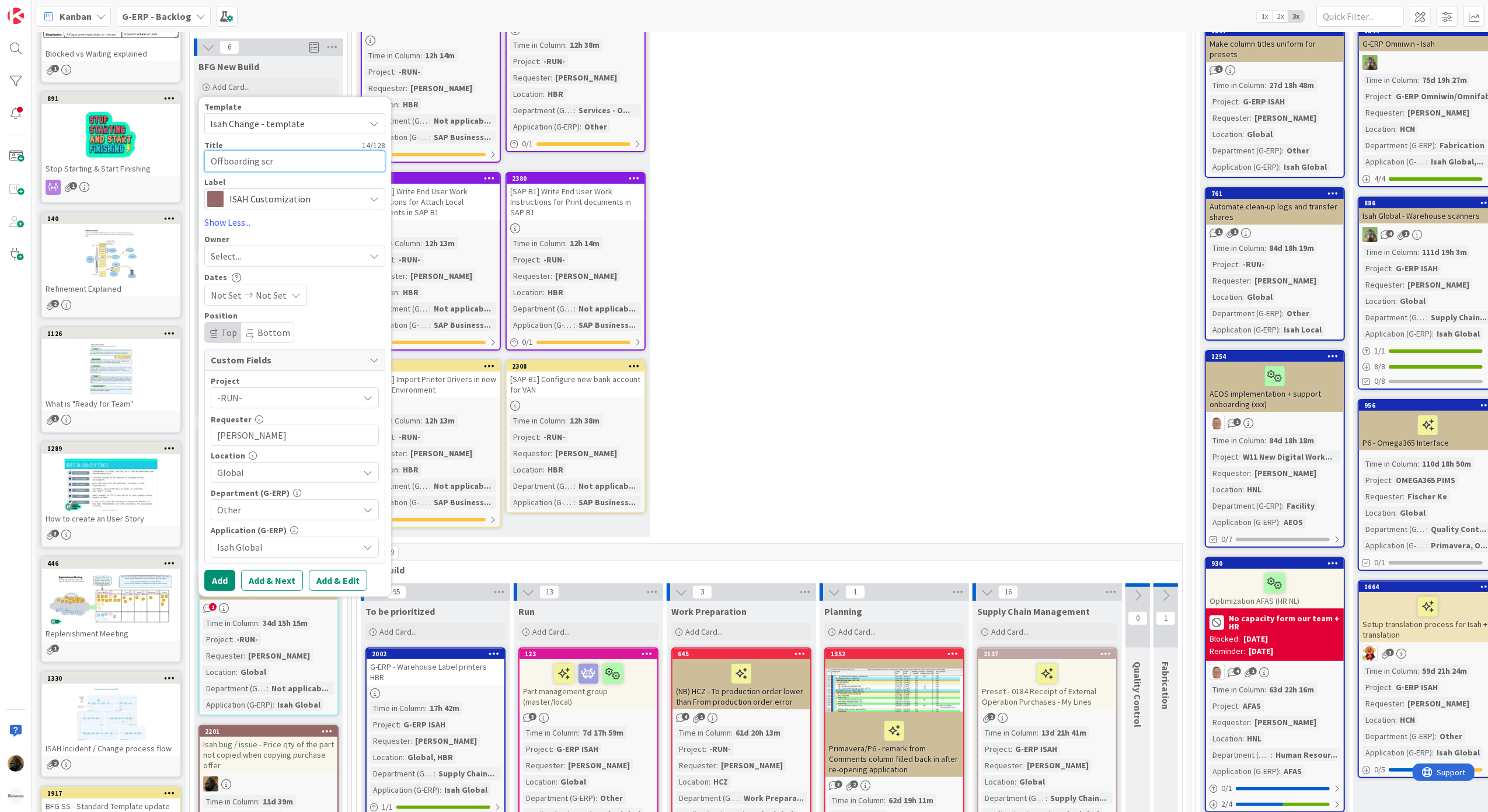
type textarea "x"
type textarea "Offboarding scri"
type textarea "x"
type textarea "Offboarding scrip"
type textarea "x"
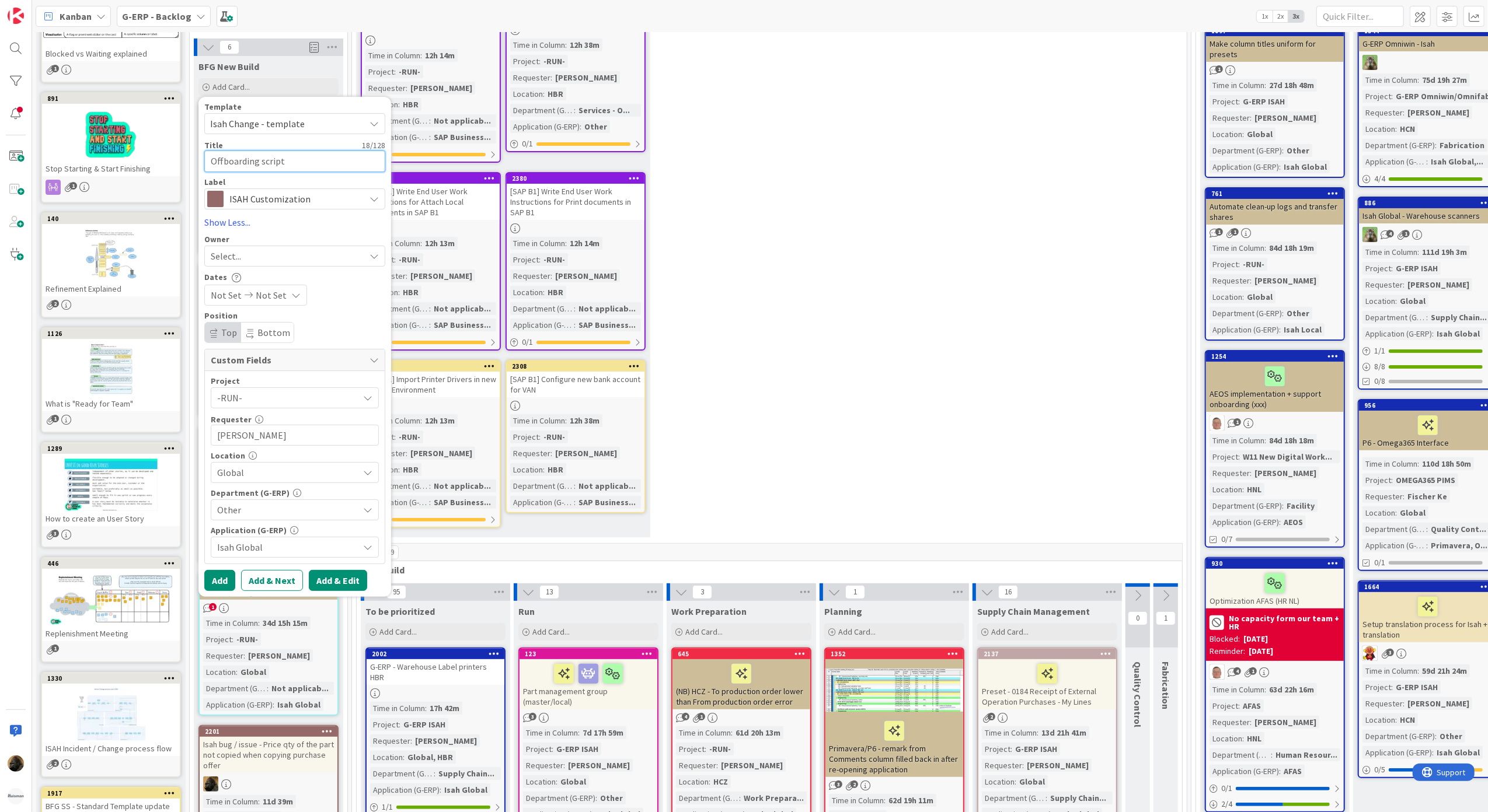
type textarea "Offboarding script"
click at [348, 584] on button "Add & Edit" at bounding box center [338, 580] width 58 height 21
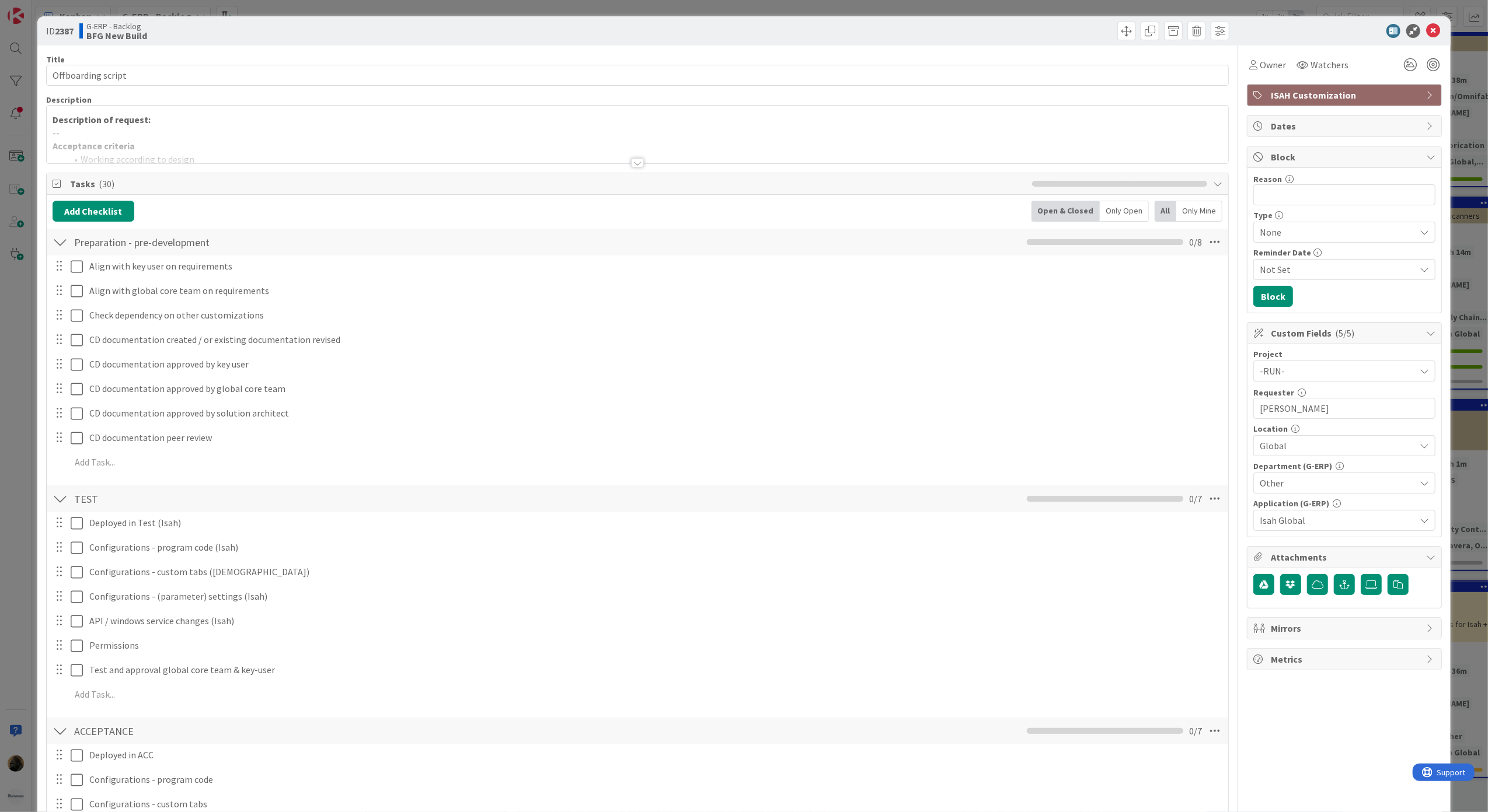
click at [635, 167] on div at bounding box center [637, 163] width 13 height 9
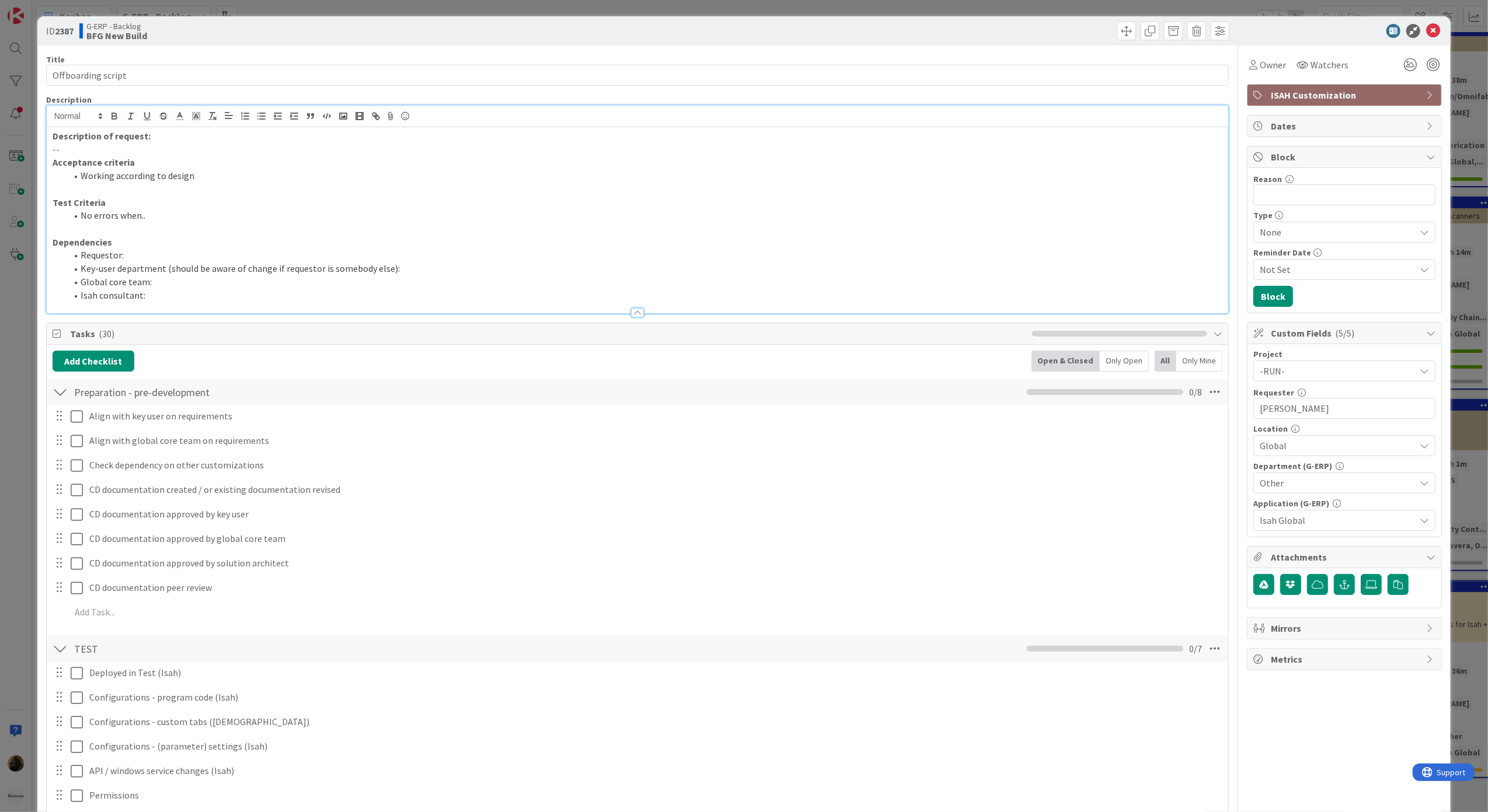
click at [157, 138] on p "Description of request:" at bounding box center [637, 136] width 1170 height 14
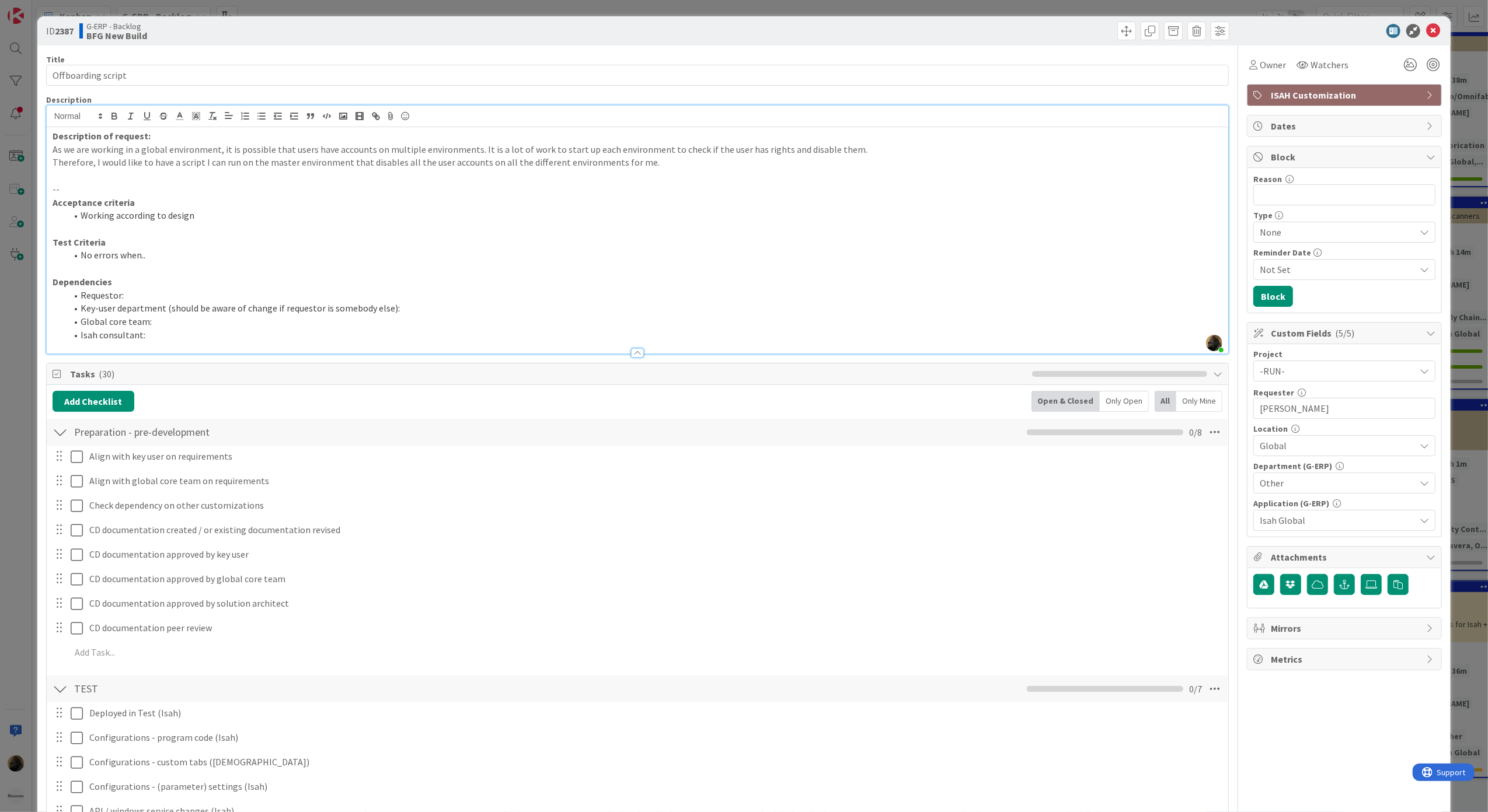
click at [353, 287] on p "Dependencies" at bounding box center [637, 282] width 1170 height 14
drag, startPoint x: 374, startPoint y: 295, endPoint x: 397, endPoint y: 306, distance: 25.5
click at [374, 295] on li "Requestor:" at bounding box center [644, 296] width 1156 height 14
click at [787, 150] on p "As we are working in a global environment, it is possible that users have accou…" at bounding box center [637, 150] width 1170 height 14
click at [1426, 31] on icon at bounding box center [1433, 31] width 14 height 14
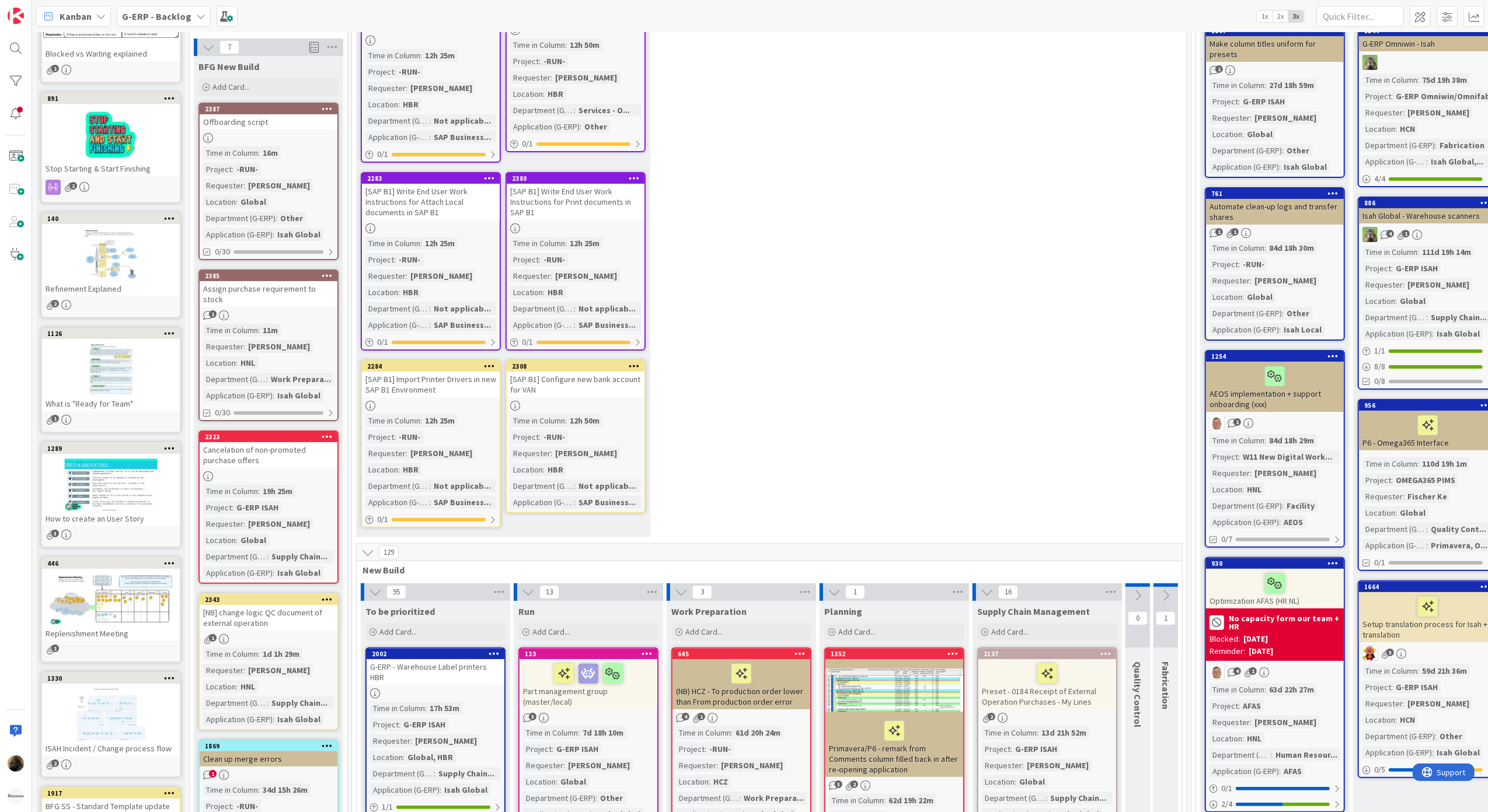
click at [894, 373] on div "6 New Stuff Add Card... 2379 [ISO 45001] Send IT Security Approval Form to SaaS…" at bounding box center [769, 232] width 830 height 623
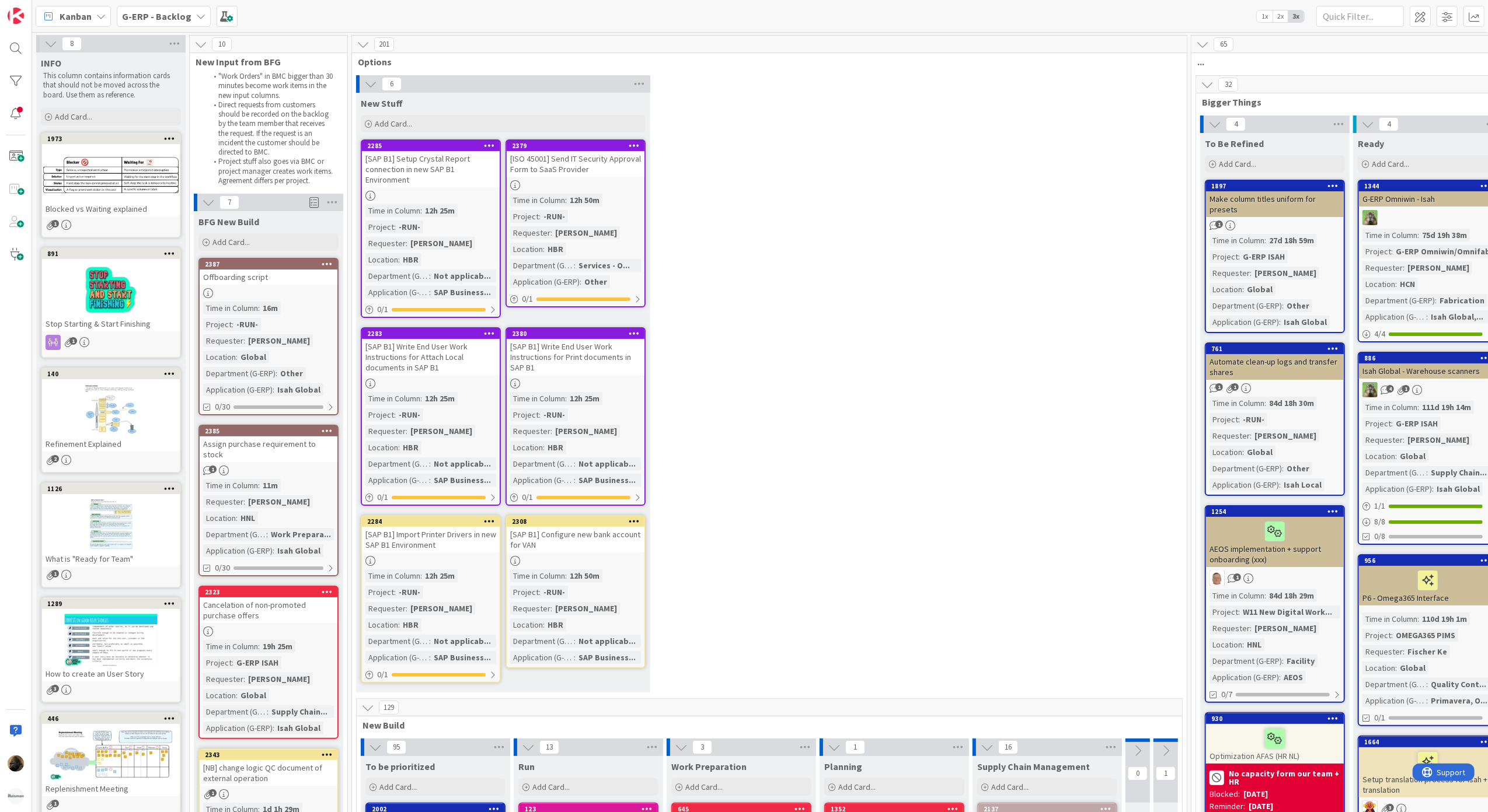
click at [741, 324] on div "6 New Stuff Add Card... 2379 [ISO 45001] Send IT Security Approval Form to SaaS…" at bounding box center [769, 386] width 830 height 623
click at [453, 173] on div "[SAP B1] Setup Crystal Report connection in new SAP B1 Environment" at bounding box center [431, 169] width 138 height 36
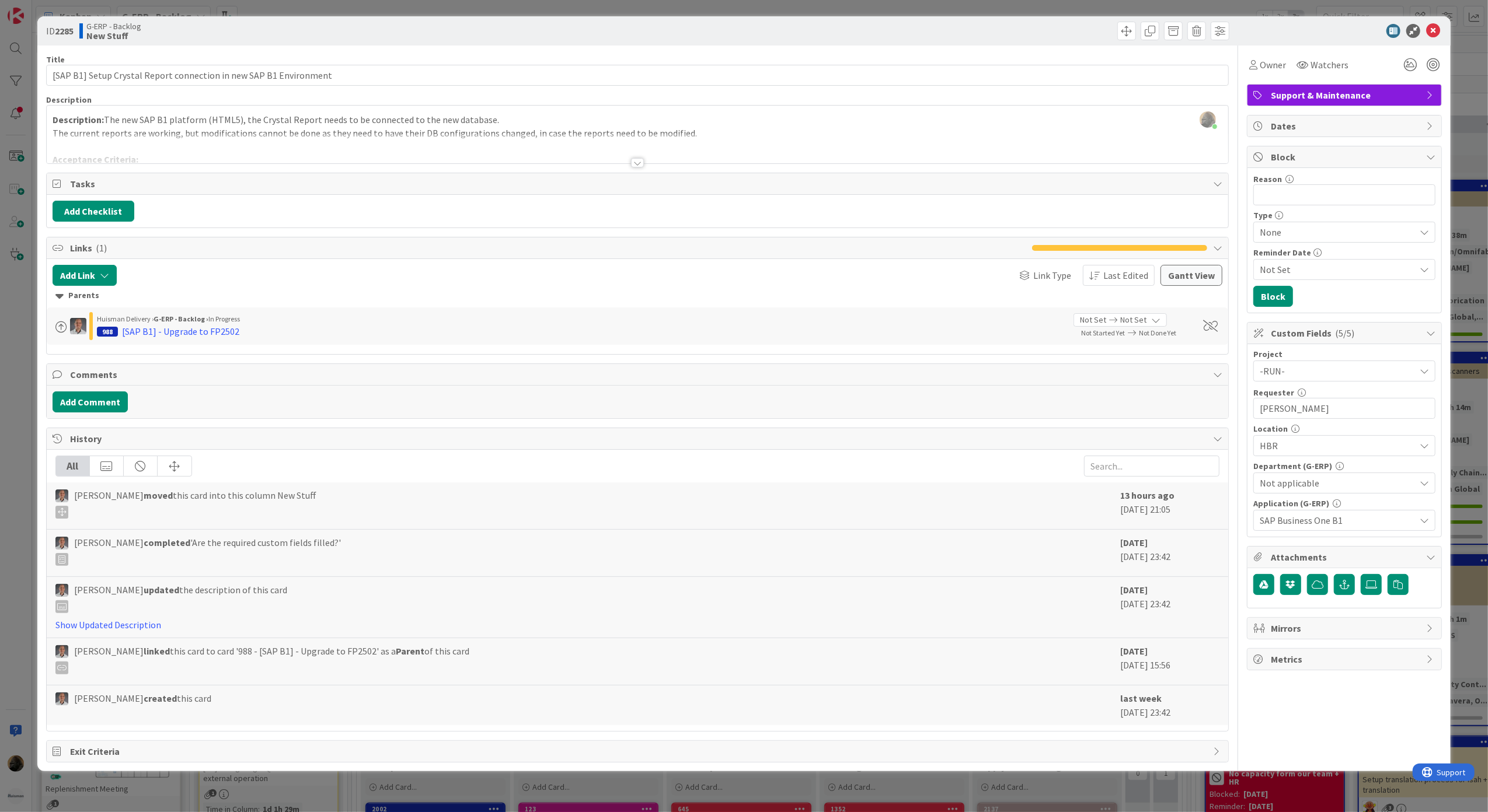
click at [643, 163] on div at bounding box center [637, 163] width 13 height 9
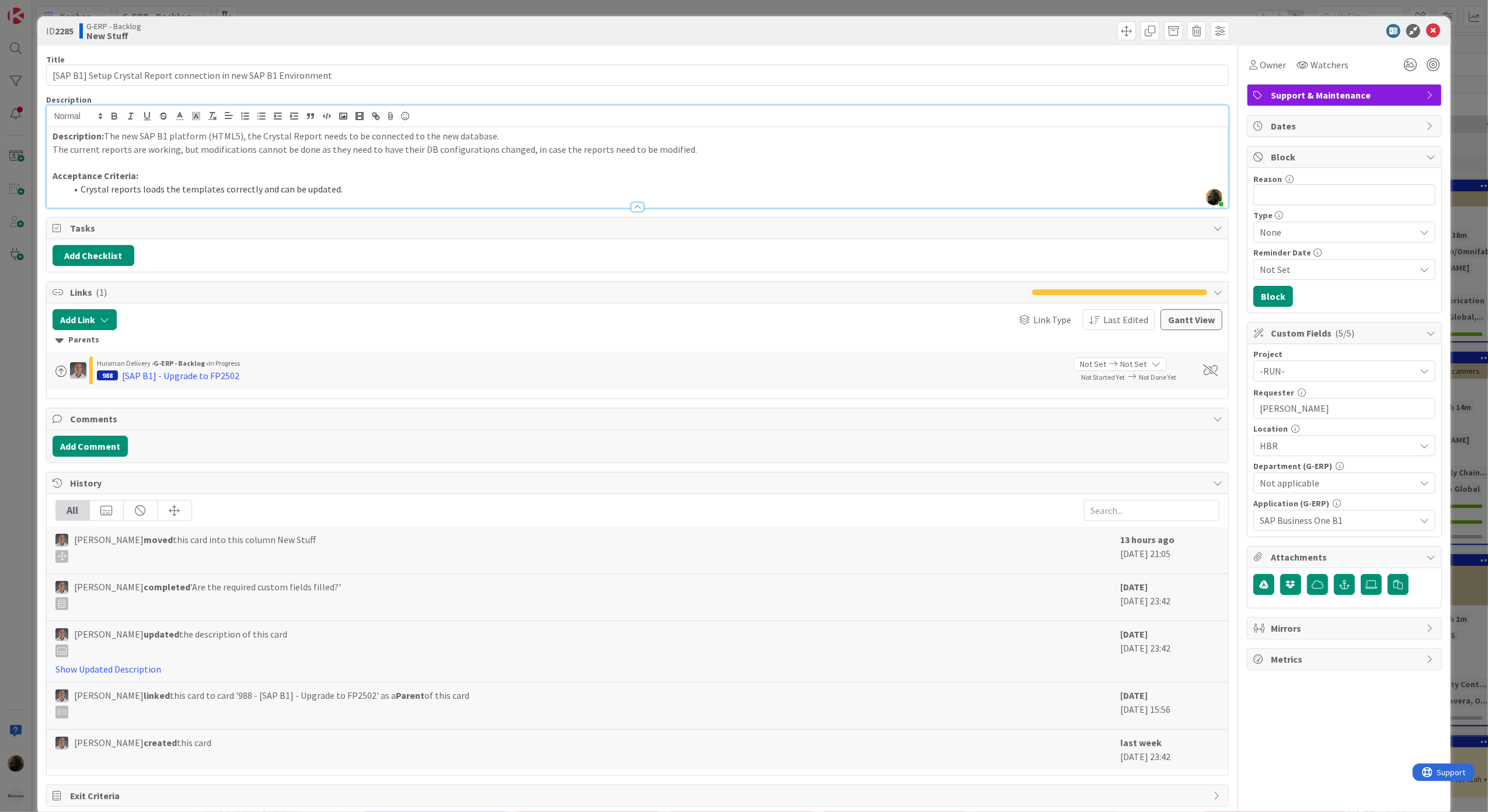
click at [631, 204] on div at bounding box center [637, 207] width 13 height 9
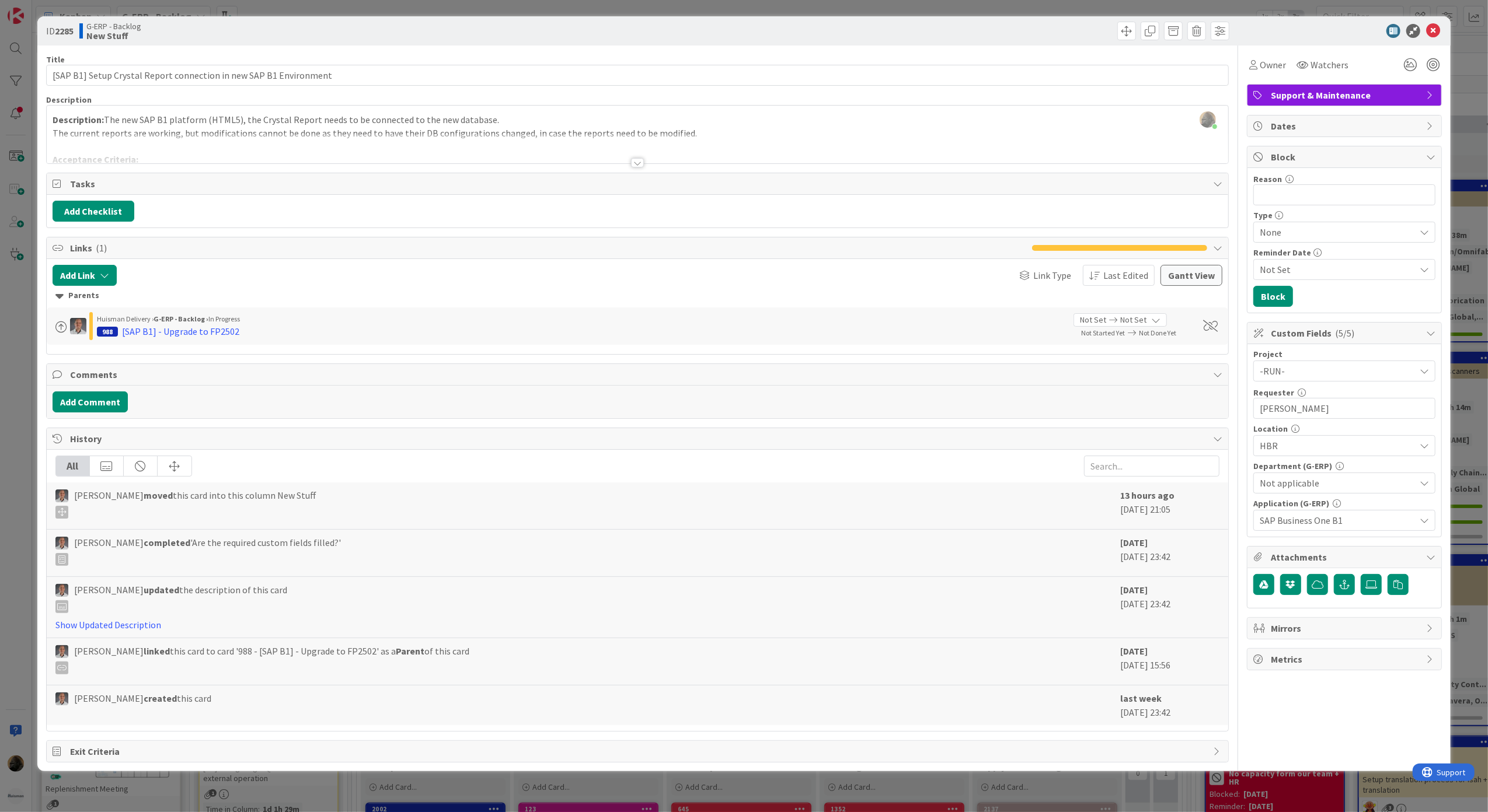
click at [20, 511] on div "ID 2285 G-ERP - Backlog New Stuff Title 66 / 128 [SAP B1] Setup Crystal Report …" at bounding box center [744, 406] width 1488 height 812
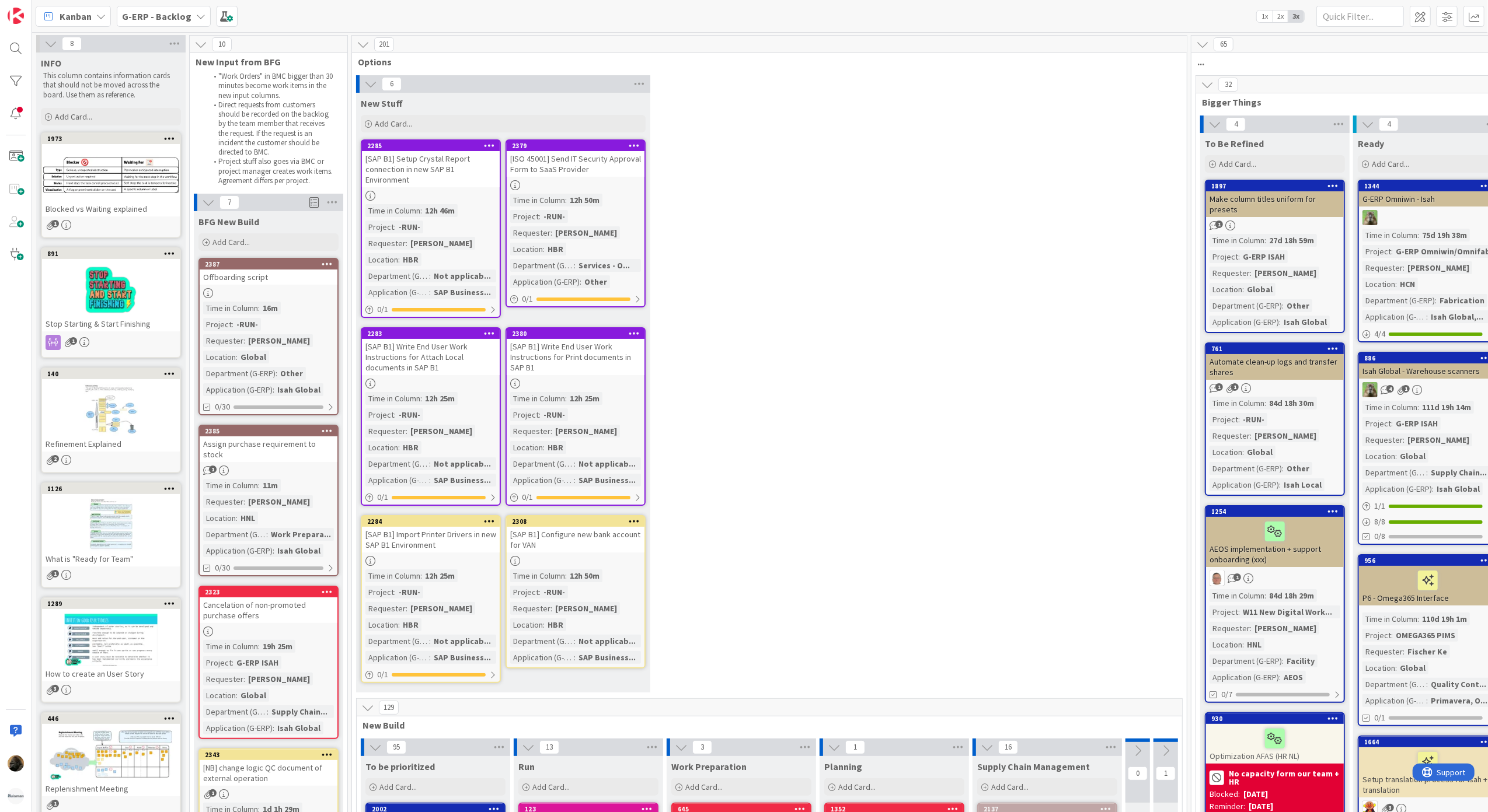
click at [733, 343] on div "6 New Stuff Add Card... 2379 [ISO 45001] Send IT Security Approval Form to SaaS…" at bounding box center [769, 386] width 830 height 623
click at [910, 436] on div "6 New Stuff Add Card... 2379 [ISO 45001] Send IT Security Approval Form to SaaS…" at bounding box center [769, 386] width 830 height 623
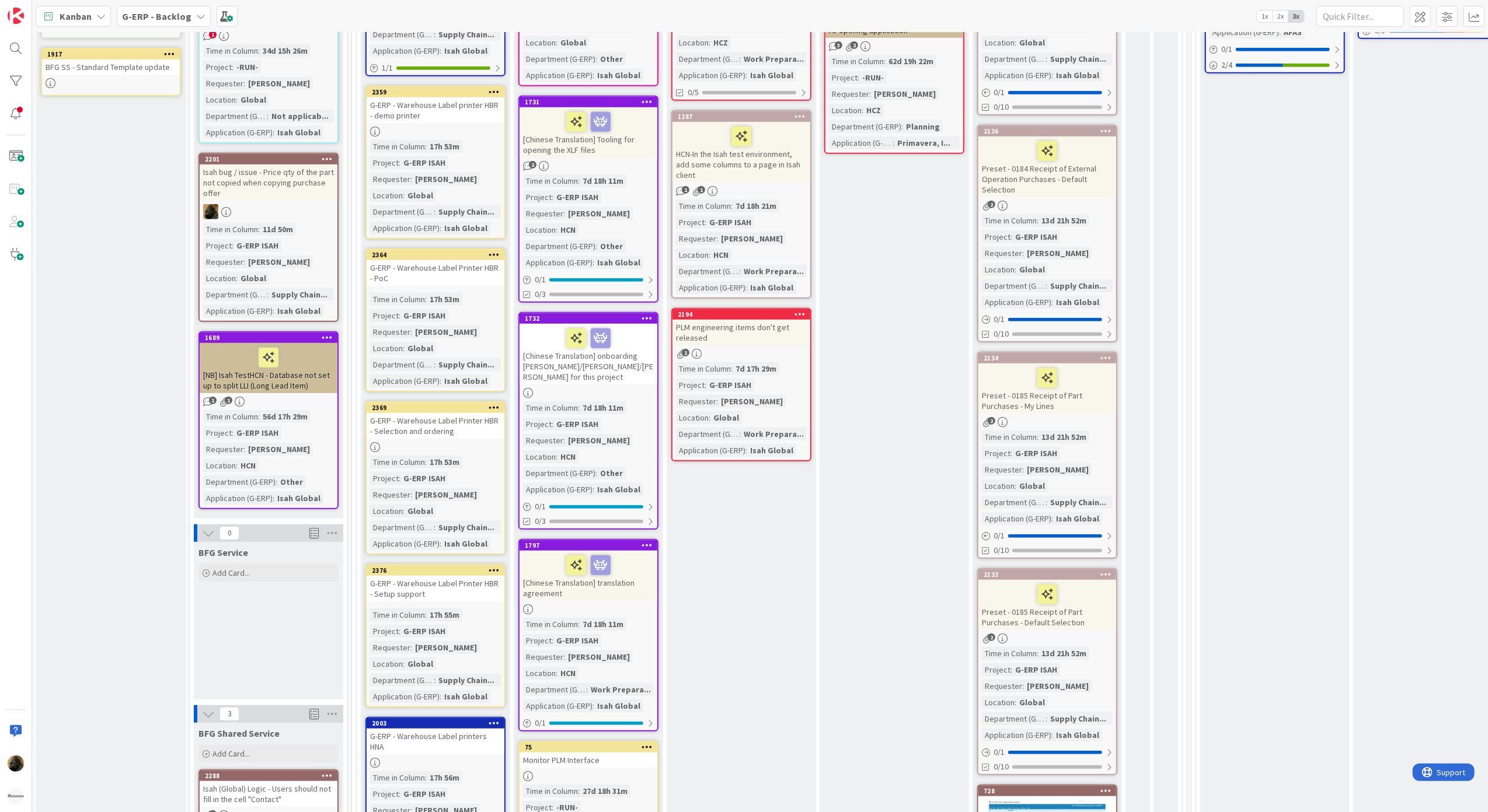
scroll to position [1244, 0]
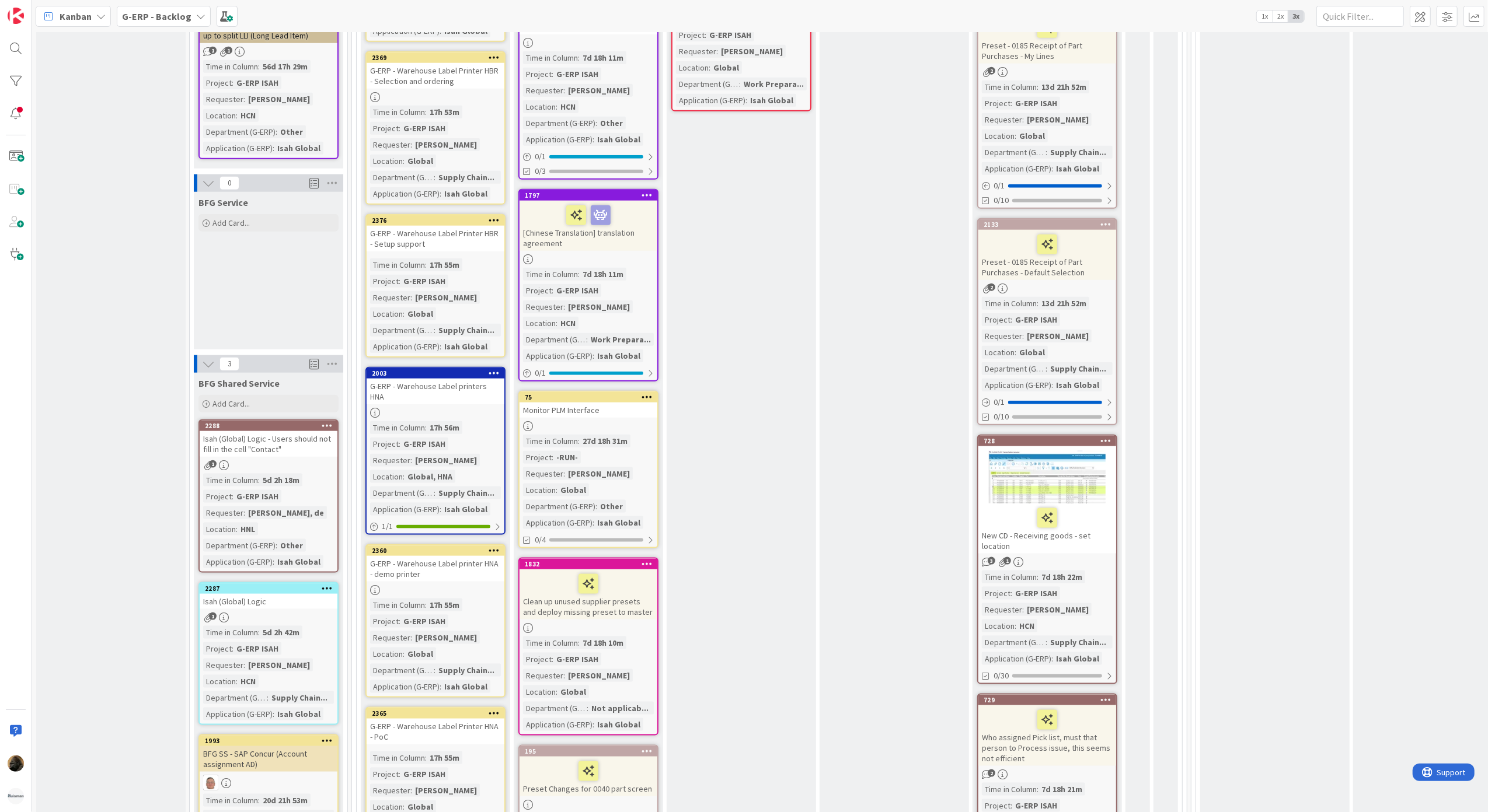
click at [270, 436] on div "Isah (Global) Logic - Users should not fill in the cell "Contact"" at bounding box center [268, 443] width 138 height 25
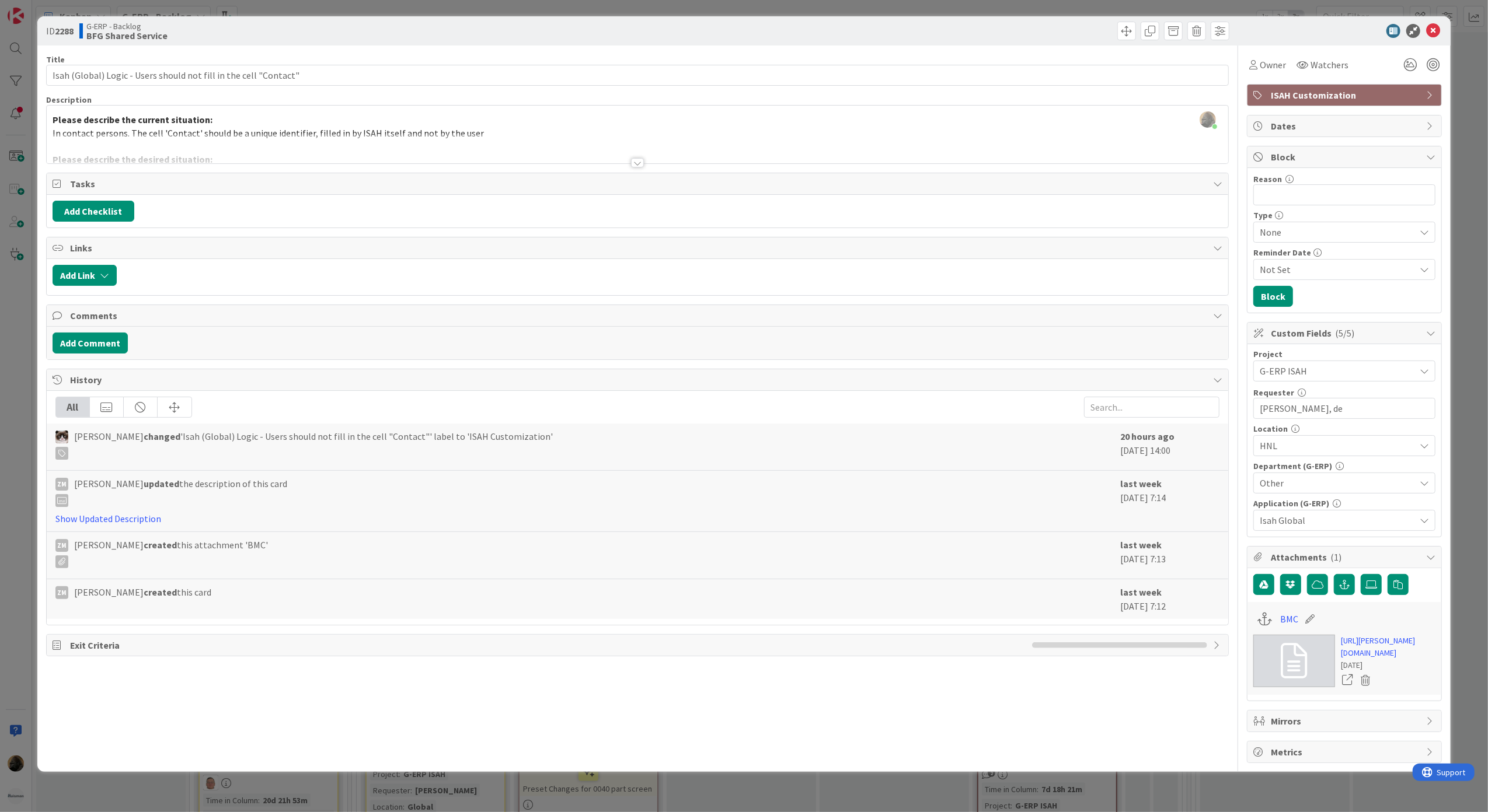
click at [631, 166] on div at bounding box center [637, 163] width 13 height 9
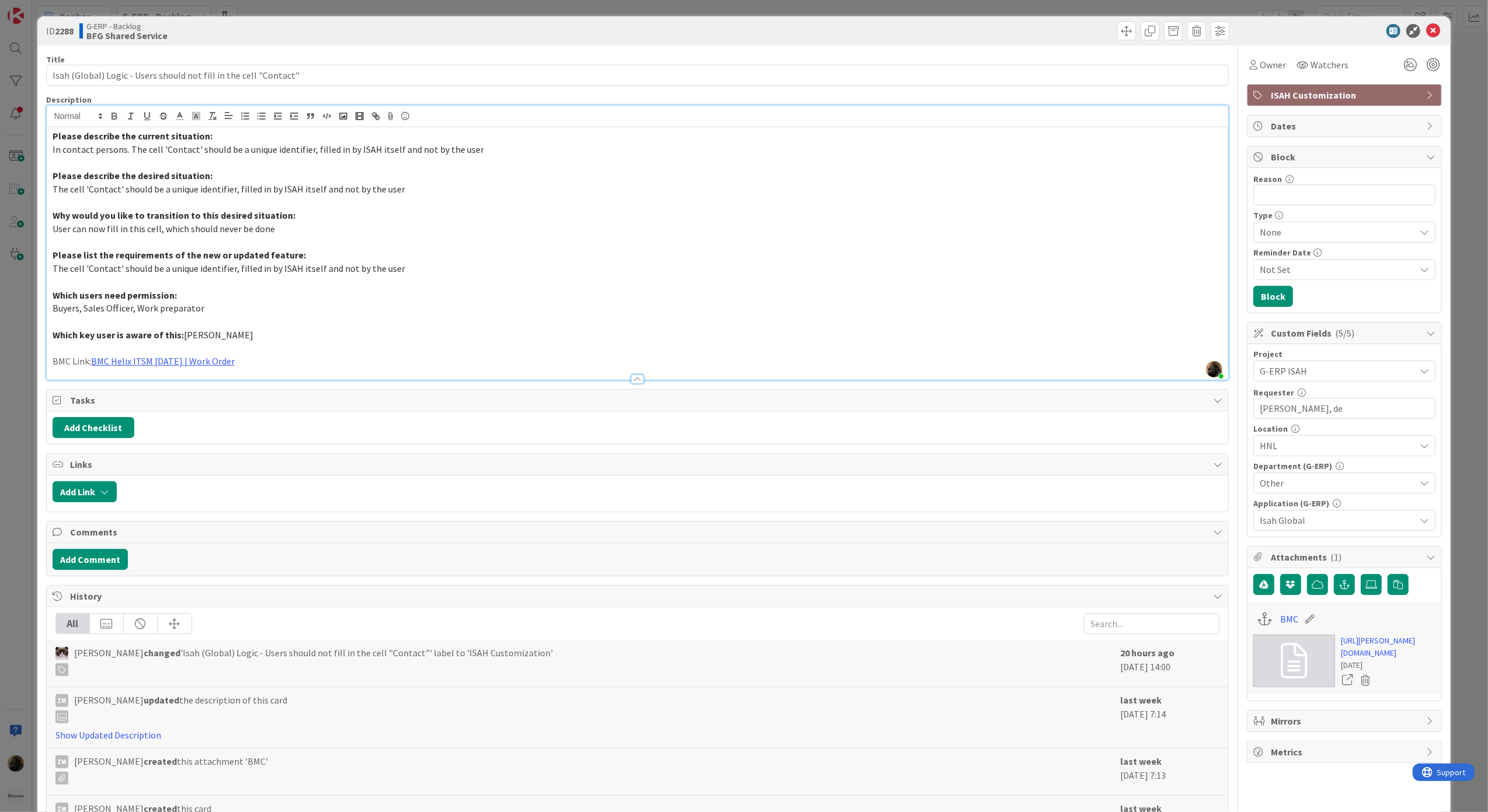
click at [5, 441] on div "ID 2288 G-ERP - Backlog BFG Shared Service Title 65 / 128 Isah (Global) Logic -…" at bounding box center [744, 406] width 1488 height 812
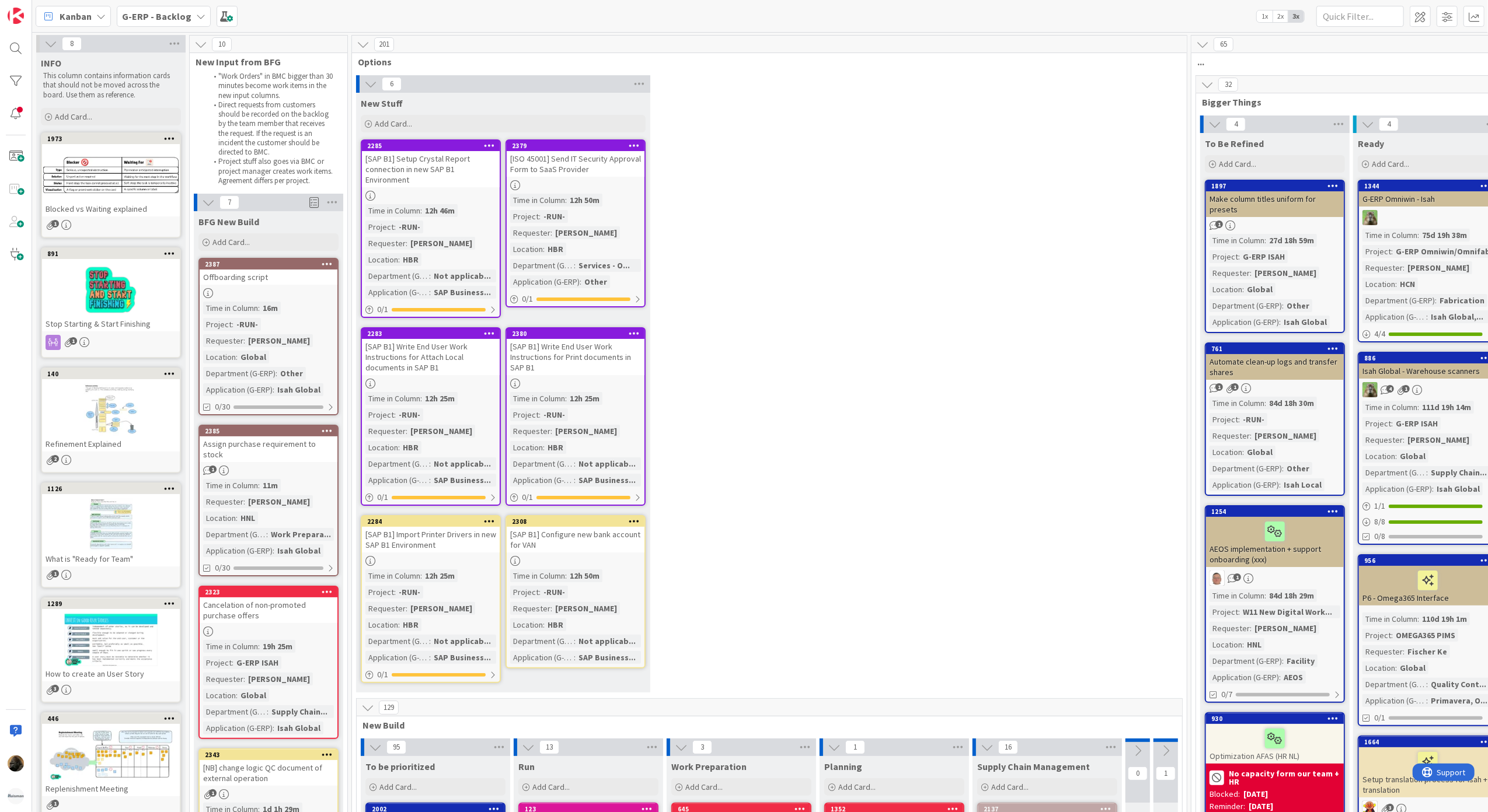
click at [946, 84] on div "6 New Stuff Add Card... 2379 [ISO 45001] Send IT Security Approval Form to SaaS…" at bounding box center [769, 386] width 830 height 623
click at [876, 566] on div "6 New Stuff Add Card... 2379 [ISO 45001] Send IT Security Approval Form to SaaS…" at bounding box center [769, 386] width 830 height 623
